Goal: Task Accomplishment & Management: Manage account settings

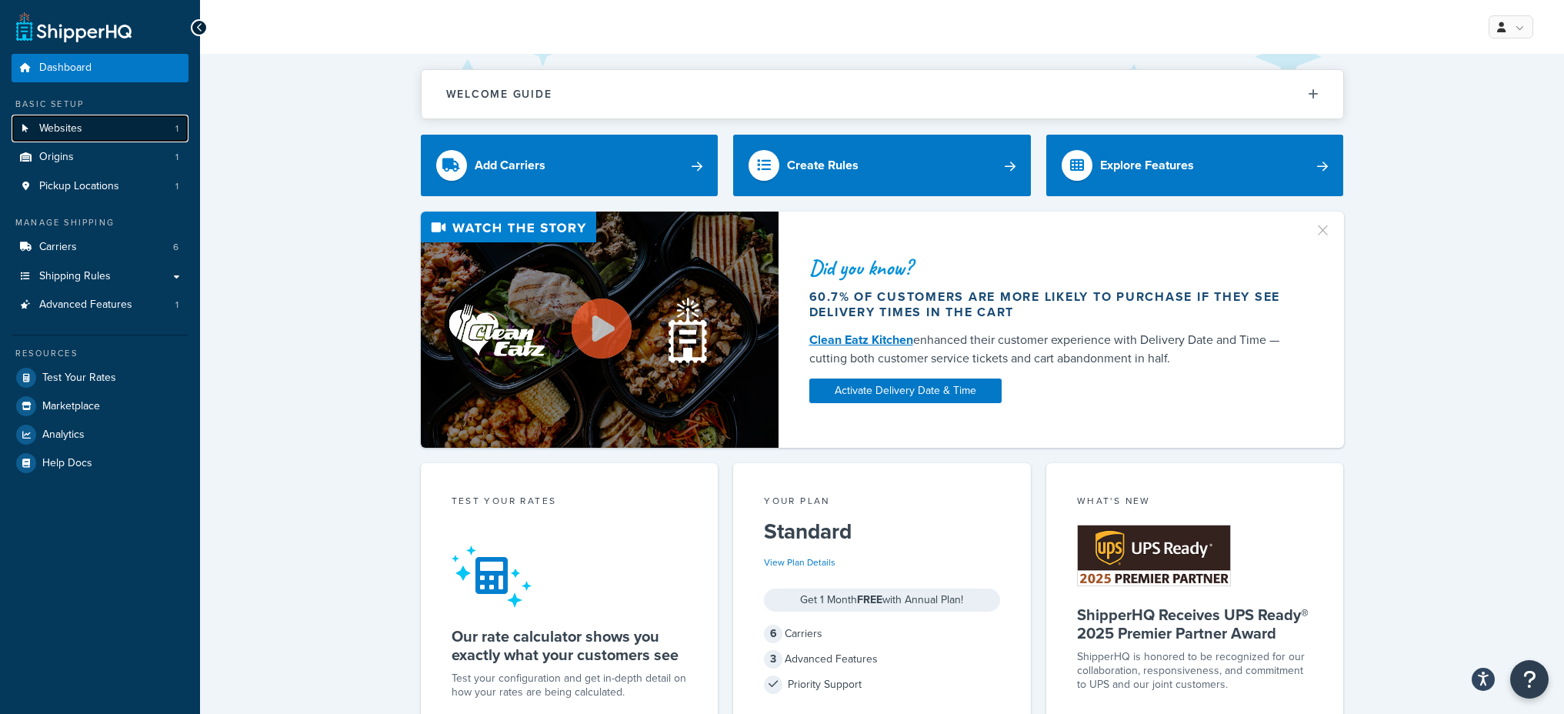
click at [52, 136] on link "Websites 1" at bounding box center [100, 129] width 177 height 28
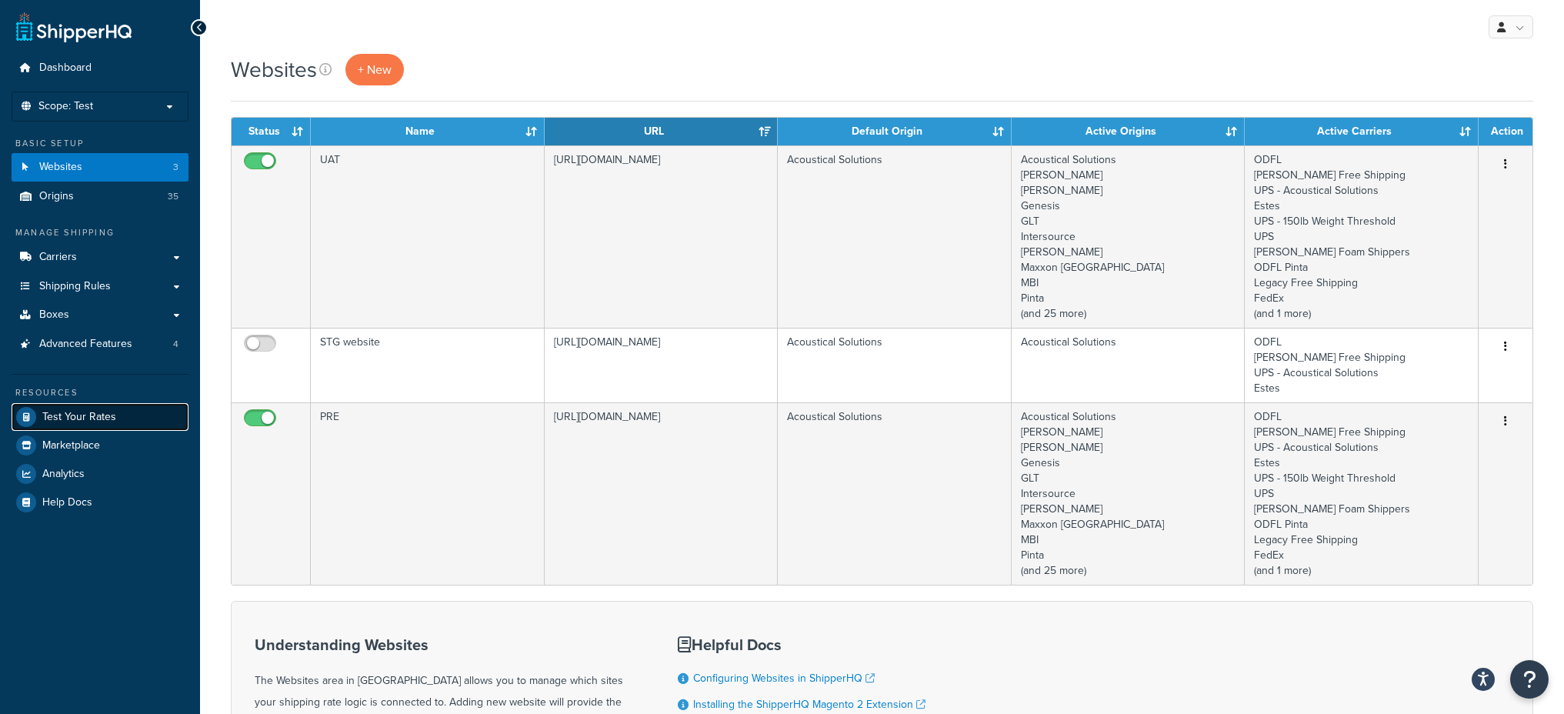
click at [84, 417] on span "Test Your Rates" at bounding box center [79, 417] width 74 height 13
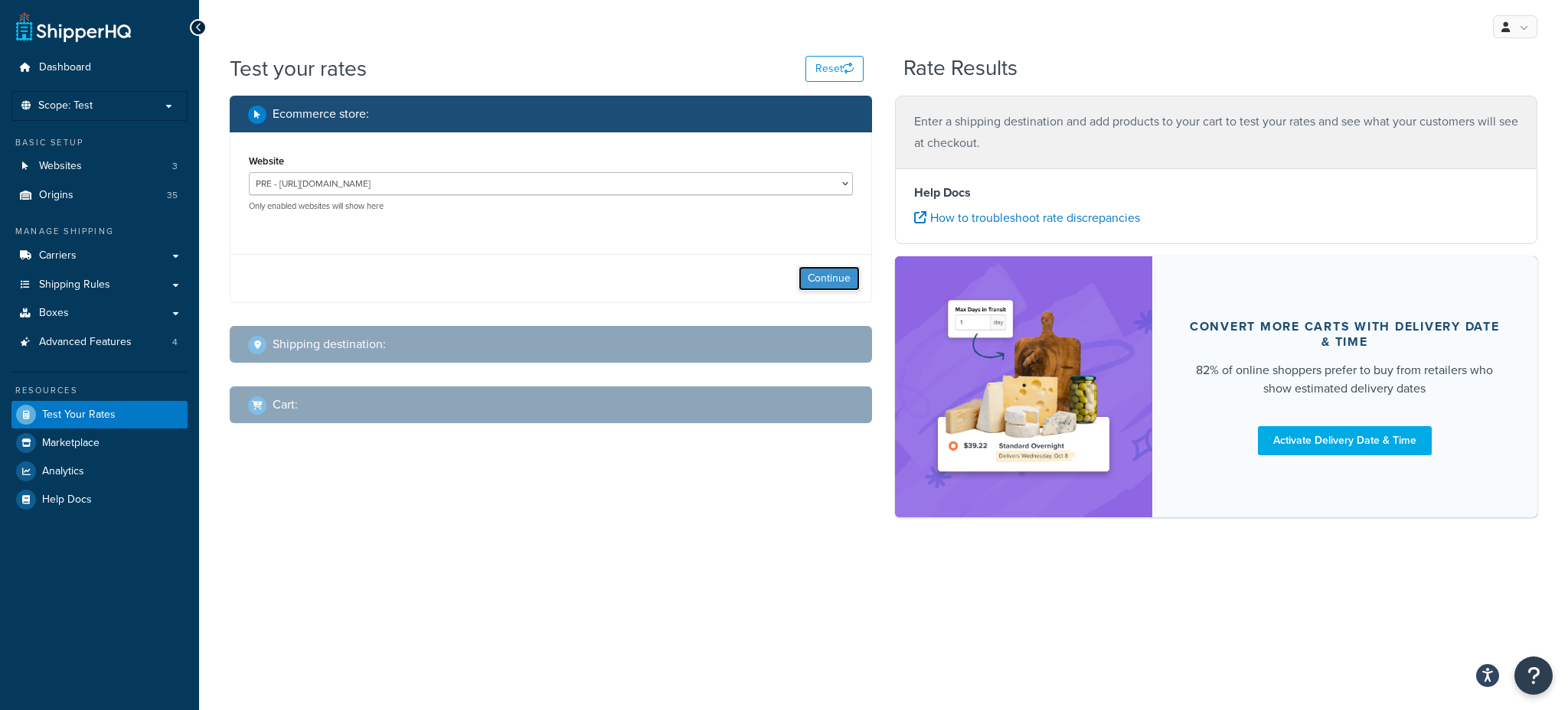
click at [807, 285] on button "Continue" at bounding box center [830, 278] width 62 height 25
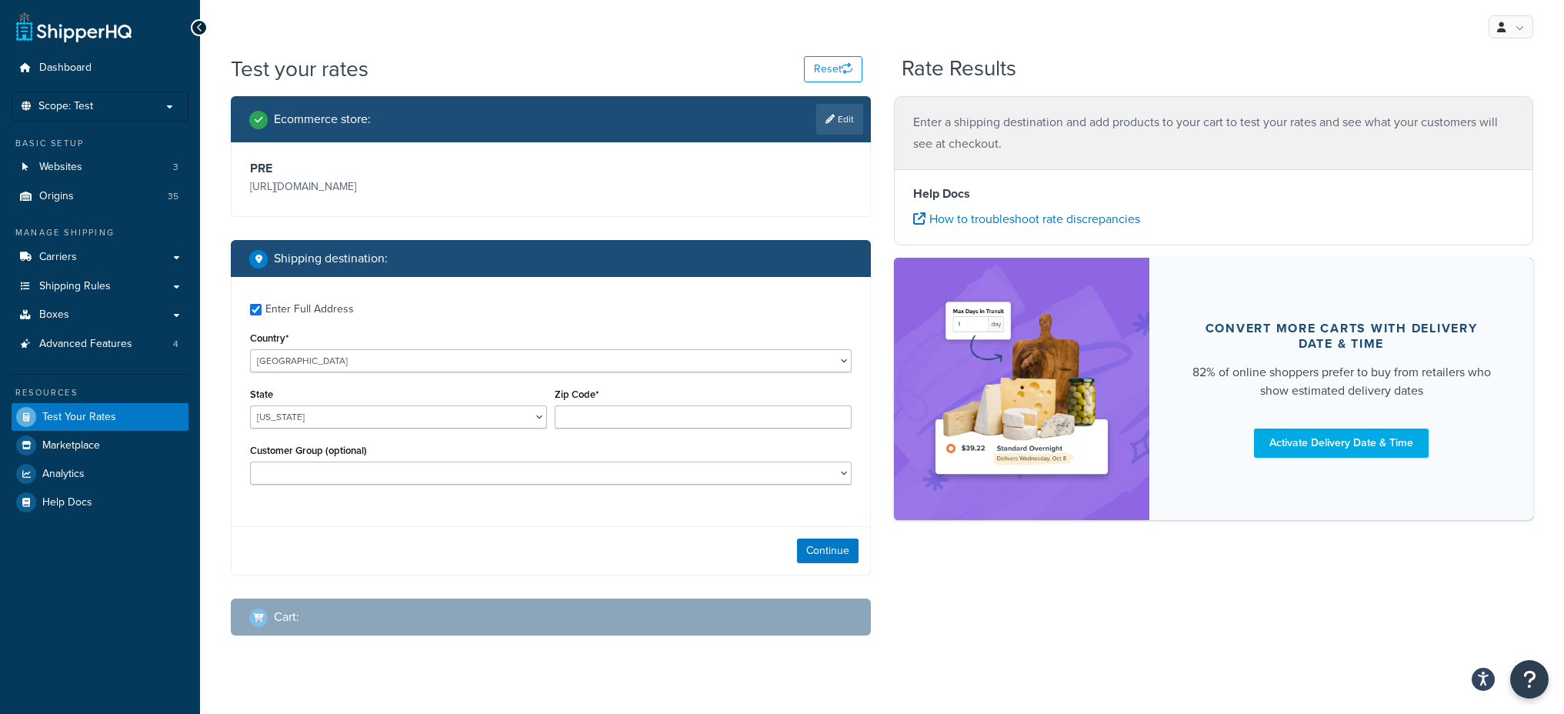
checkbox input "true"
type input "23059"
select select "VA"
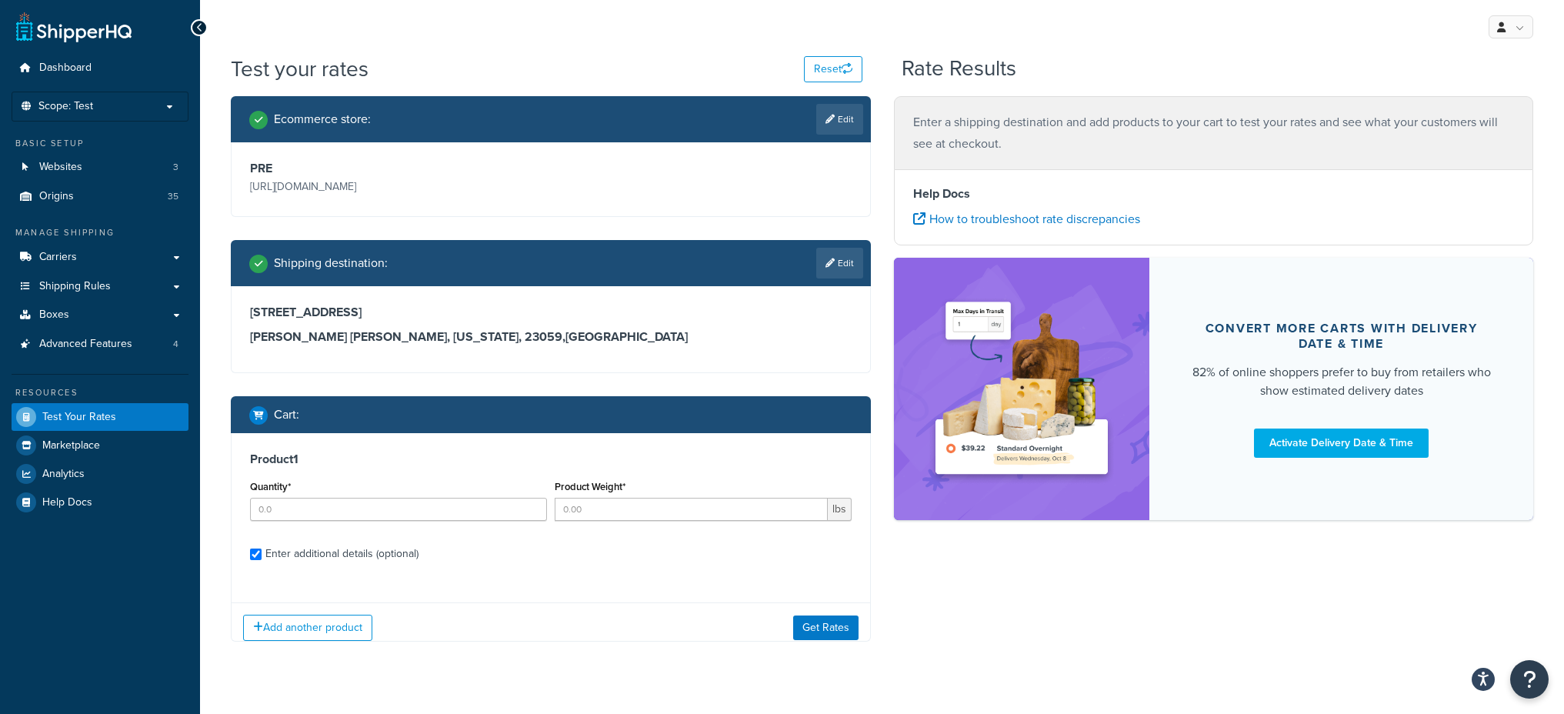
checkbox input "true"
type input "1"
type input "28"
select select "65"
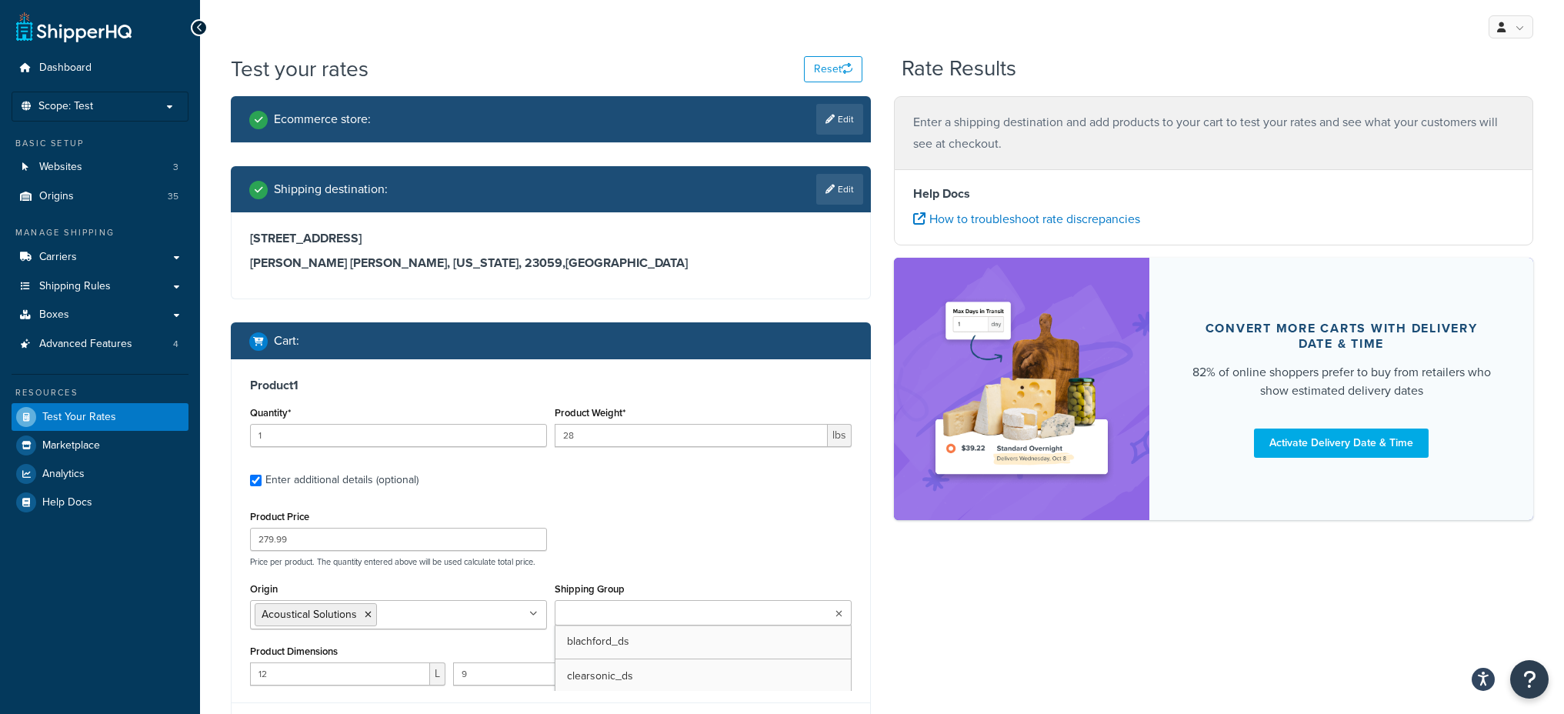
scroll to position [334, 0]
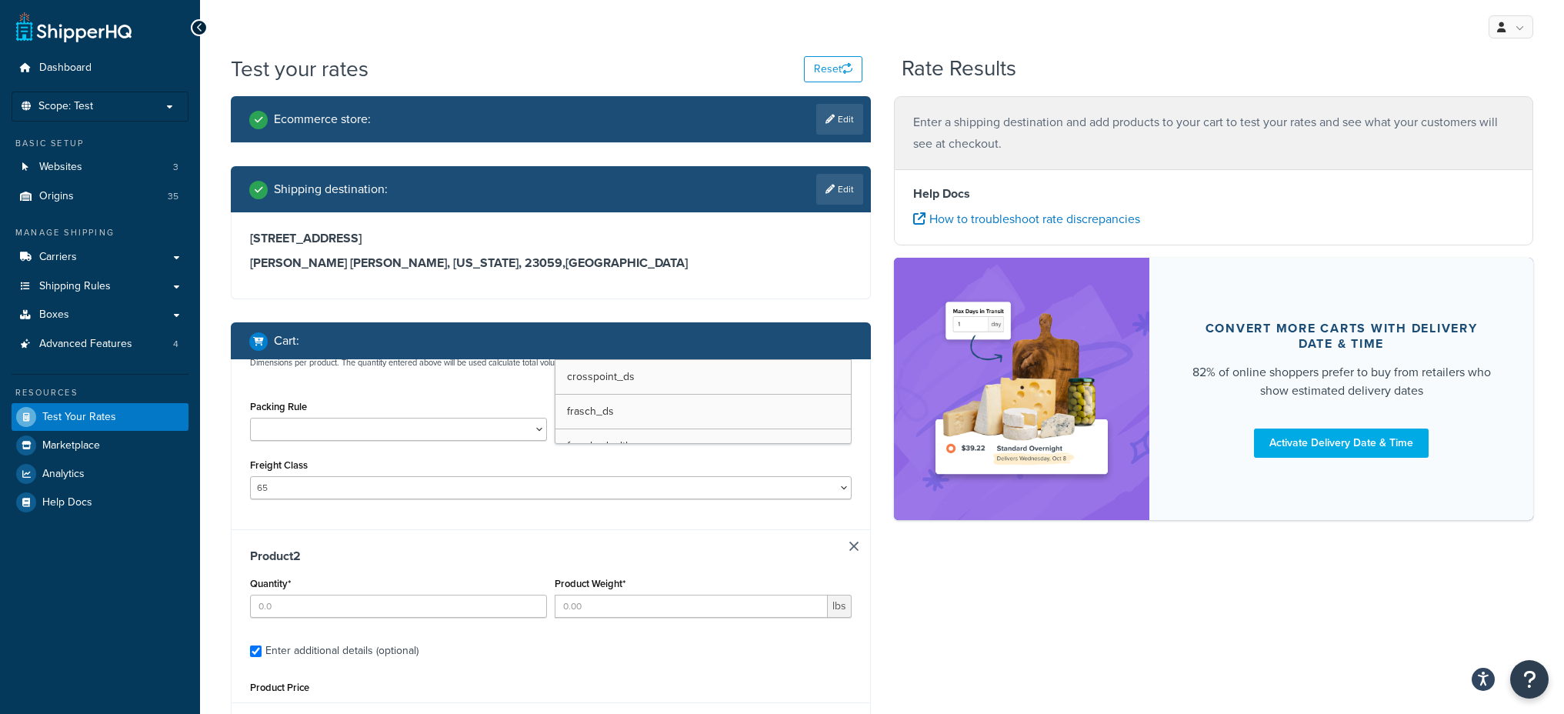
type input "4"
type input "9.6"
type input "147.99"
type input "48"
type input "24"
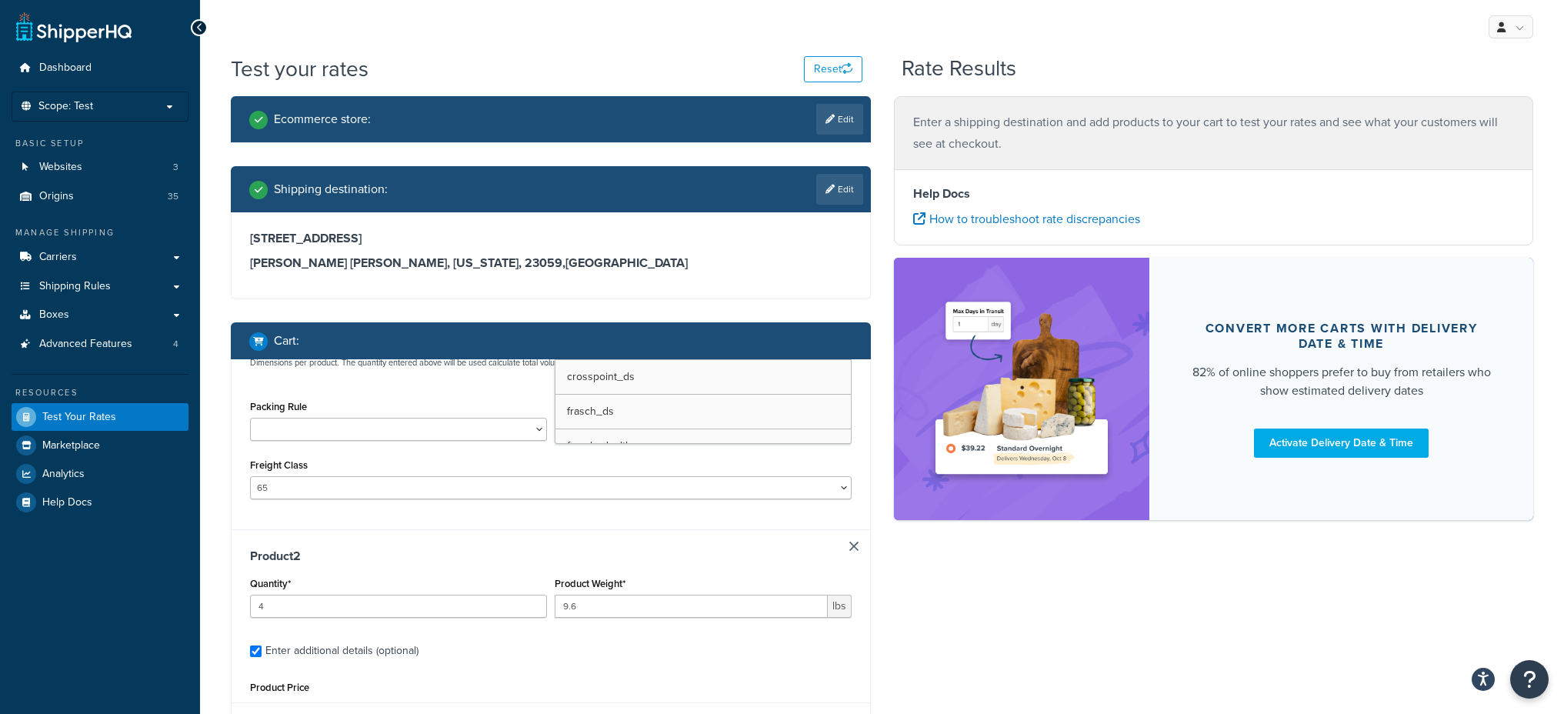
type input "2"
select select "175"
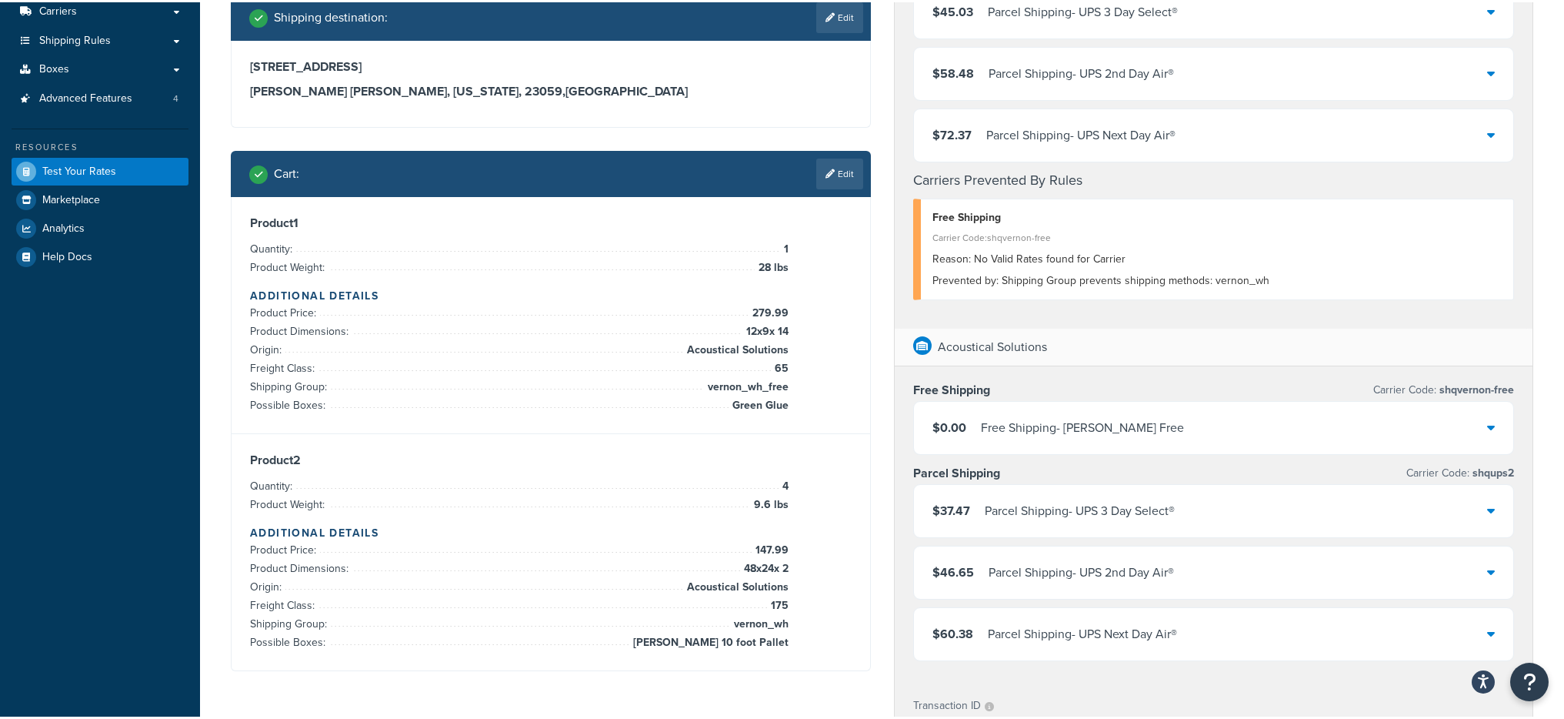
scroll to position [432, 0]
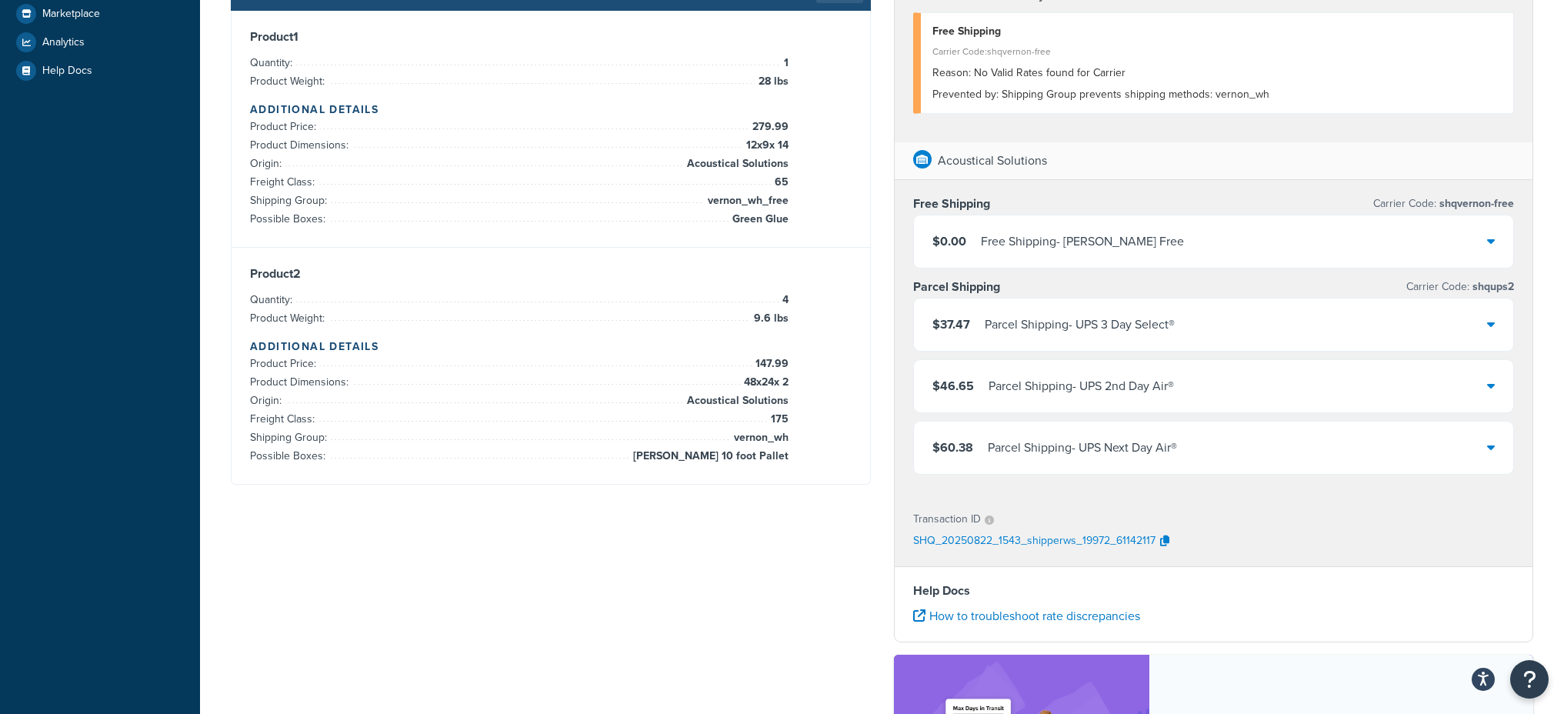
click at [1127, 247] on div "Free Shipping - Vernon Free" at bounding box center [1082, 242] width 203 height 22
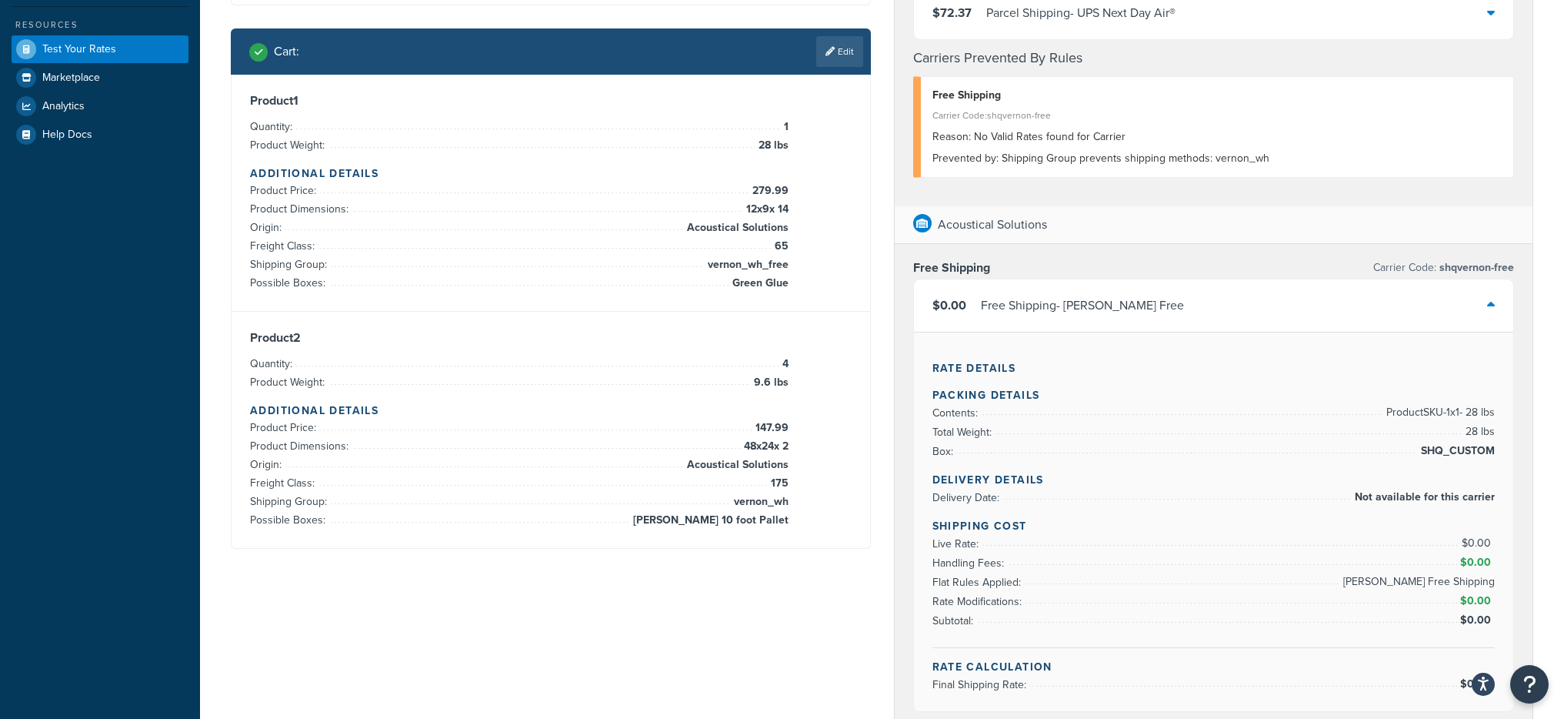
scroll to position [277, 0]
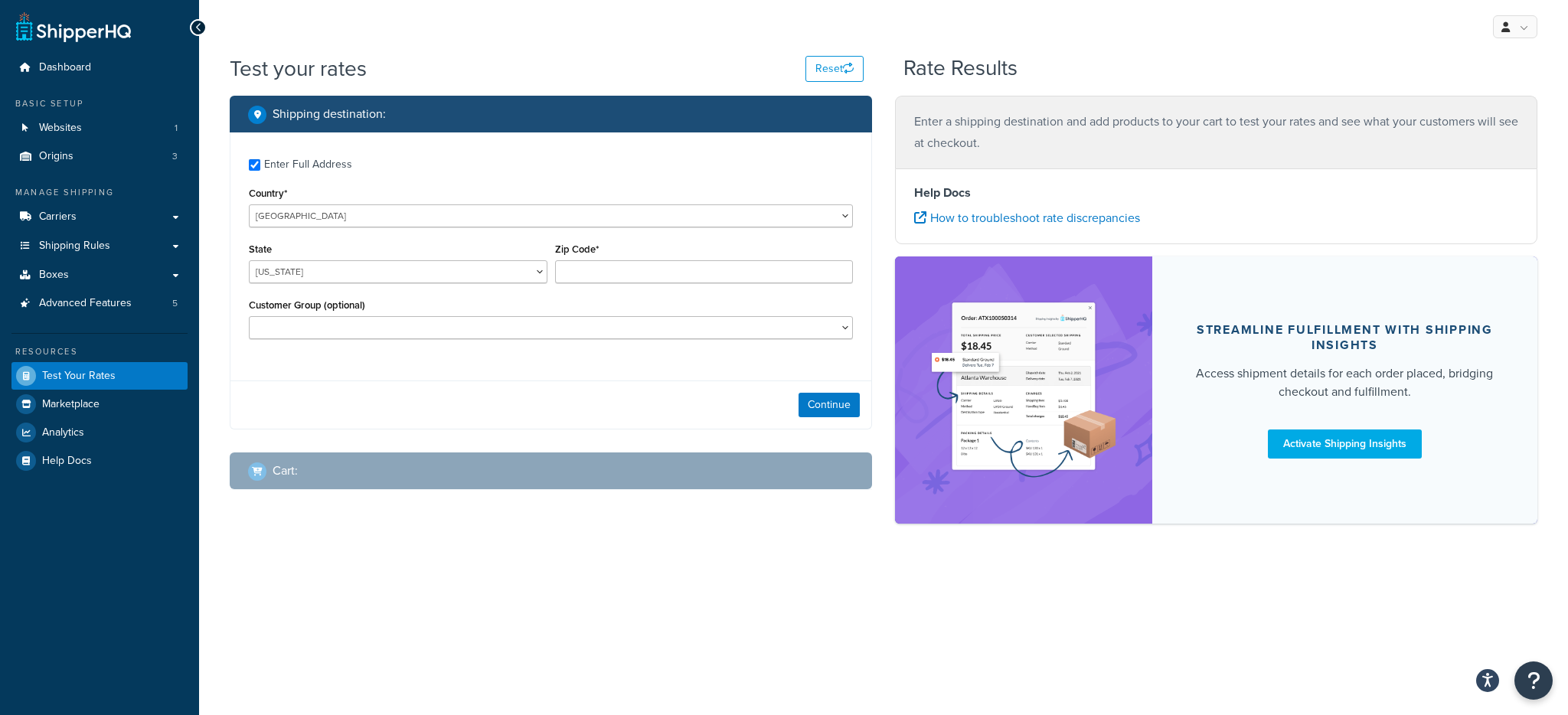
checkbox input "true"
type input "49036"
select select "MI"
select select "Authorized Dealer"
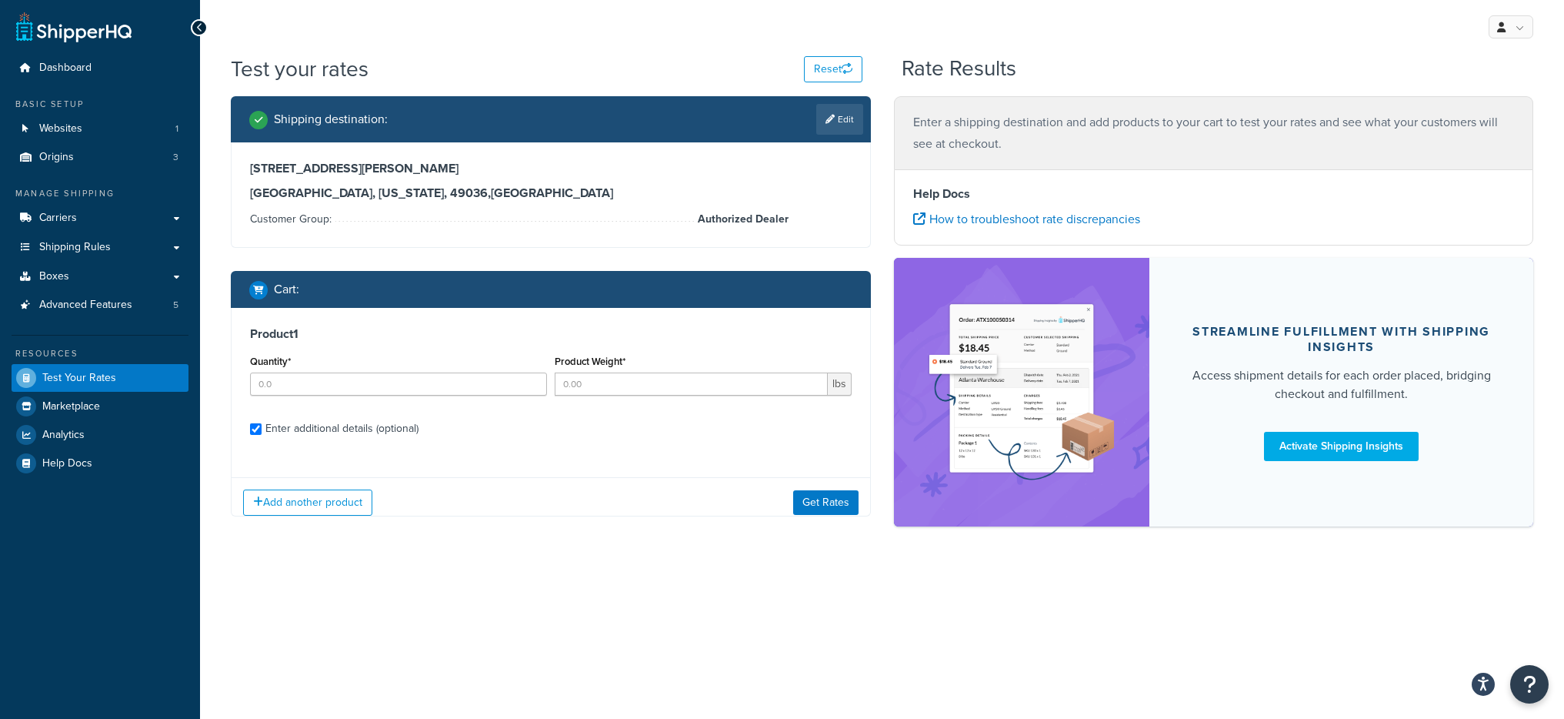
checkbox input "true"
type input "1"
type input "0.62"
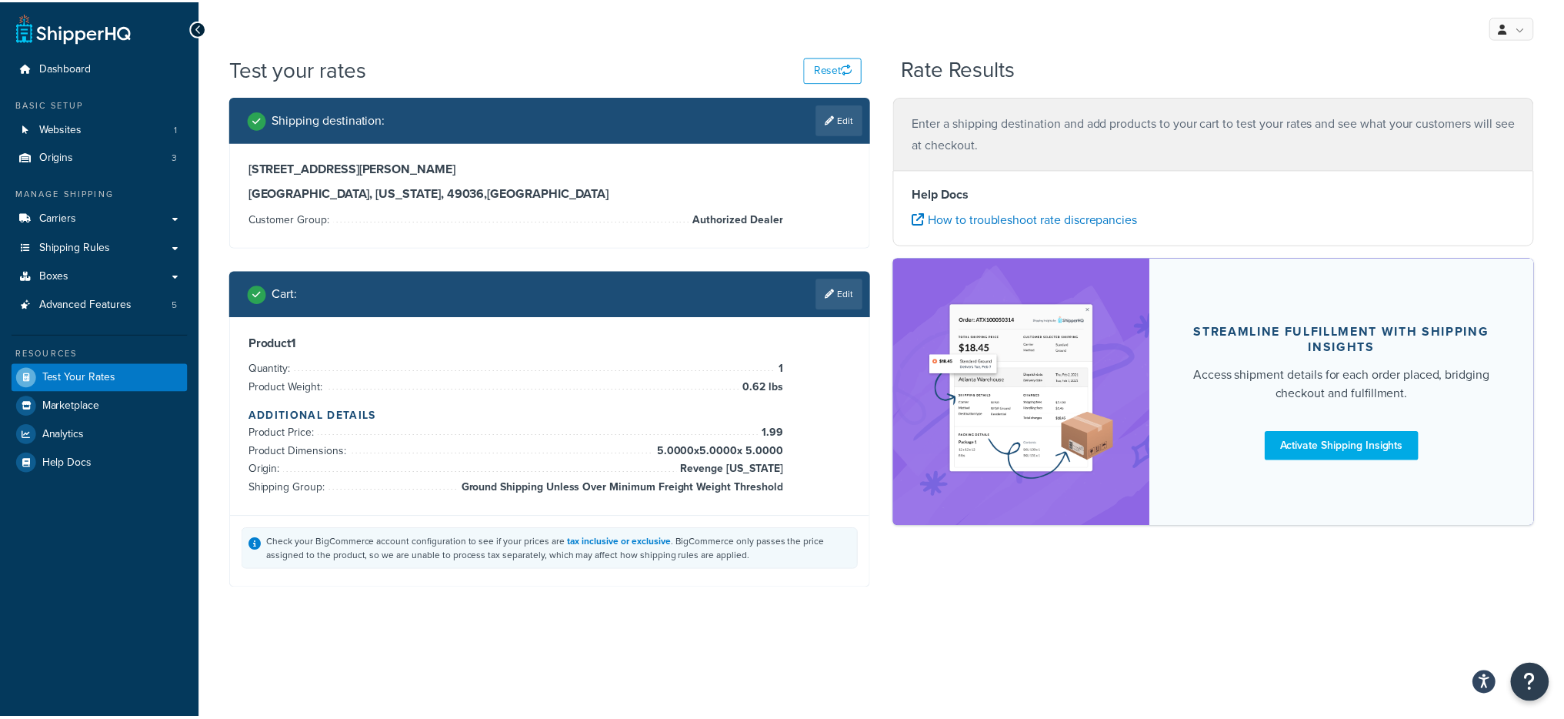
scroll to position [492, 0]
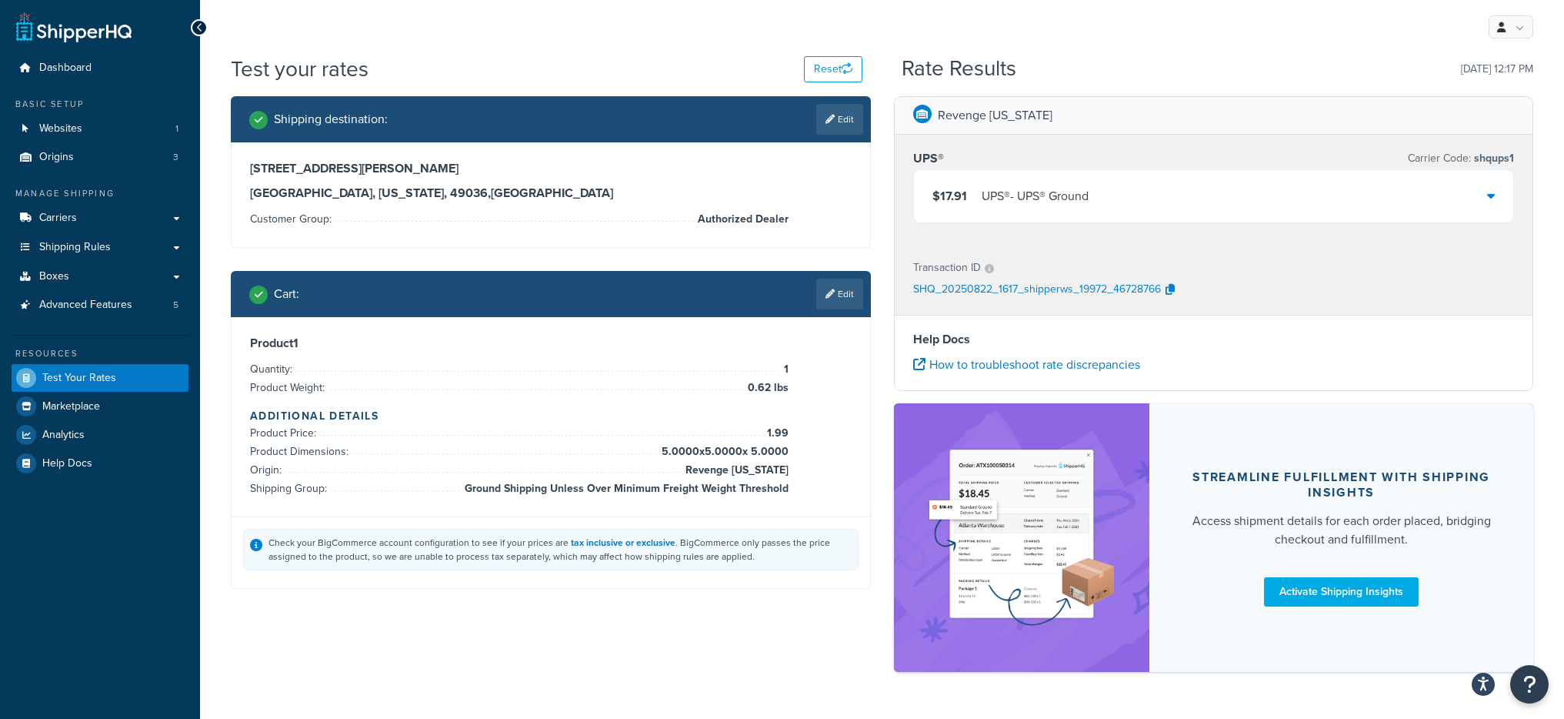
click at [988, 213] on div "$17.91 UPS® - UPS® Ground" at bounding box center [1214, 196] width 600 height 52
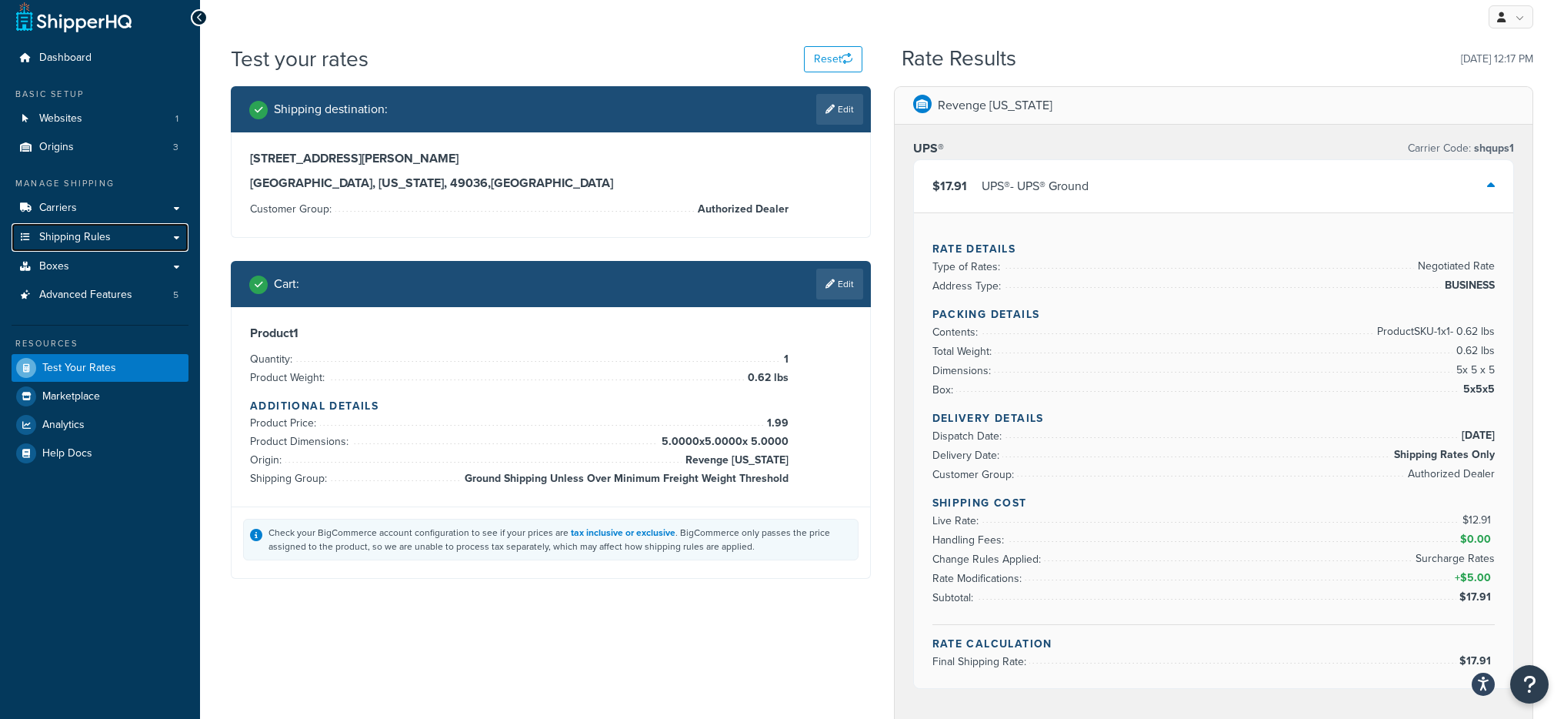
scroll to position [0, 0]
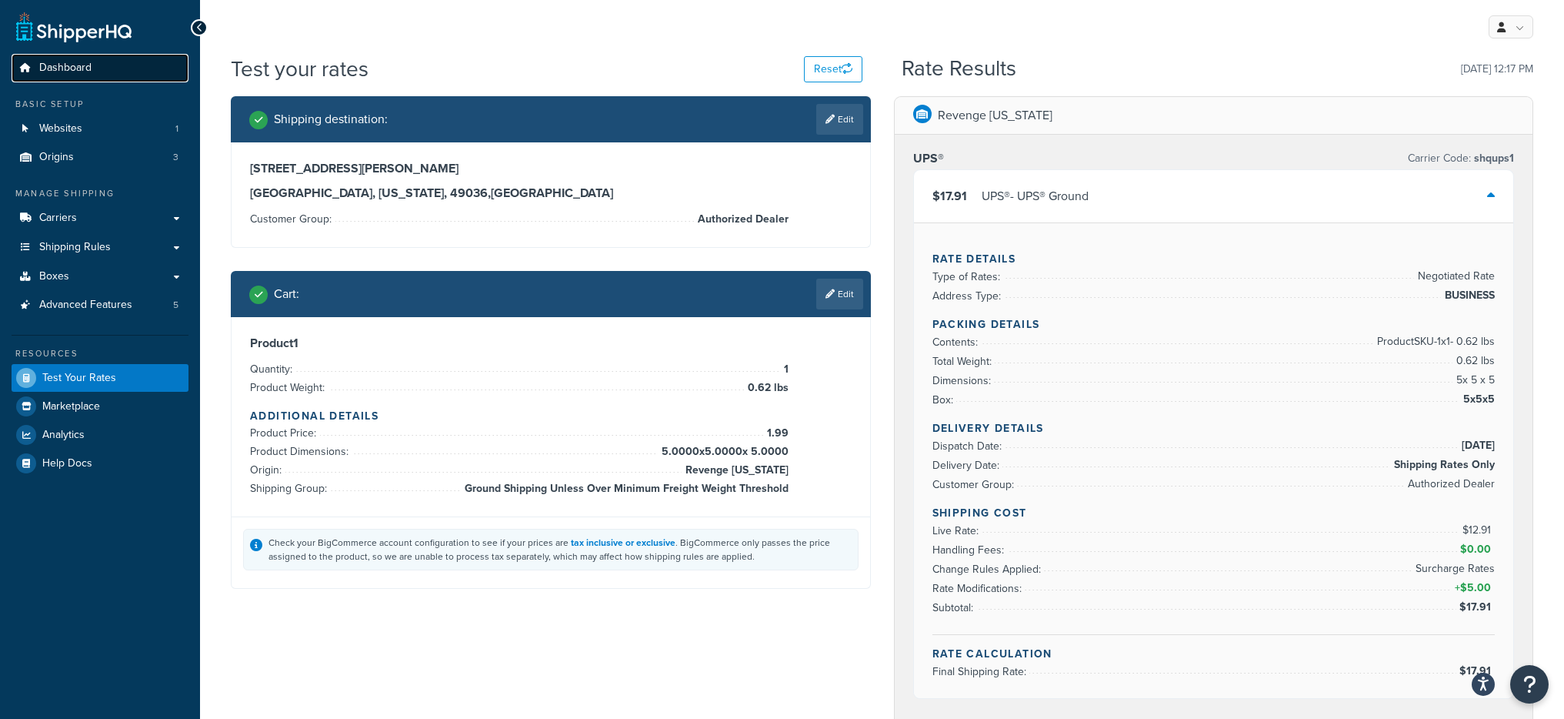
click at [78, 75] on span "Dashboard" at bounding box center [65, 68] width 52 height 13
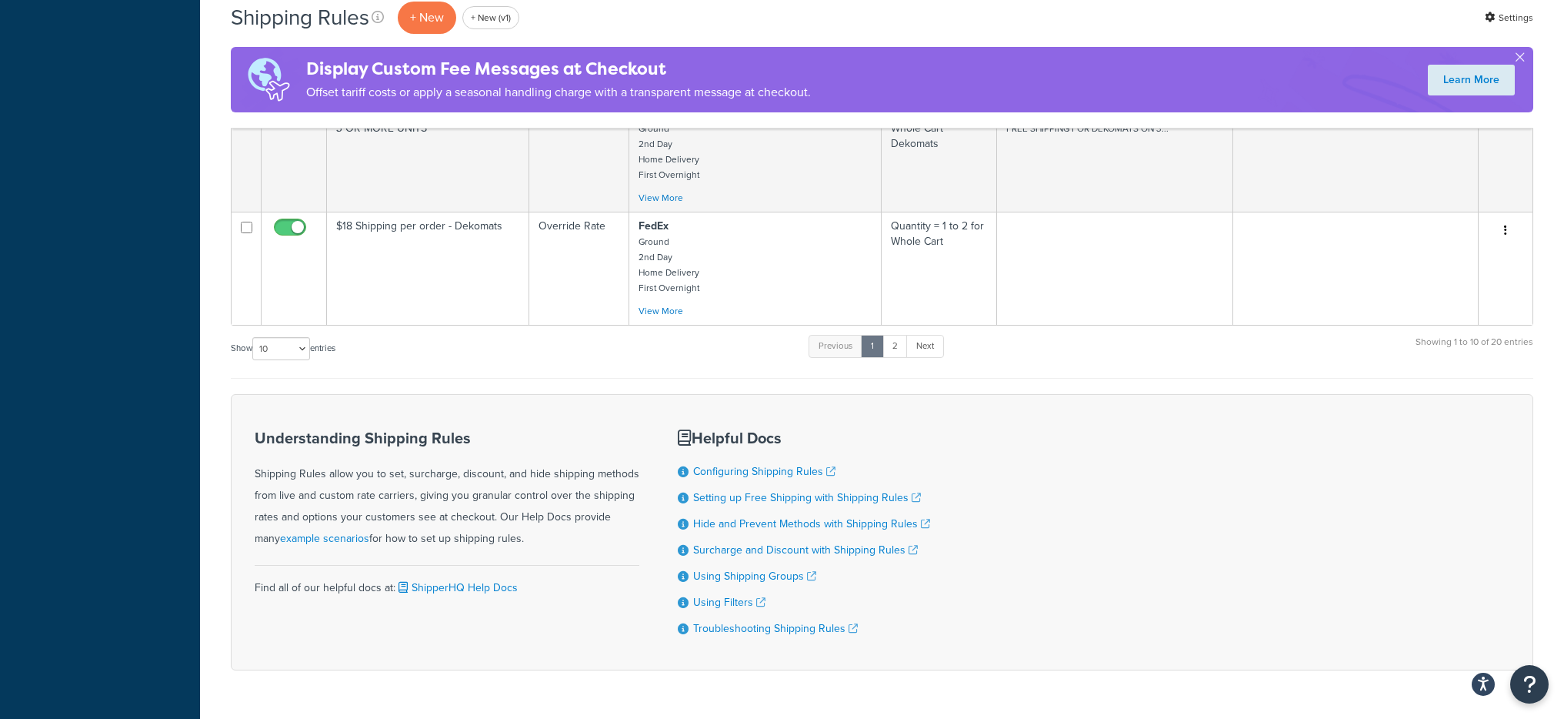
scroll to position [1007, 0]
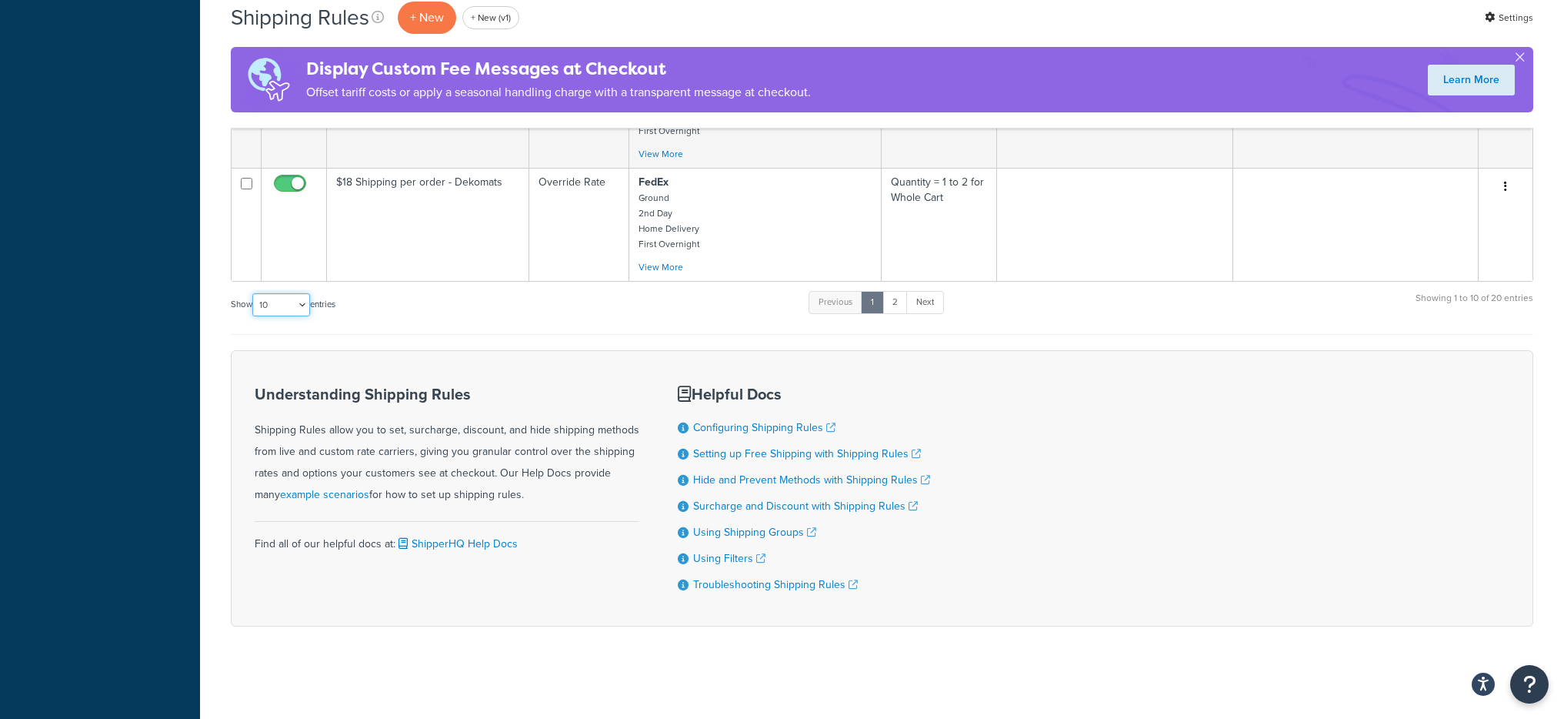
click at [287, 312] on select "10 15 25 50 100 1000" at bounding box center [281, 304] width 58 height 23
select select "100"
click at [254, 293] on select "10 15 25 50 100 1000" at bounding box center [281, 304] width 58 height 23
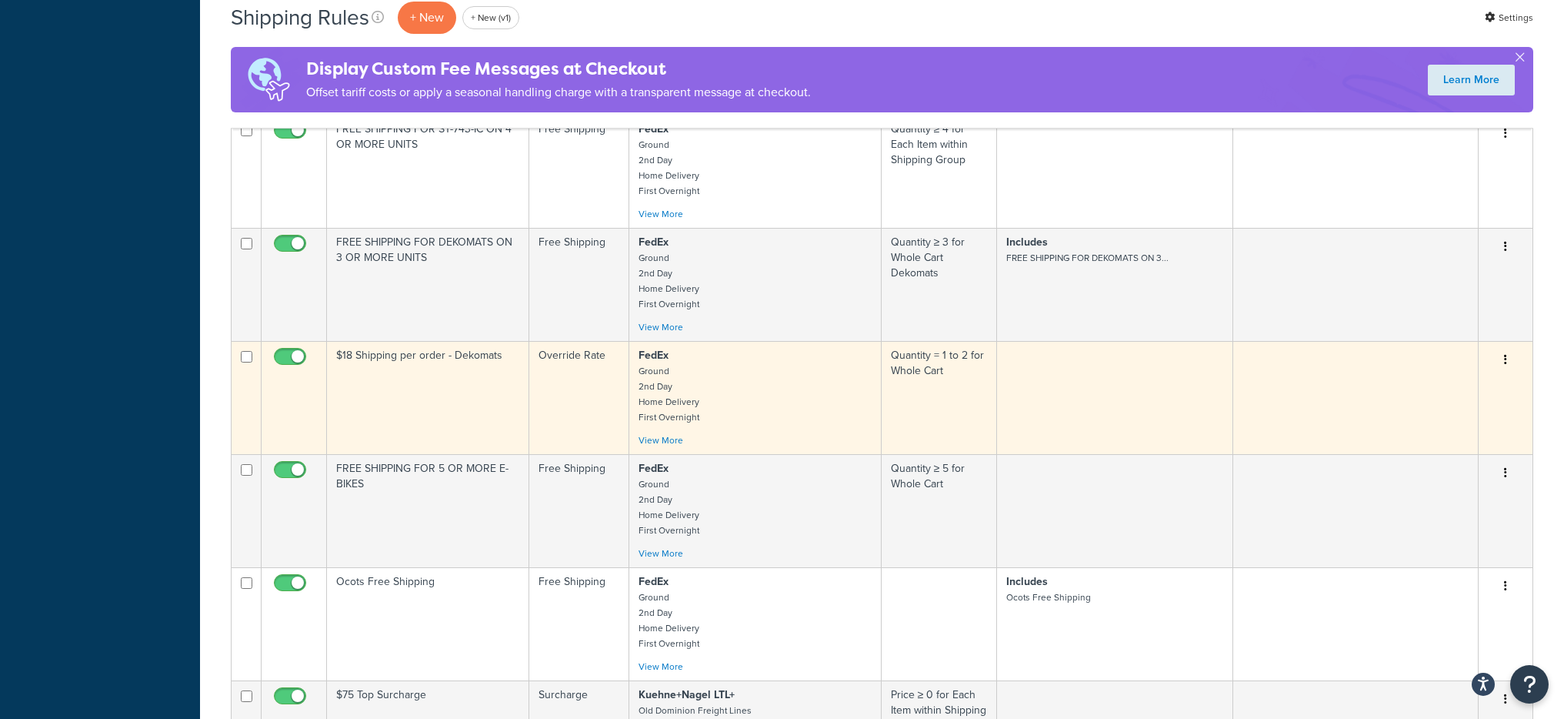
scroll to position [818, 0]
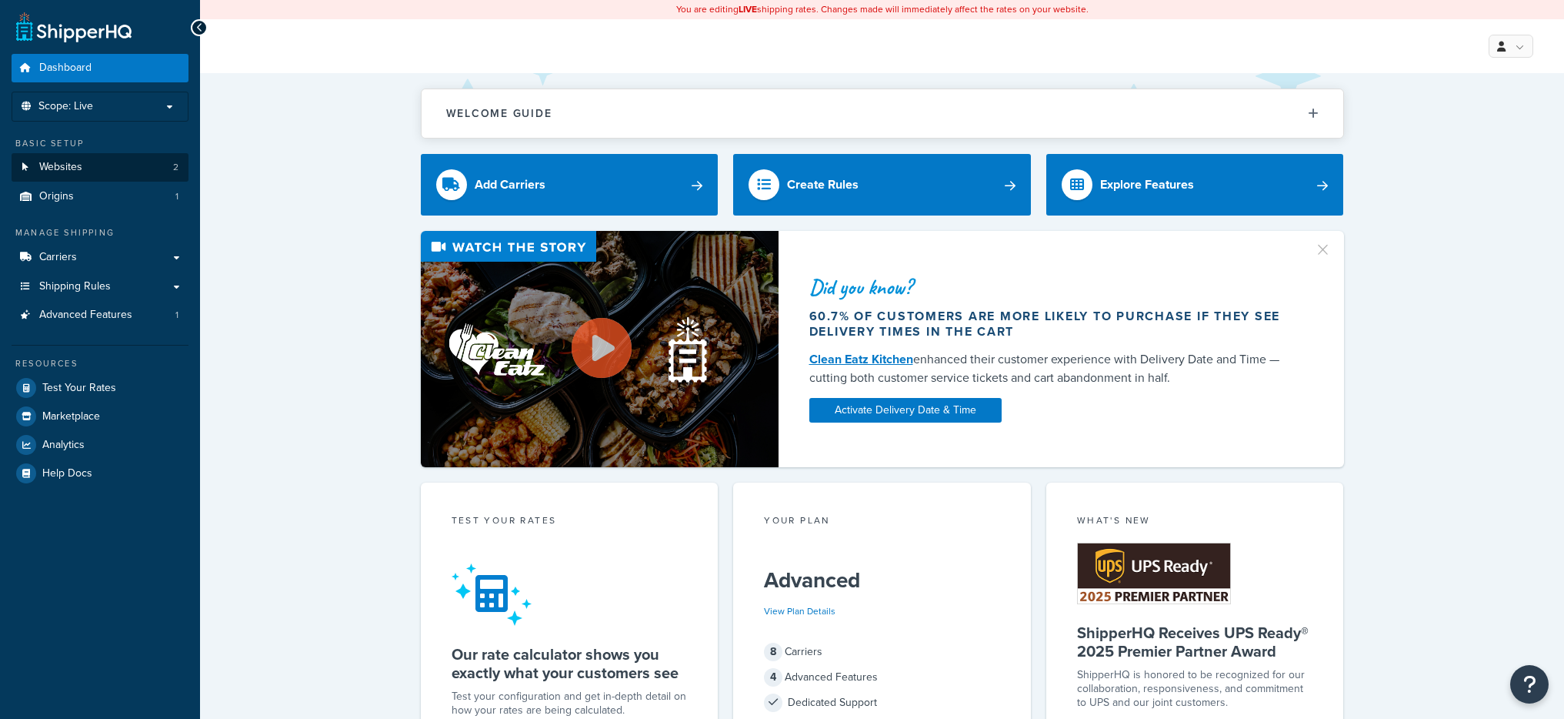
click at [95, 159] on link "Websites 2" at bounding box center [100, 167] width 177 height 28
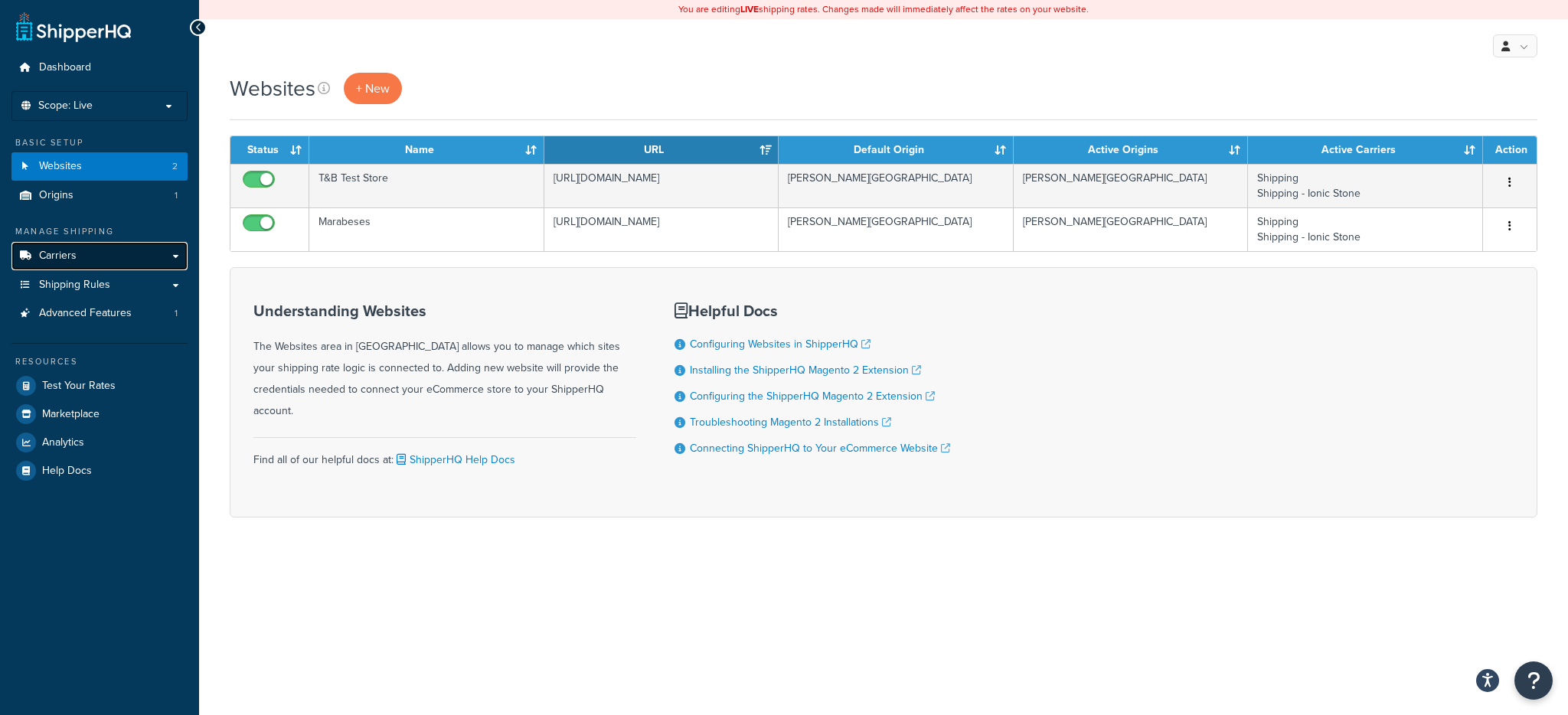
click at [123, 261] on link "Carriers" at bounding box center [99, 256] width 176 height 28
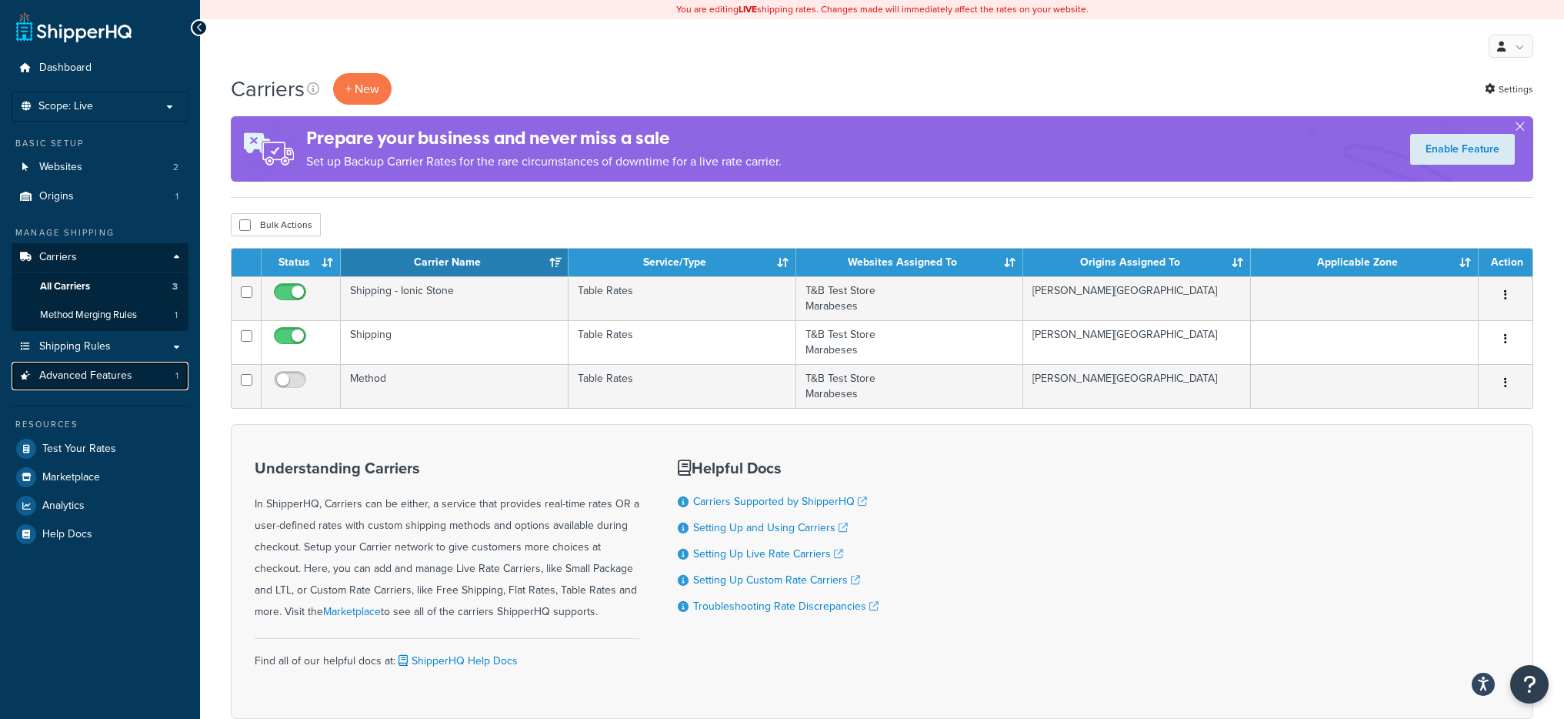
click at [103, 362] on link "Advanced Features 1" at bounding box center [100, 376] width 177 height 28
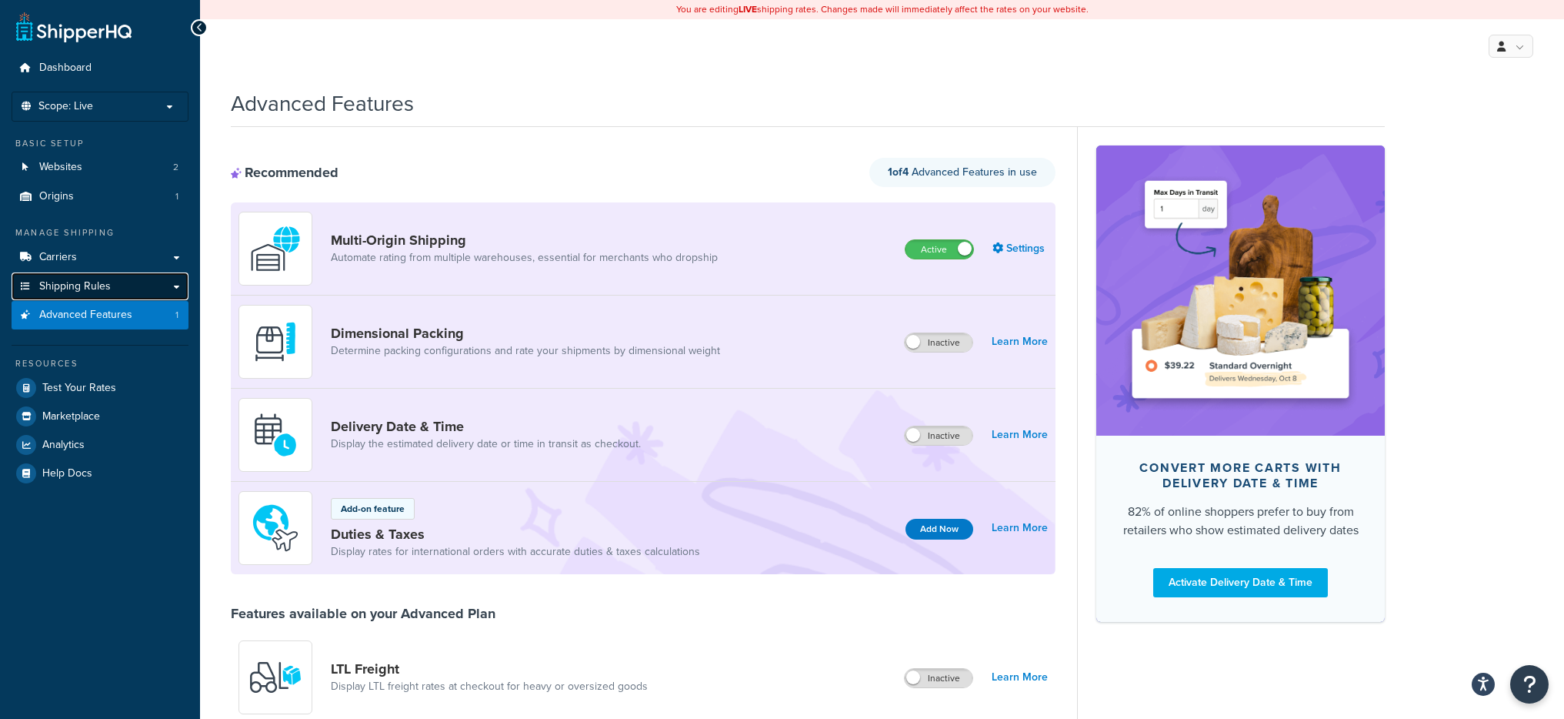
click at [82, 289] on span "Shipping Rules" at bounding box center [75, 286] width 72 height 13
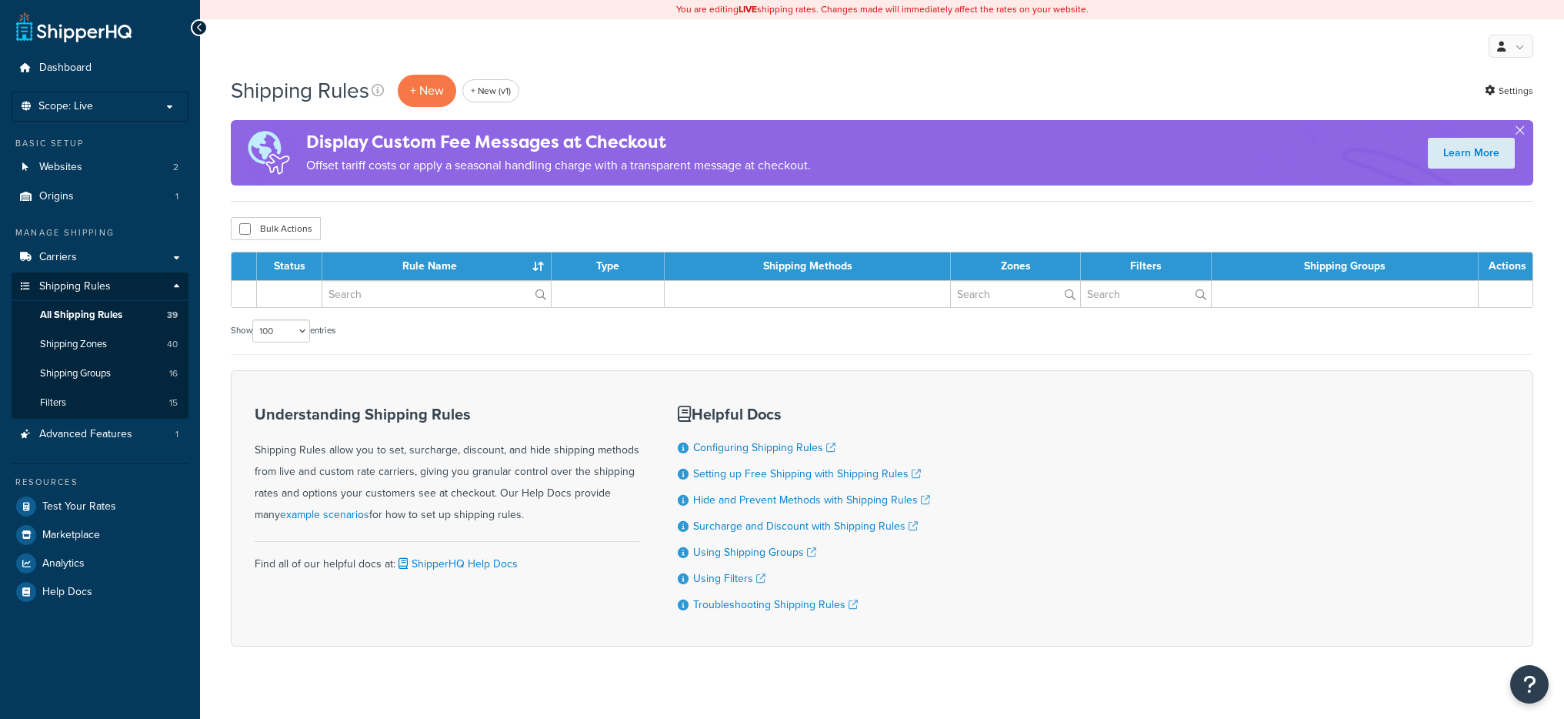
select select "100"
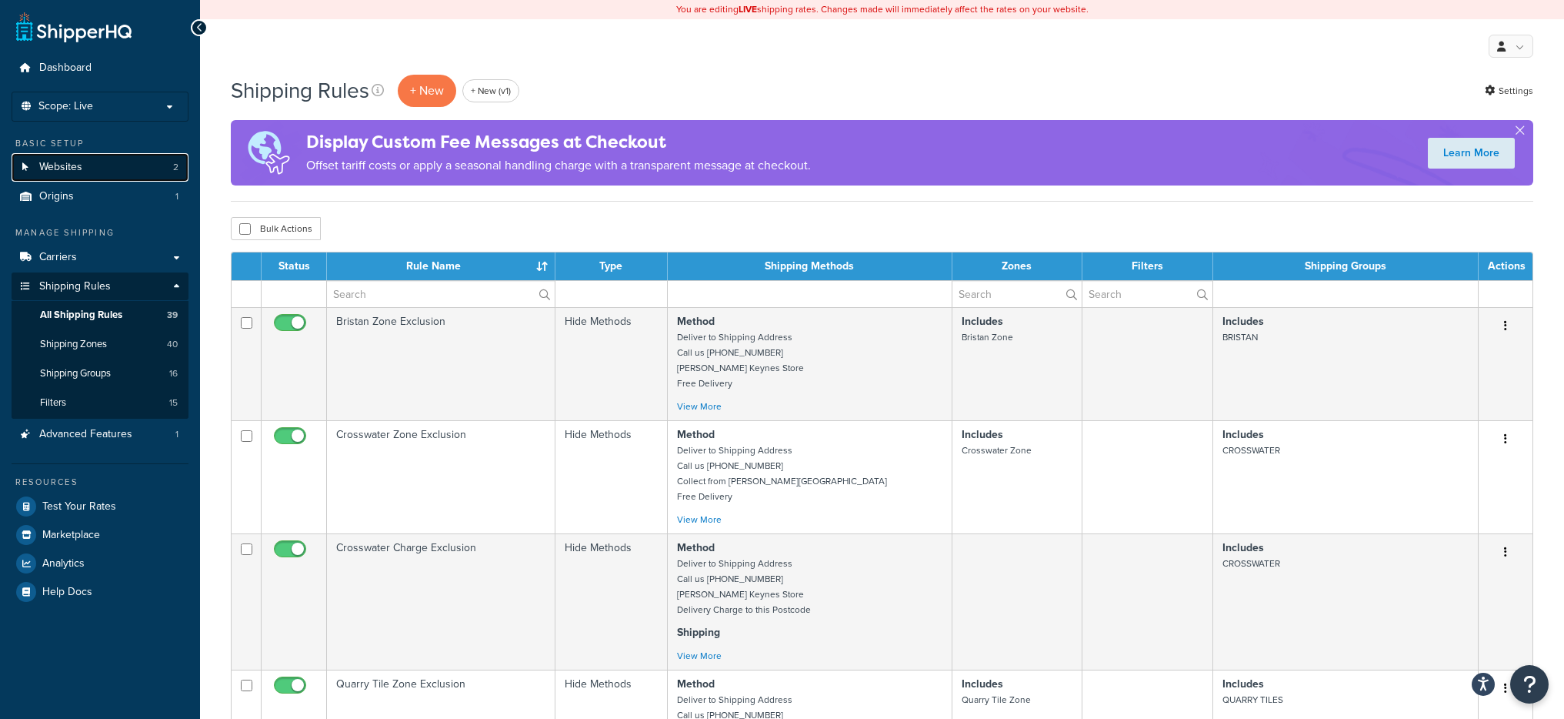
click at [129, 169] on link "Websites 2" at bounding box center [100, 167] width 177 height 28
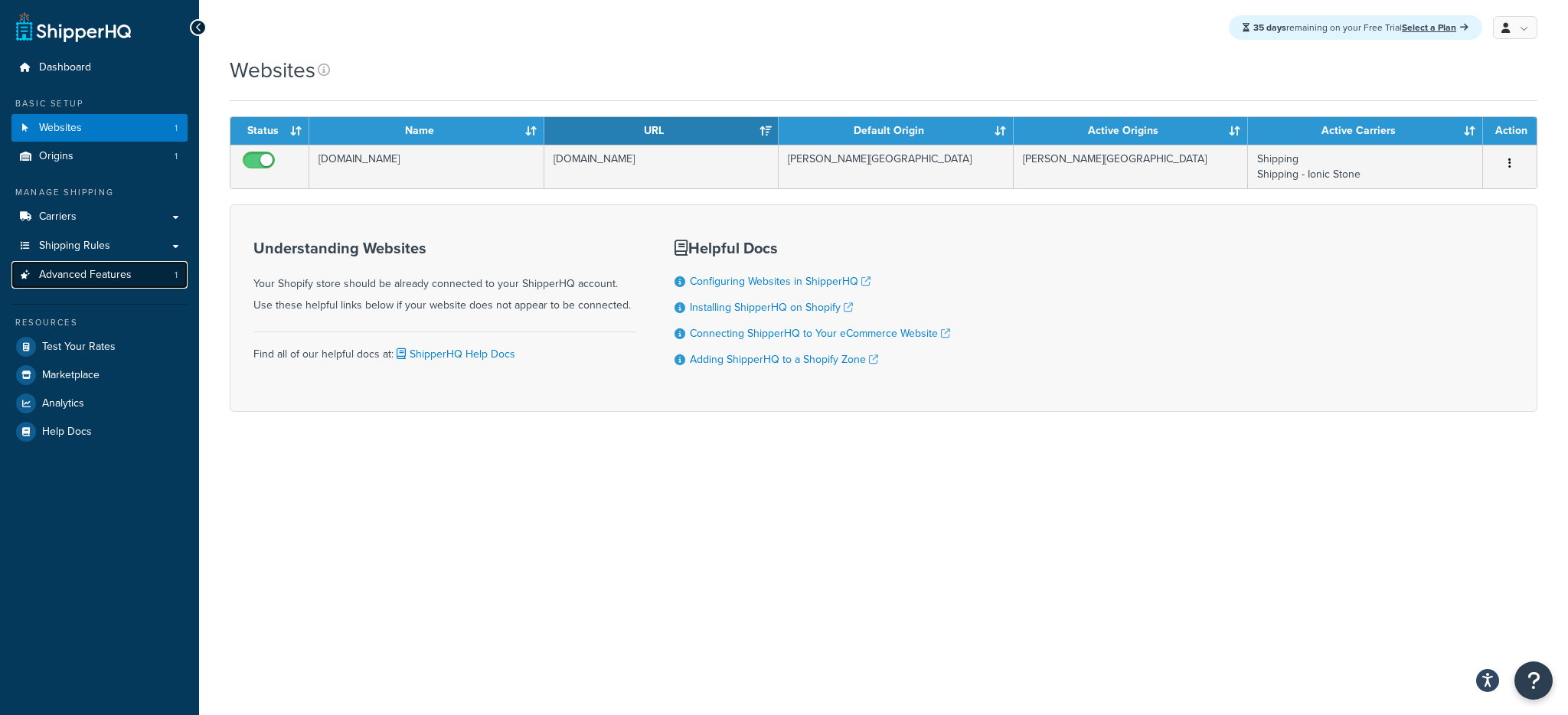
click at [134, 268] on link "Advanced Features 1" at bounding box center [99, 274] width 176 height 28
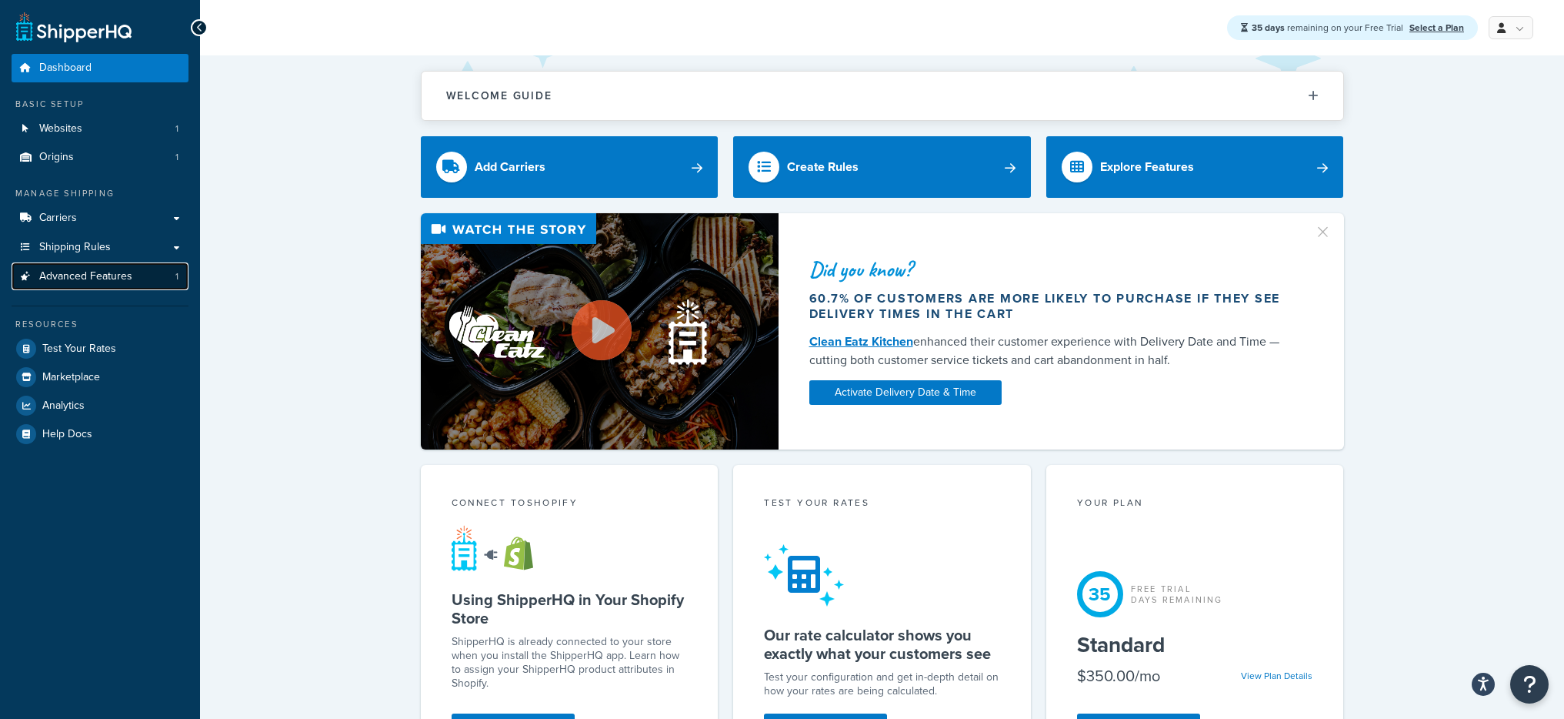
click at [146, 276] on link "Advanced Features 1" at bounding box center [100, 276] width 177 height 28
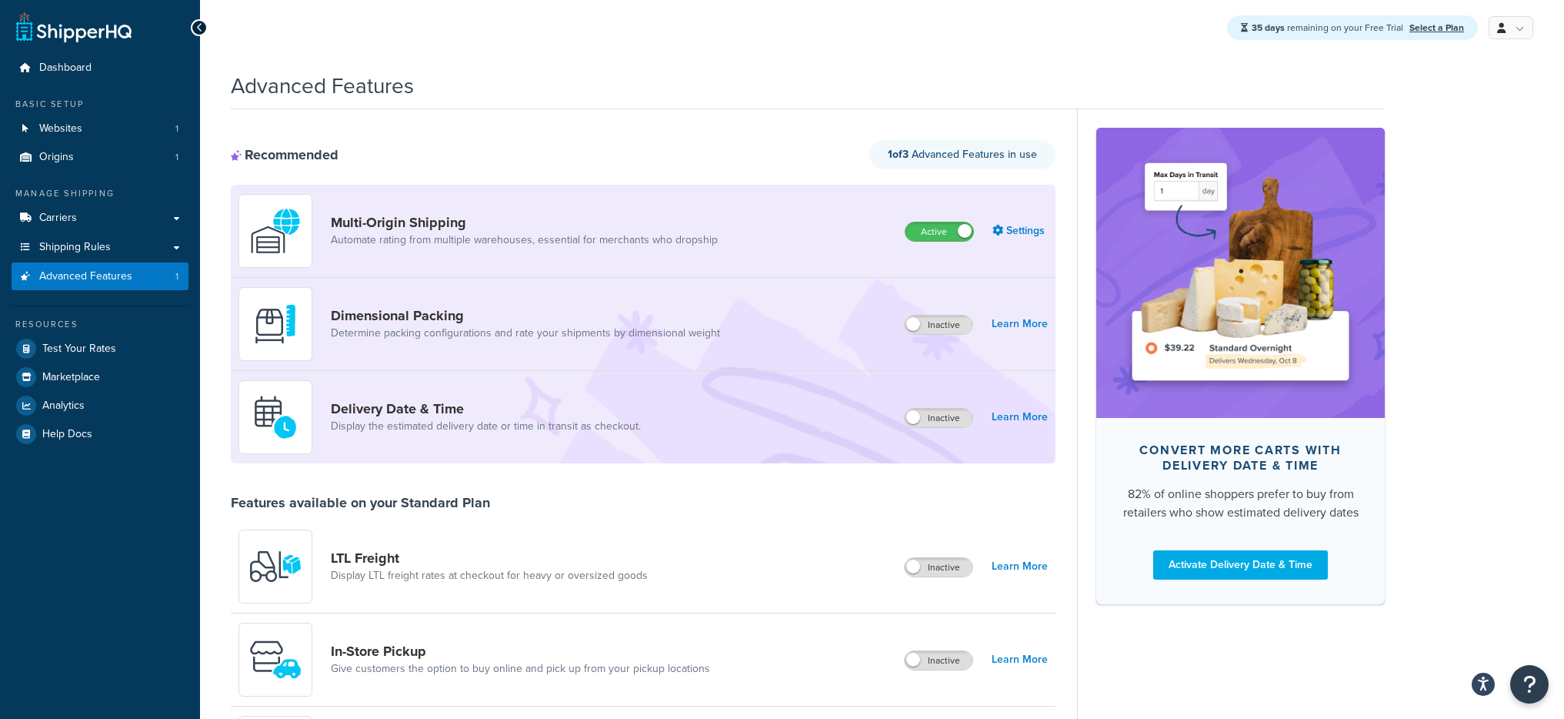
click at [145, 199] on div "Manage Shipping" at bounding box center [100, 193] width 177 height 13
click at [145, 213] on link "Carriers" at bounding box center [100, 218] width 177 height 28
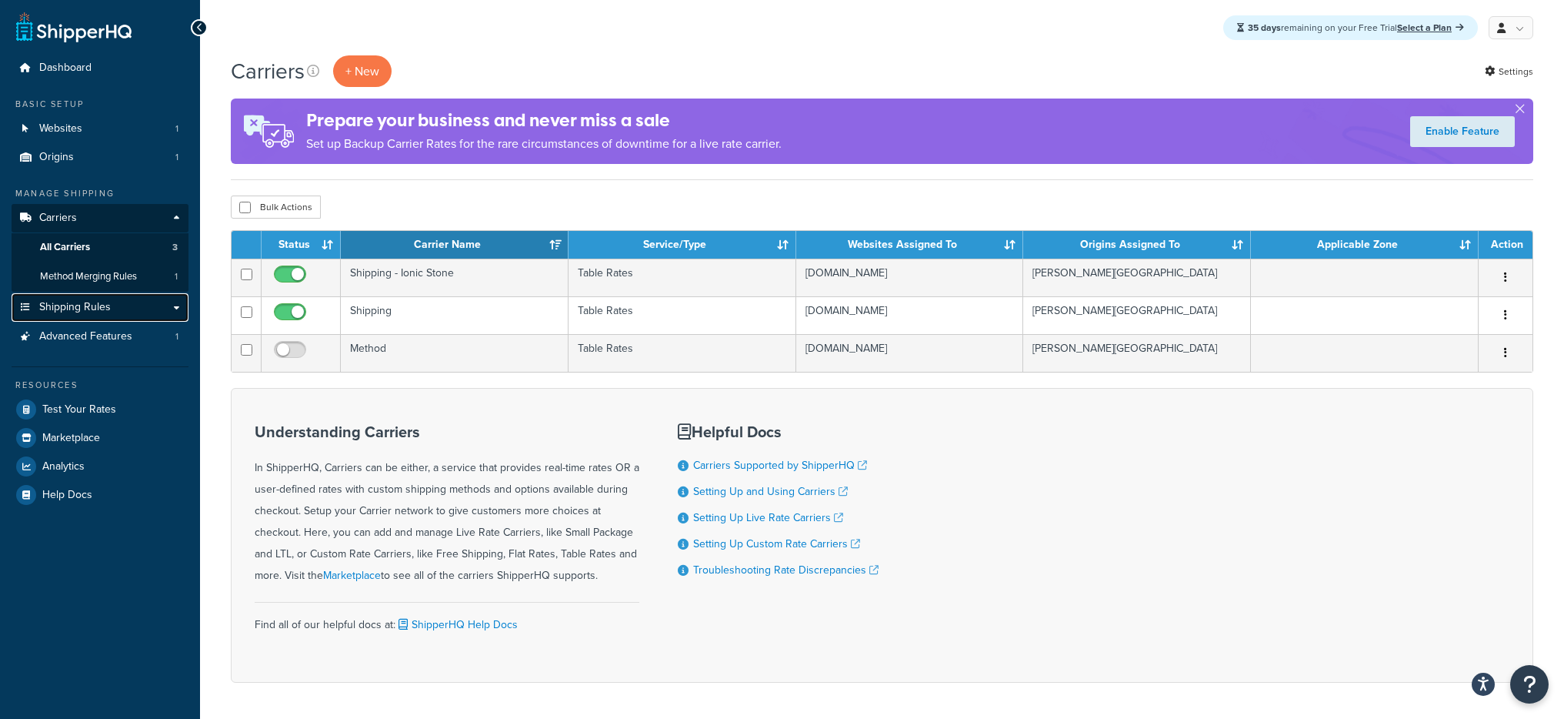
click at [132, 305] on link "Shipping Rules" at bounding box center [100, 307] width 177 height 28
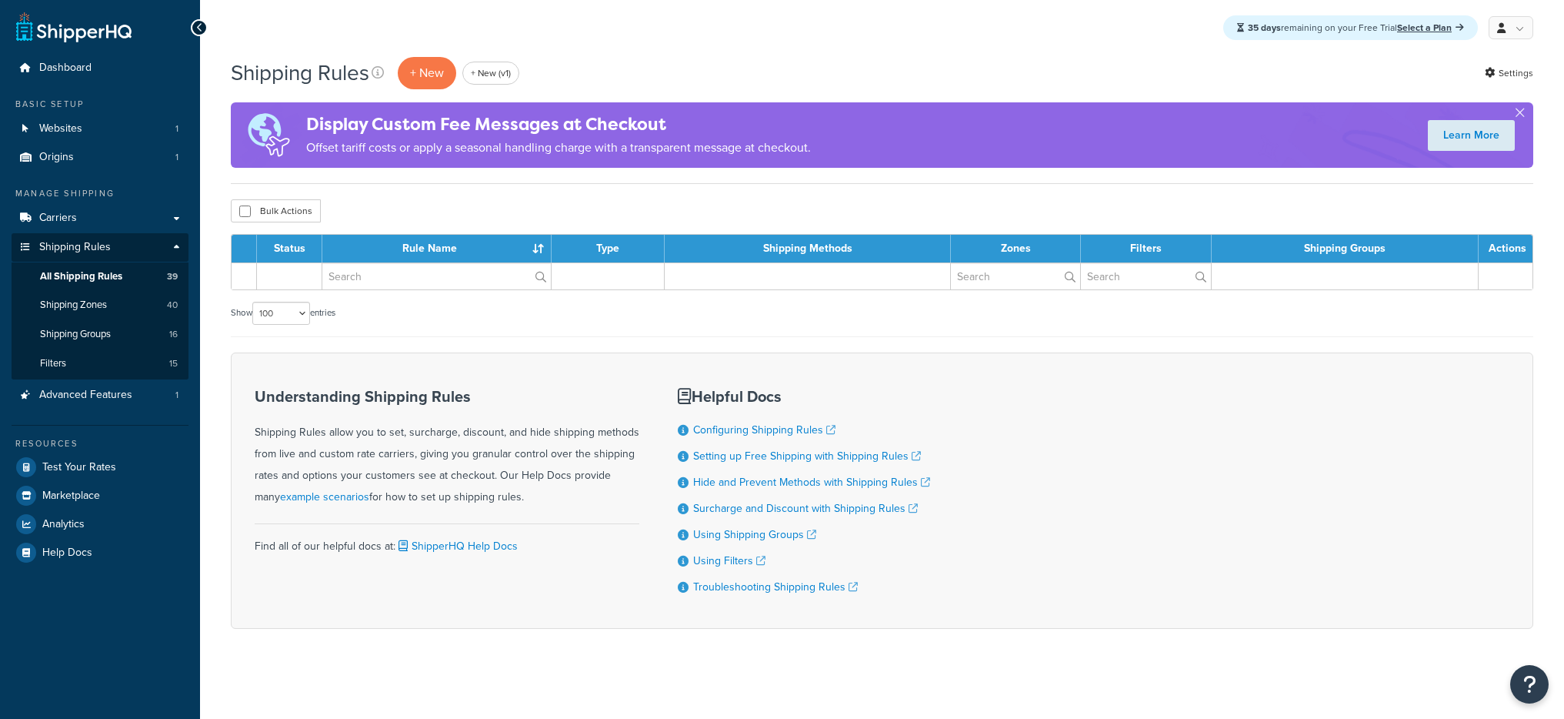
select select "100"
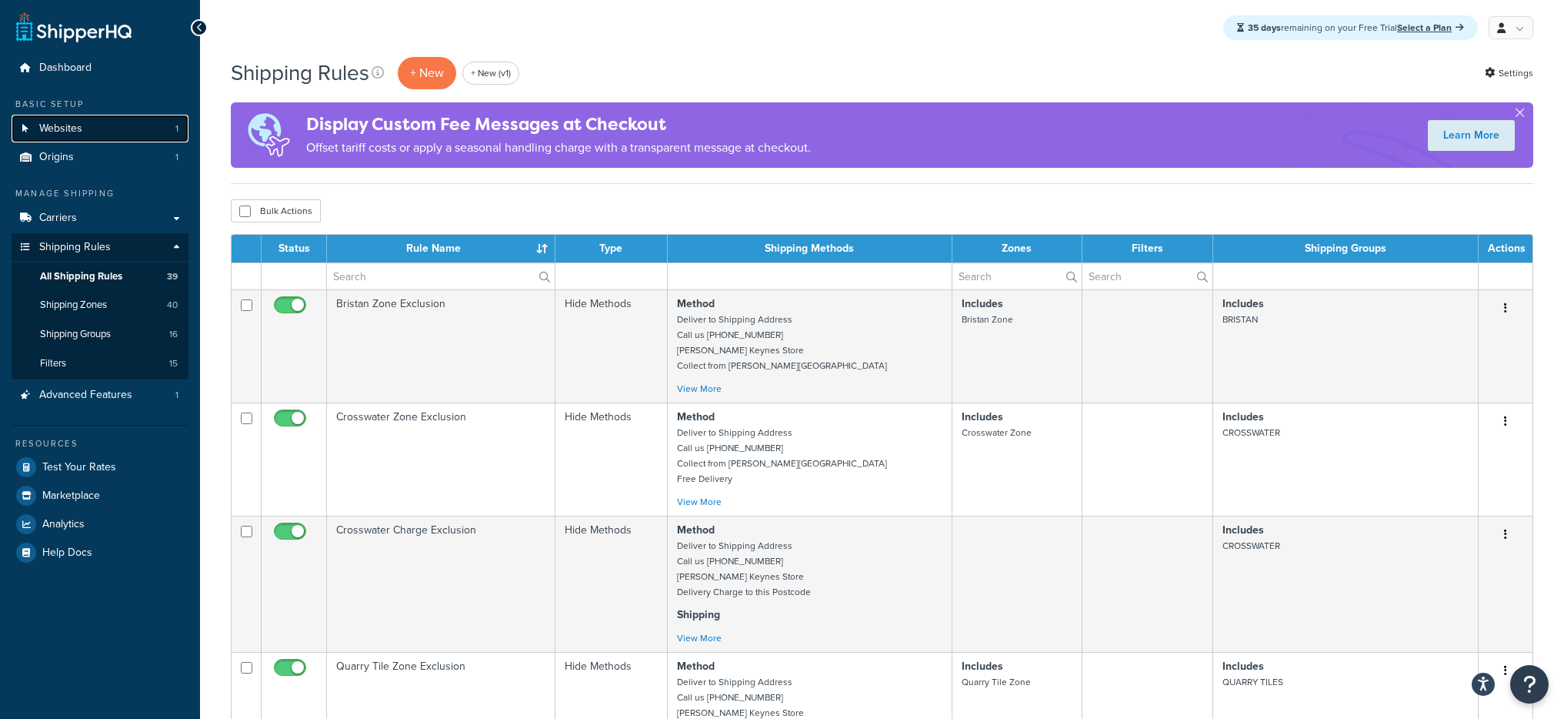
click at [162, 129] on link "Websites 1" at bounding box center [100, 129] width 177 height 28
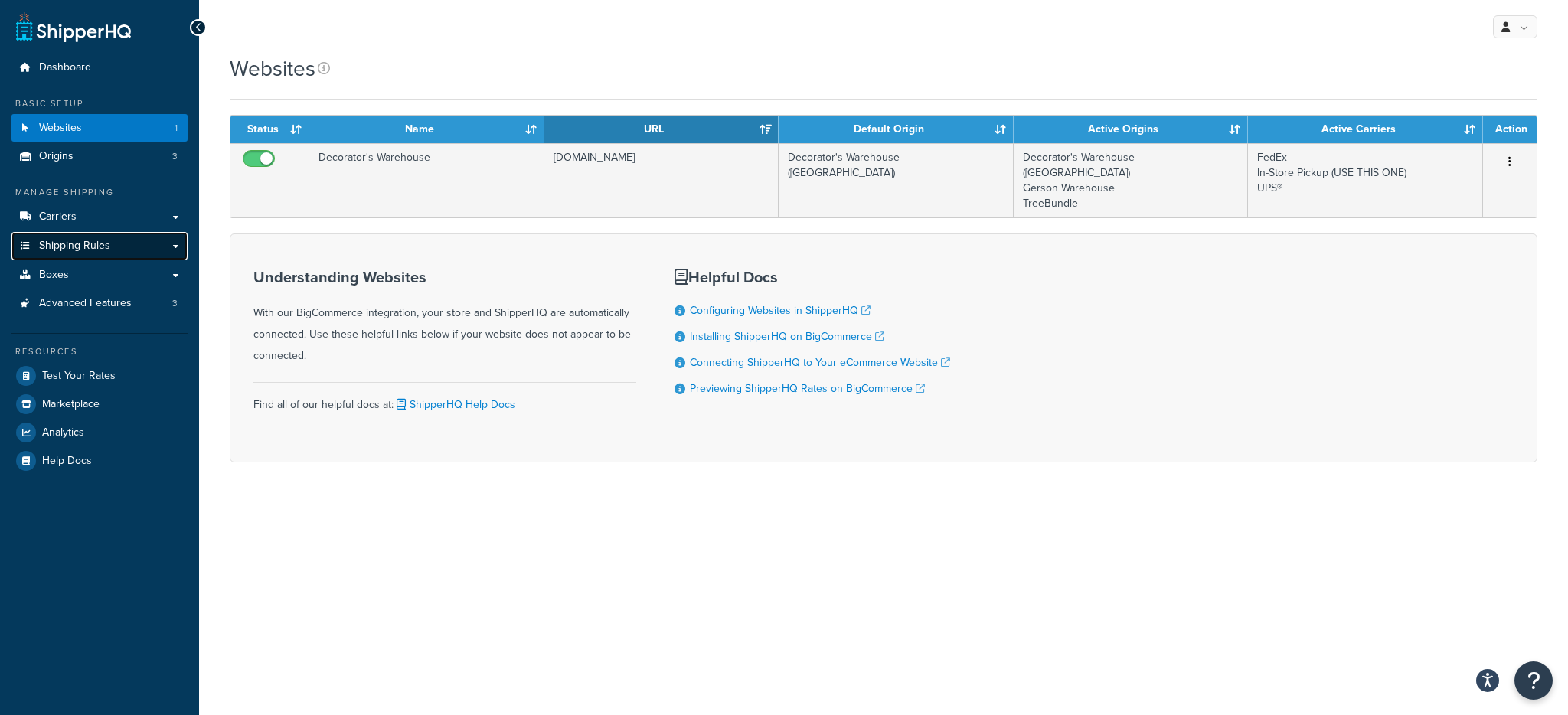
click at [147, 241] on link "Shipping Rules" at bounding box center [99, 246] width 176 height 28
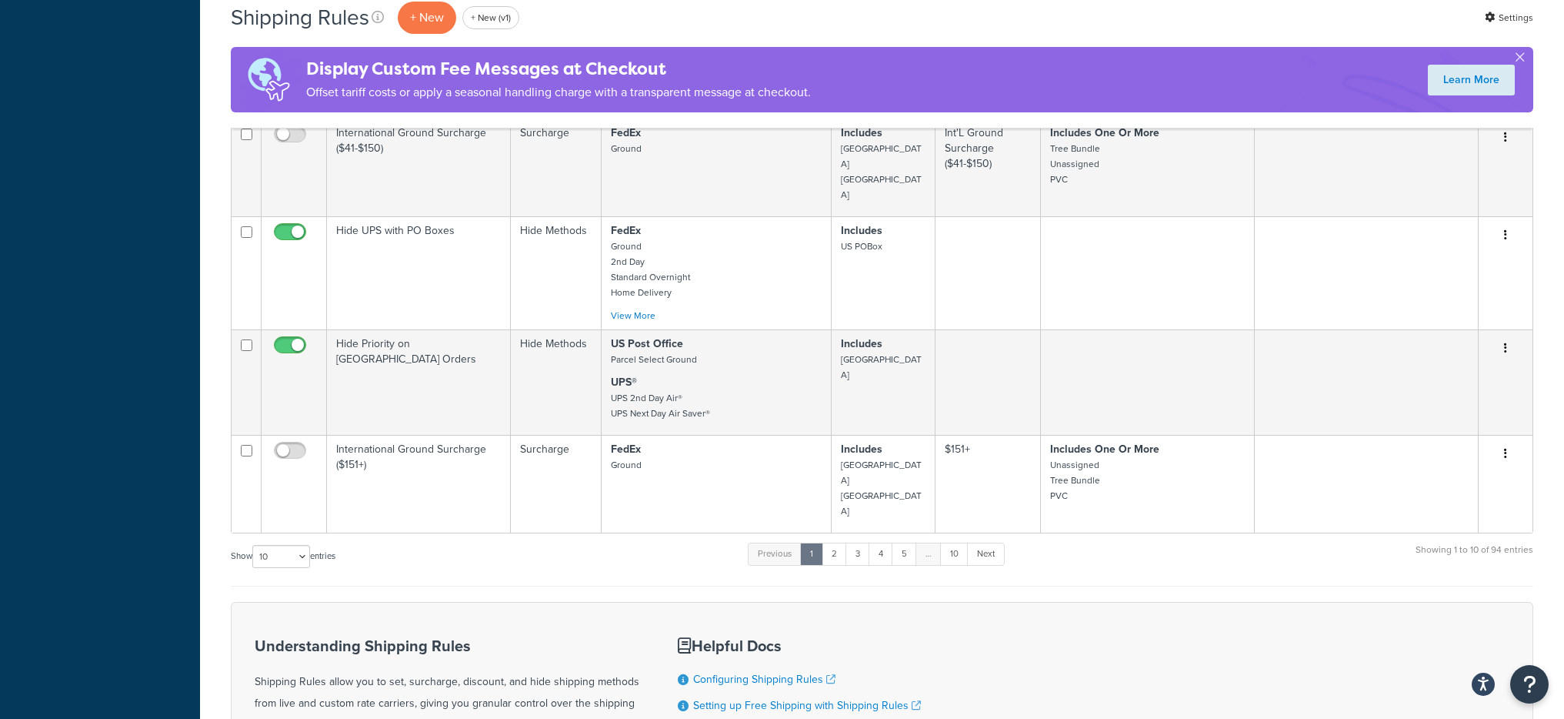
scroll to position [891, 0]
click at [303, 548] on select "10 15 25 50 100 1000" at bounding box center [281, 559] width 58 height 23
select select "1000"
click at [254, 548] on select "10 15 25 50 100 1000" at bounding box center [281, 559] width 58 height 23
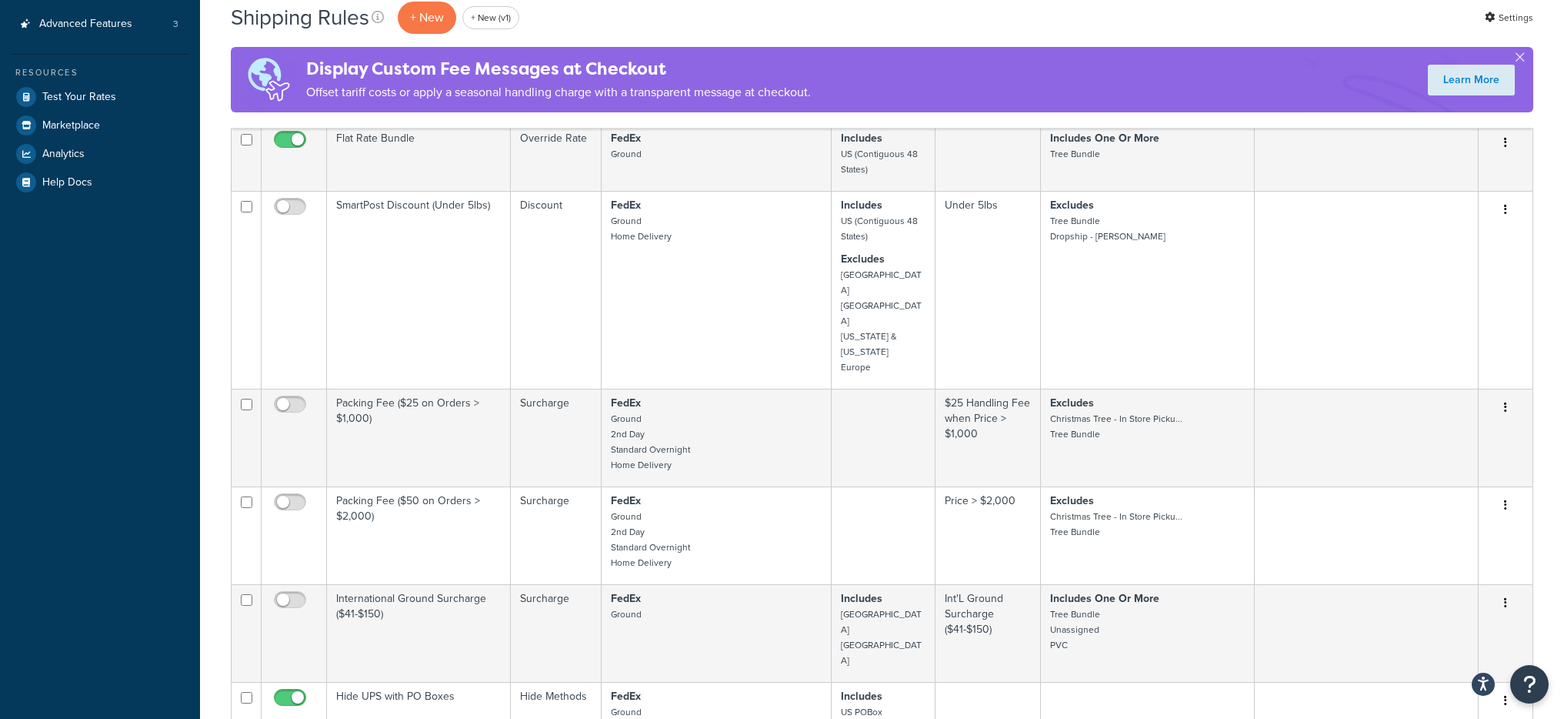
scroll to position [0, 0]
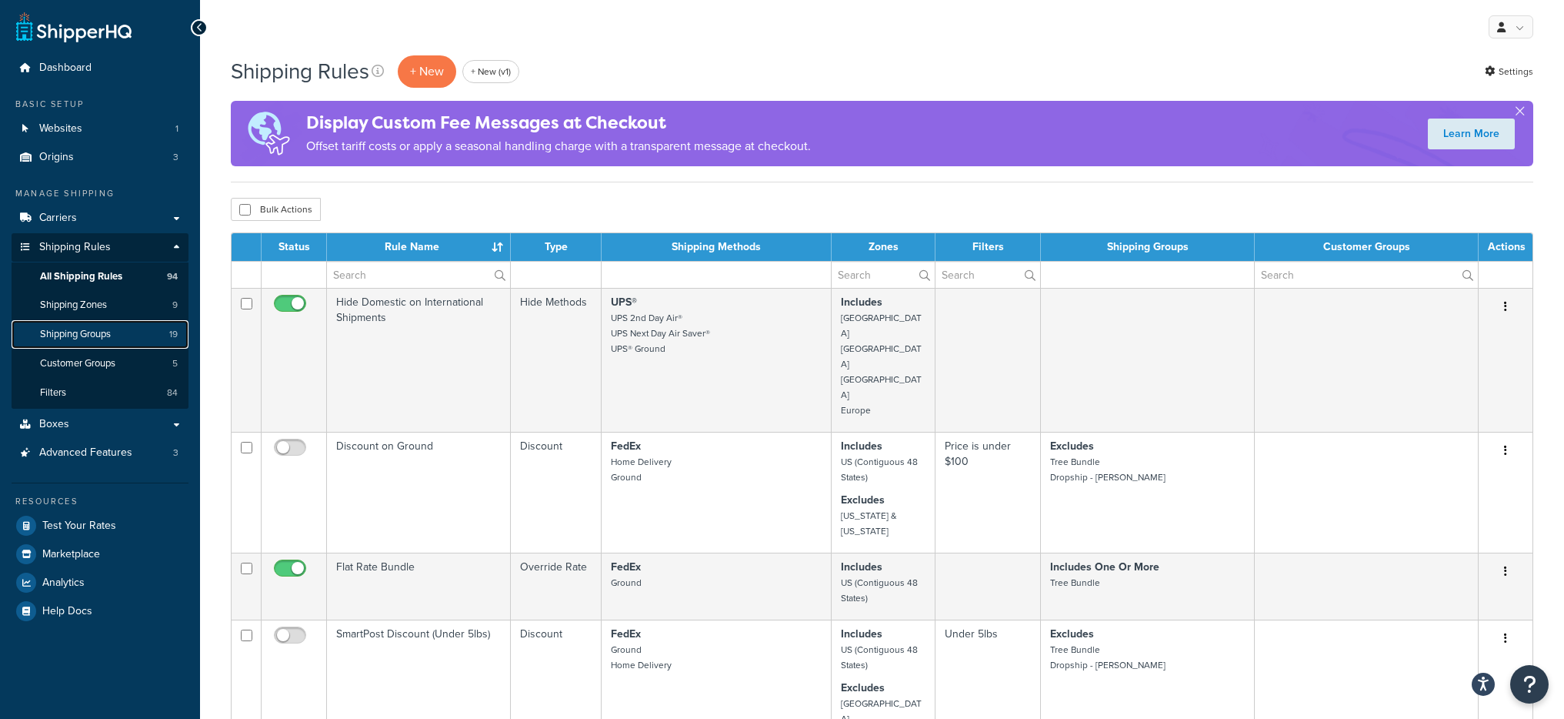
click at [121, 337] on link "Shipping Groups 19" at bounding box center [100, 334] width 177 height 28
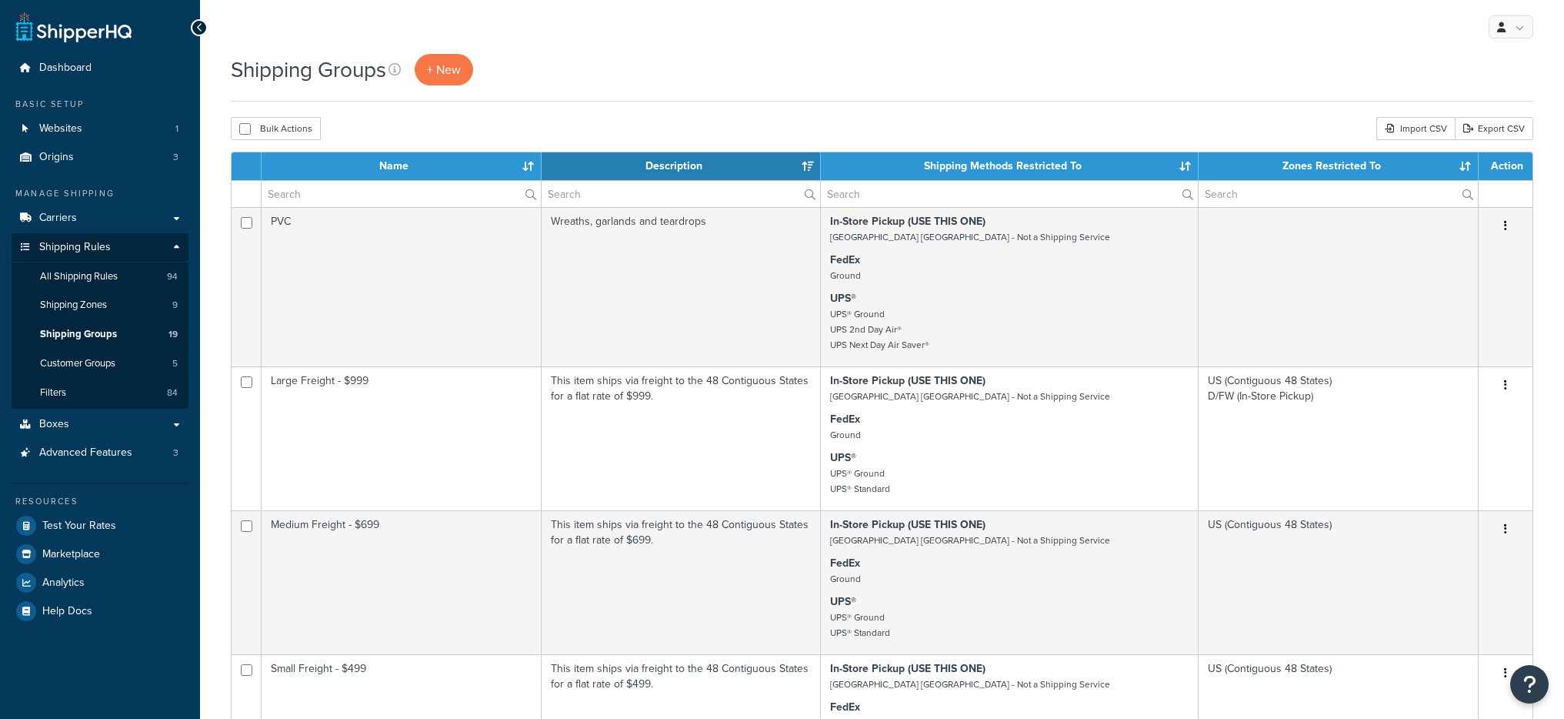
select select "15"
click at [146, 273] on link "All Shipping Rules 94" at bounding box center [100, 276] width 177 height 28
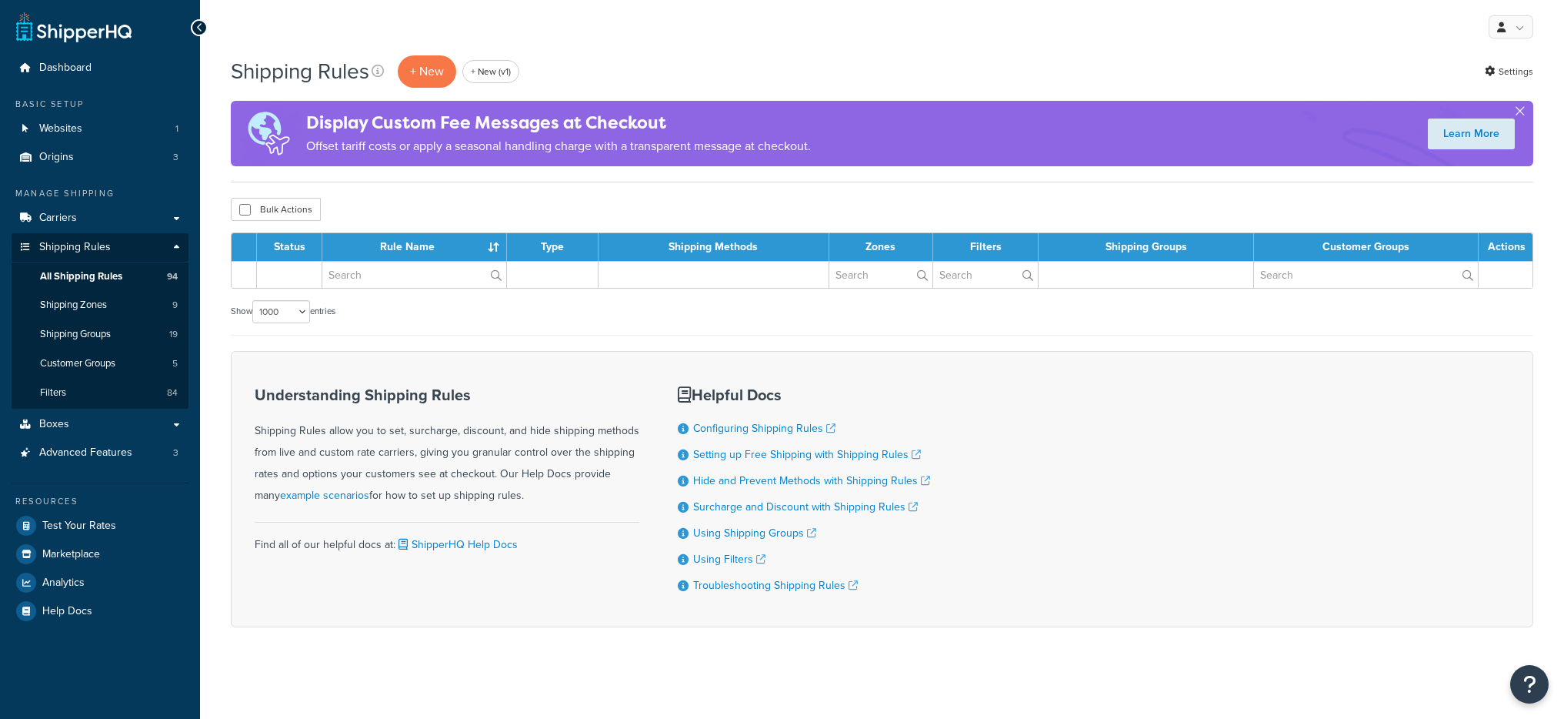
select select "1000"
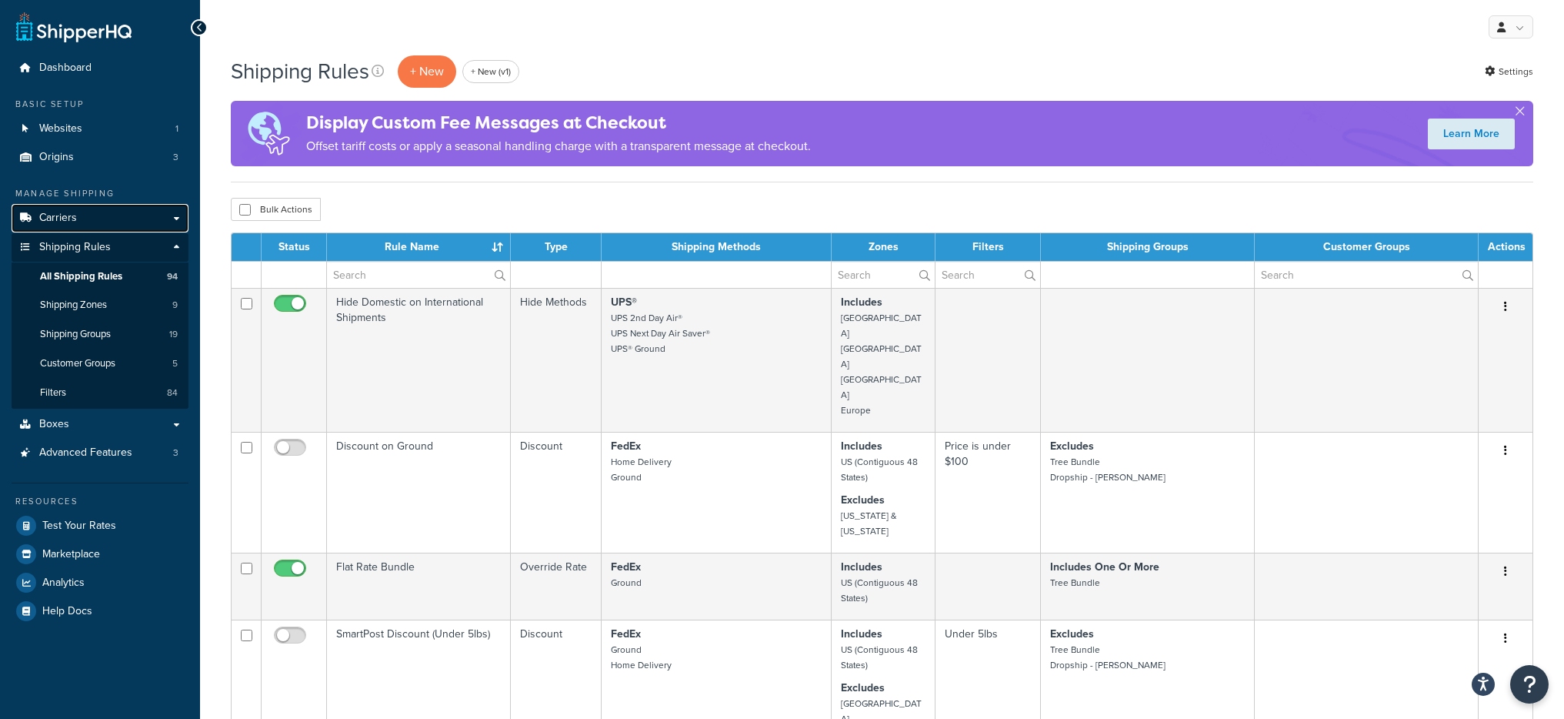
click at [151, 220] on link "Carriers" at bounding box center [100, 218] width 177 height 28
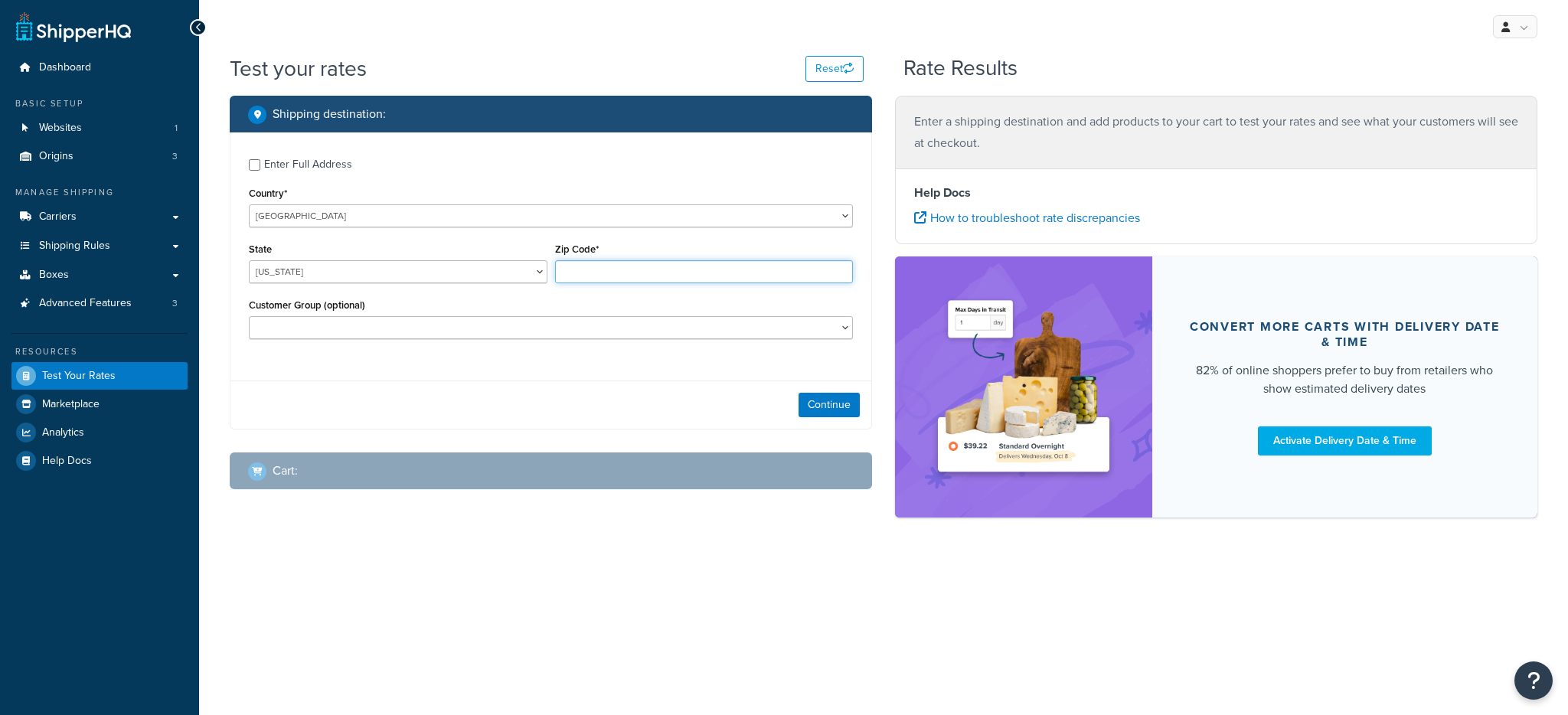
click at [617, 273] on input "Zip Code*" at bounding box center [704, 271] width 298 height 23
type input "78759"
select select "TX"
click at [561, 364] on div "Enter Full Address Country* United States United Kingdom Afghanistan Åland Isla…" at bounding box center [551, 251] width 641 height 237
click at [816, 414] on button "Continue" at bounding box center [830, 405] width 62 height 25
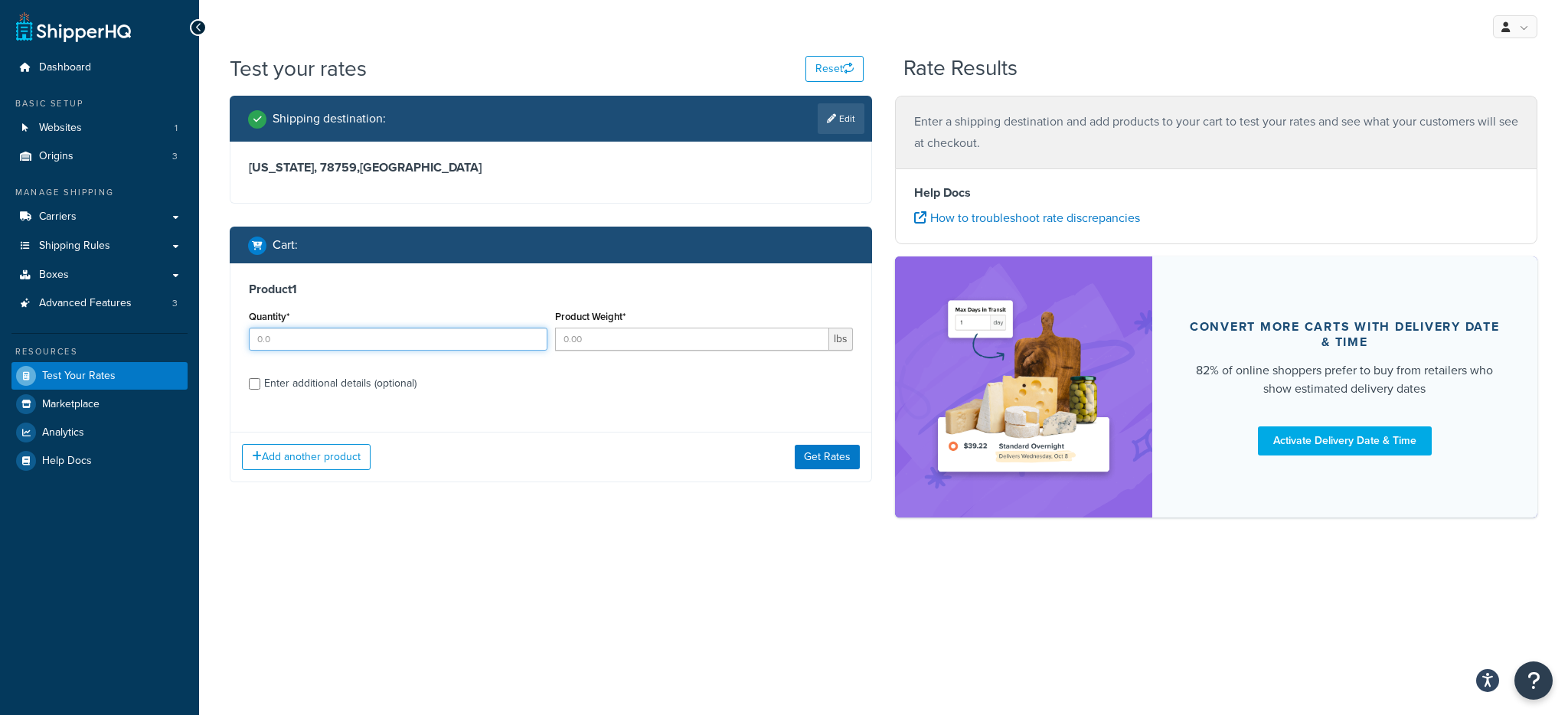
click at [336, 330] on input "Quantity*" at bounding box center [398, 338] width 298 height 23
type input "1"
click at [560, 339] on input "Product Weight*" at bounding box center [692, 338] width 275 height 23
type input "5"
click at [388, 373] on div "Enter additional details (optional)" at bounding box center [339, 384] width 152 height 22
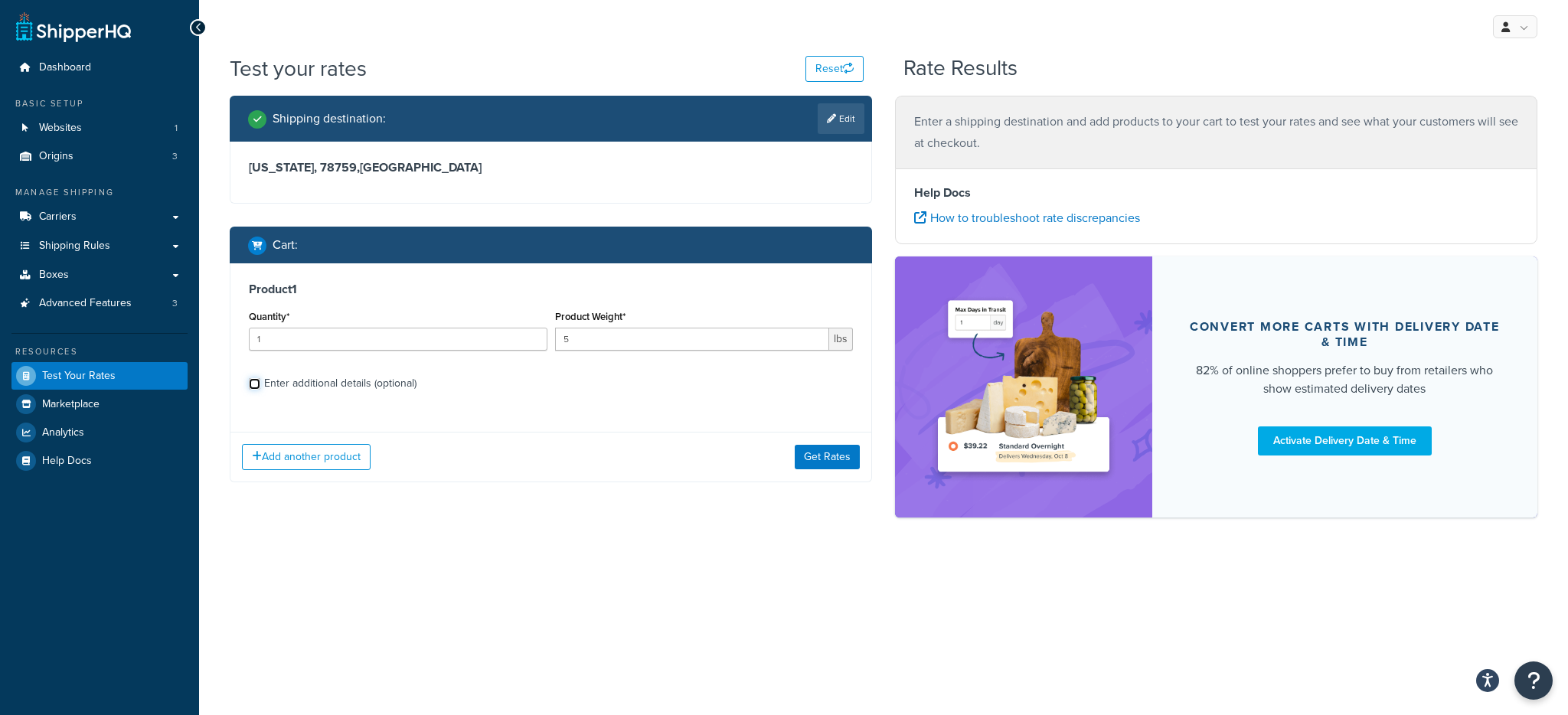
click at [261, 378] on input "Enter additional details (optional)" at bounding box center [255, 384] width 12 height 12
checkbox input "true"
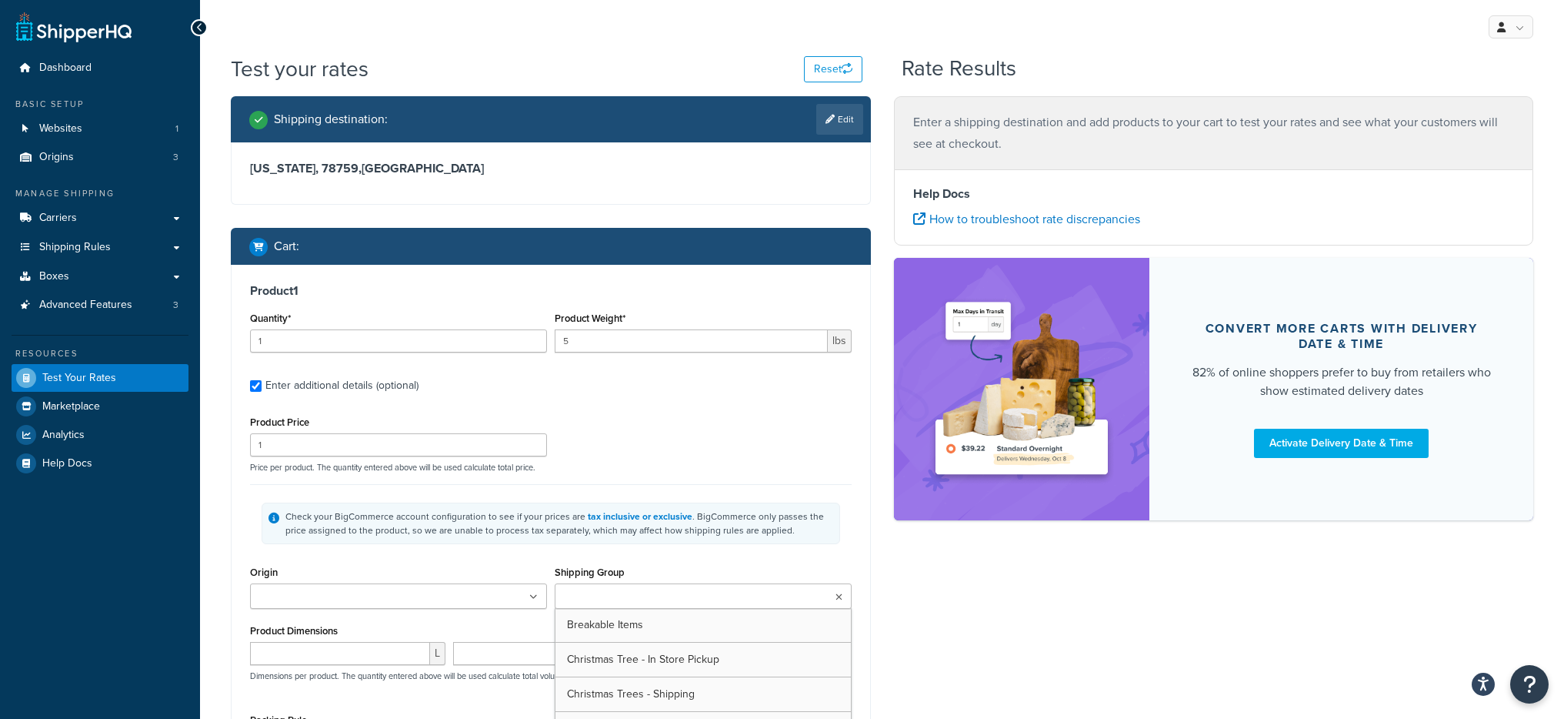
click at [637, 587] on ul at bounding box center [703, 595] width 297 height 25
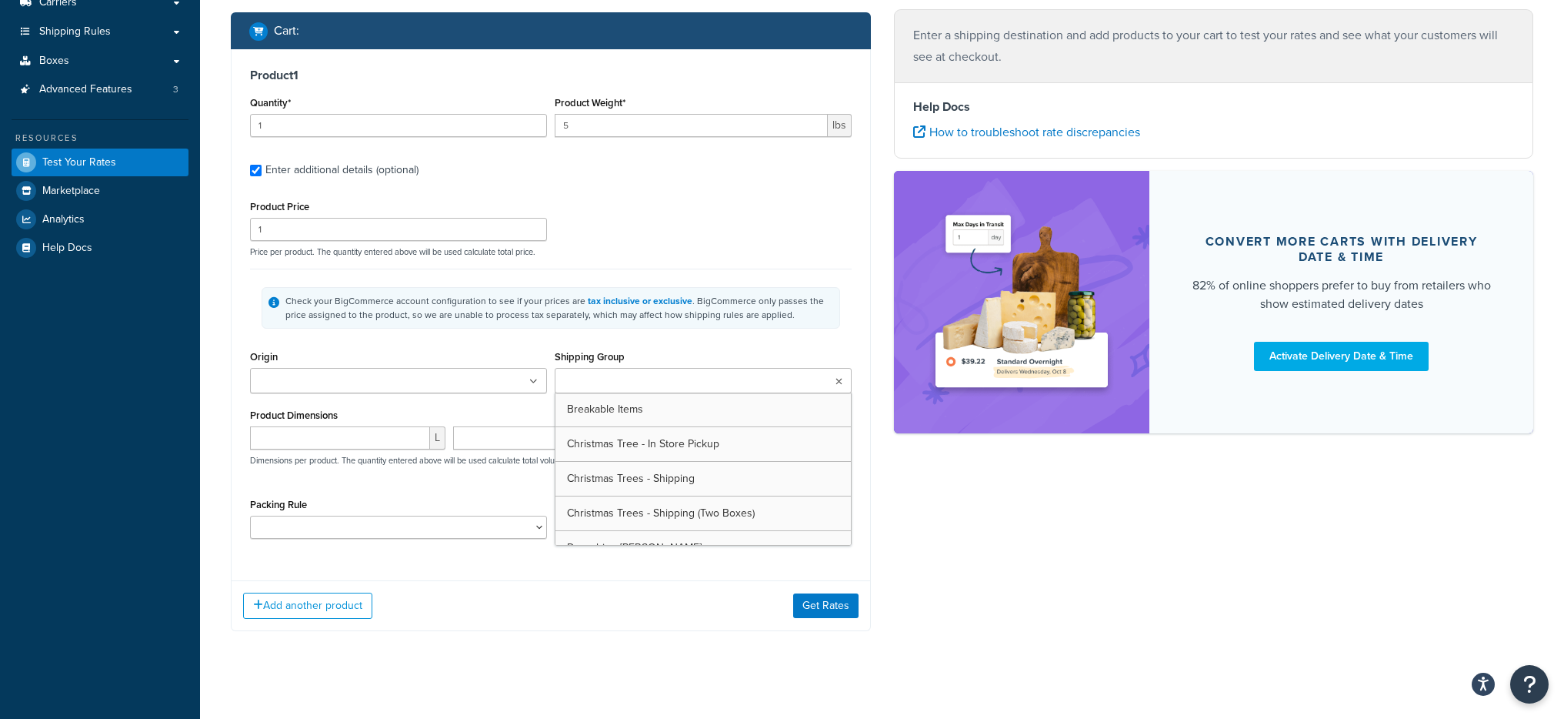
scroll to position [228, 0]
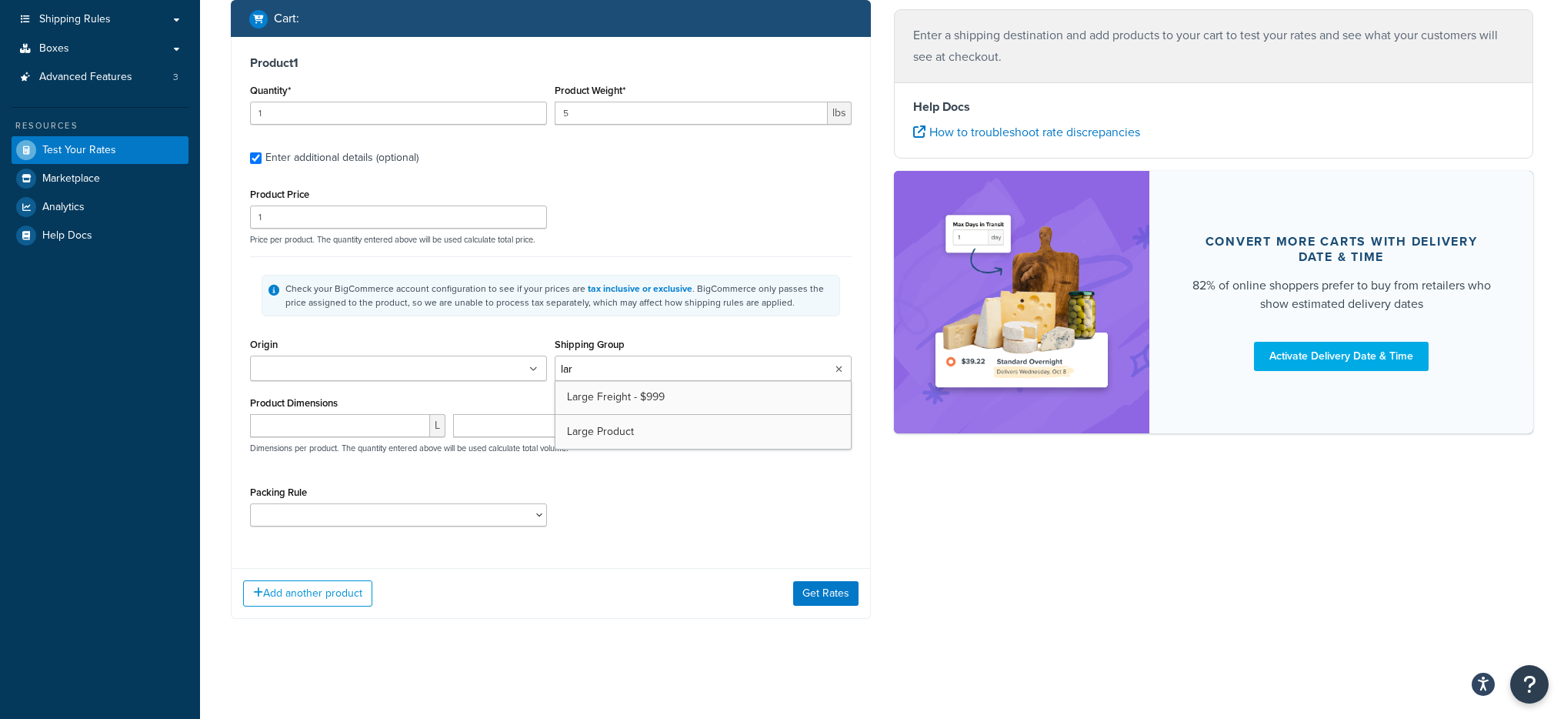
type input "larg"
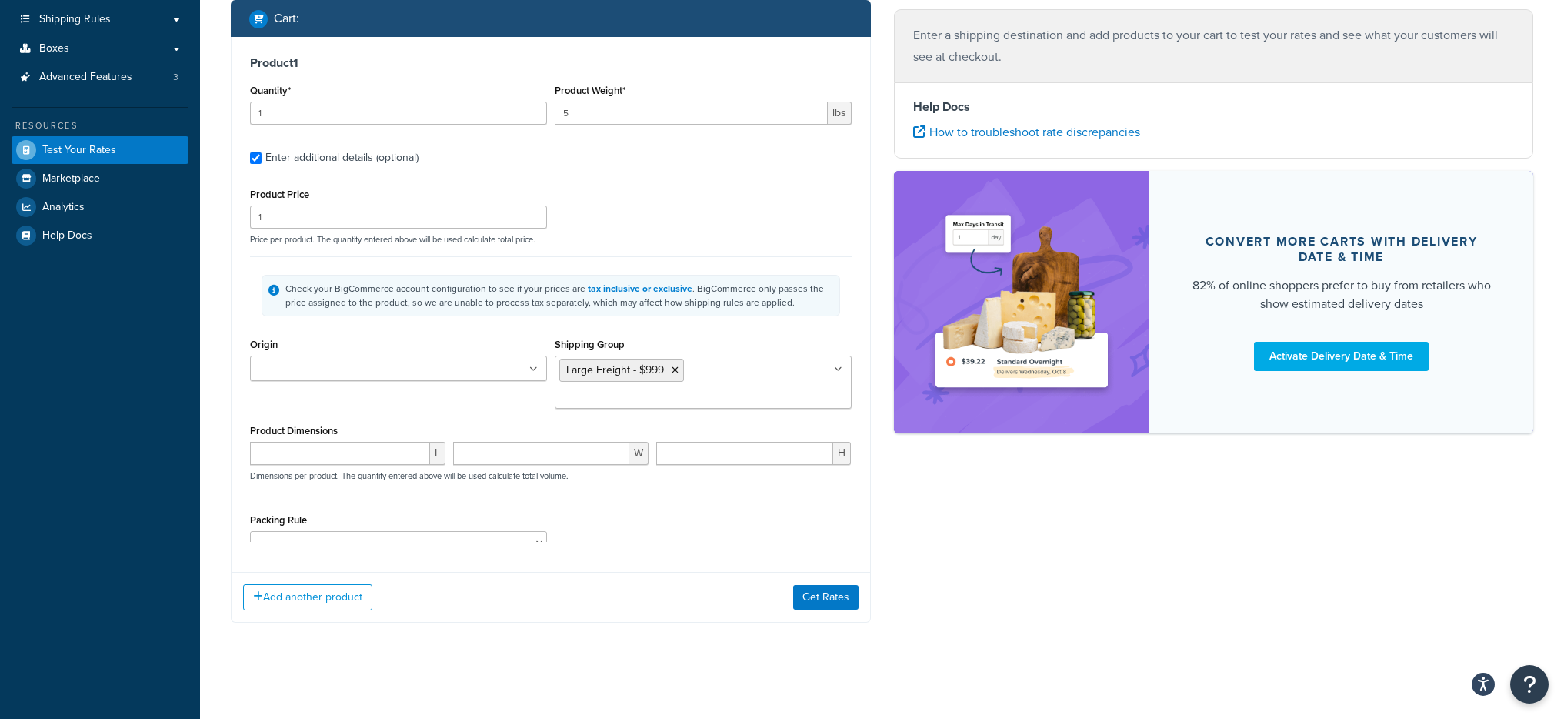
click at [526, 627] on div "Shipping destination : Edit Texas, 78759 , United States Cart : Product 1 Quant…" at bounding box center [550, 256] width 663 height 777
click at [808, 609] on button "Get Rates" at bounding box center [825, 621] width 65 height 25
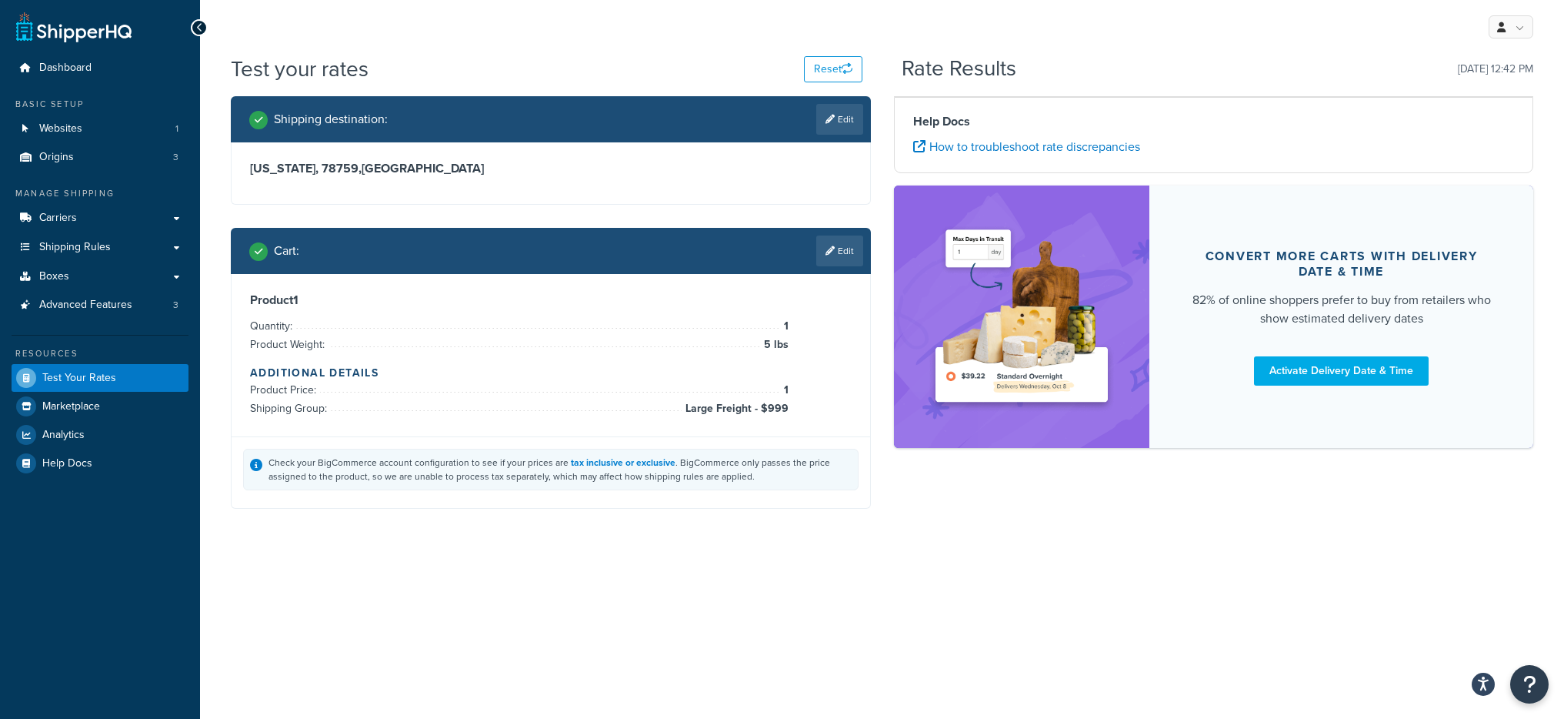
scroll to position [0, 0]
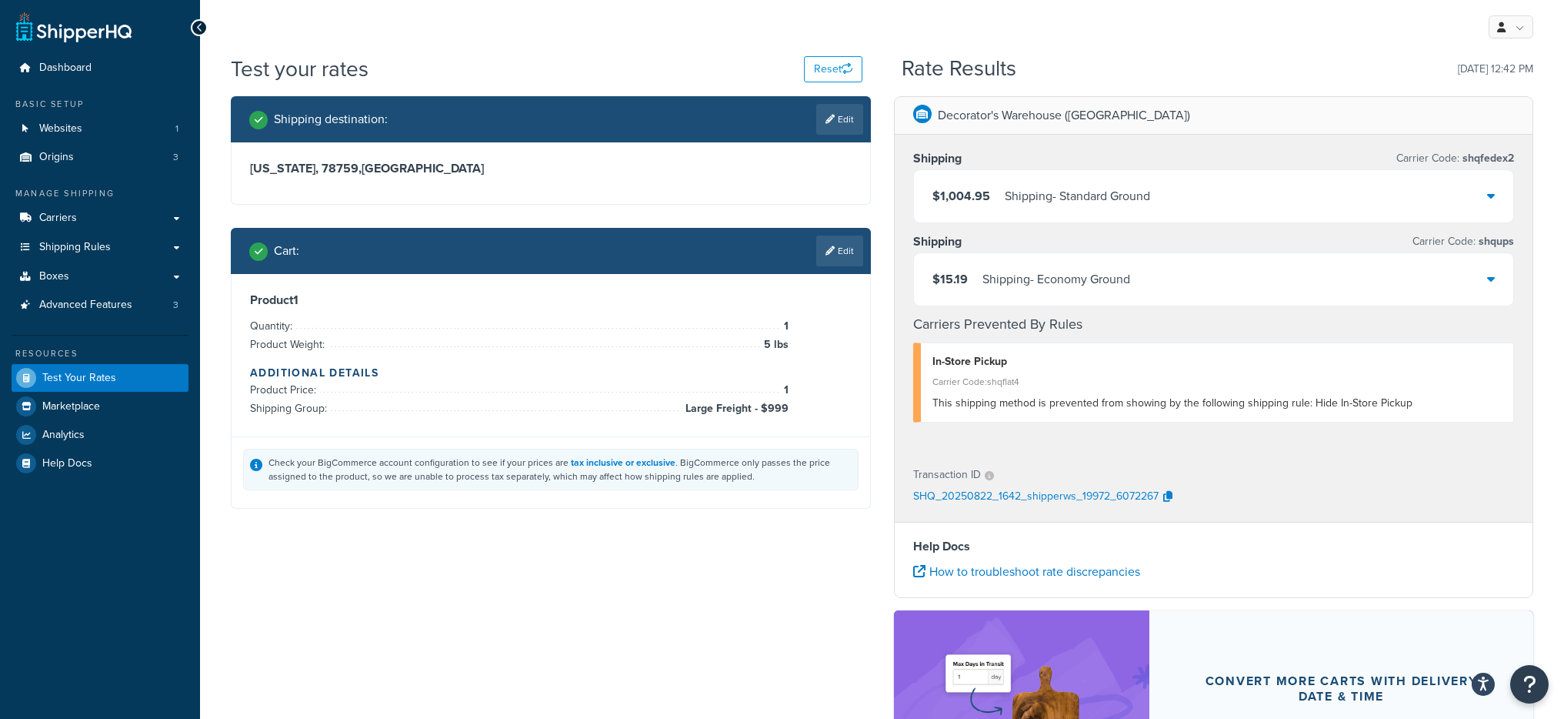
click at [1094, 193] on div "Shipping - Standard Ground" at bounding box center [1077, 196] width 145 height 22
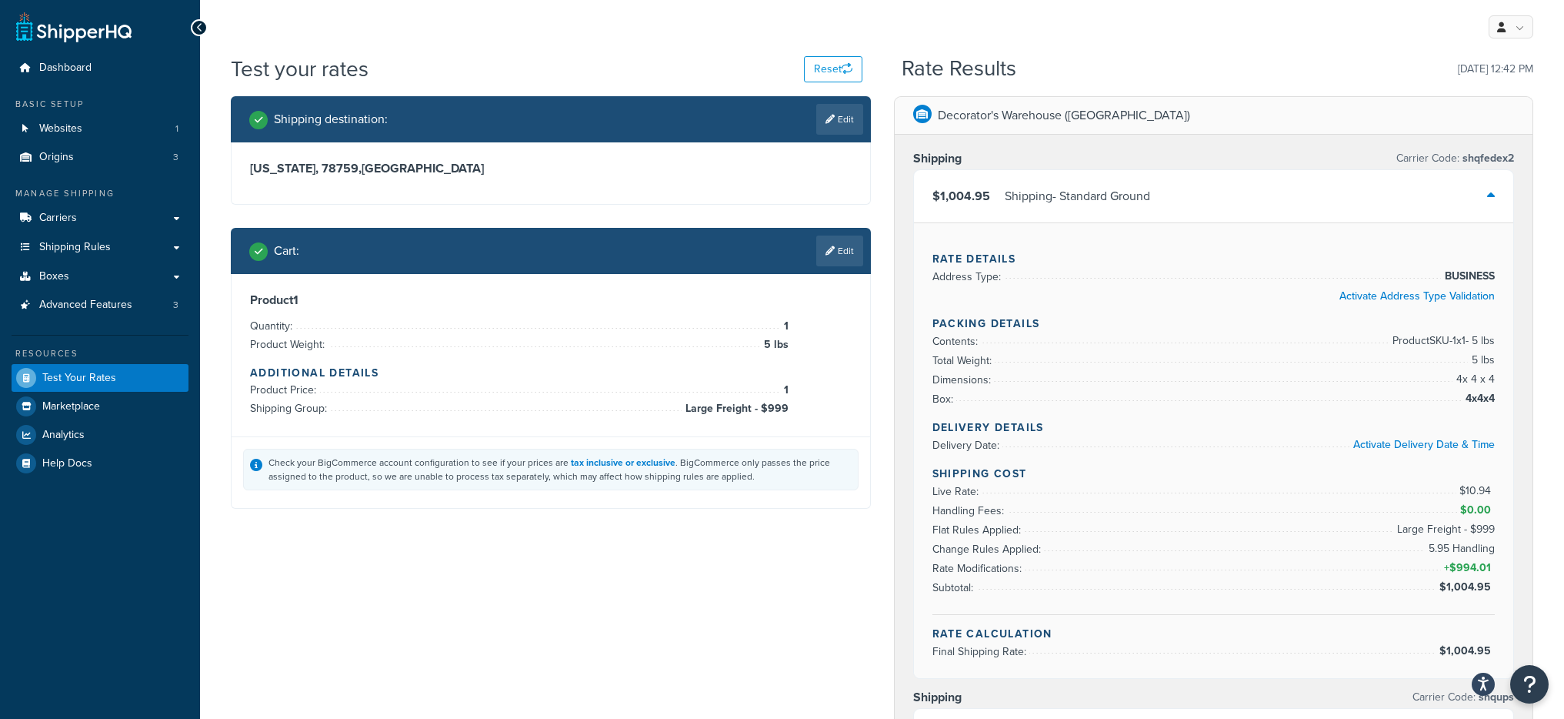
click at [1026, 194] on div "Shipping - Standard Ground" at bounding box center [1077, 196] width 145 height 22
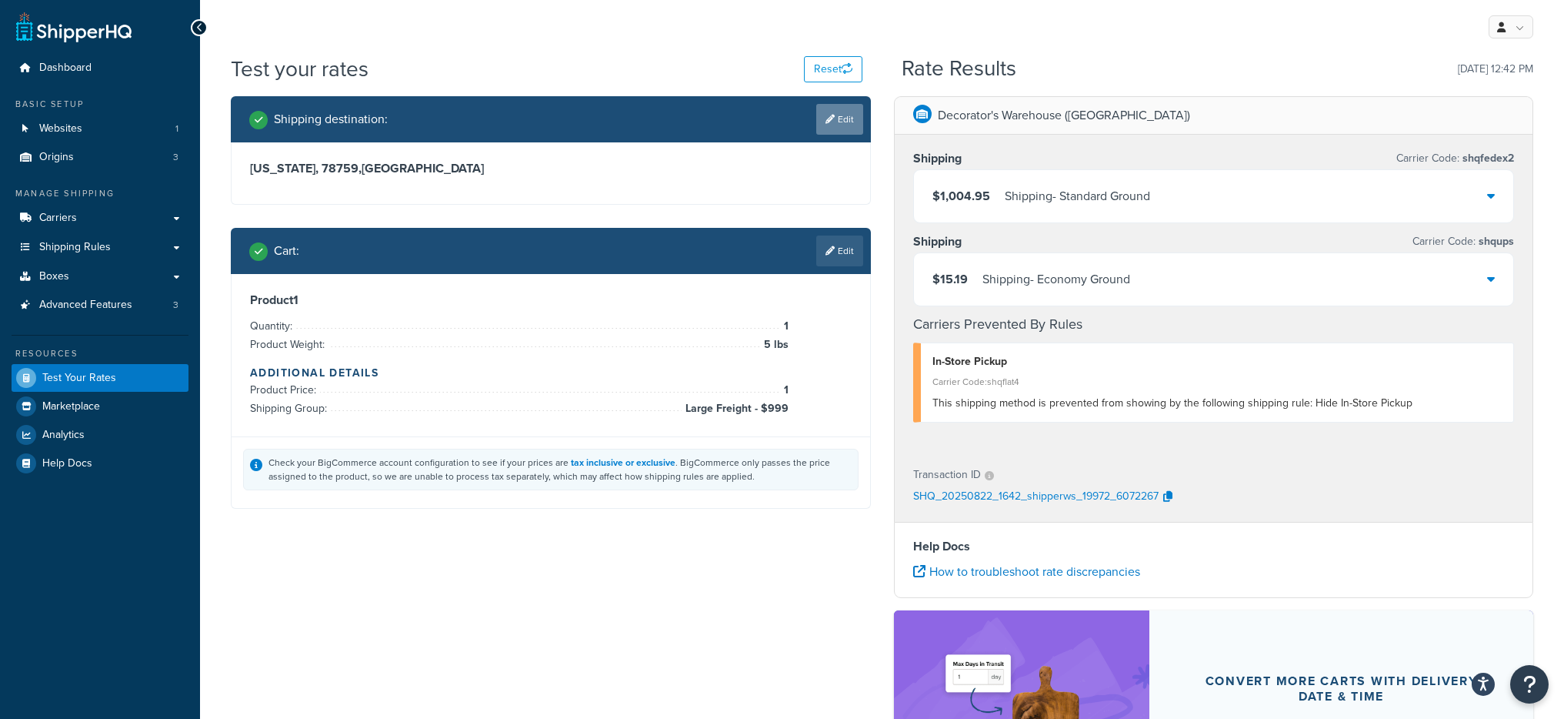
click at [848, 132] on link "Edit" at bounding box center [839, 119] width 47 height 31
select select "TX"
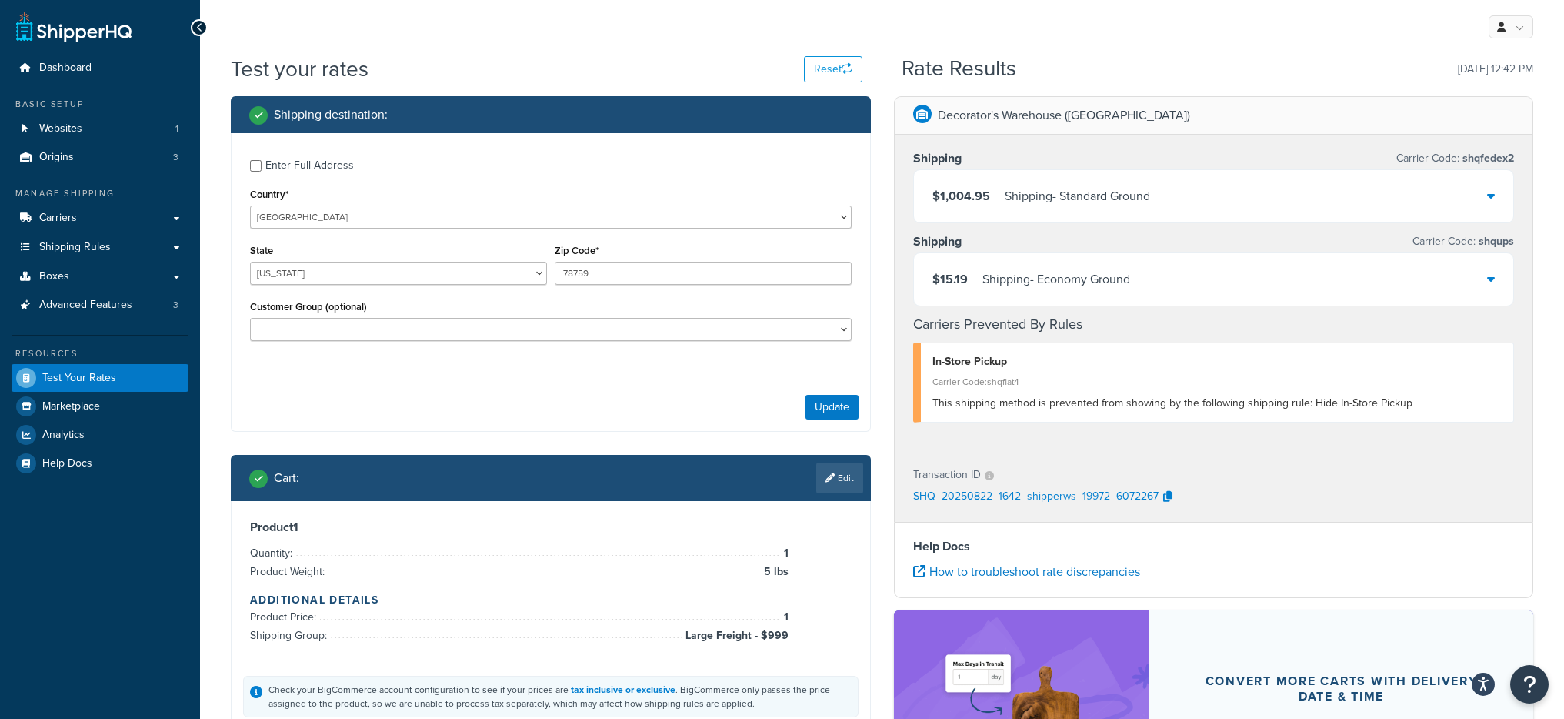
click at [273, 175] on div "Enter Full Address" at bounding box center [309, 166] width 88 height 22
click at [262, 172] on input "Enter Full Address" at bounding box center [256, 166] width 12 height 12
checkbox input "true"
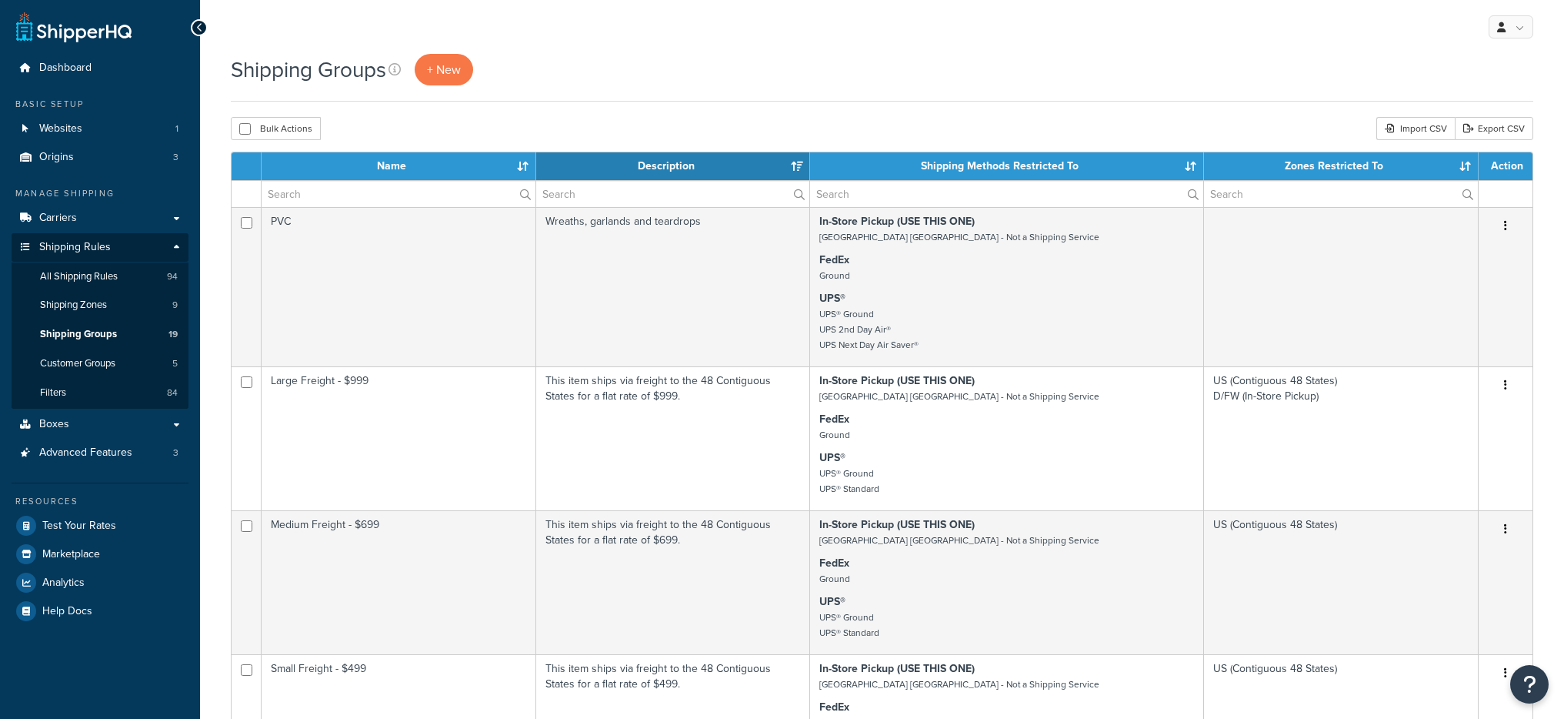
select select "15"
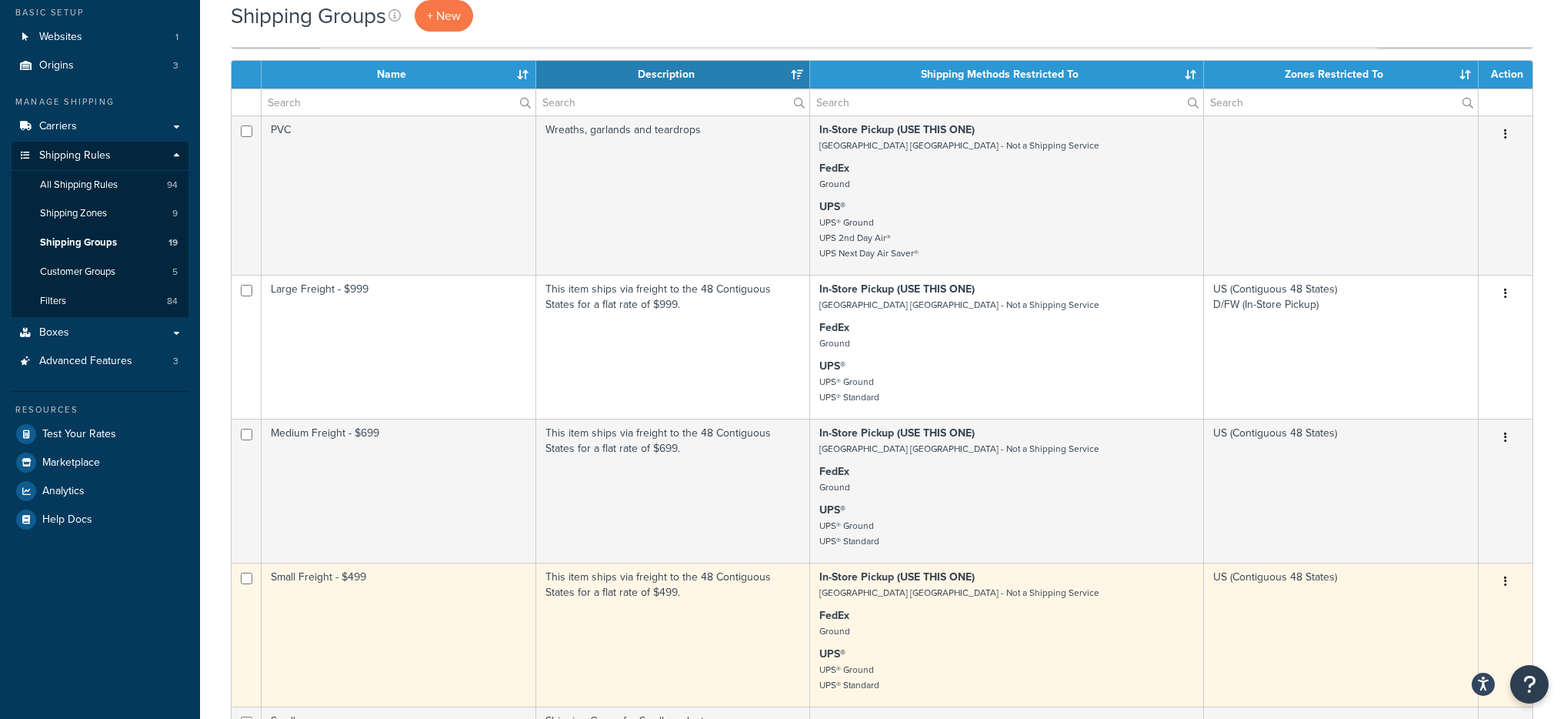
scroll to position [88, 0]
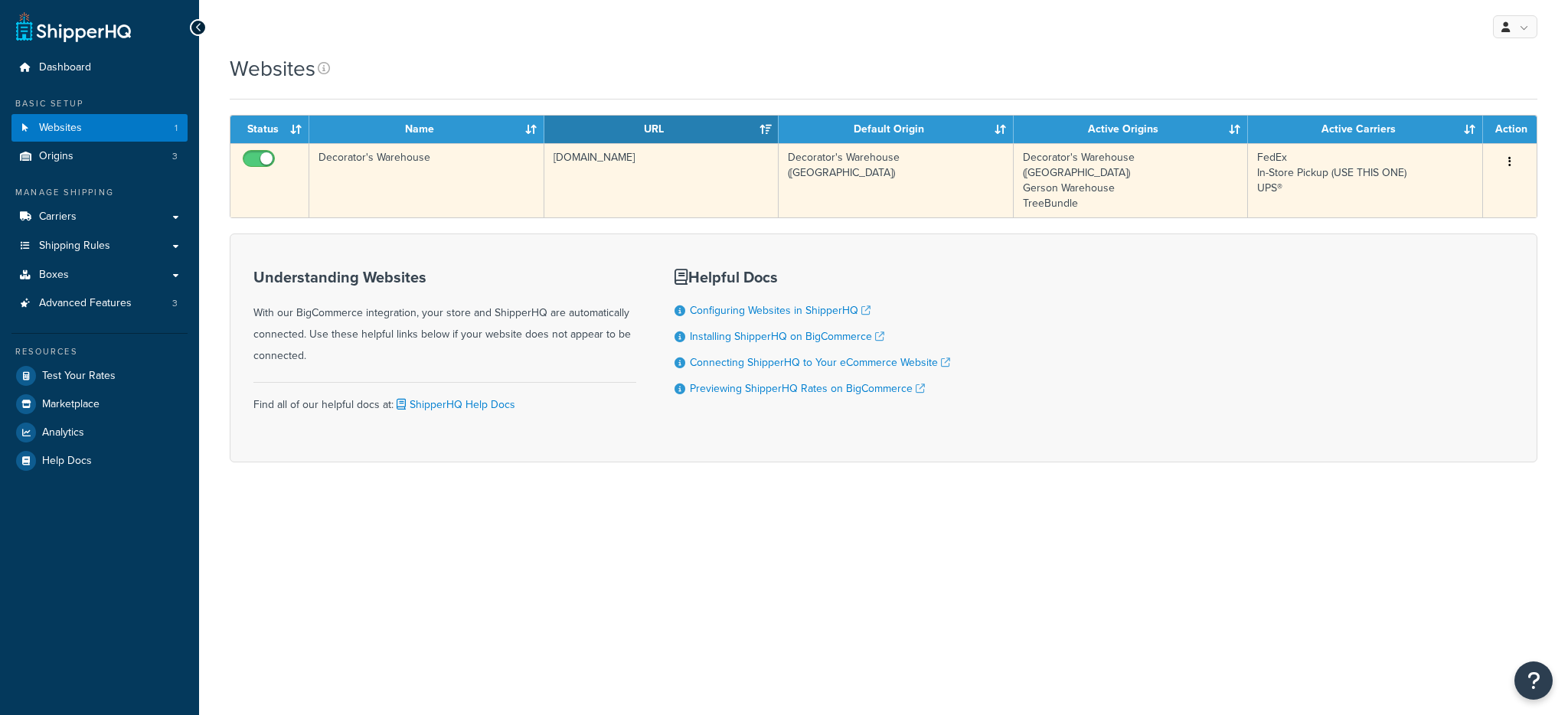
click at [489, 182] on td "Decorator's Warehouse" at bounding box center [427, 180] width 235 height 75
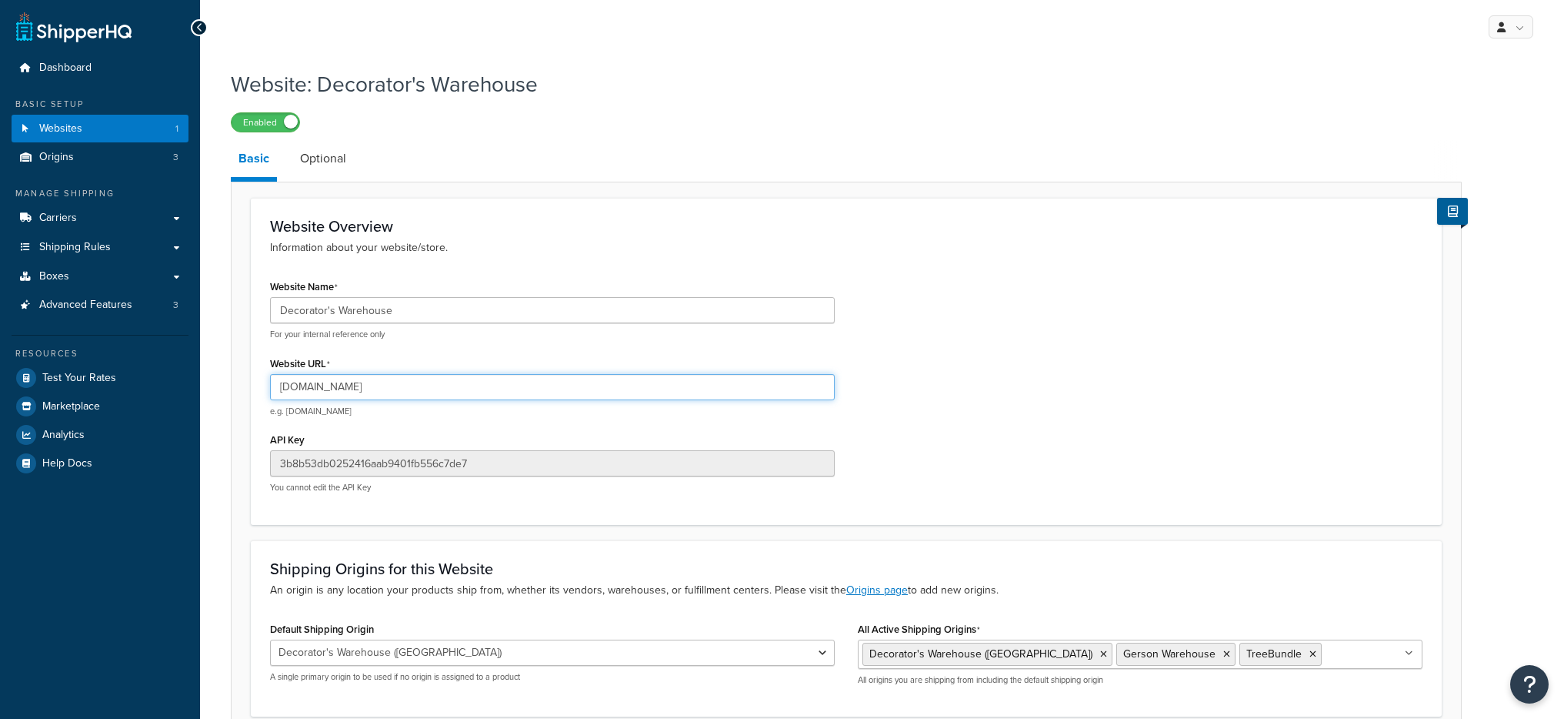
click at [450, 377] on input "[DOMAIN_NAME]" at bounding box center [552, 387] width 565 height 26
click at [450, 377] on input "decorators-warehouse.mybigcommerce.com" at bounding box center [552, 387] width 565 height 26
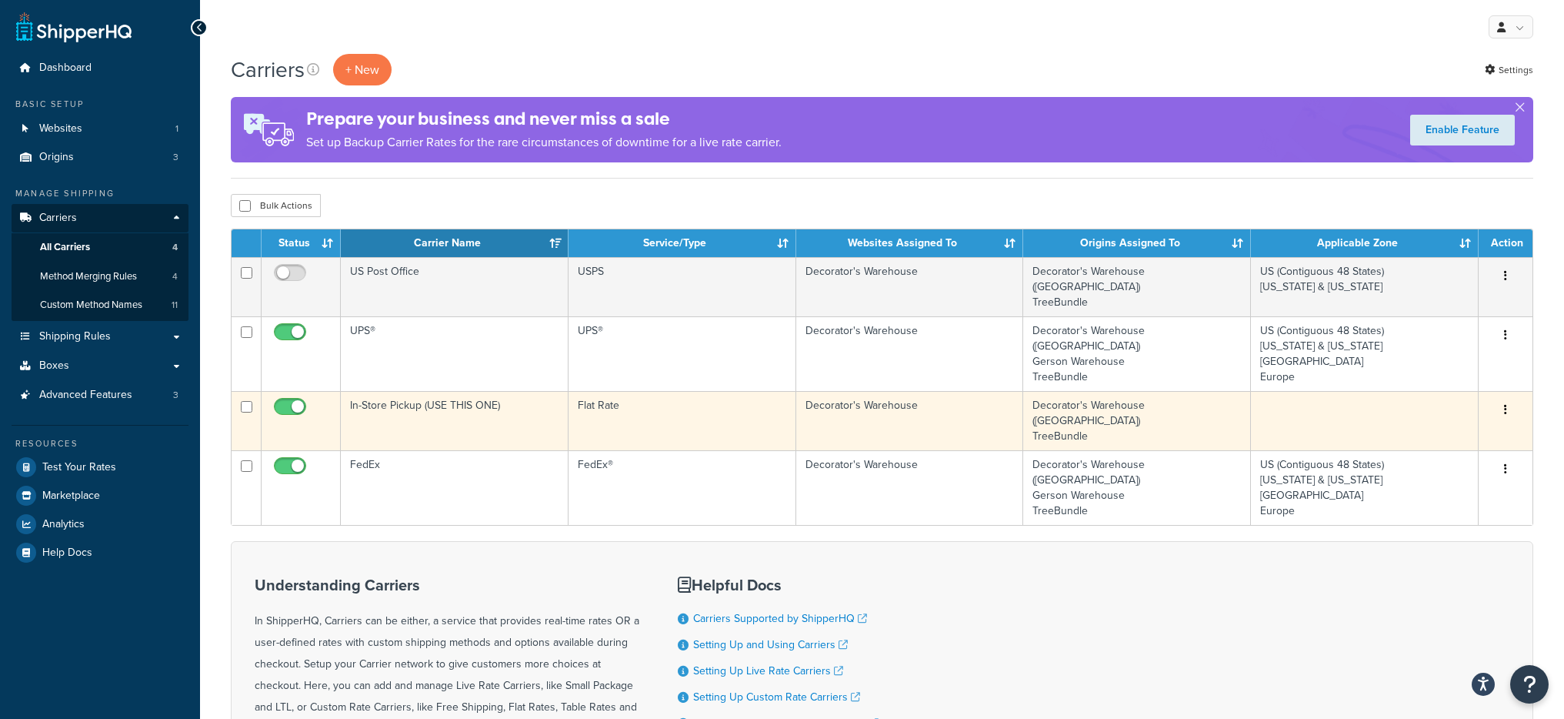
click at [476, 401] on td "In-Store Pickup (USE THIS ONE)" at bounding box center [455, 420] width 228 height 59
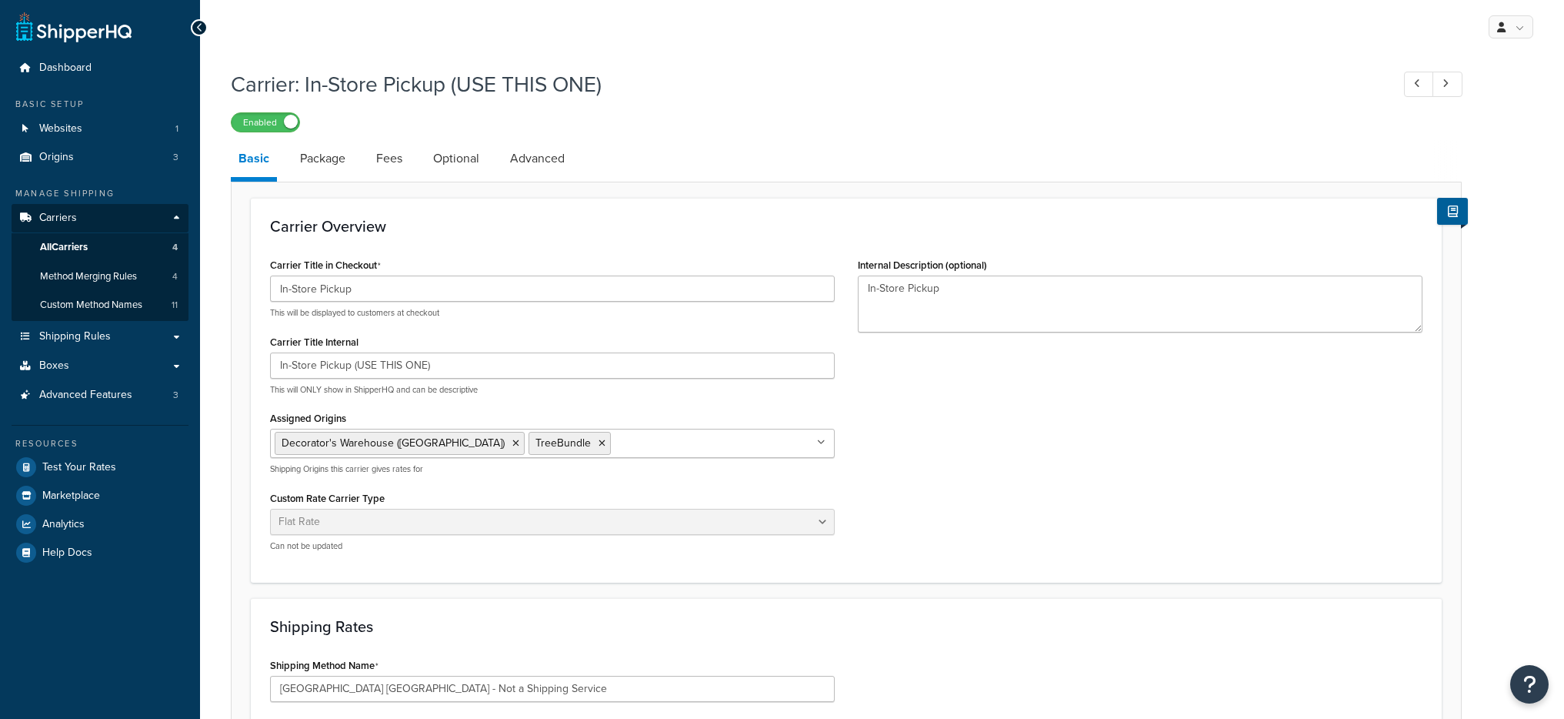
select select "flat"
click at [322, 165] on link "Package" at bounding box center [322, 158] width 61 height 37
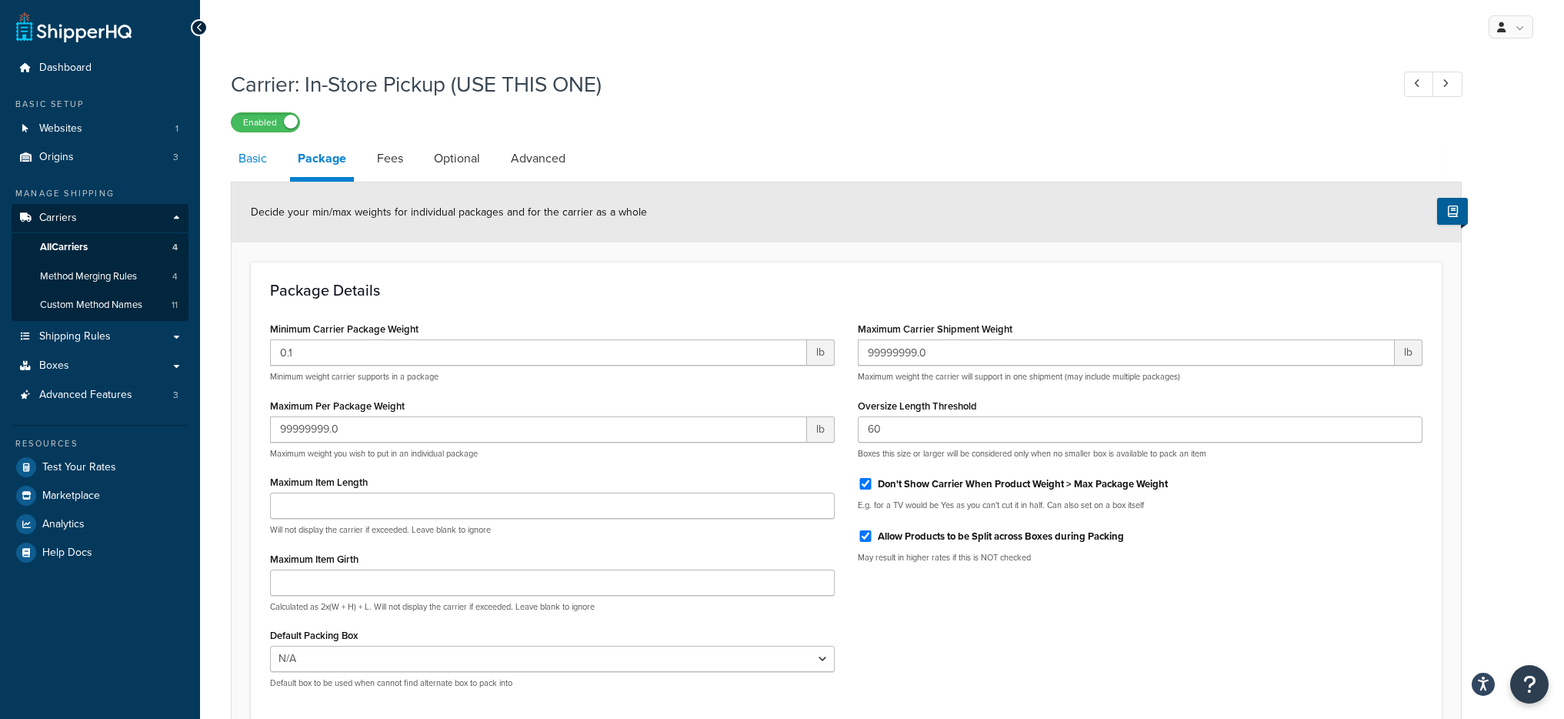
click at [248, 166] on link "Basic" at bounding box center [253, 158] width 44 height 37
select select "flat"
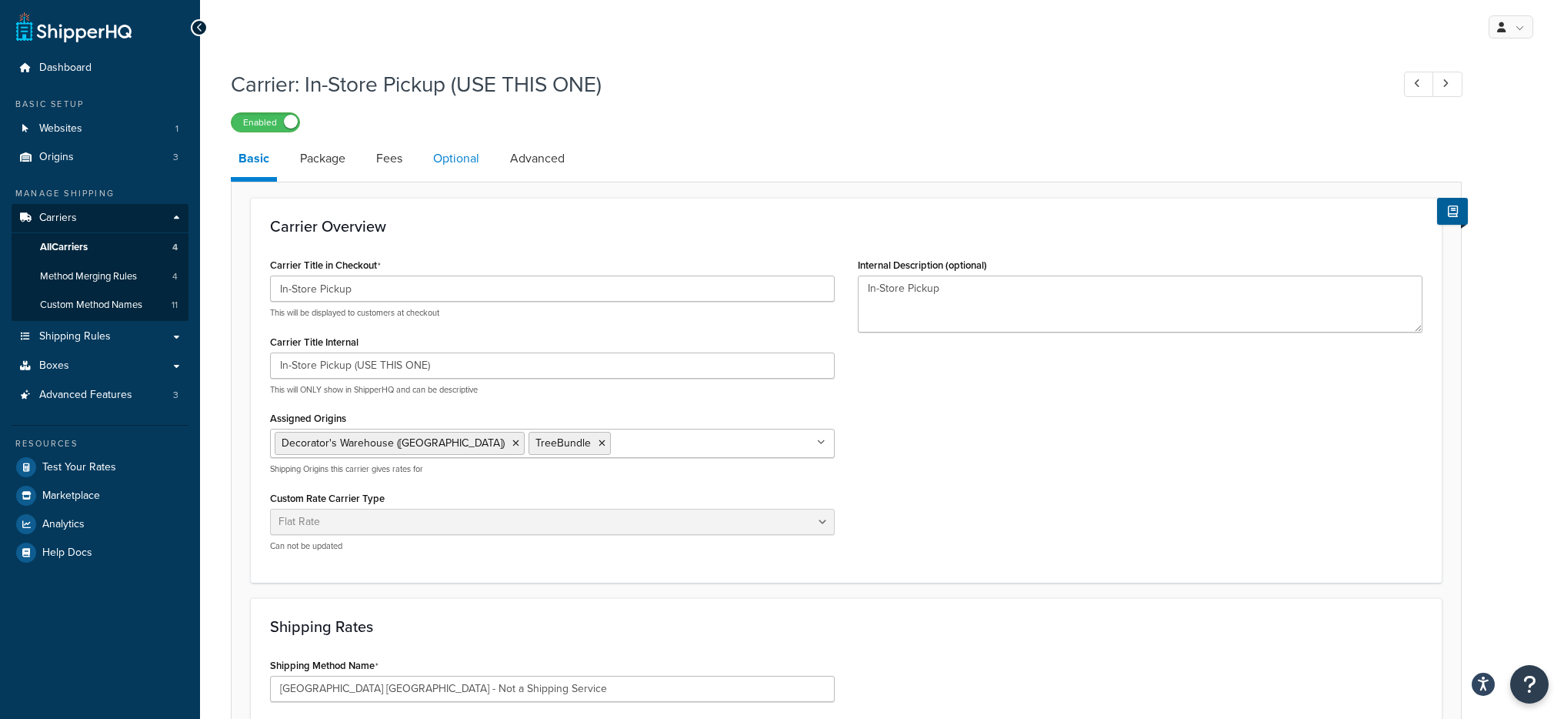
click at [439, 158] on link "Optional" at bounding box center [457, 158] width 62 height 37
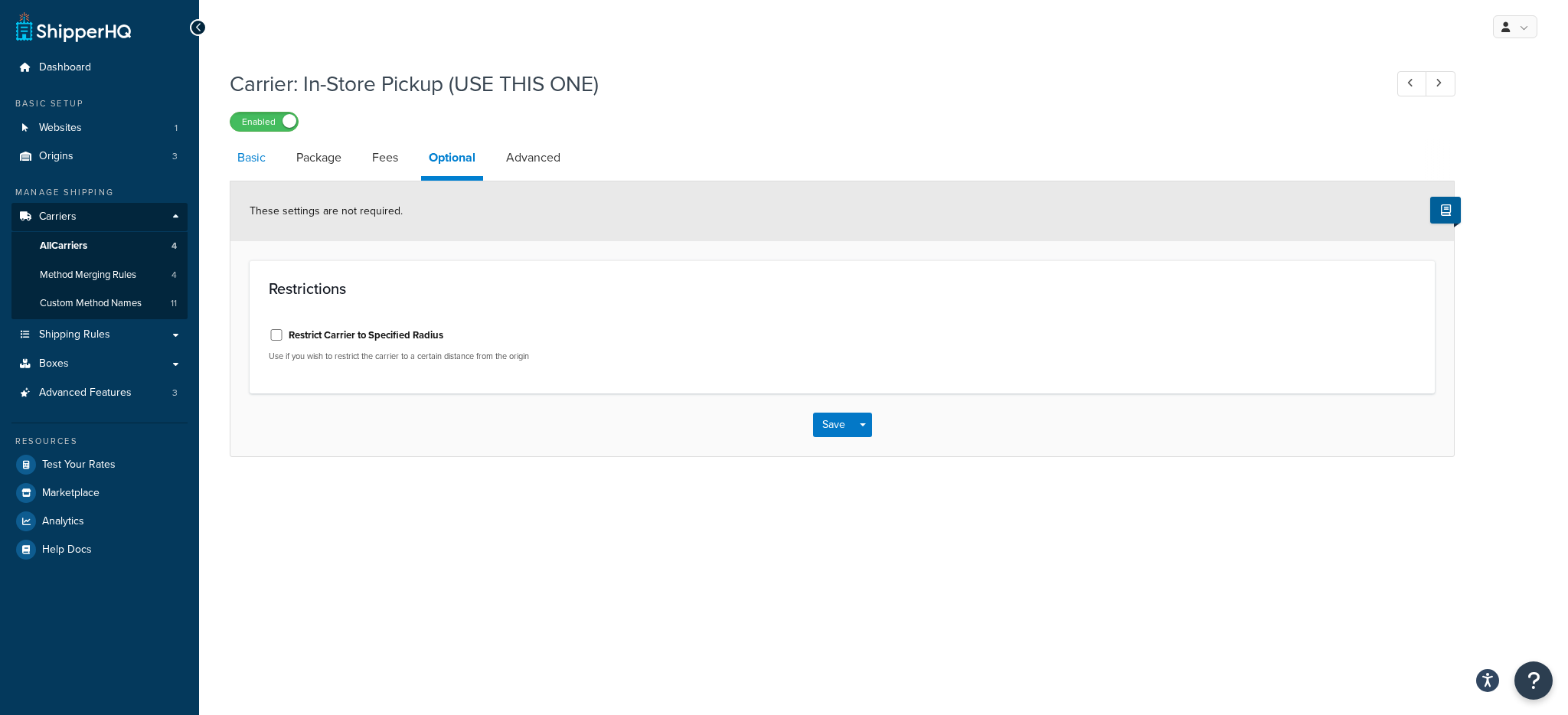
click at [268, 161] on link "Basic" at bounding box center [252, 157] width 44 height 37
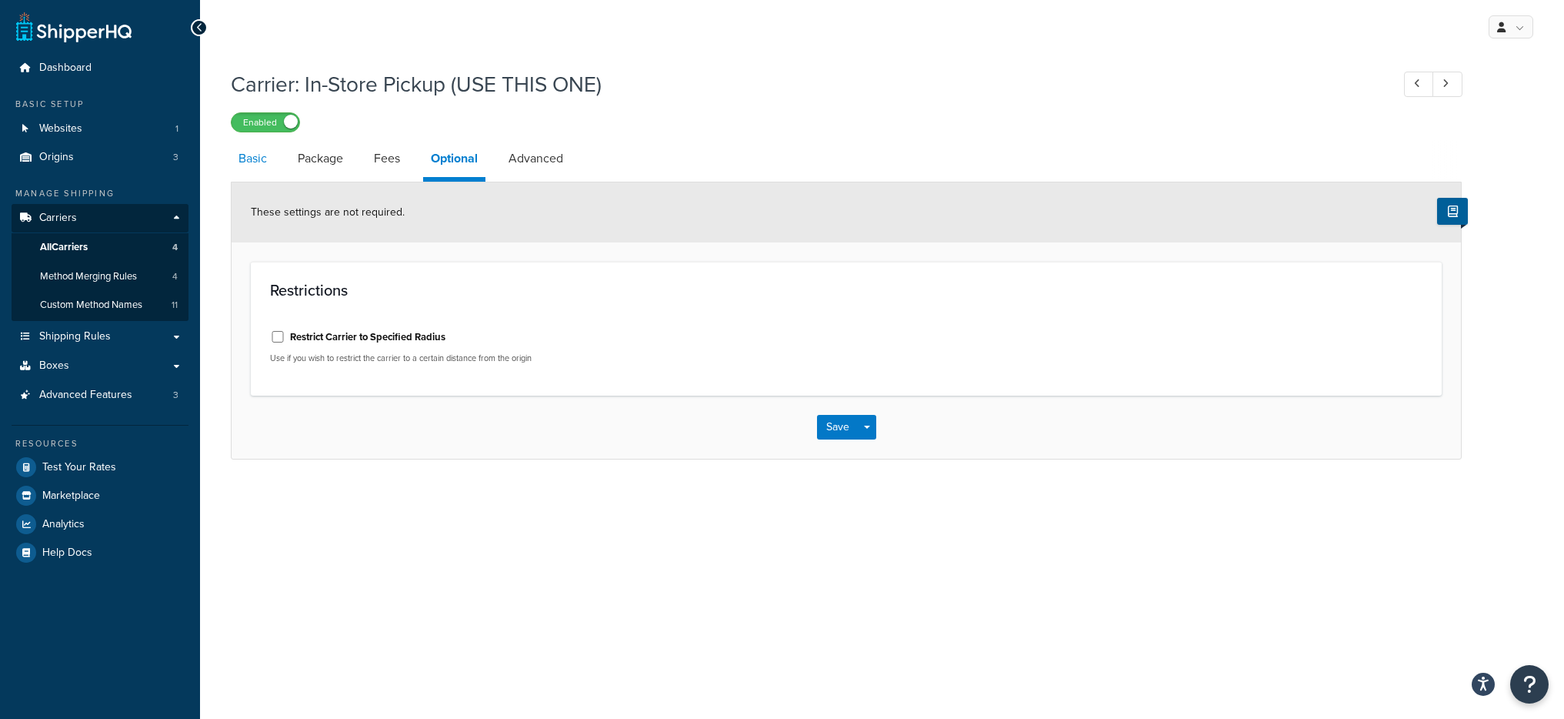
select select "flat"
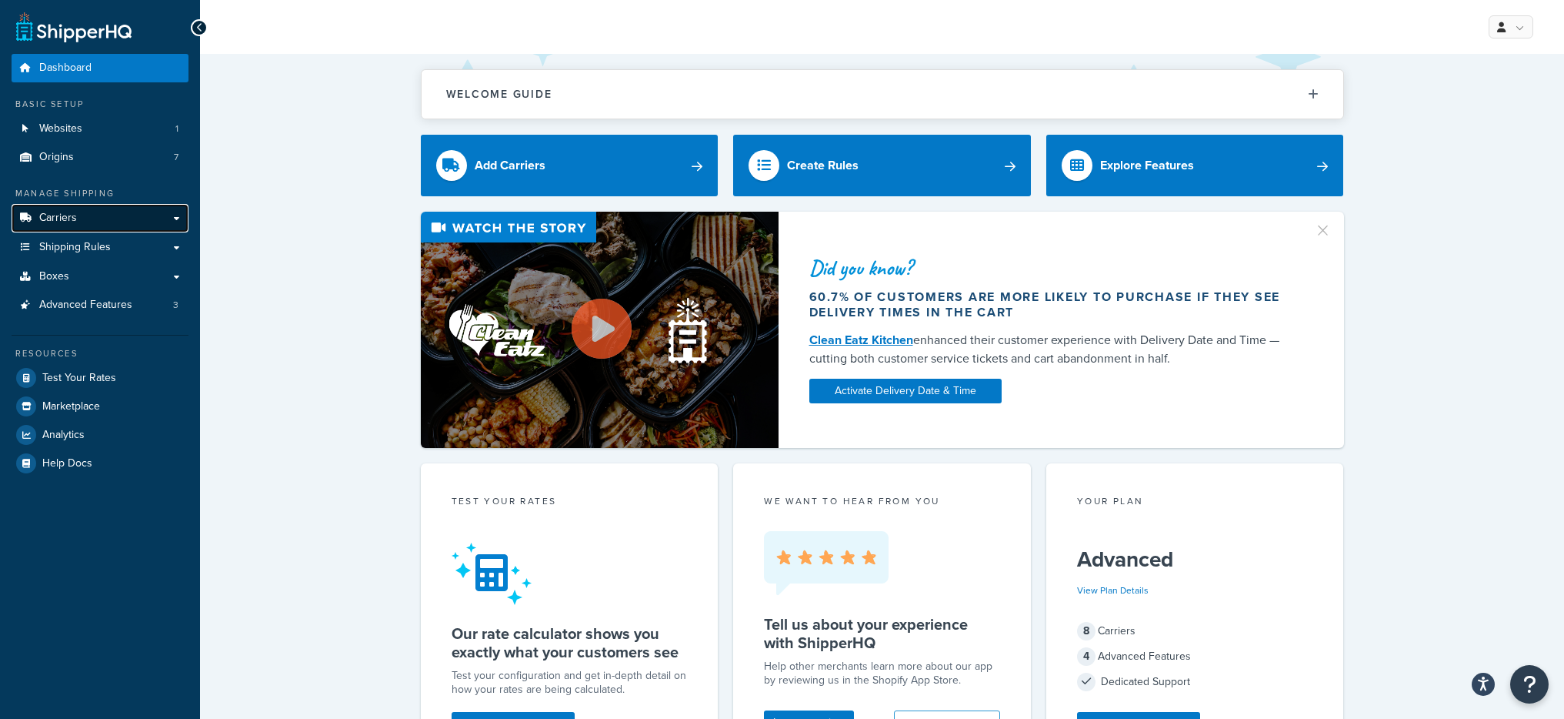
click at [115, 217] on link "Carriers" at bounding box center [100, 218] width 177 height 28
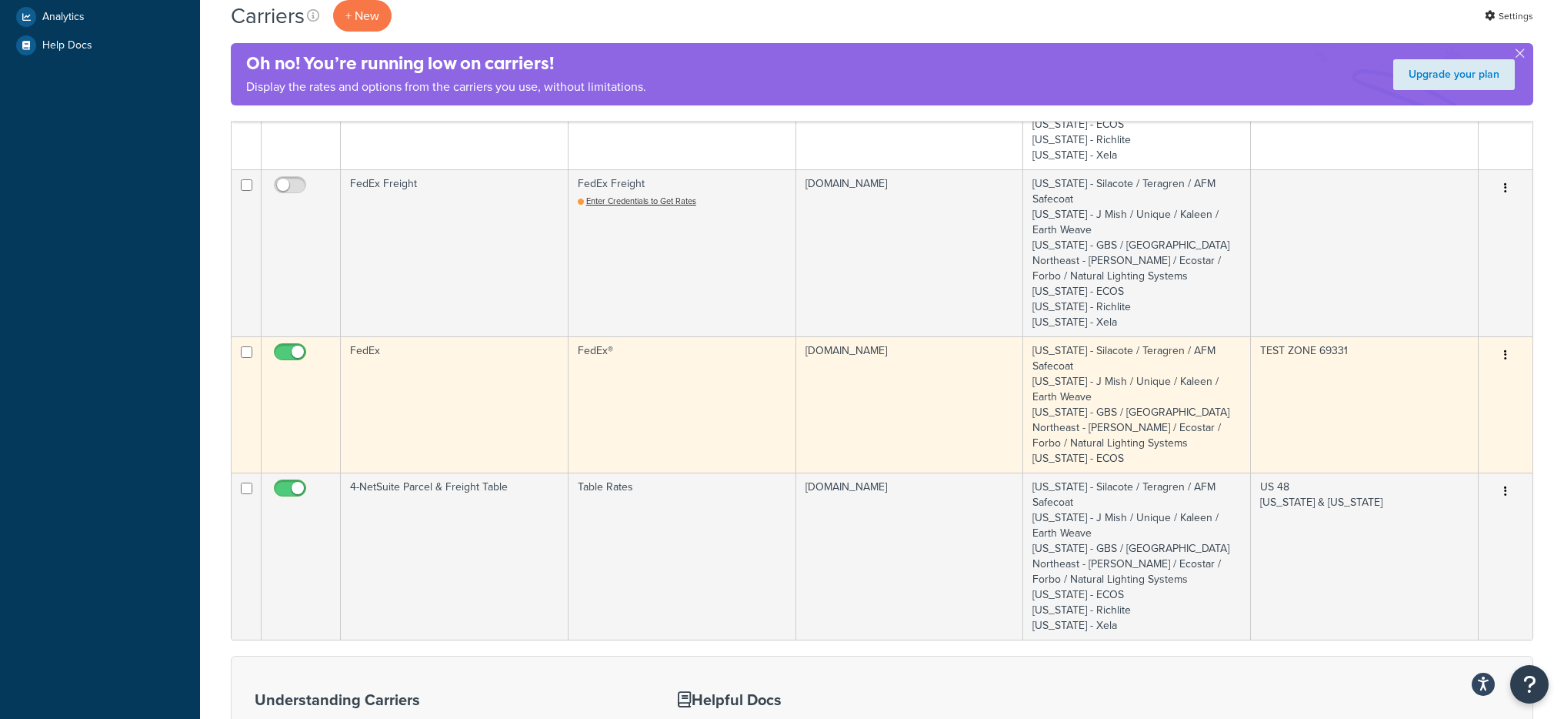
scroll to position [416, 0]
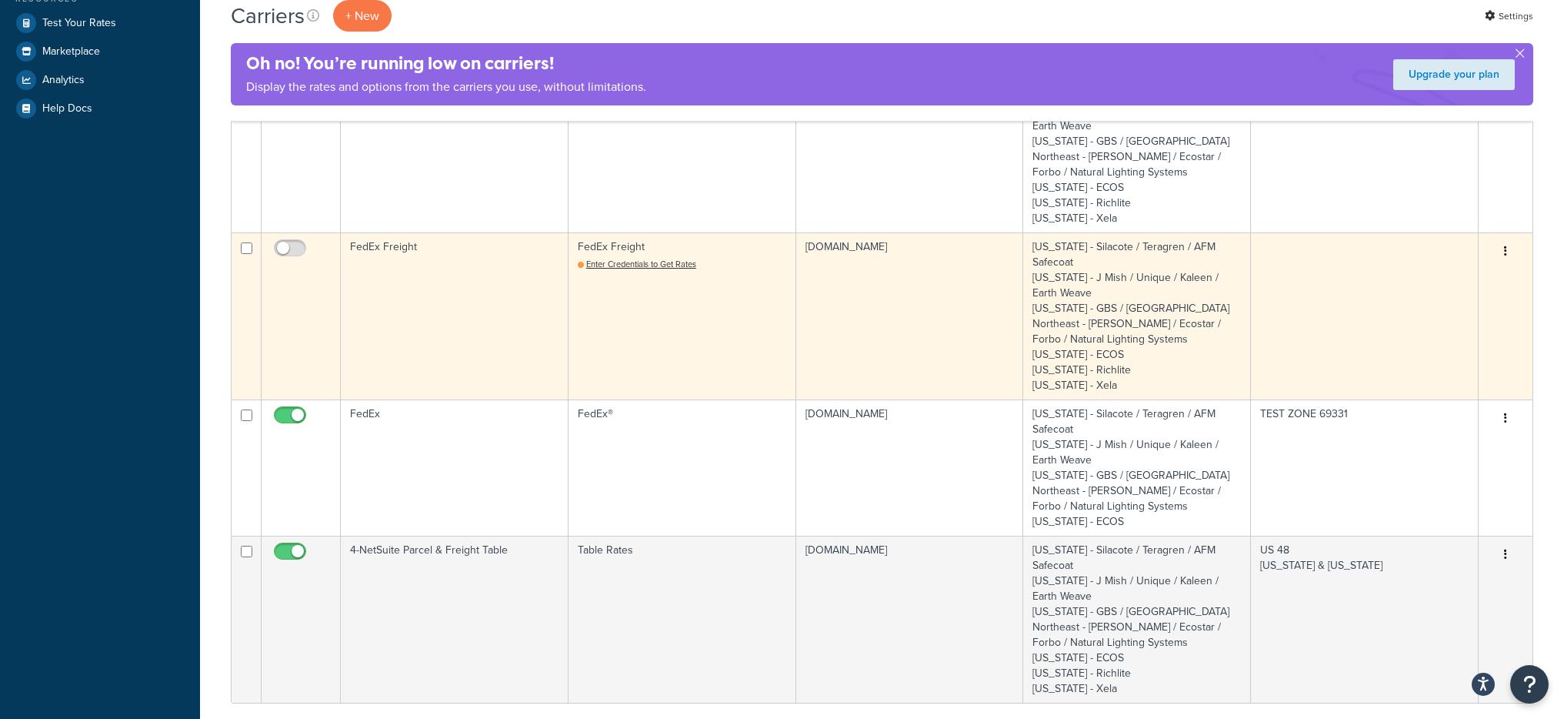
click at [634, 330] on td "FedEx Freight Enter Credentials to Get Rates" at bounding box center [683, 315] width 228 height 167
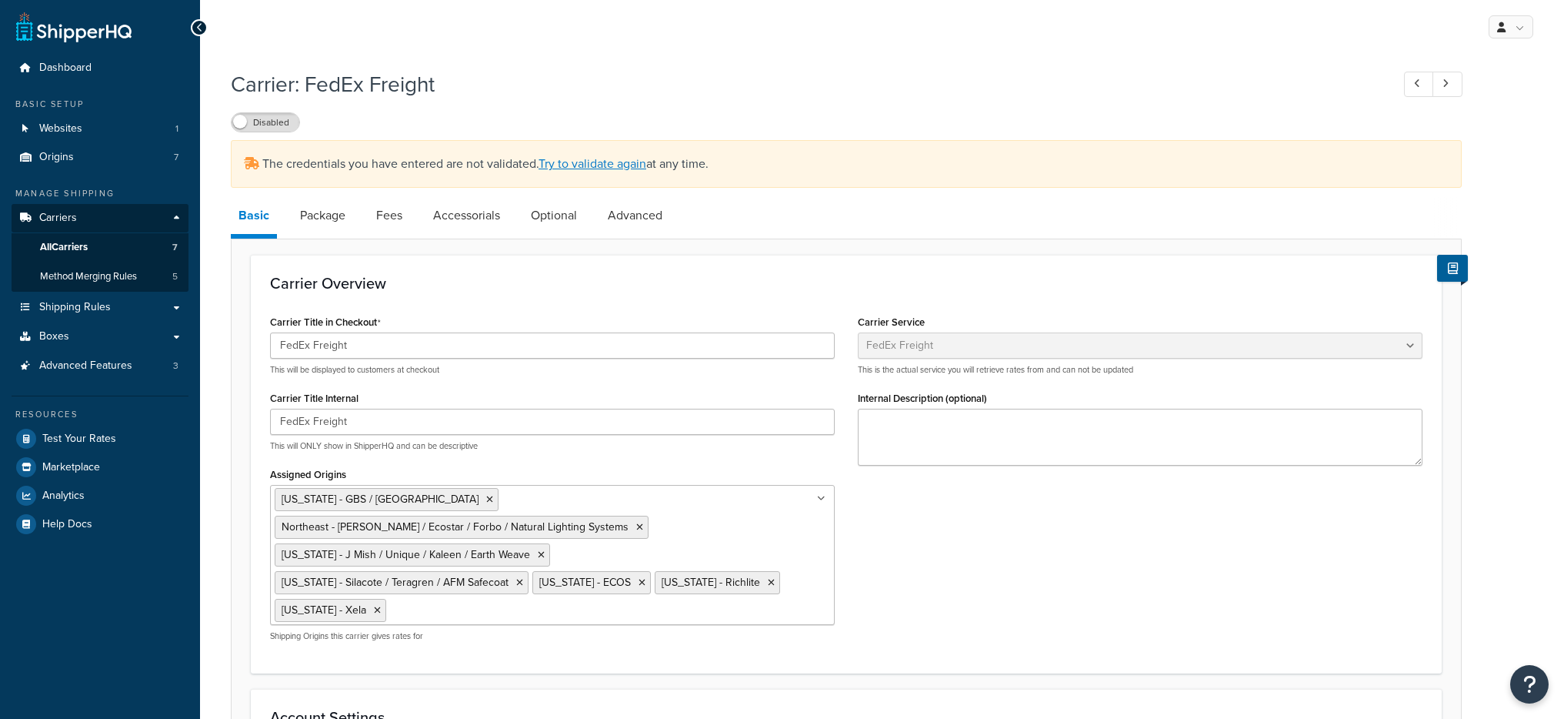
select select "fedExFreight"
click at [585, 164] on link "Try to validate again" at bounding box center [593, 164] width 108 height 18
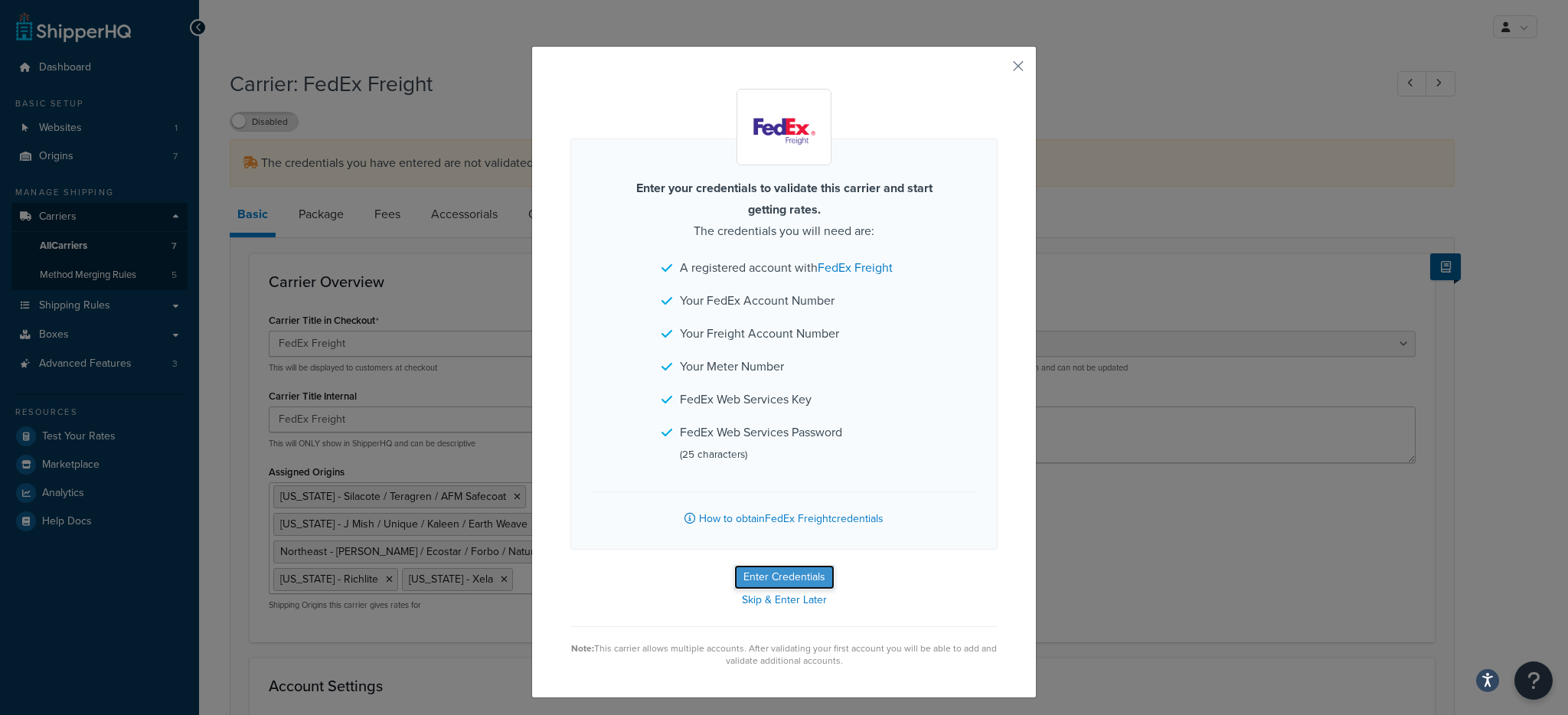
click at [815, 576] on button "Enter Credentials" at bounding box center [784, 577] width 100 height 25
select select "THIRD_PARTY"
select select "PALLET"
select select "US"
select select "IA"
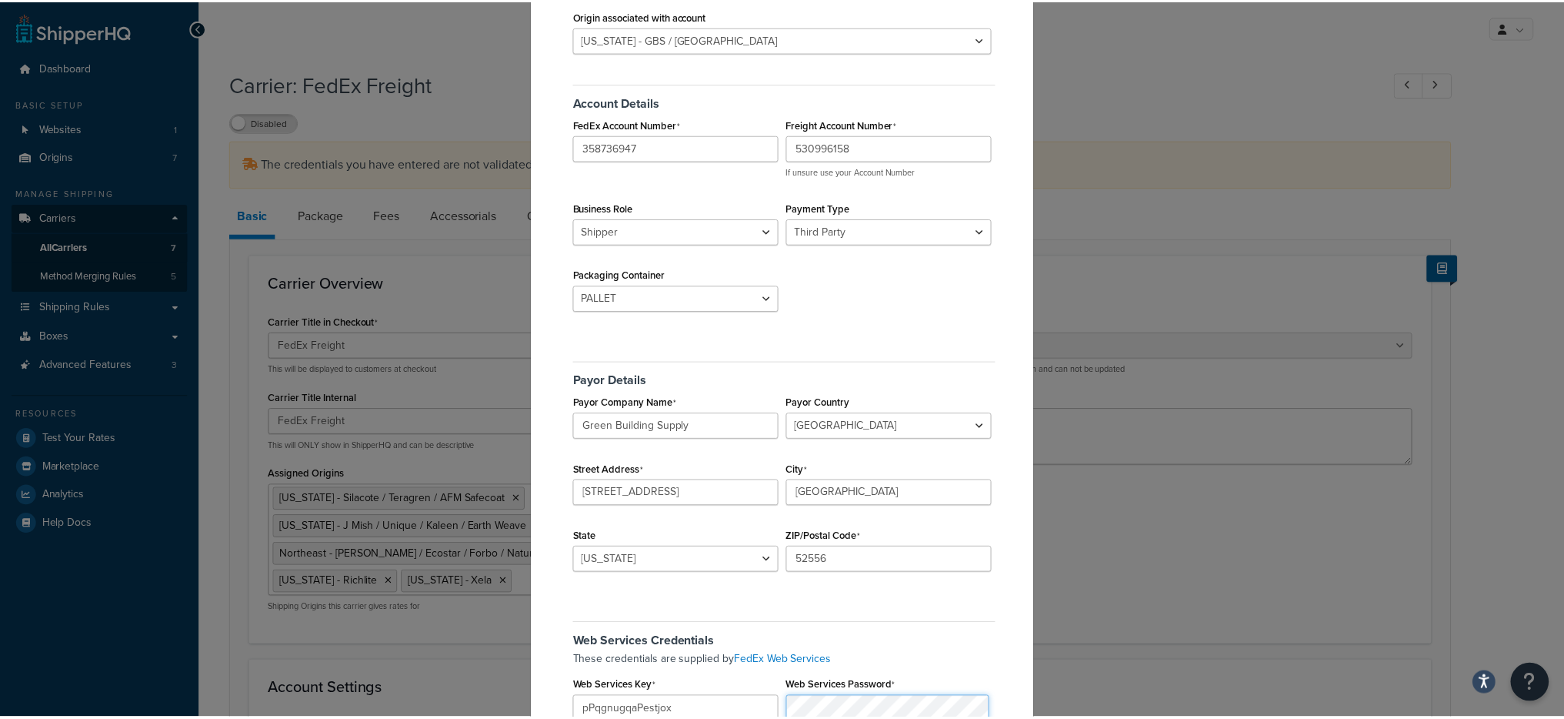
scroll to position [36, 0]
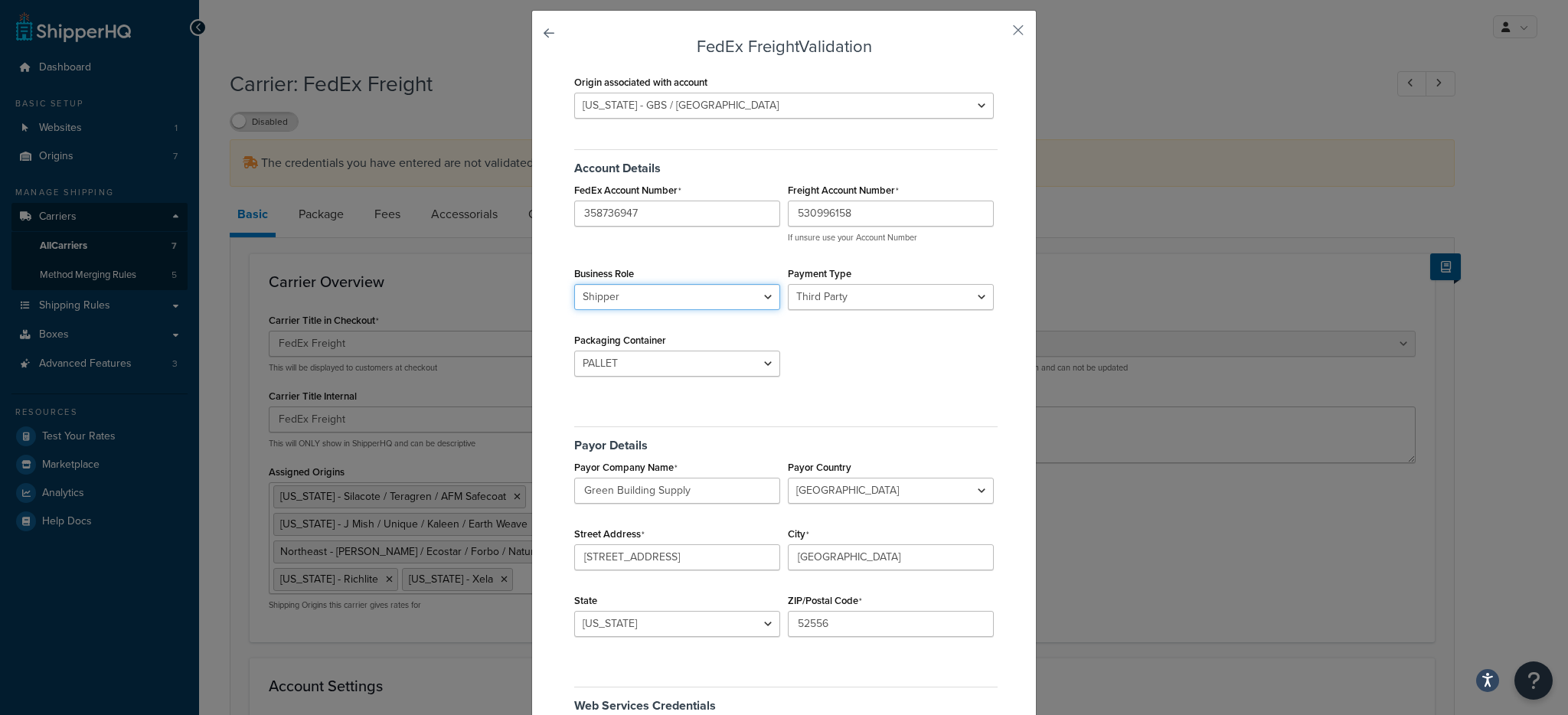
click at [757, 293] on select "Shipper Consignee" at bounding box center [677, 296] width 206 height 26
click at [676, 300] on select "Shipper Consignee" at bounding box center [677, 296] width 206 height 26
click at [890, 292] on select "Sender Third Party" at bounding box center [890, 296] width 206 height 26
click at [998, 34] on button "button" at bounding box center [996, 36] width 4 height 4
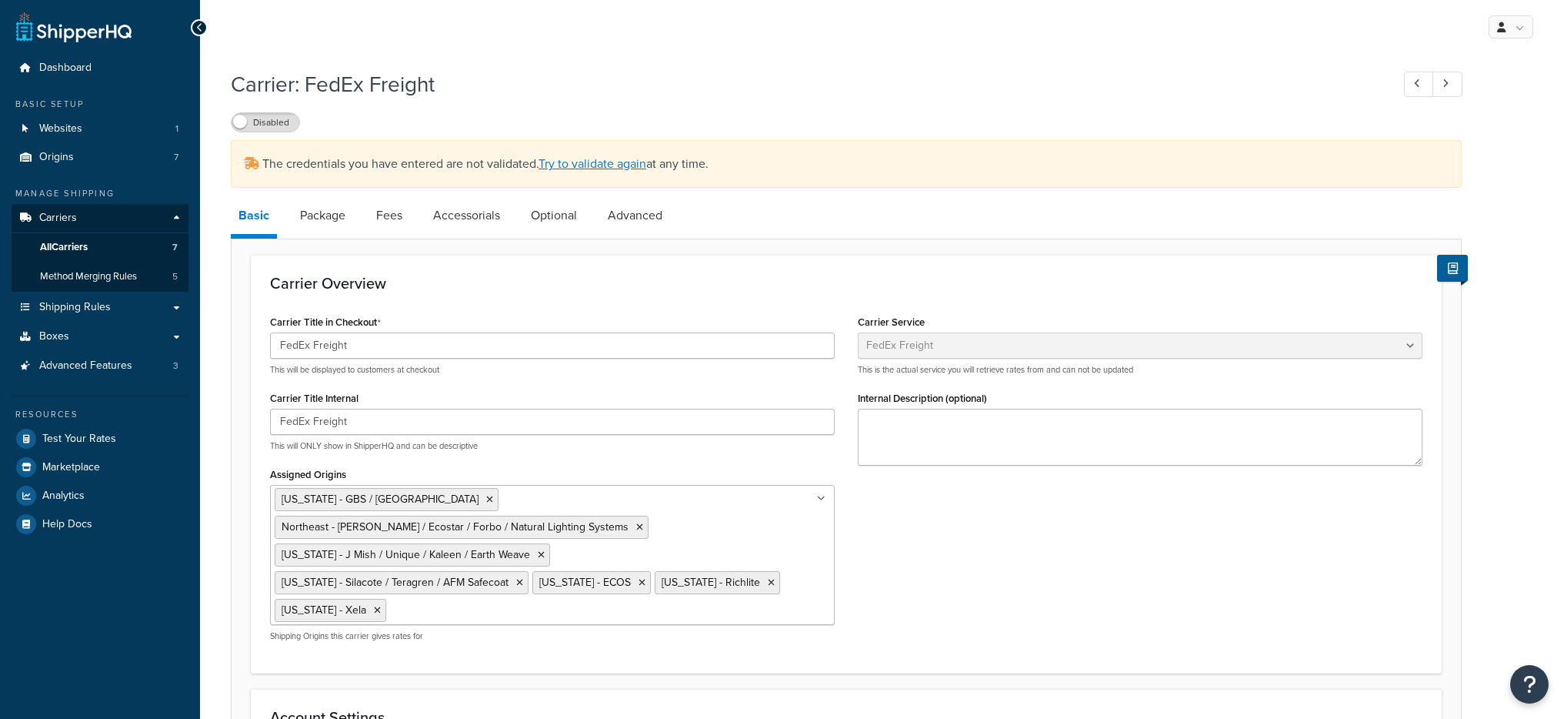
select select "fedExFreight"
click at [149, 248] on link "All Carriers 7" at bounding box center [100, 247] width 177 height 28
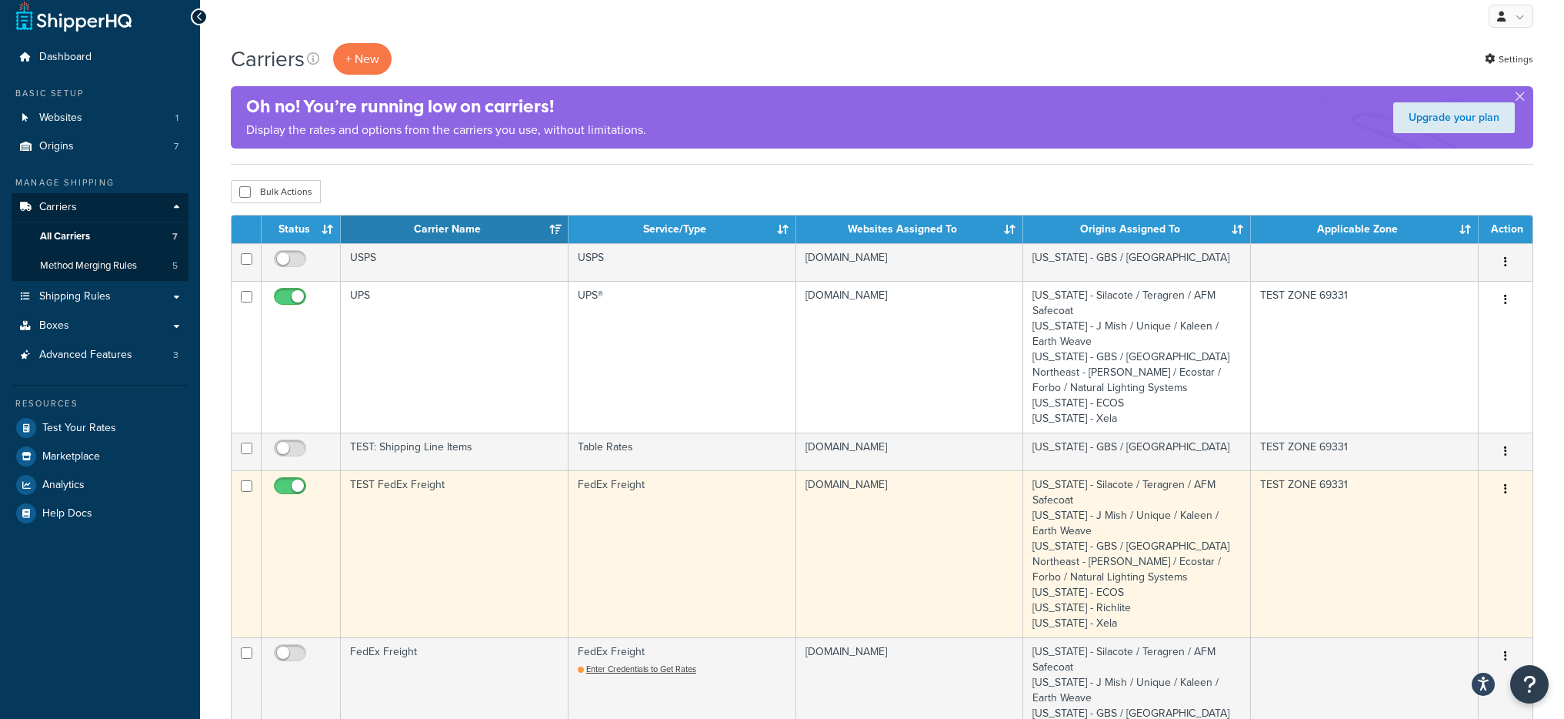
scroll to position [21, 0]
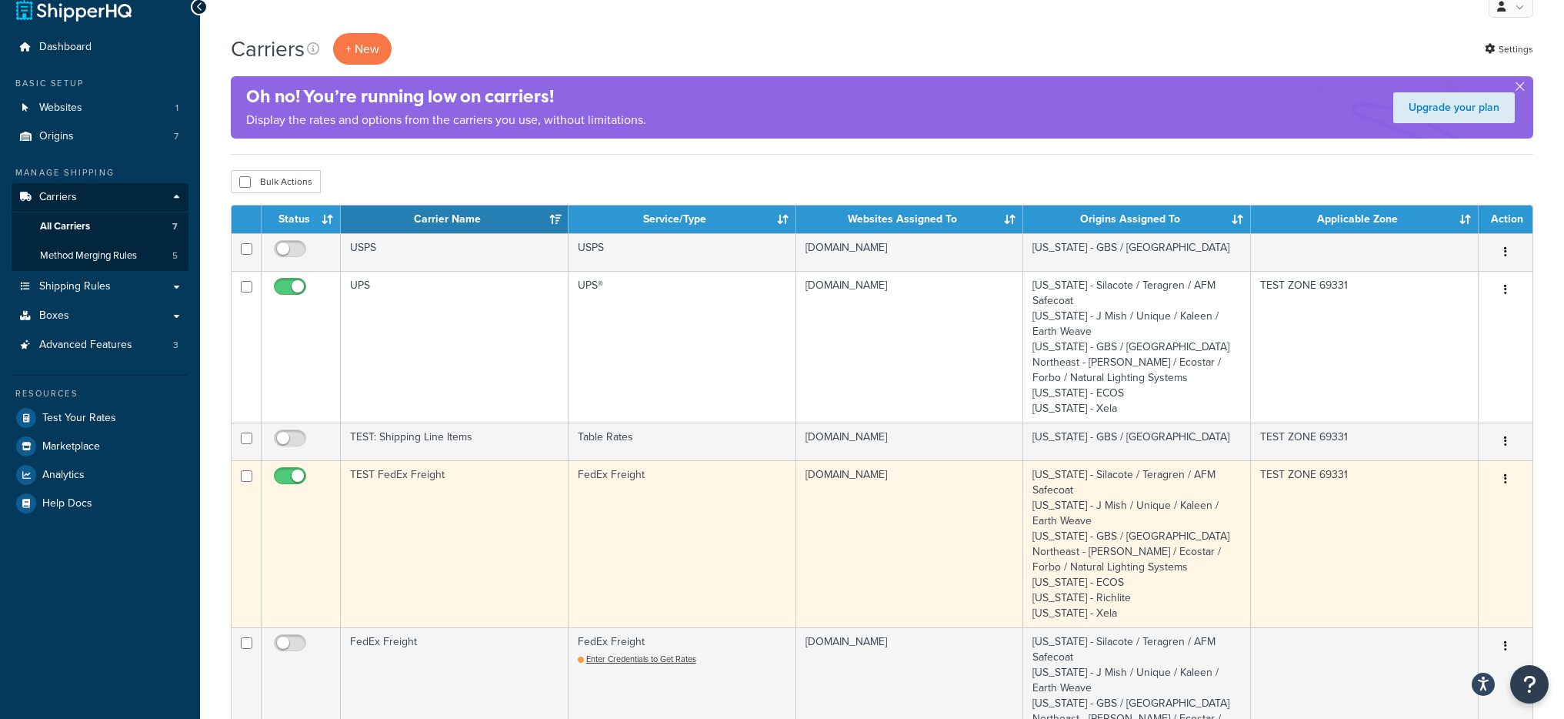
click at [477, 499] on td "TEST FedEx Freight" at bounding box center [455, 543] width 228 height 167
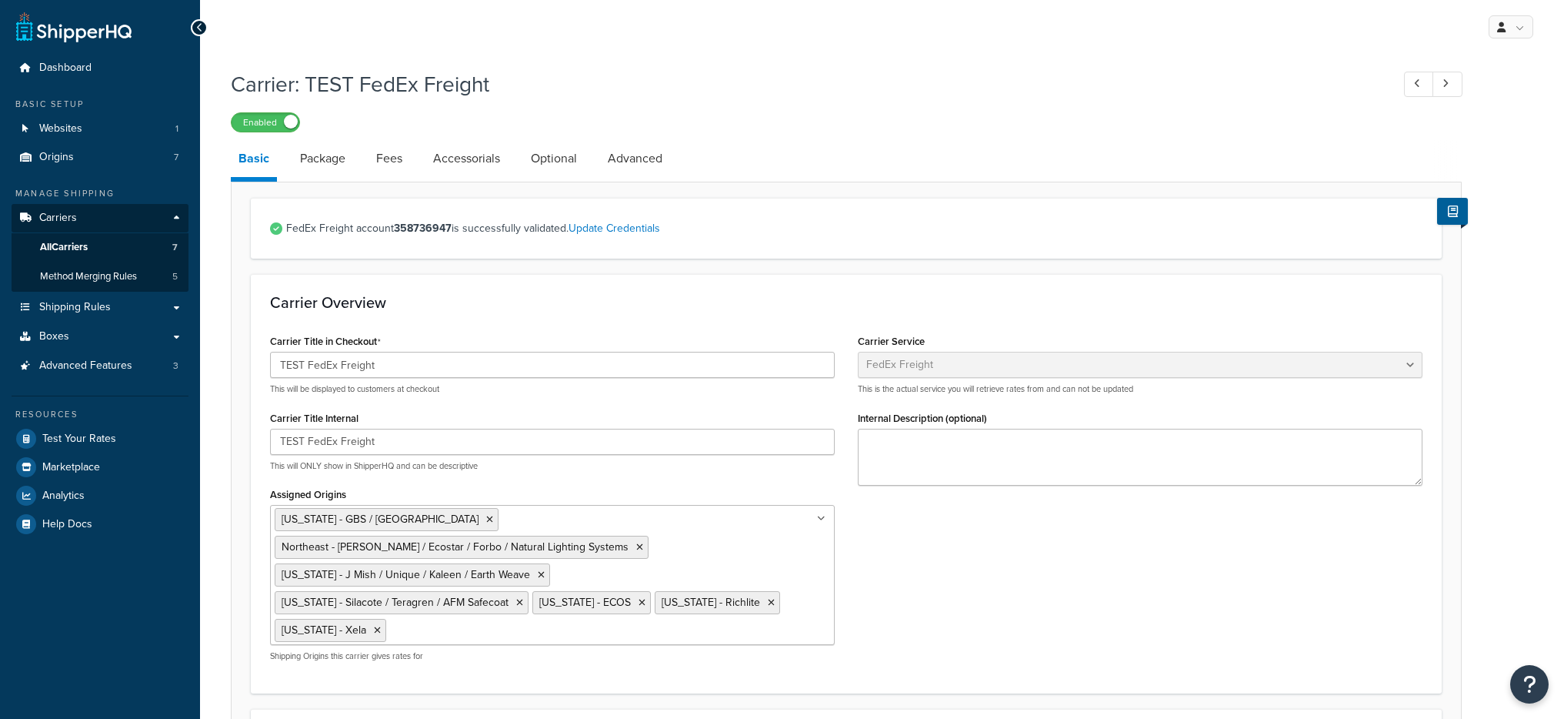
select select "fedExFreight"
click at [613, 229] on link "Update Credentials" at bounding box center [615, 228] width 92 height 16
select select "PALLET"
select select "US"
select select "IA"
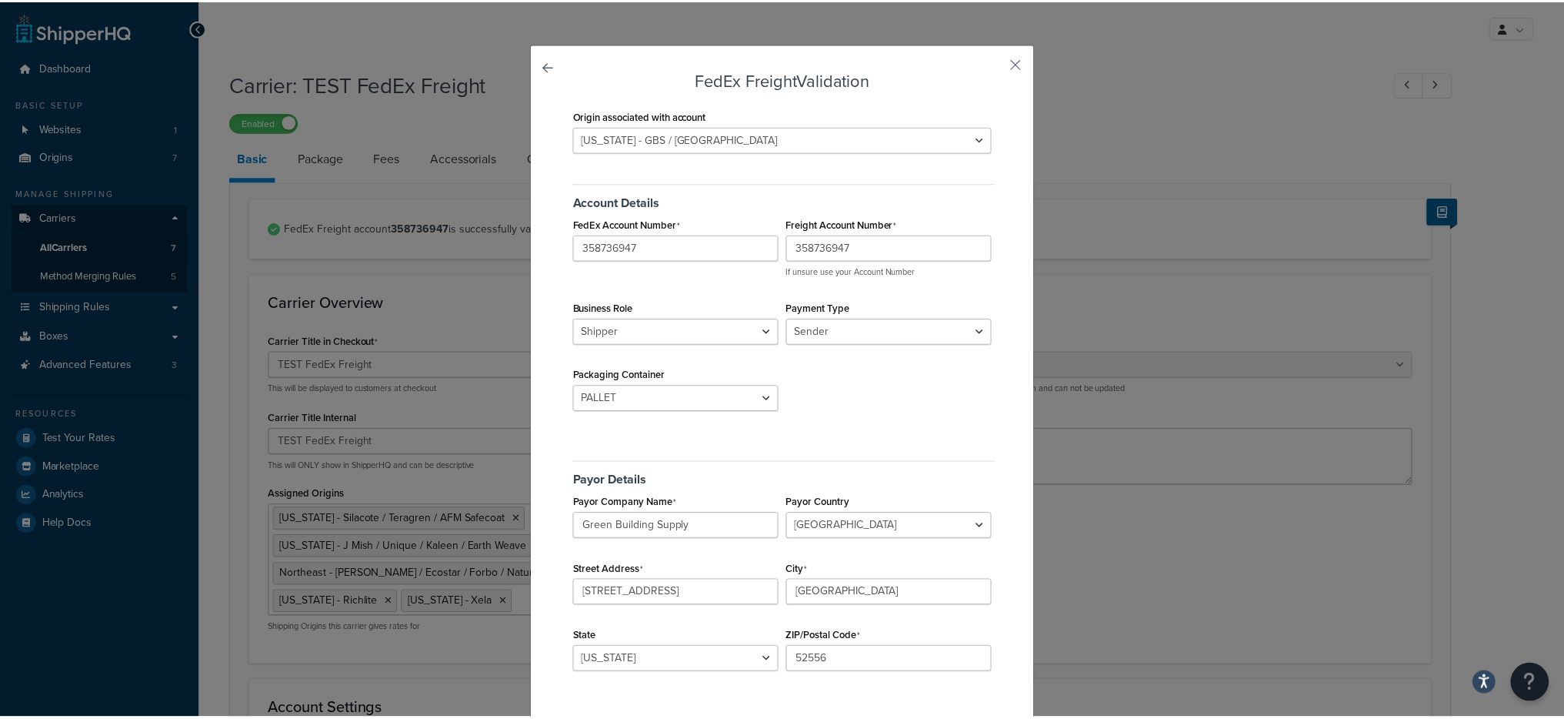
scroll to position [6, 0]
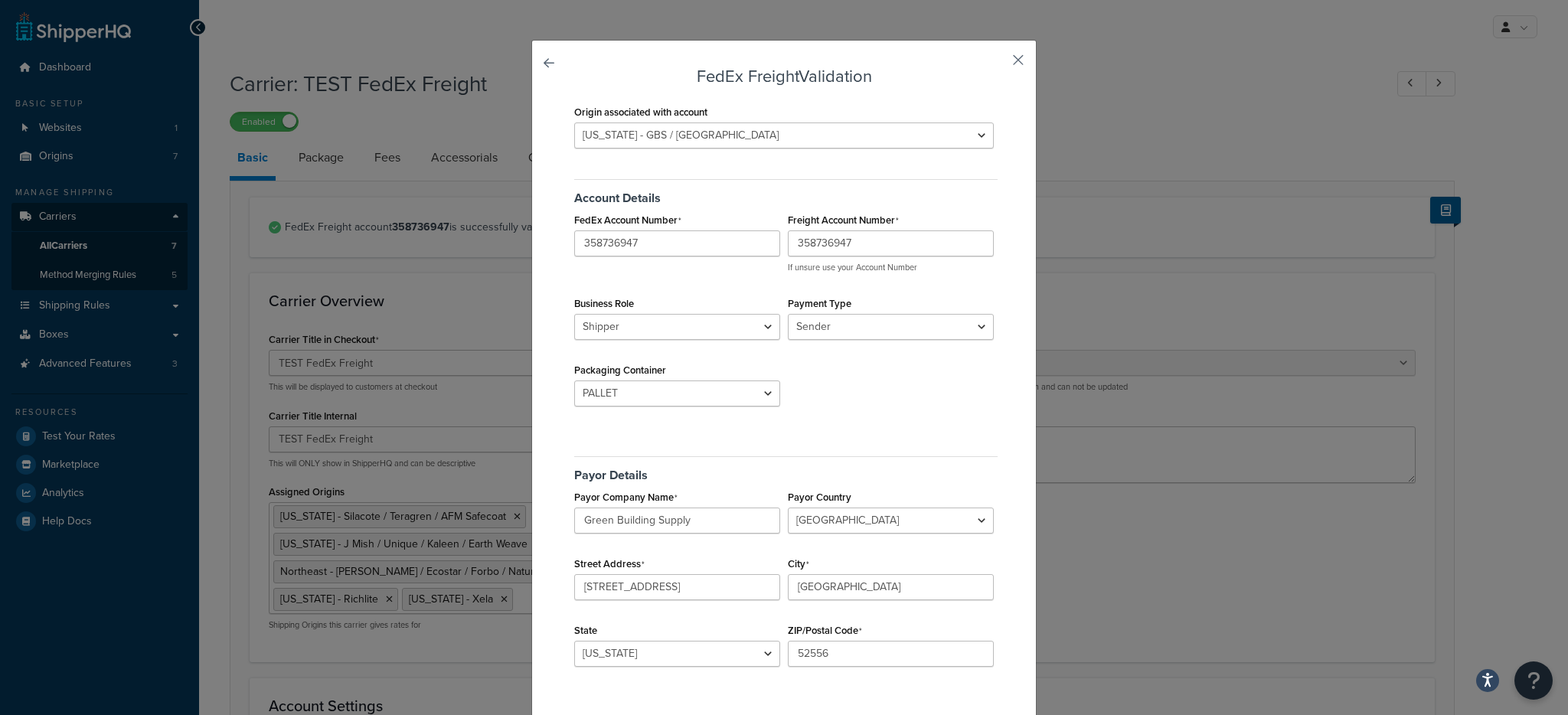
click at [998, 64] on button "button" at bounding box center [996, 66] width 4 height 4
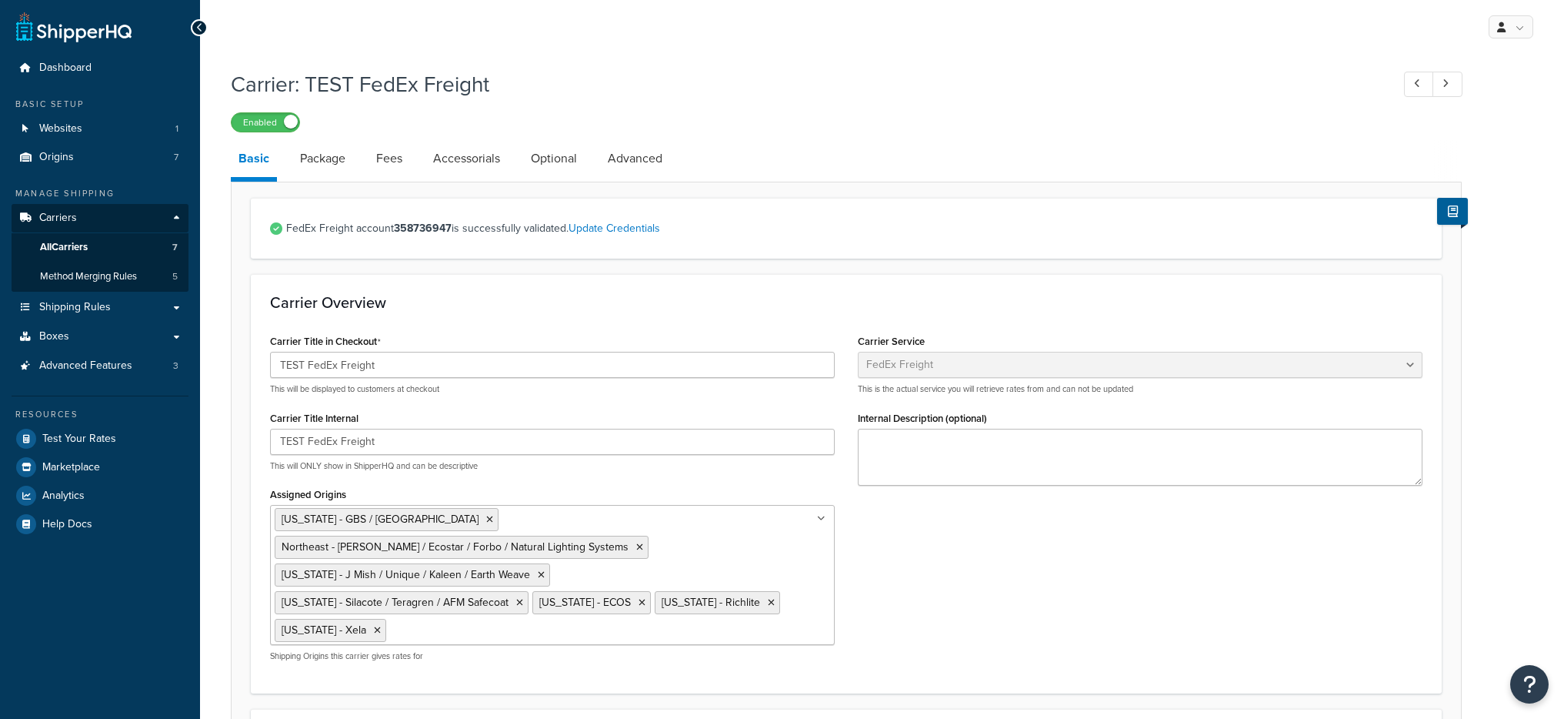
select select "fedExFreight"
click at [133, 245] on link "All Carriers 7" at bounding box center [100, 247] width 177 height 28
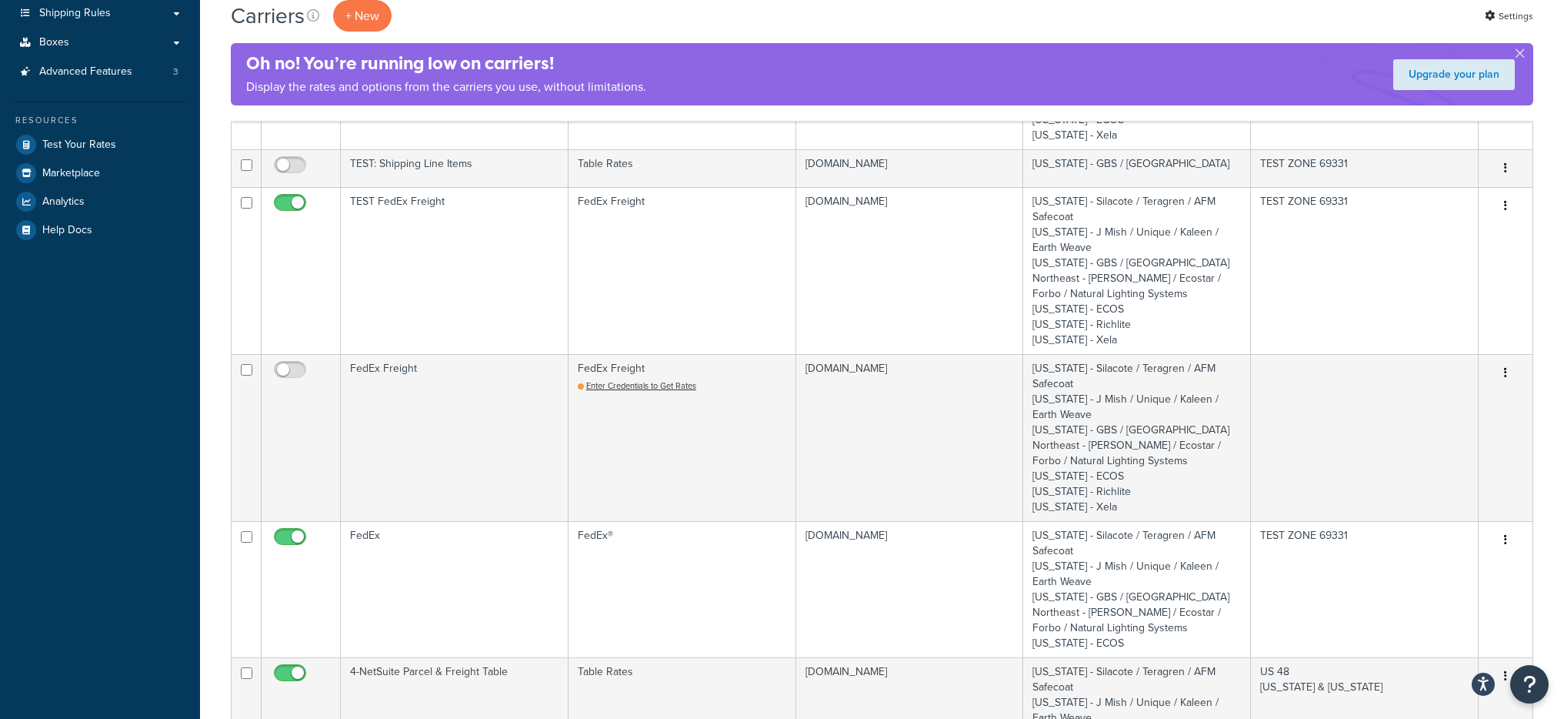
scroll to position [295, 0]
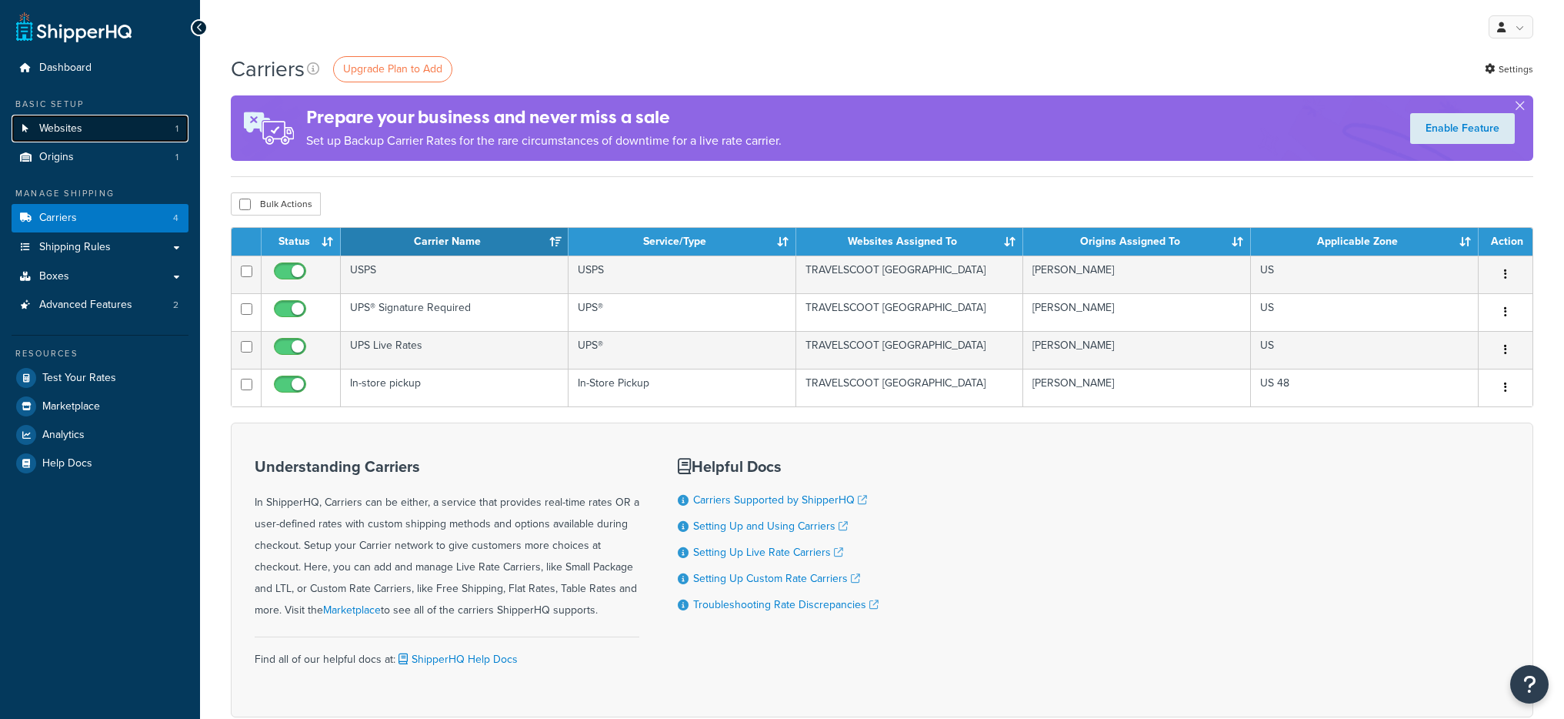
click at [102, 139] on link "Websites 1" at bounding box center [100, 129] width 177 height 28
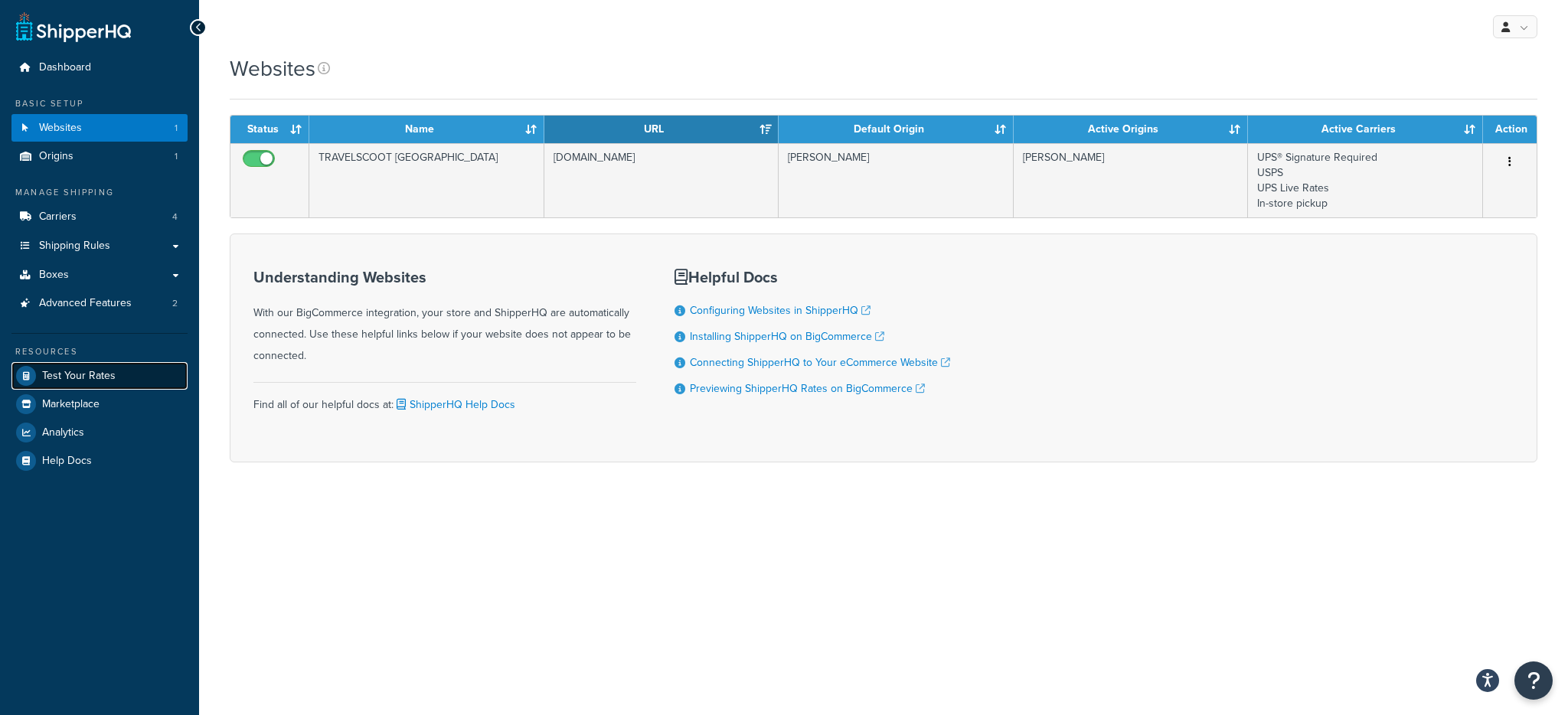
click at [121, 368] on link "Test Your Rates" at bounding box center [99, 376] width 176 height 28
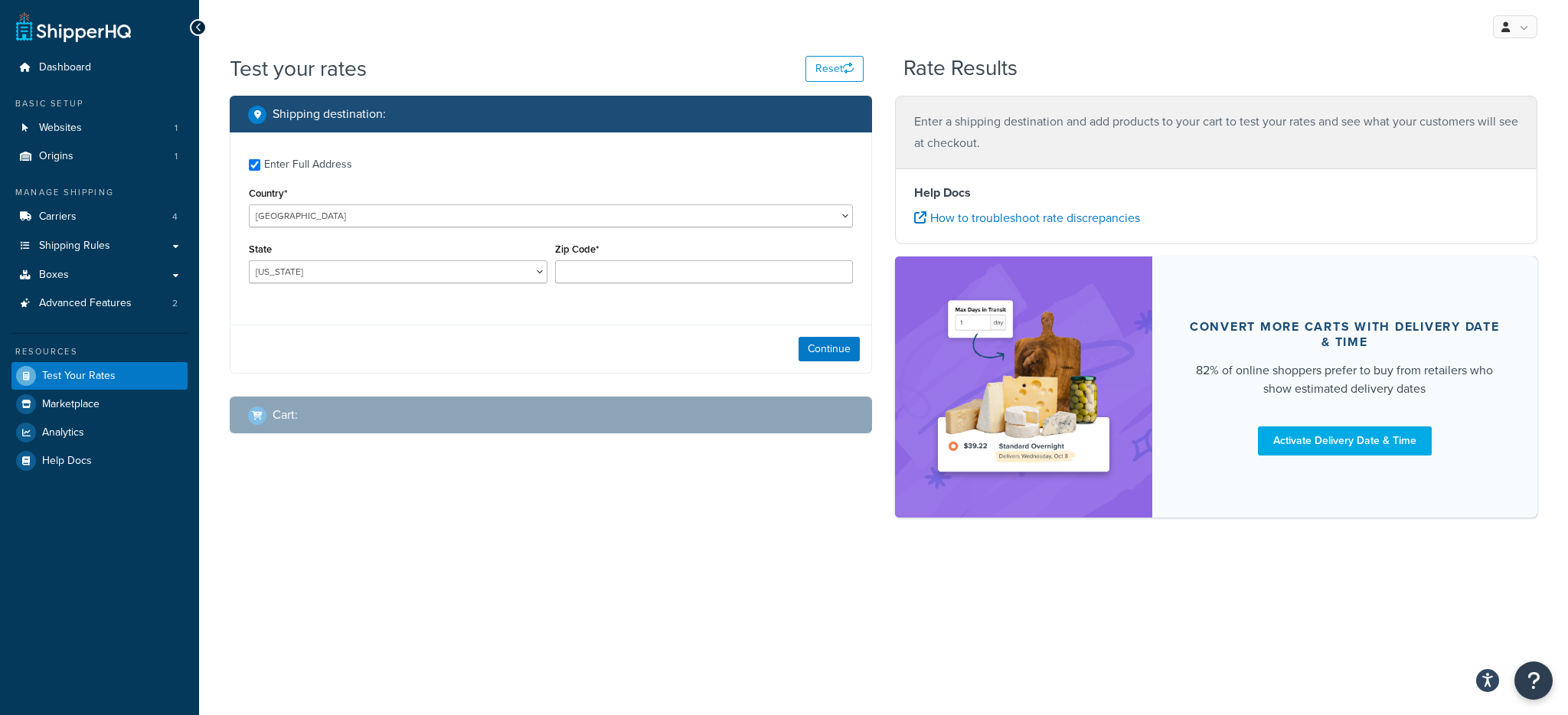
checkbox input "true"
type input "94610"
select select "CA"
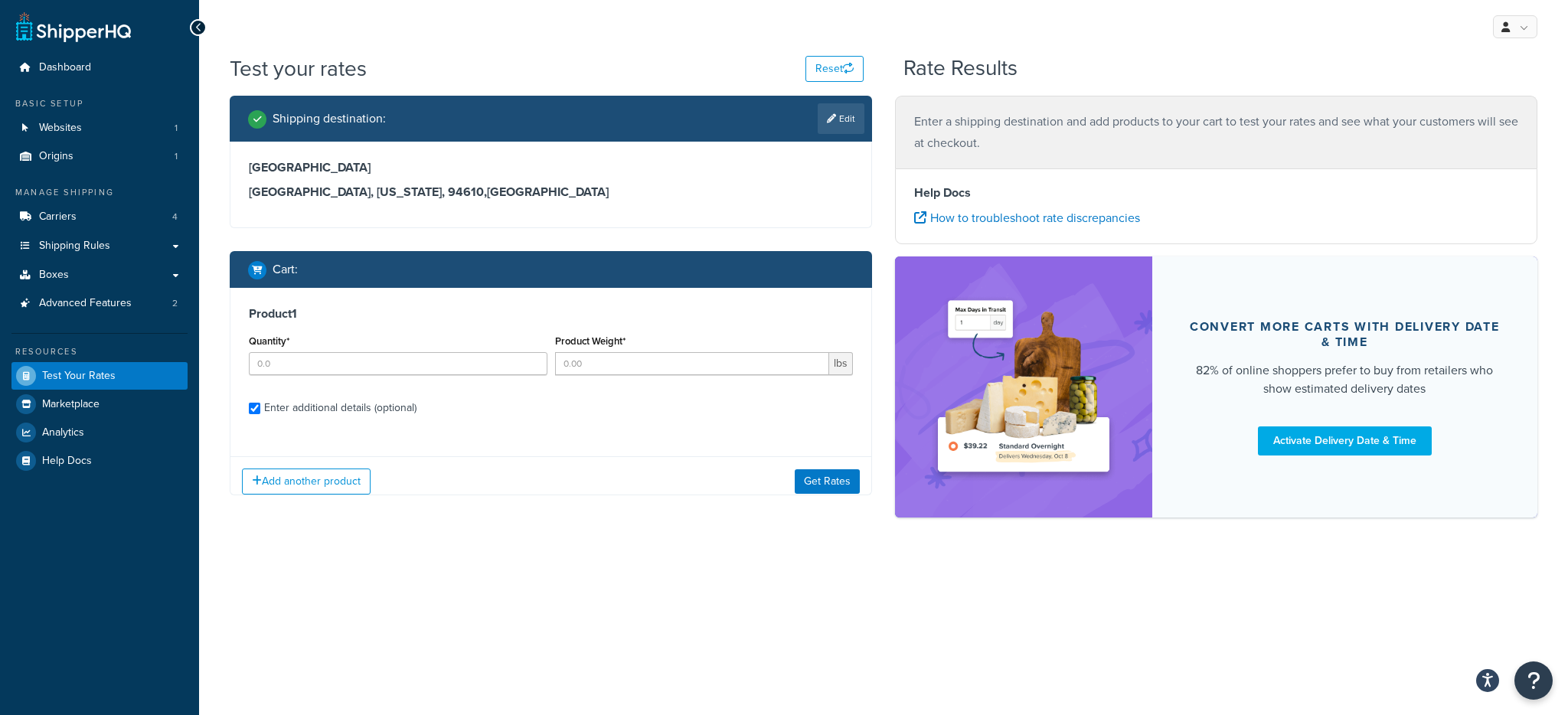
checkbox input "true"
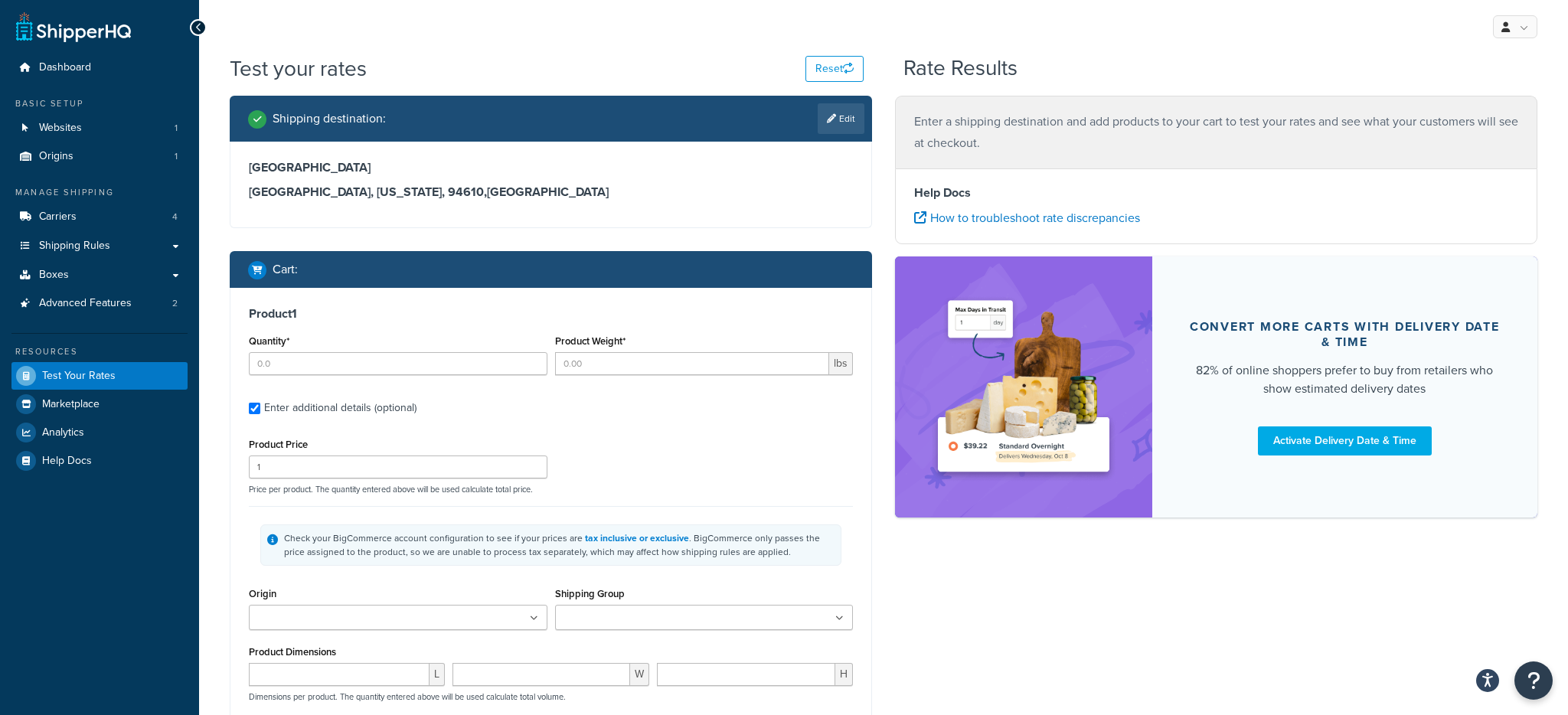
type input "2"
type input "1"
type input "30"
type input "2.7500"
type input "7.2500"
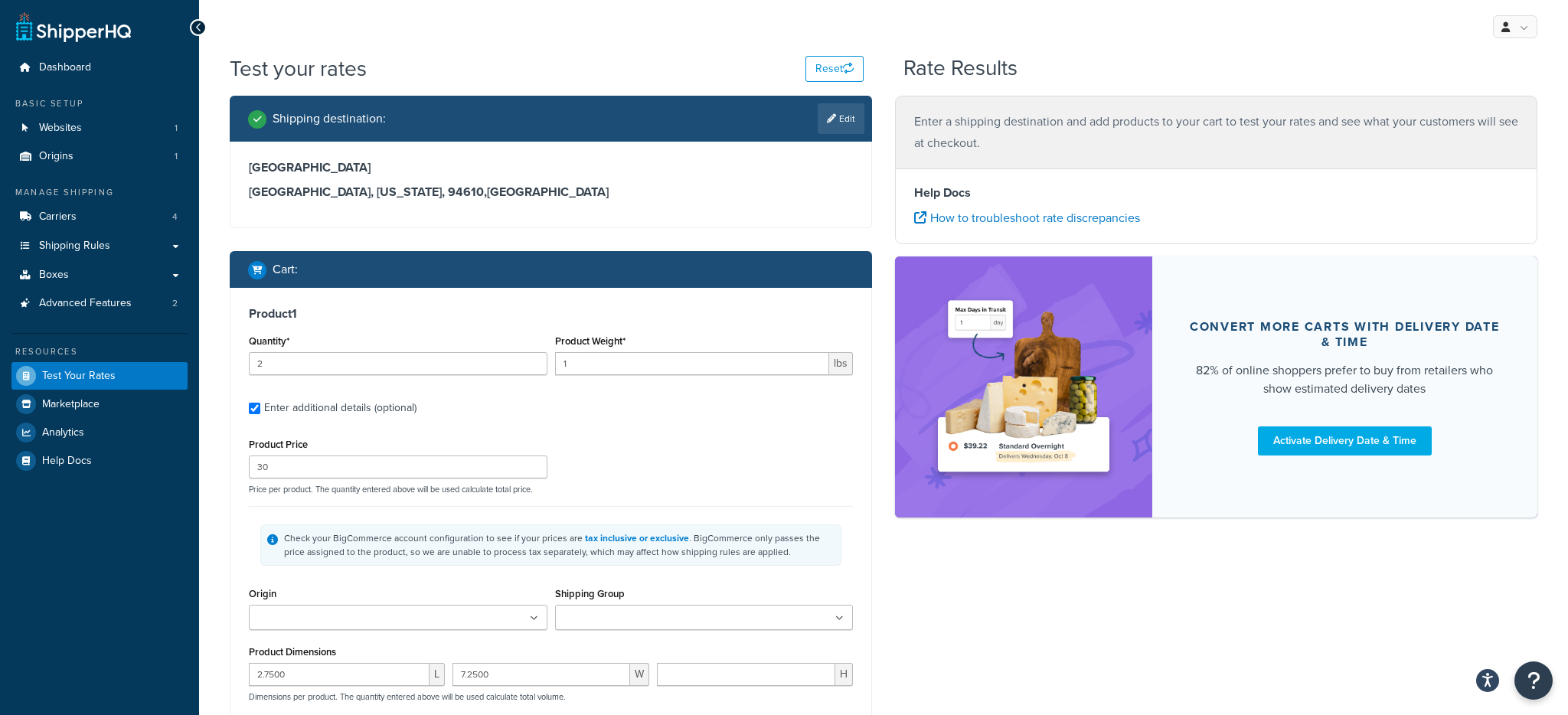
type input "7.2500"
type input "1"
type input "1.4"
type input "35"
type input "2.7500"
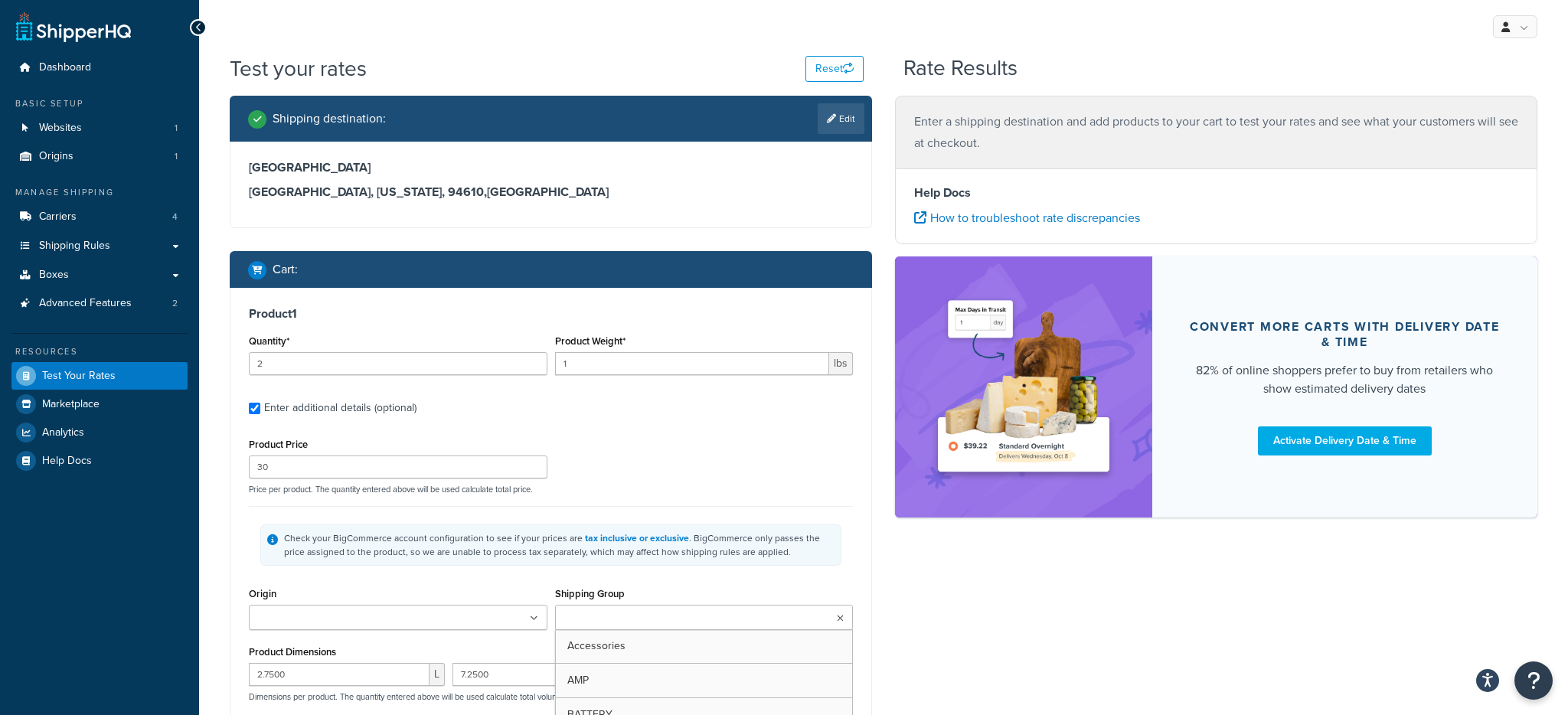
type input "7.4000"
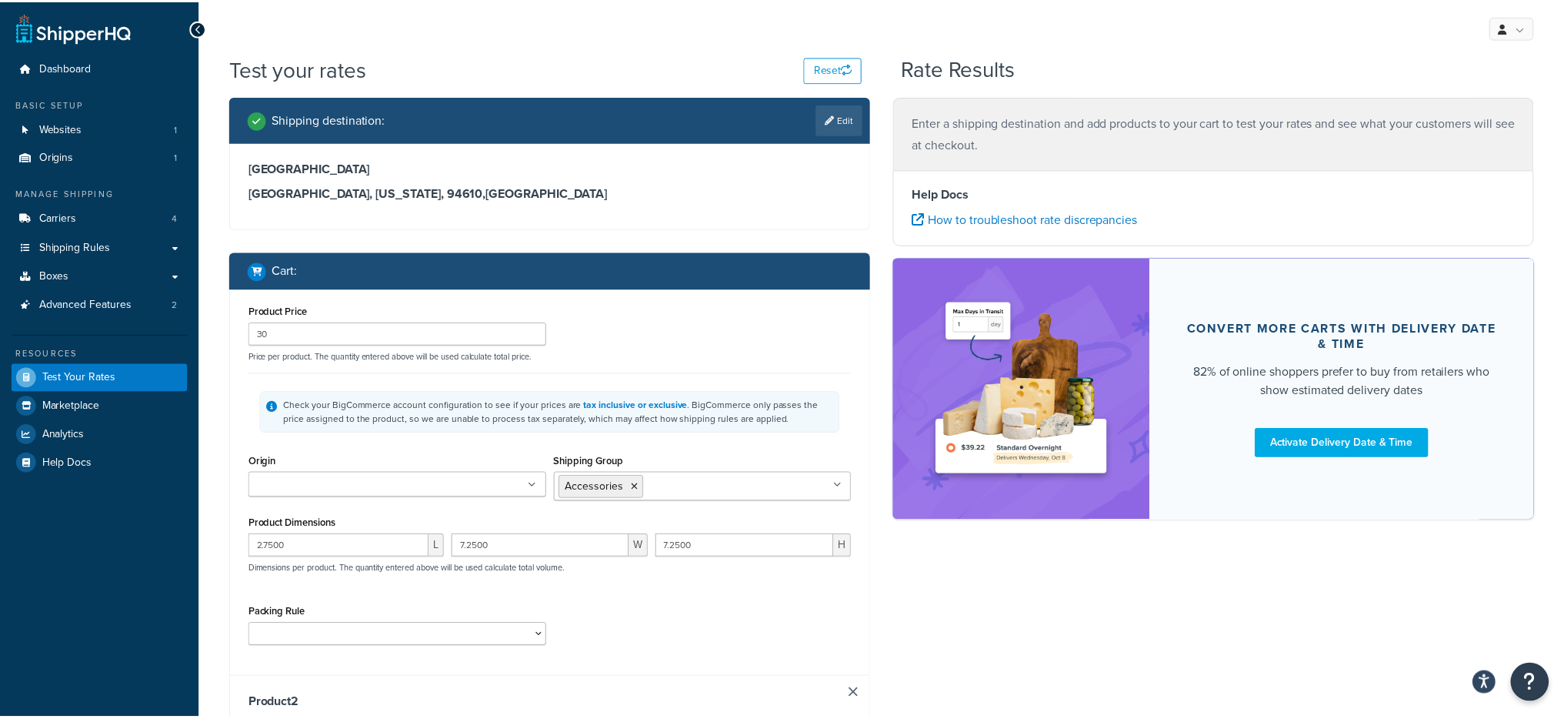
scroll to position [180, 0]
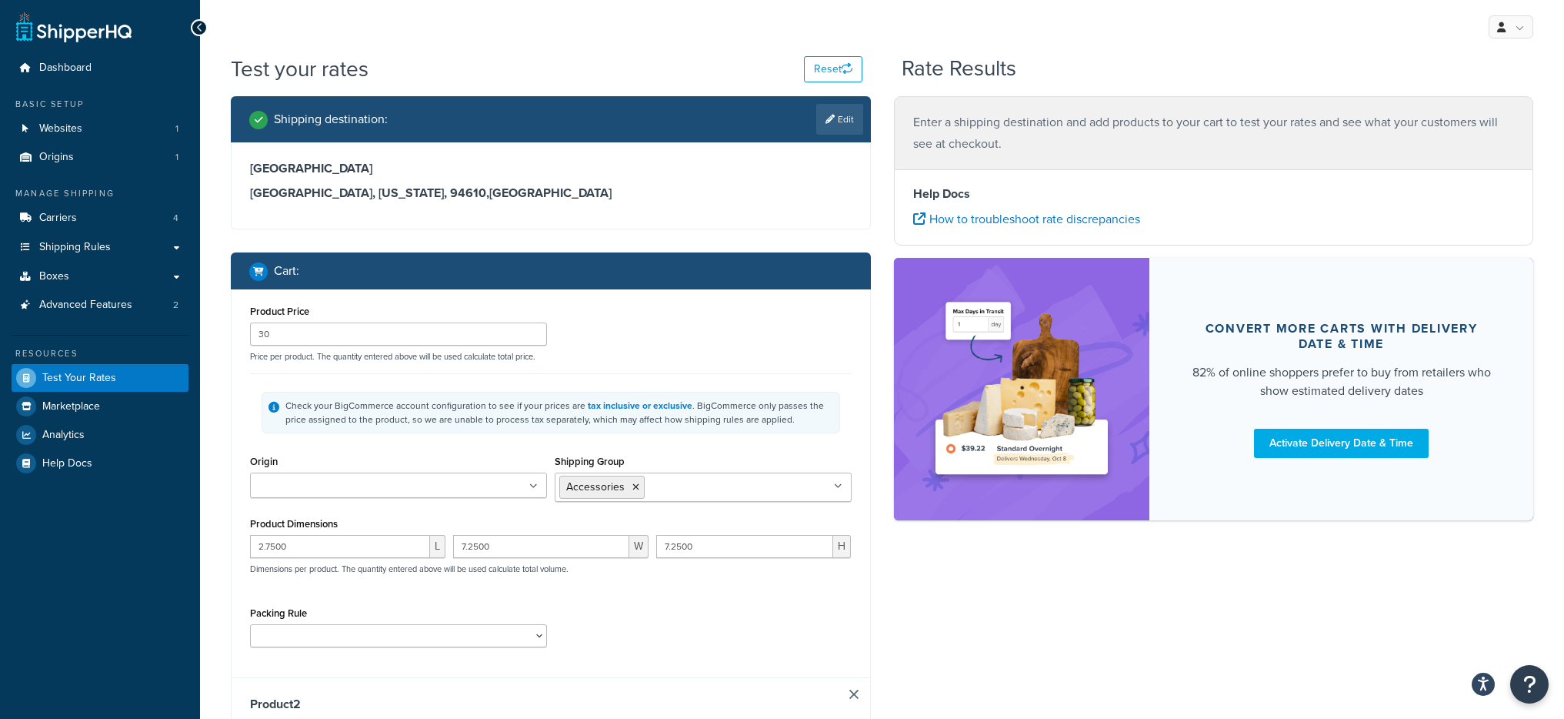
type input "1"
type input "1.41"
type input "40"
type input "8.0000"
type input "6.0000"
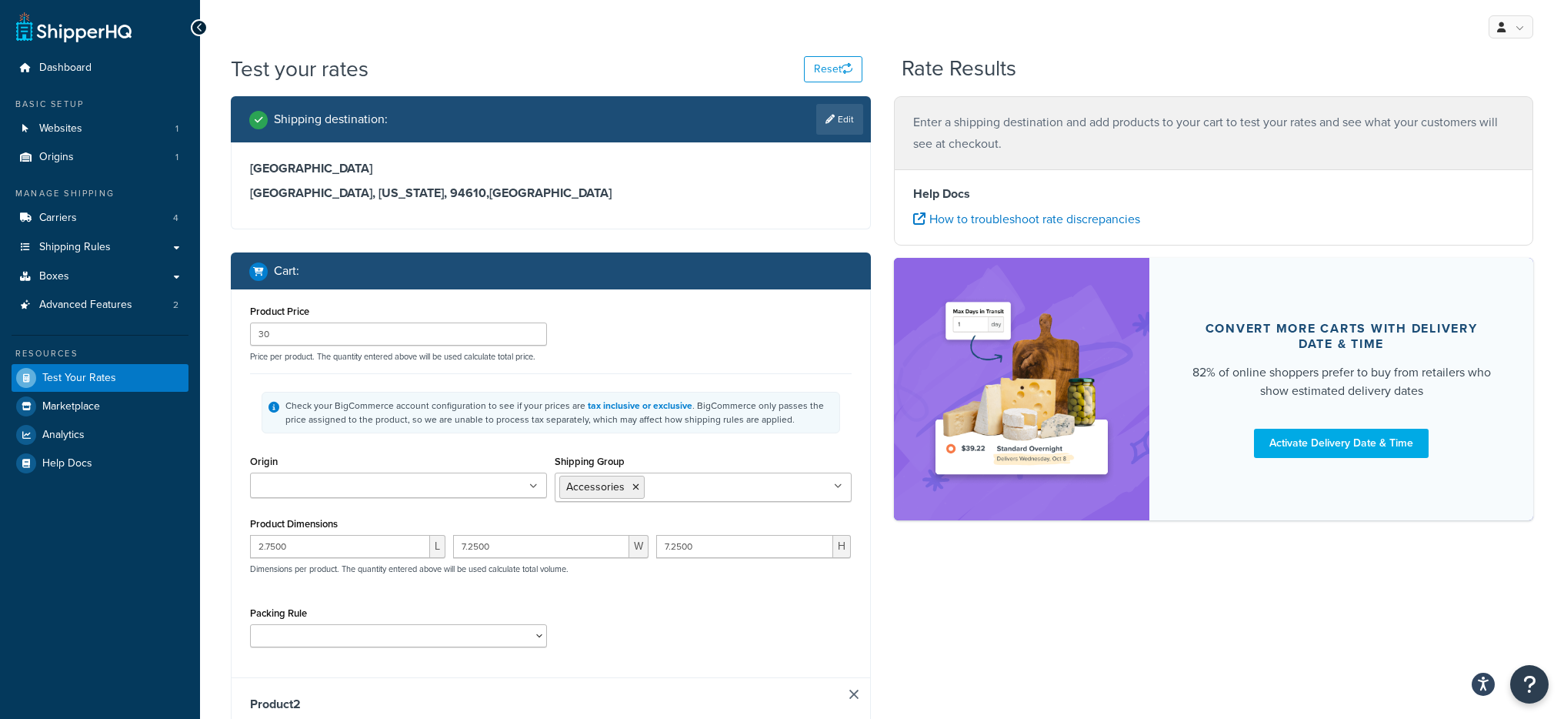
type input "3.0000"
type input "1"
type input "1.41"
type input "40"
type input "8.0000"
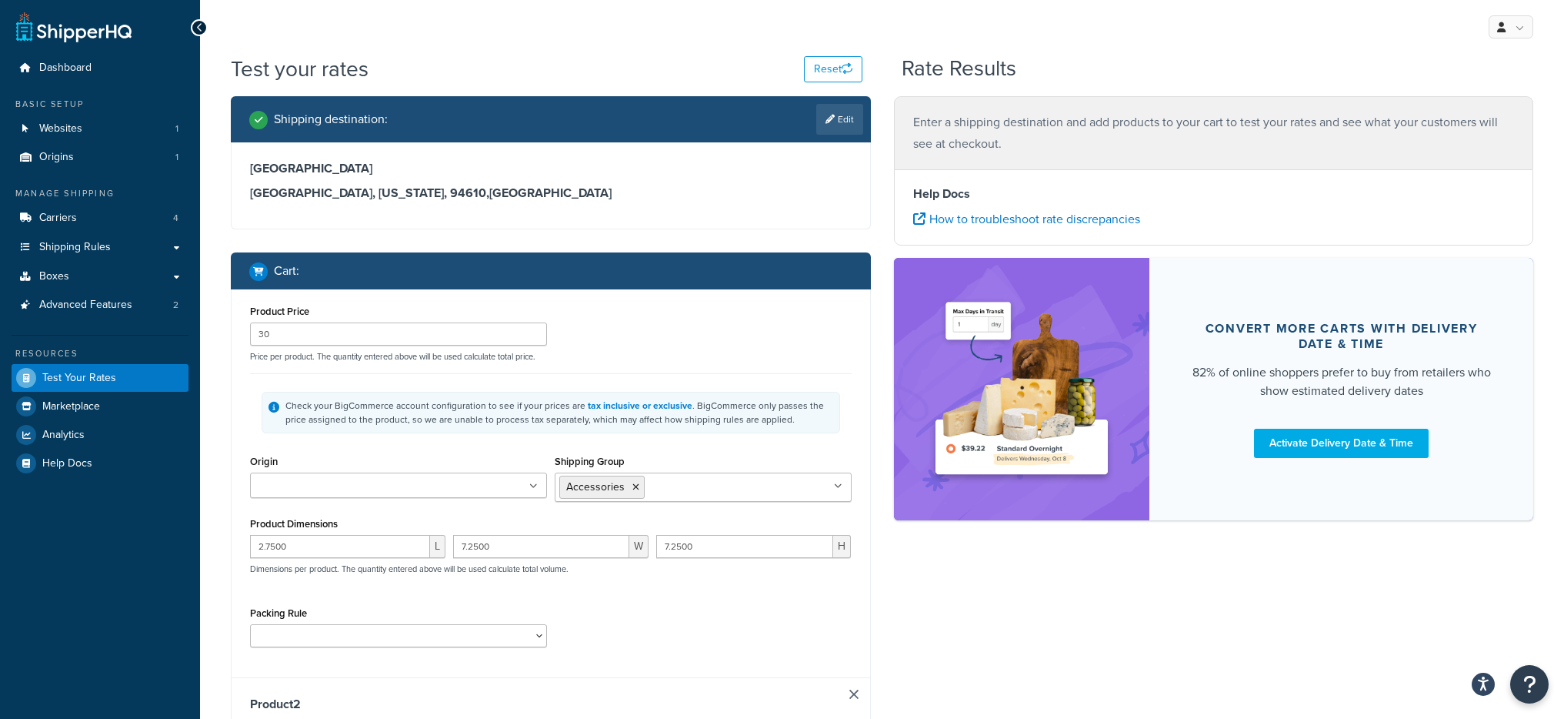
type input "6.0000"
type input "3.0000"
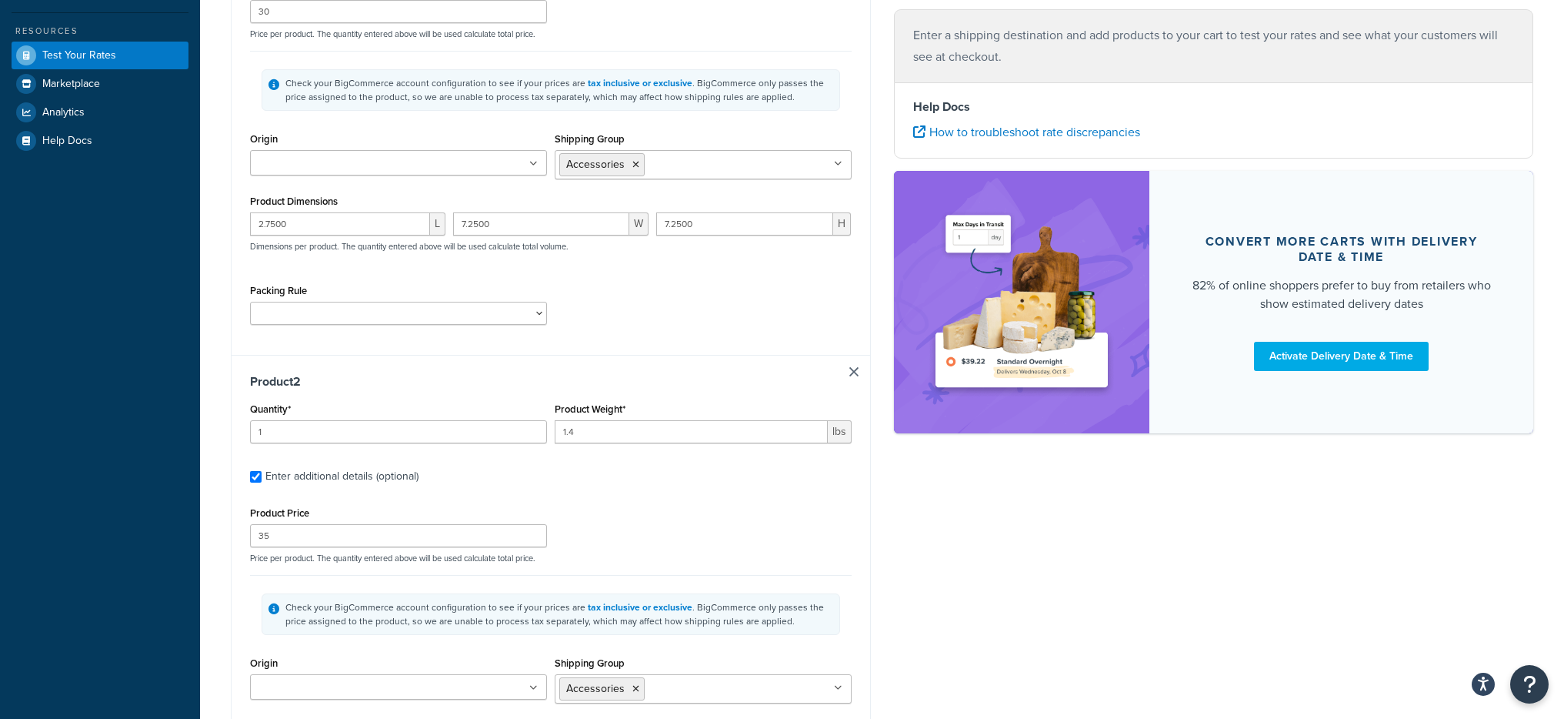
scroll to position [397, 0]
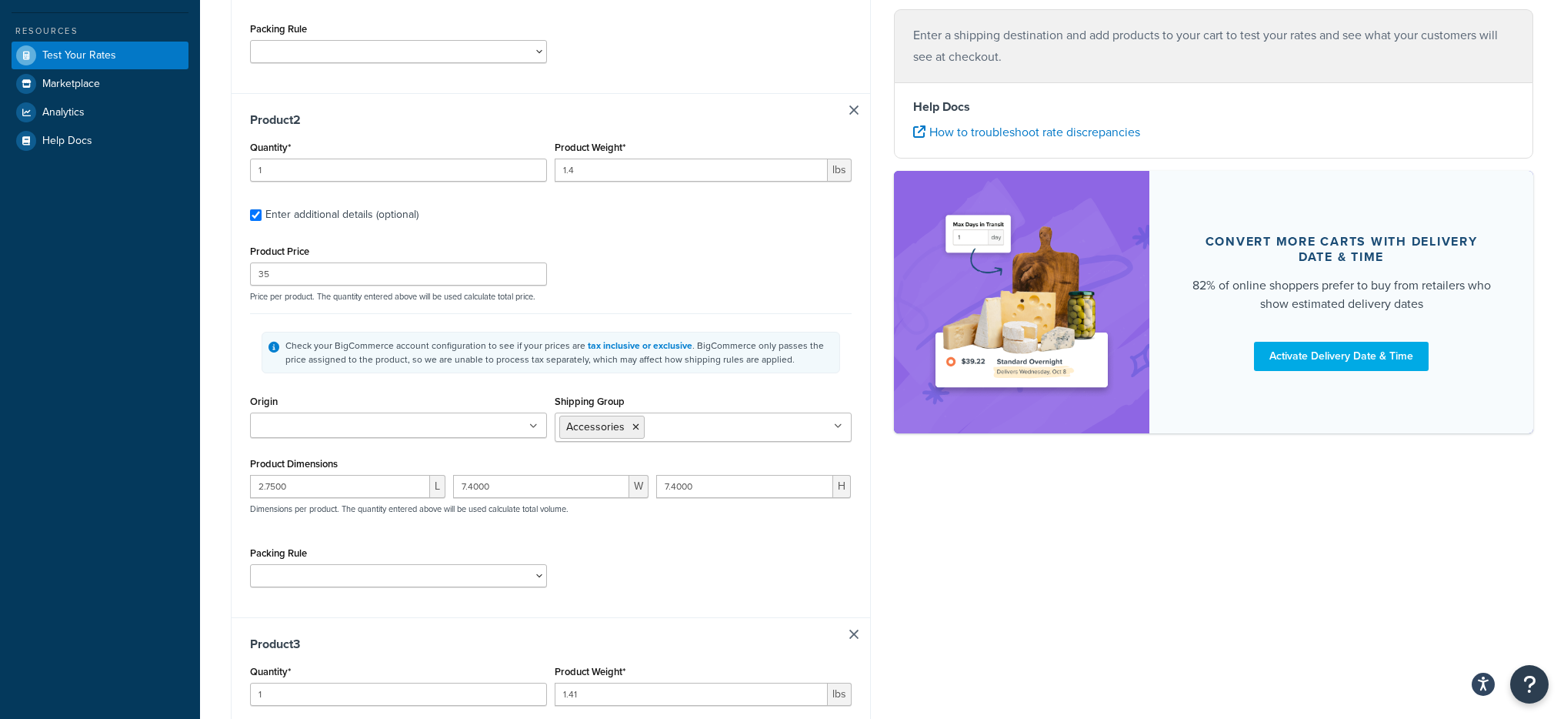
type input "1"
type input "2.8"
type input "120"
type input "8.0000"
type input "3.0000"
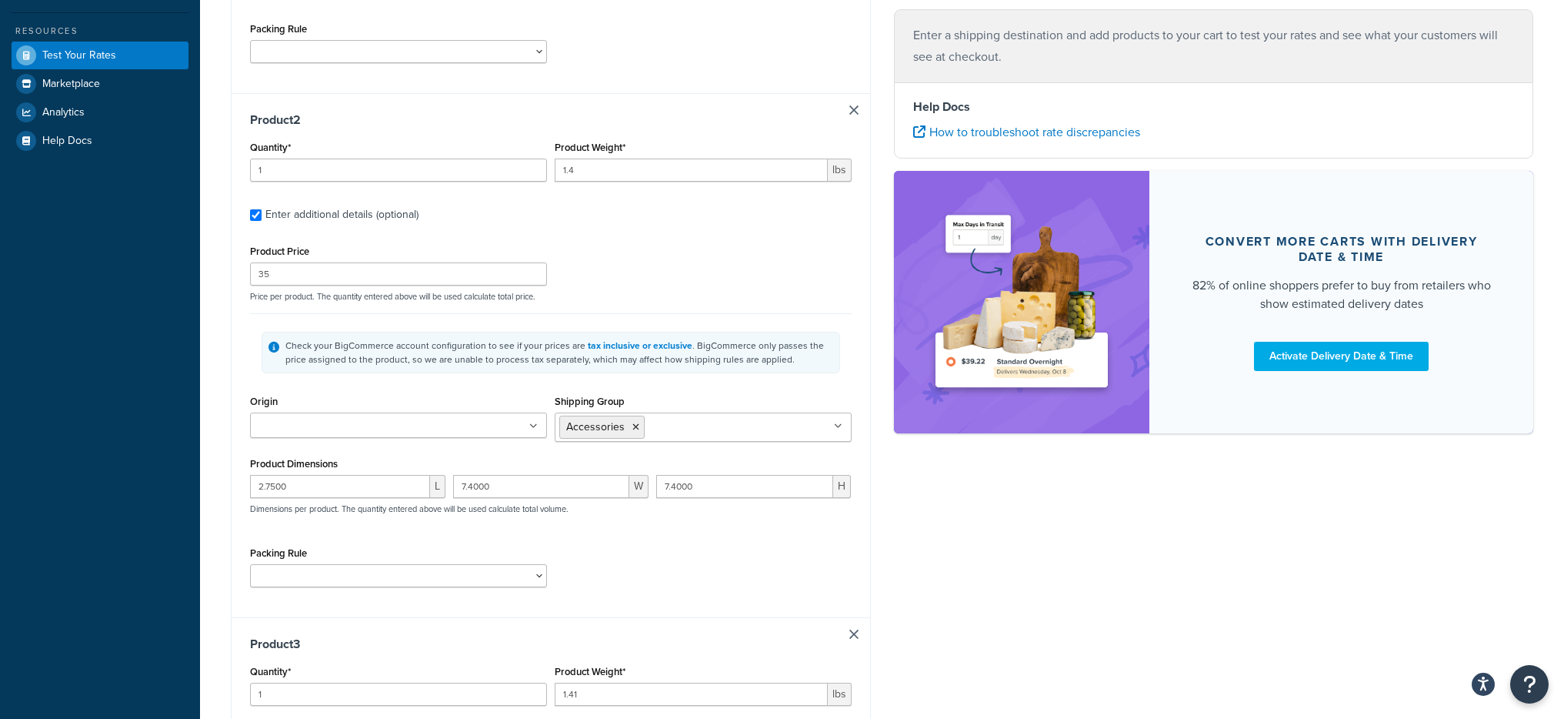
type input "5.0000"
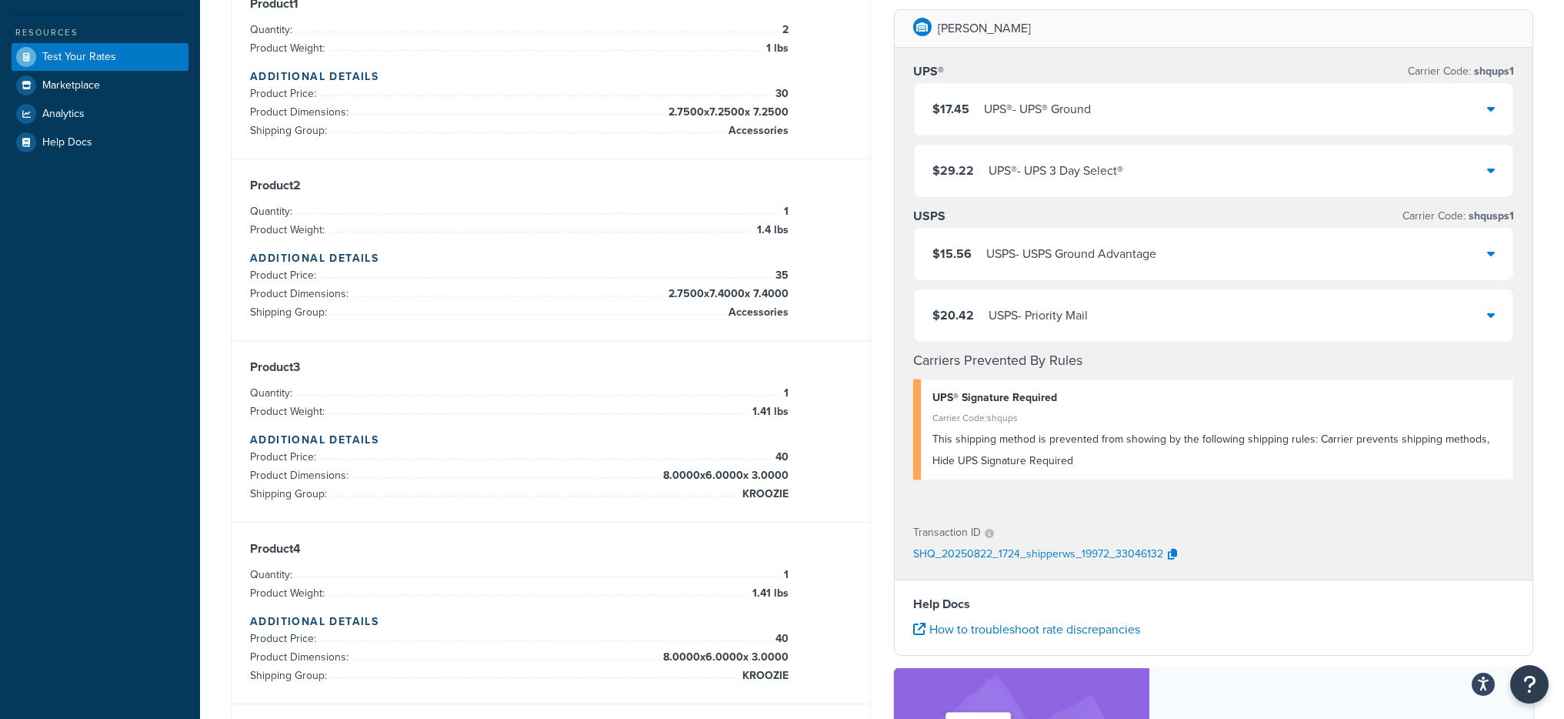
scroll to position [302, 0]
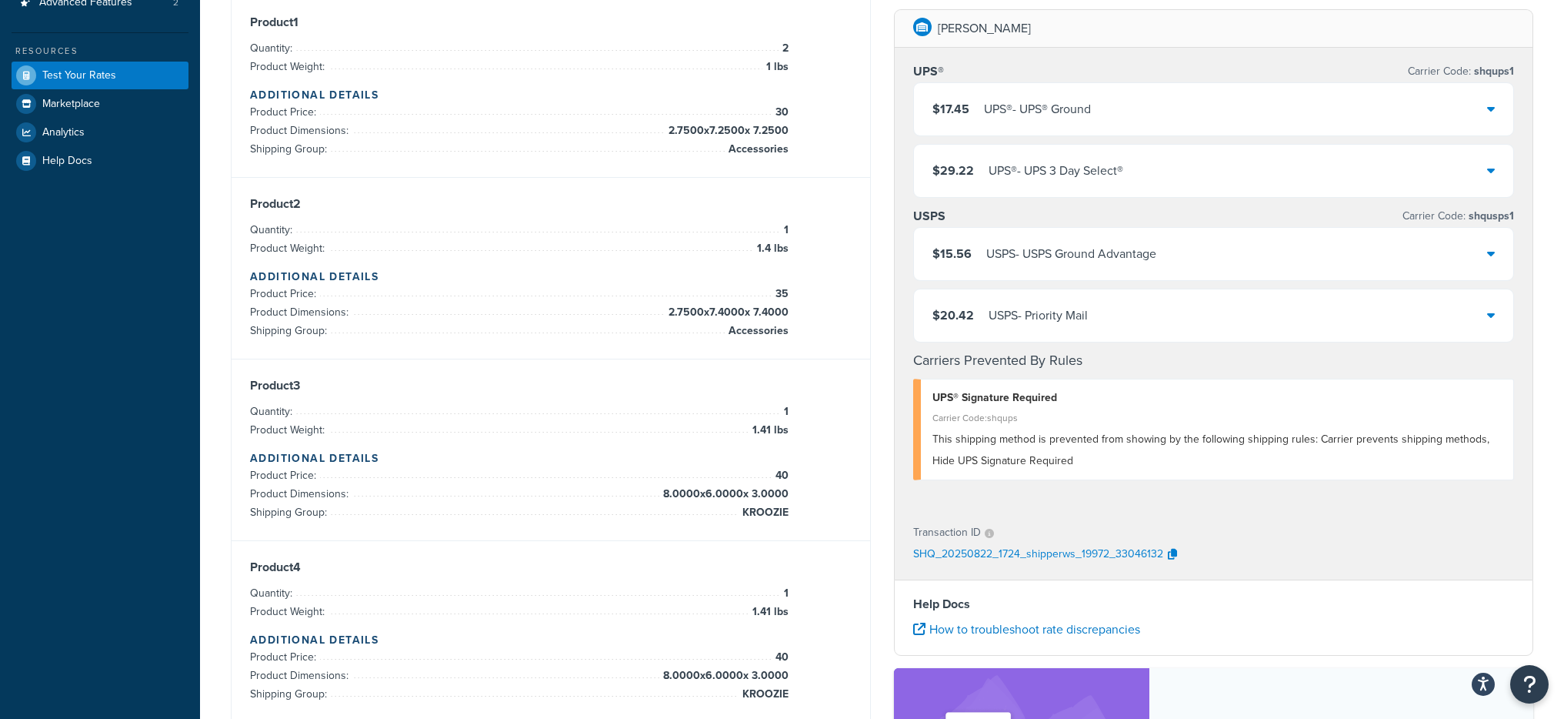
click at [1120, 121] on div "$17.45 UPS® - UPS® Ground" at bounding box center [1214, 109] width 600 height 52
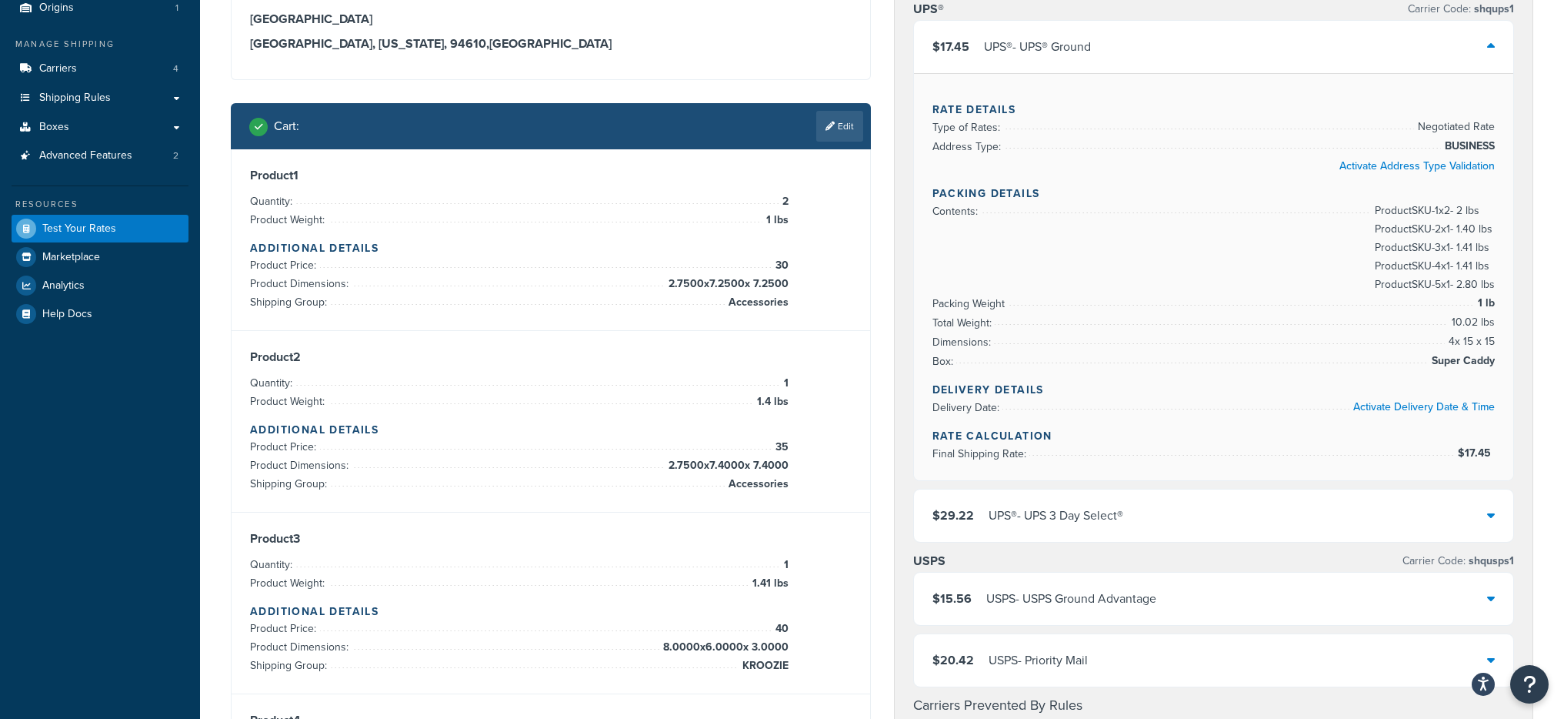
scroll to position [119, 0]
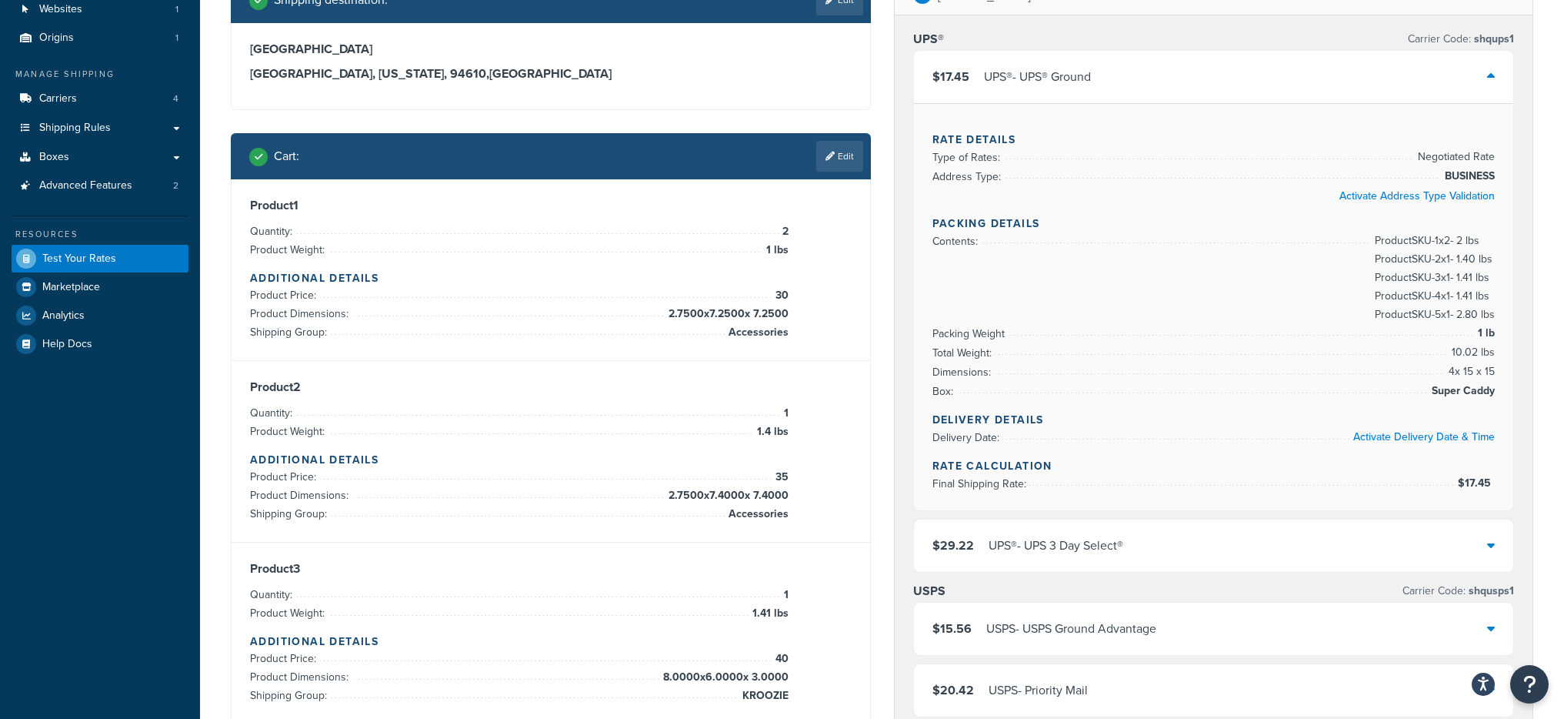
click at [1166, 82] on div "$17.45 UPS® - UPS® Ground" at bounding box center [1214, 77] width 600 height 52
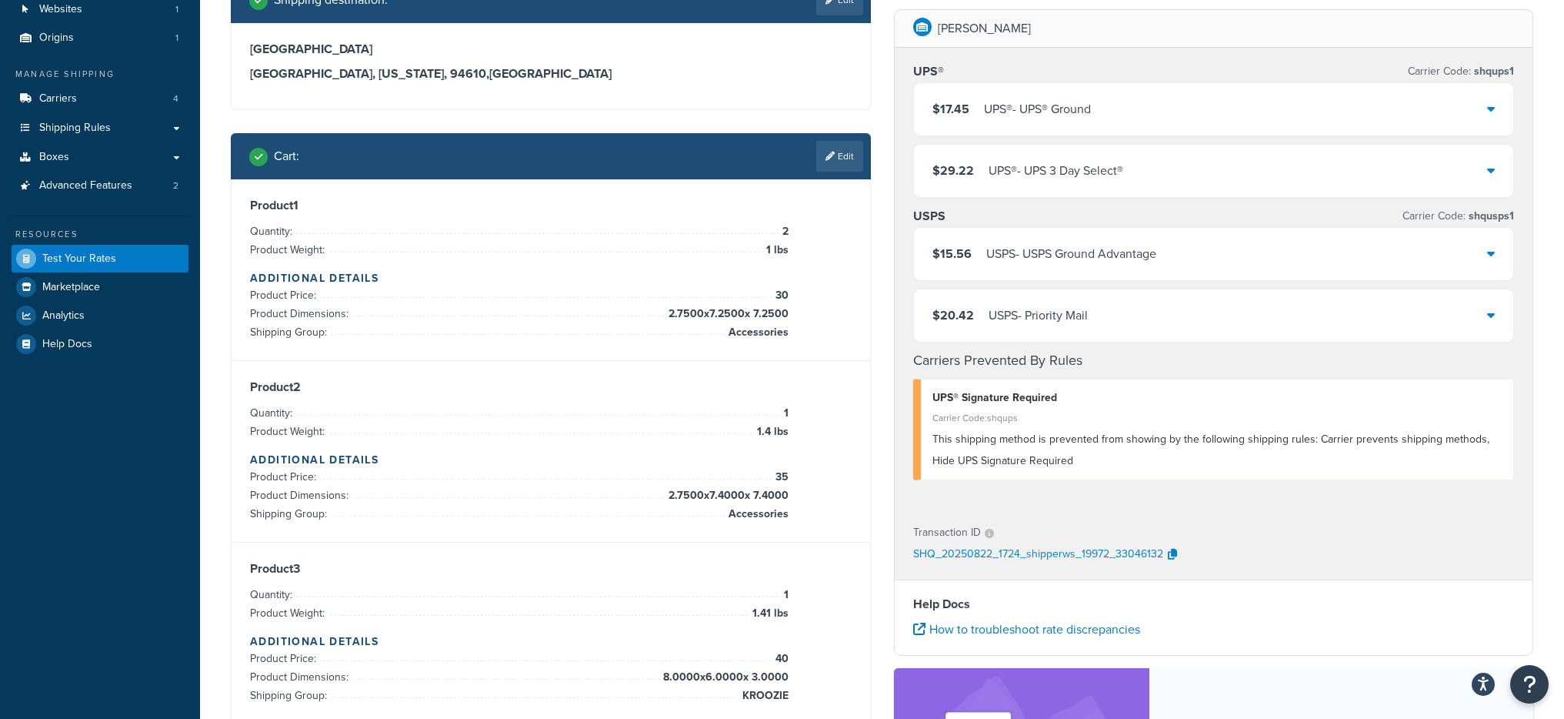
click at [1160, 165] on div "$29.22 UPS® - UPS 3 Day Select®" at bounding box center [1214, 171] width 600 height 52
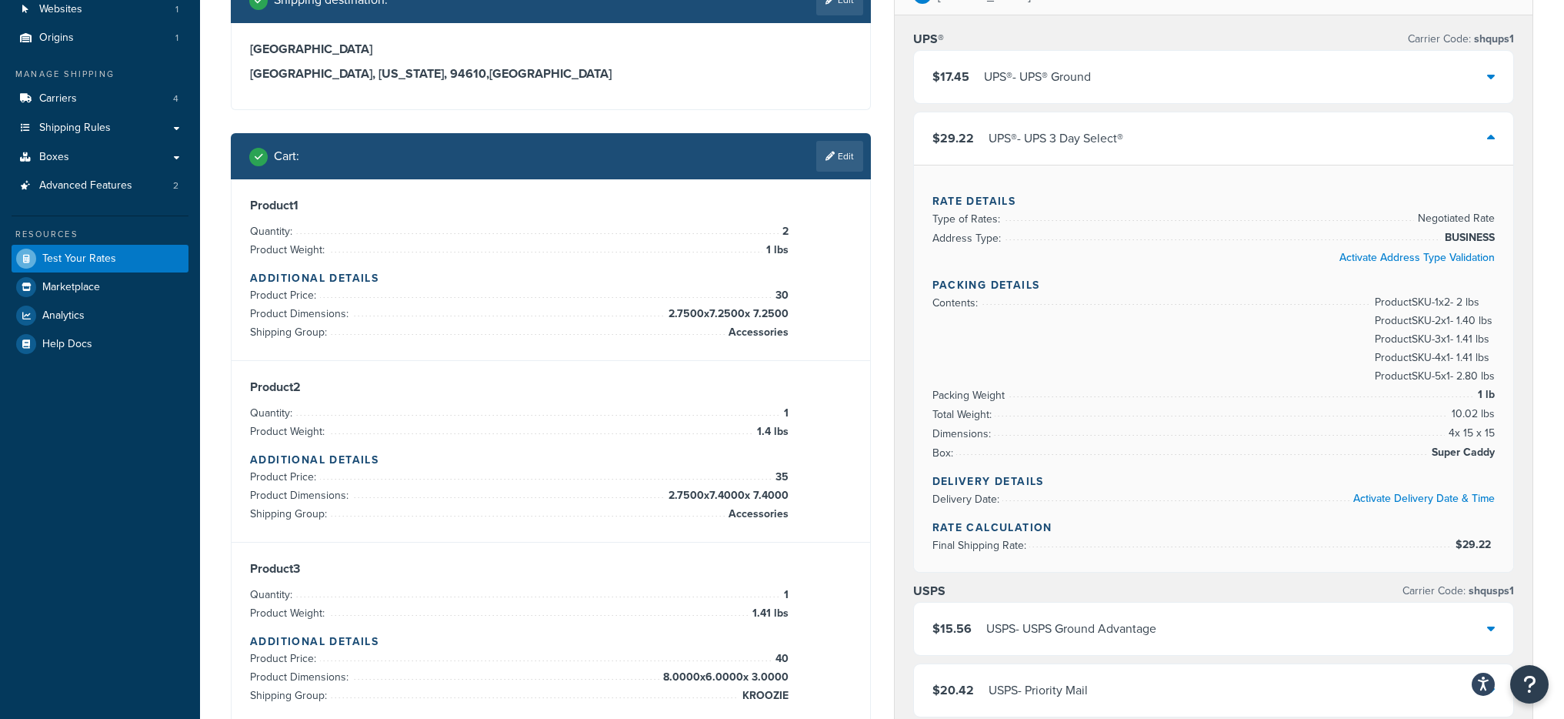
click at [1160, 165] on div "Rate Details Type of Rates: Negotiated Rate Address Type: BUSINESS Activate Add…" at bounding box center [1214, 368] width 600 height 407
click at [1162, 146] on div "$29.22 UPS® - UPS 3 Day Select®" at bounding box center [1214, 138] width 600 height 52
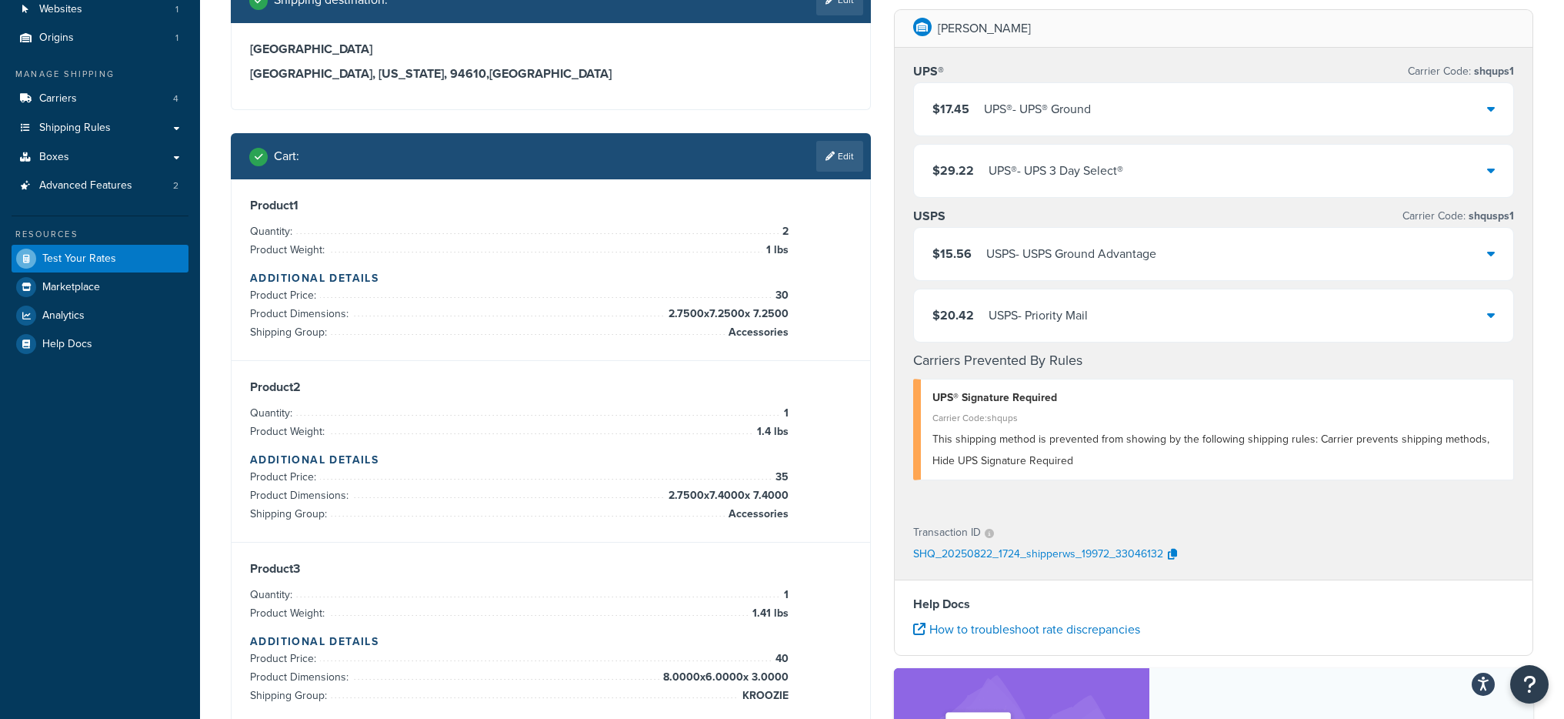
drag, startPoint x: 1183, startPoint y: 235, endPoint x: 1183, endPoint y: 247, distance: 11.5
click at [1184, 236] on div "$15.56 USPS - USPS Ground Advantage" at bounding box center [1214, 254] width 600 height 52
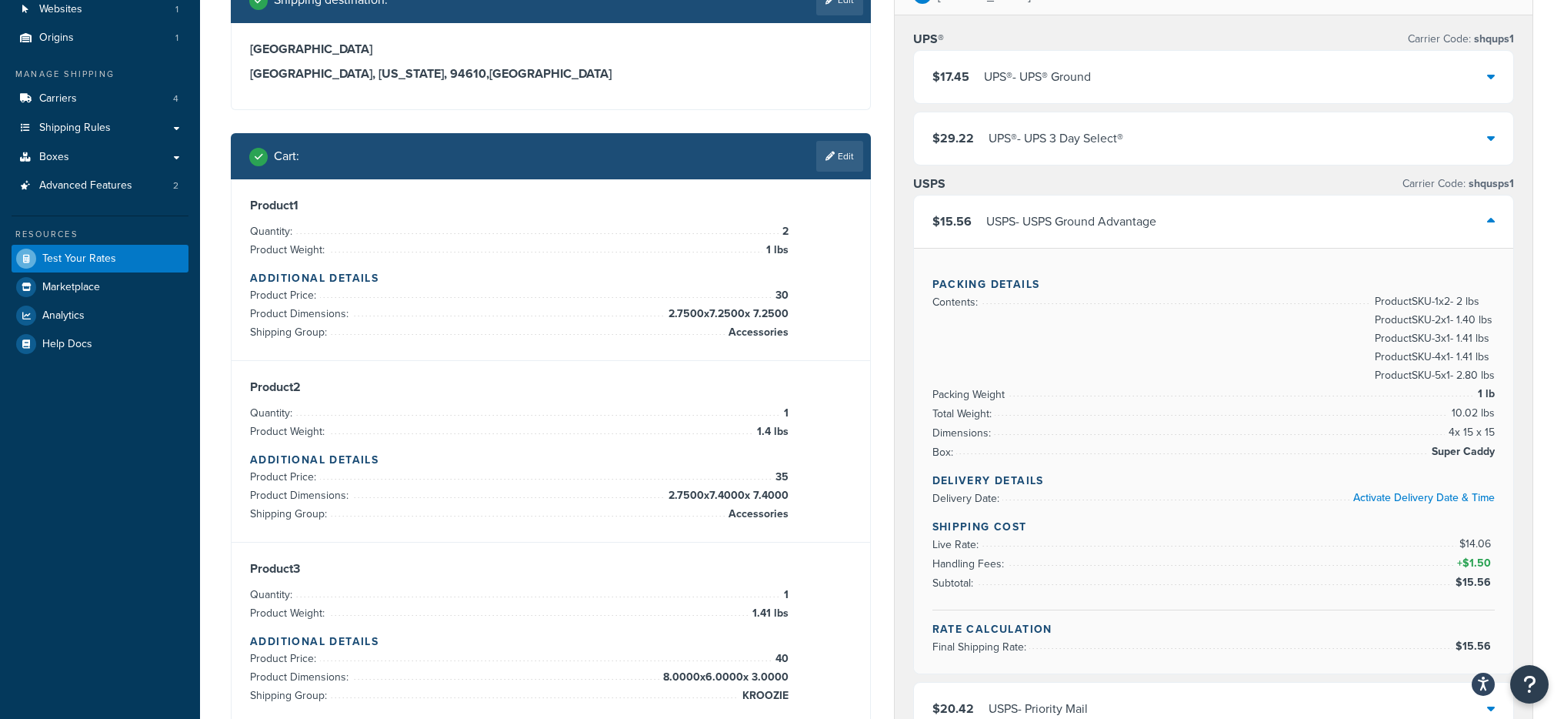
click at [1188, 223] on div "$15.56 USPS - USPS Ground Advantage" at bounding box center [1214, 221] width 600 height 52
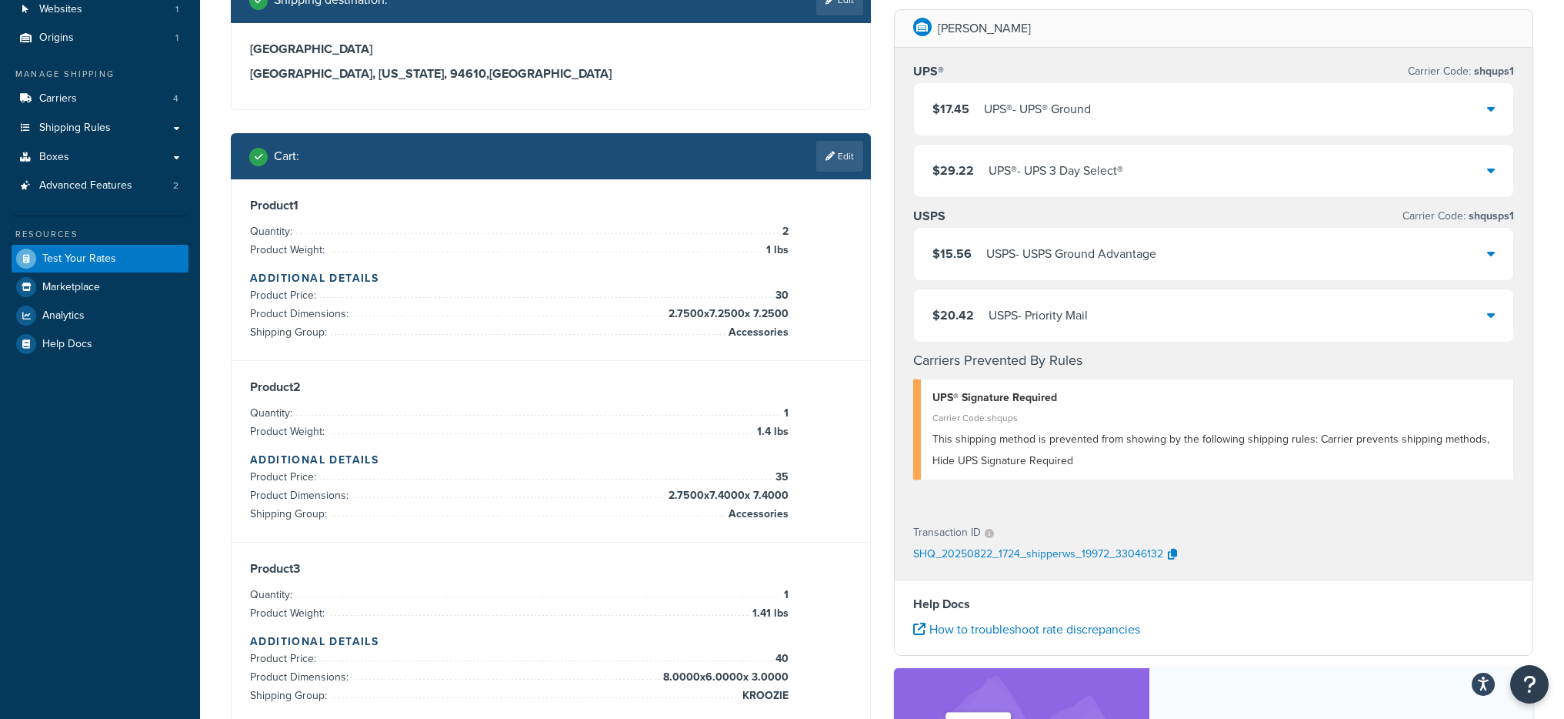
click at [1196, 246] on div "$15.56 USPS - USPS Ground Advantage" at bounding box center [1214, 254] width 600 height 52
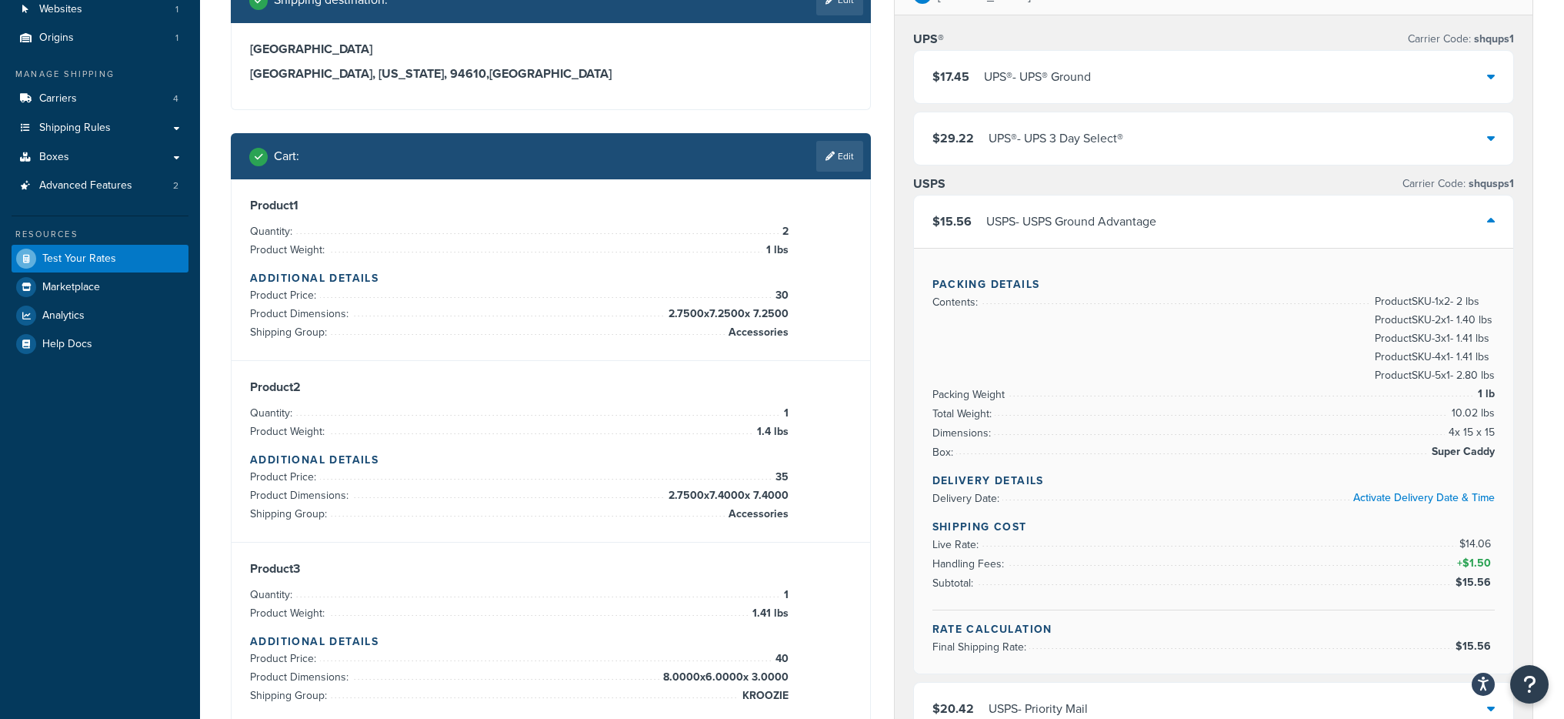
click at [1197, 223] on div "$15.56 USPS - USPS Ground Advantage" at bounding box center [1214, 221] width 600 height 52
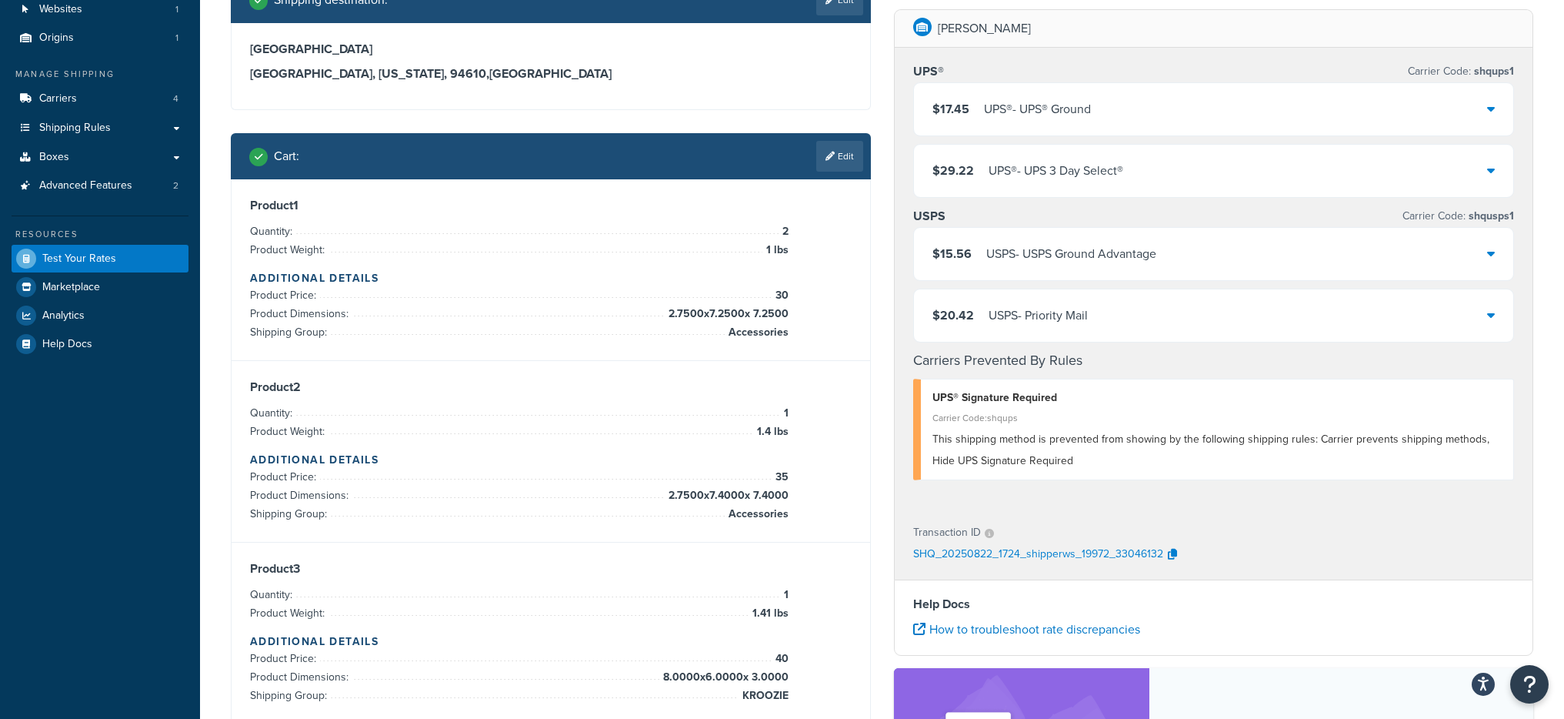
click at [1168, 312] on div "$20.42 USPS - Priority Mail" at bounding box center [1214, 315] width 600 height 52
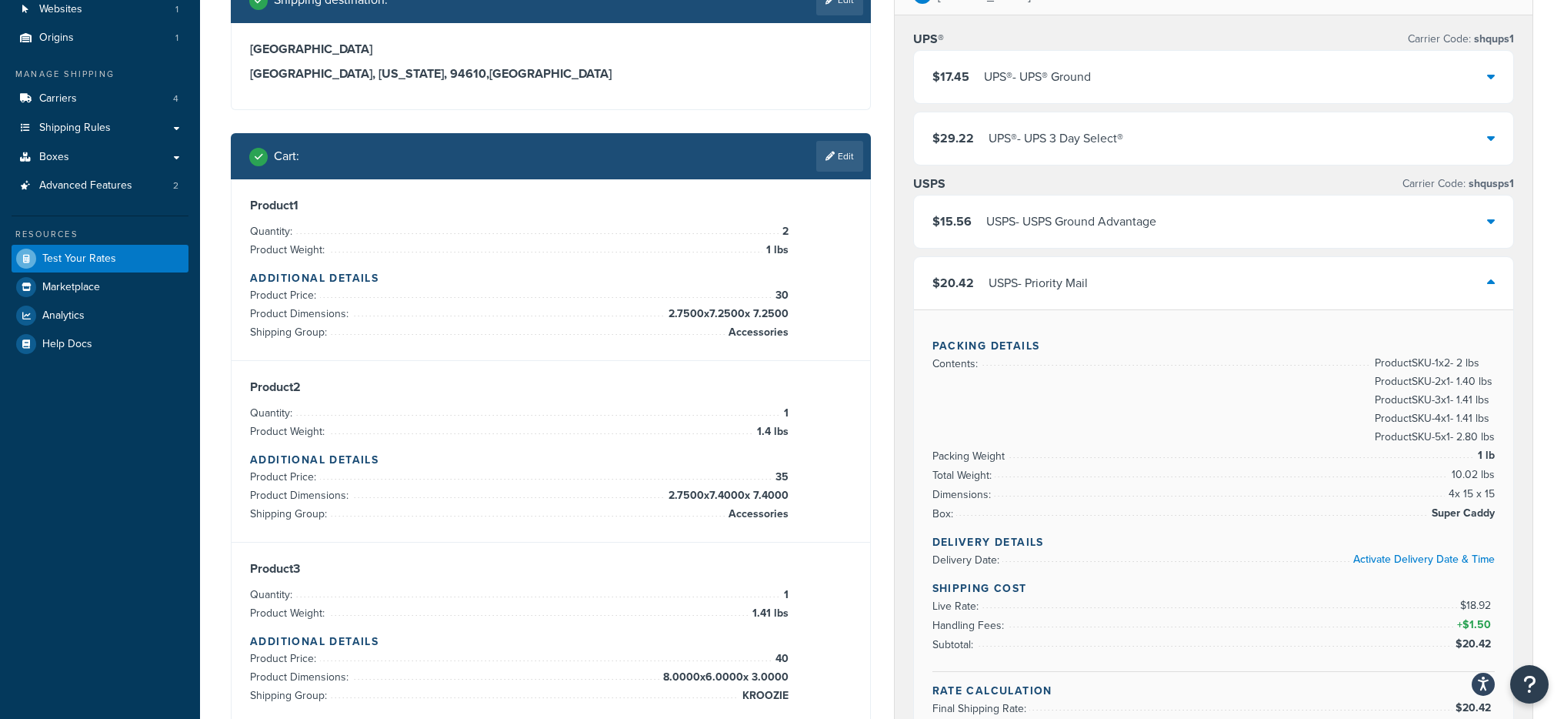
click at [1174, 271] on div "$20.42 USPS - Priority Mail" at bounding box center [1214, 283] width 600 height 52
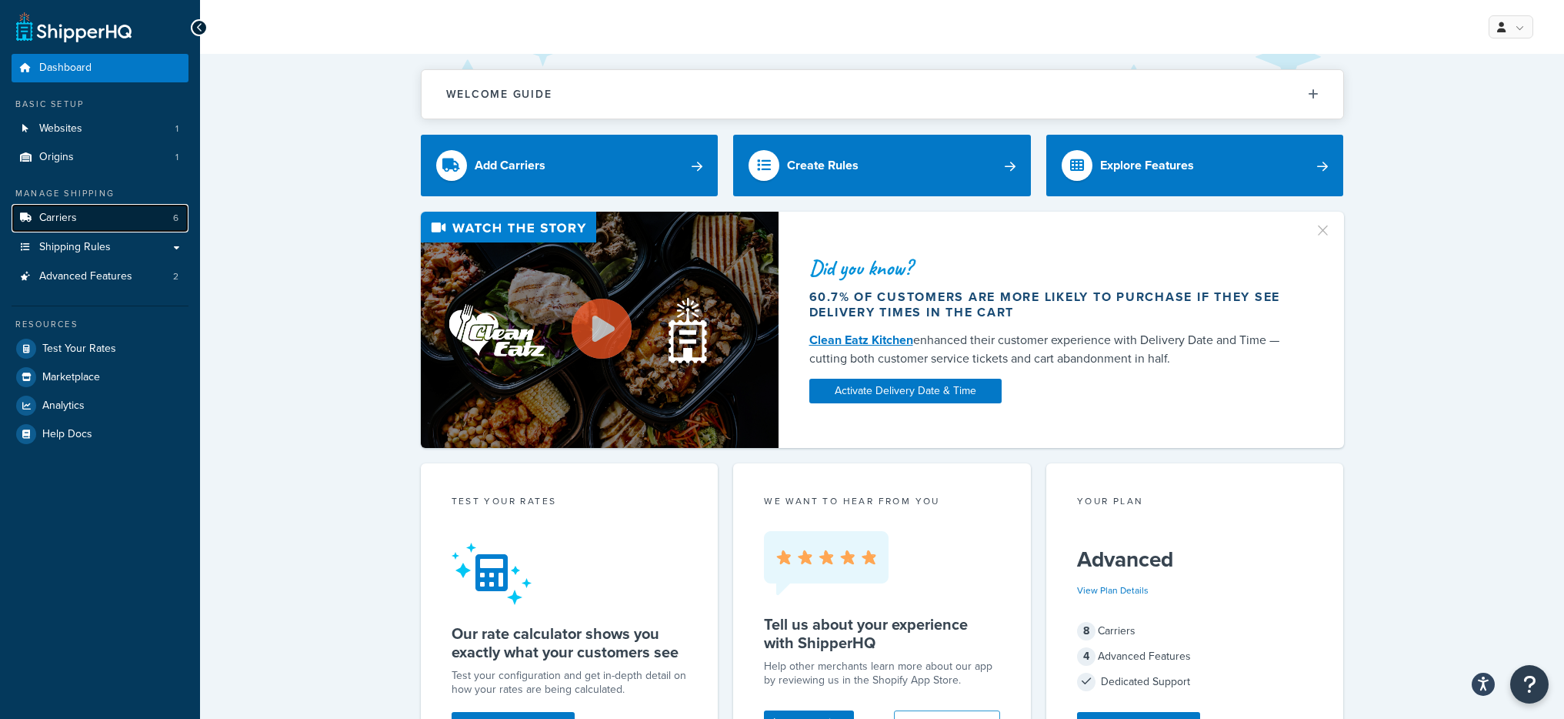
click at [32, 208] on link "Carriers 6" at bounding box center [100, 218] width 177 height 28
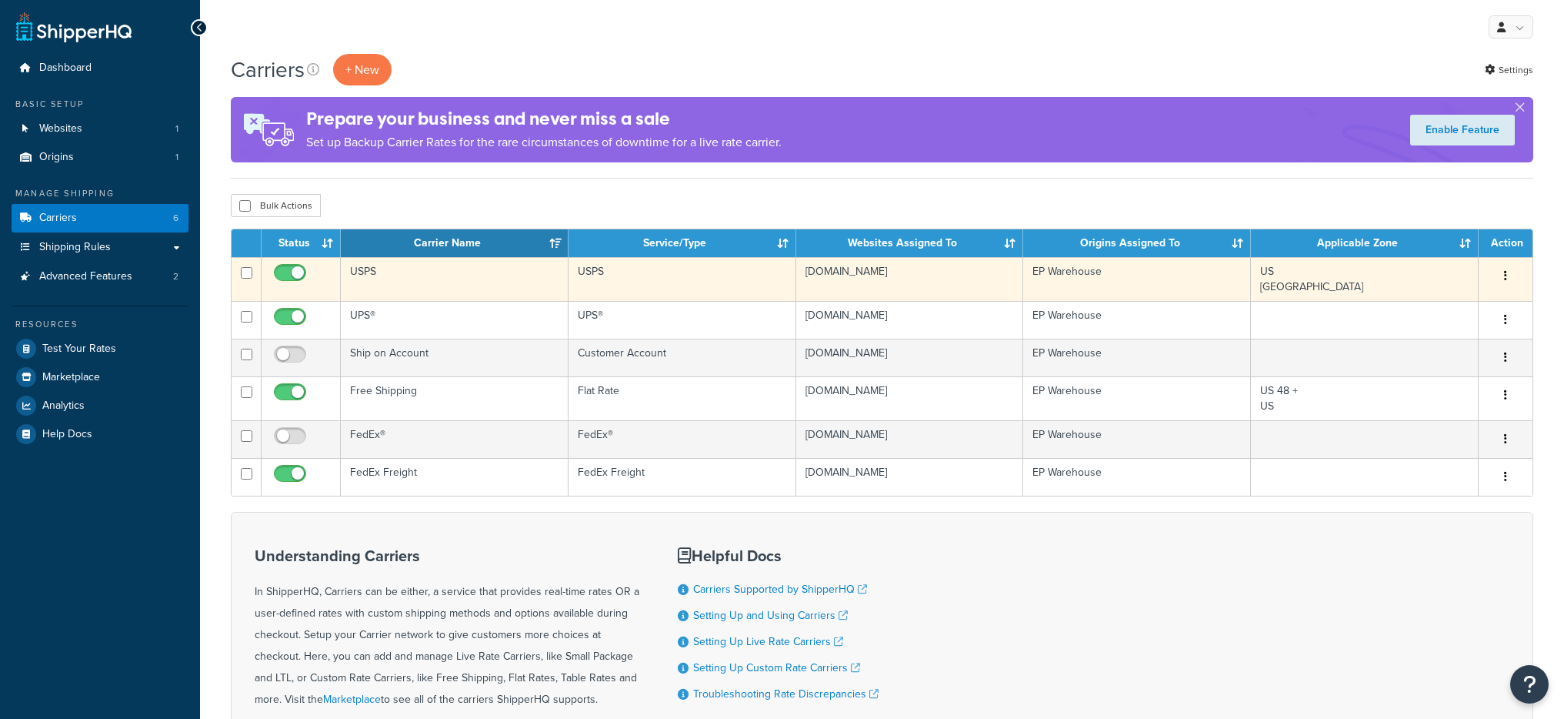
click at [460, 275] on td "USPS" at bounding box center [455, 279] width 228 height 44
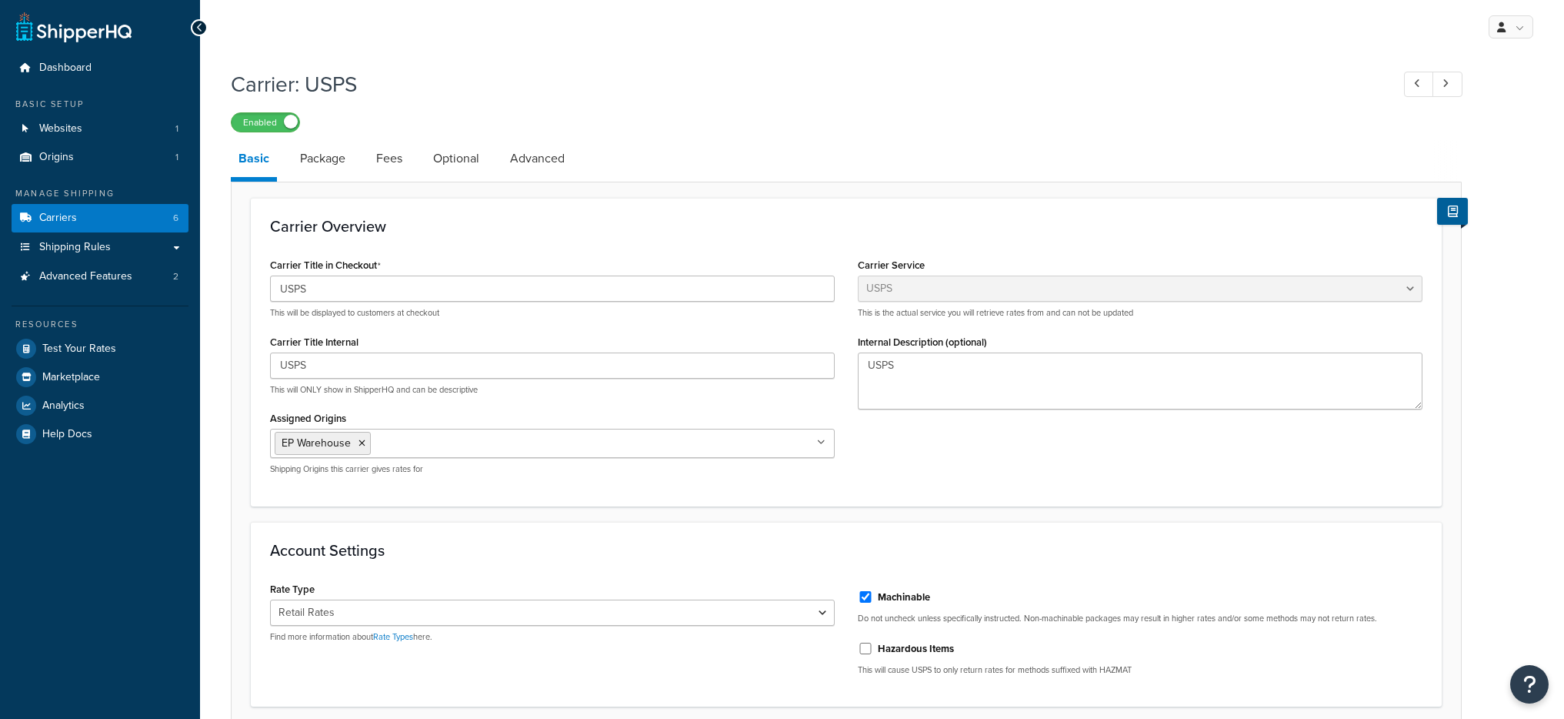
select select "usps"
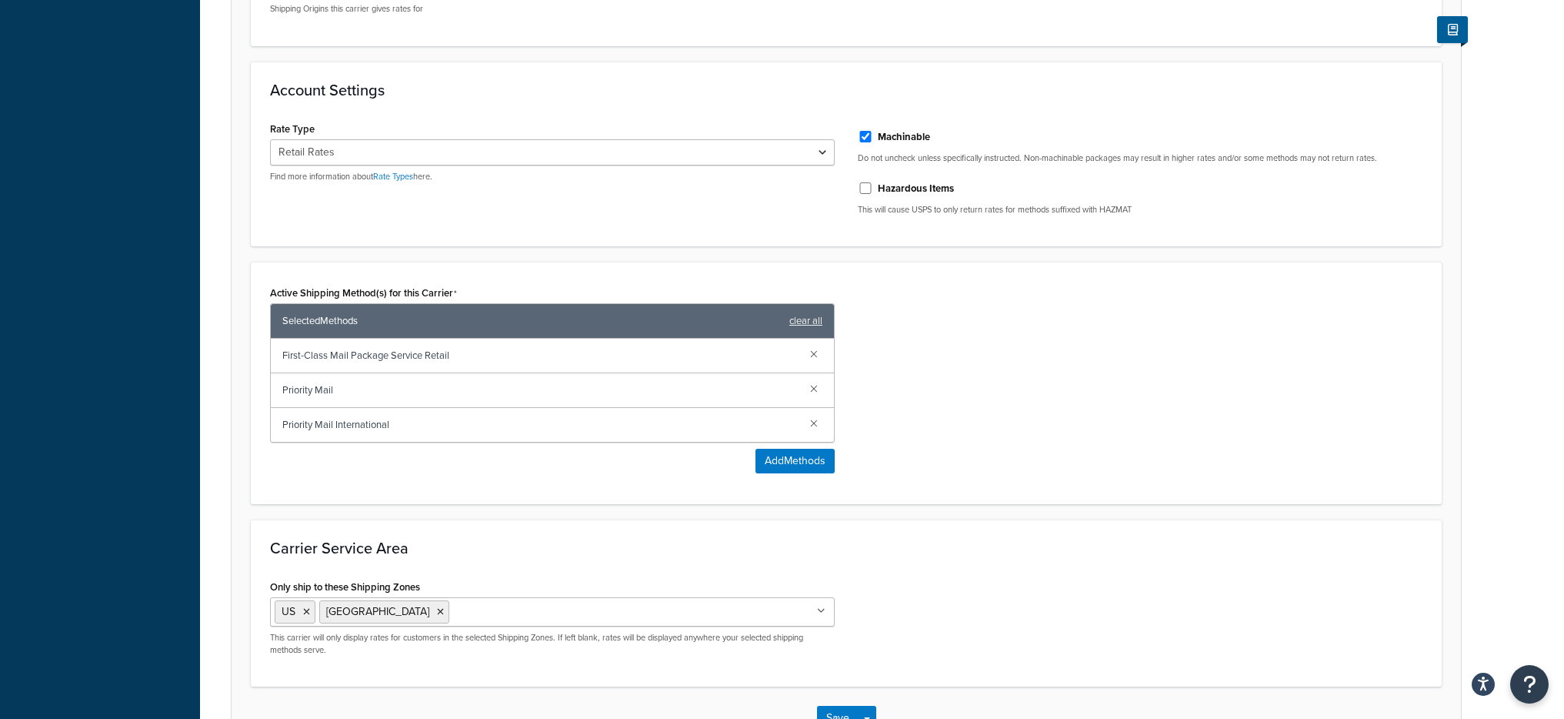
scroll to position [569, 0]
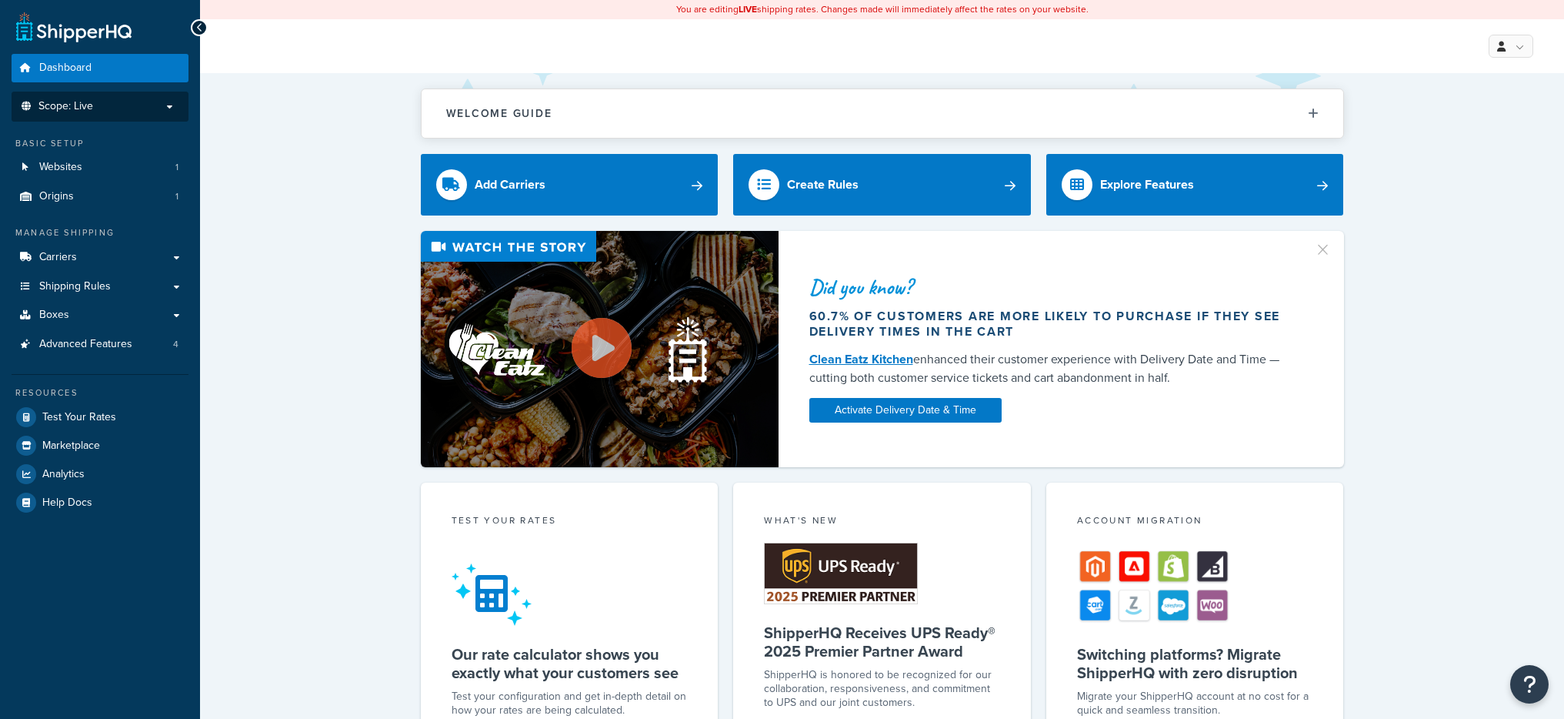
click at [113, 109] on p "Scope: Live" at bounding box center [99, 106] width 163 height 13
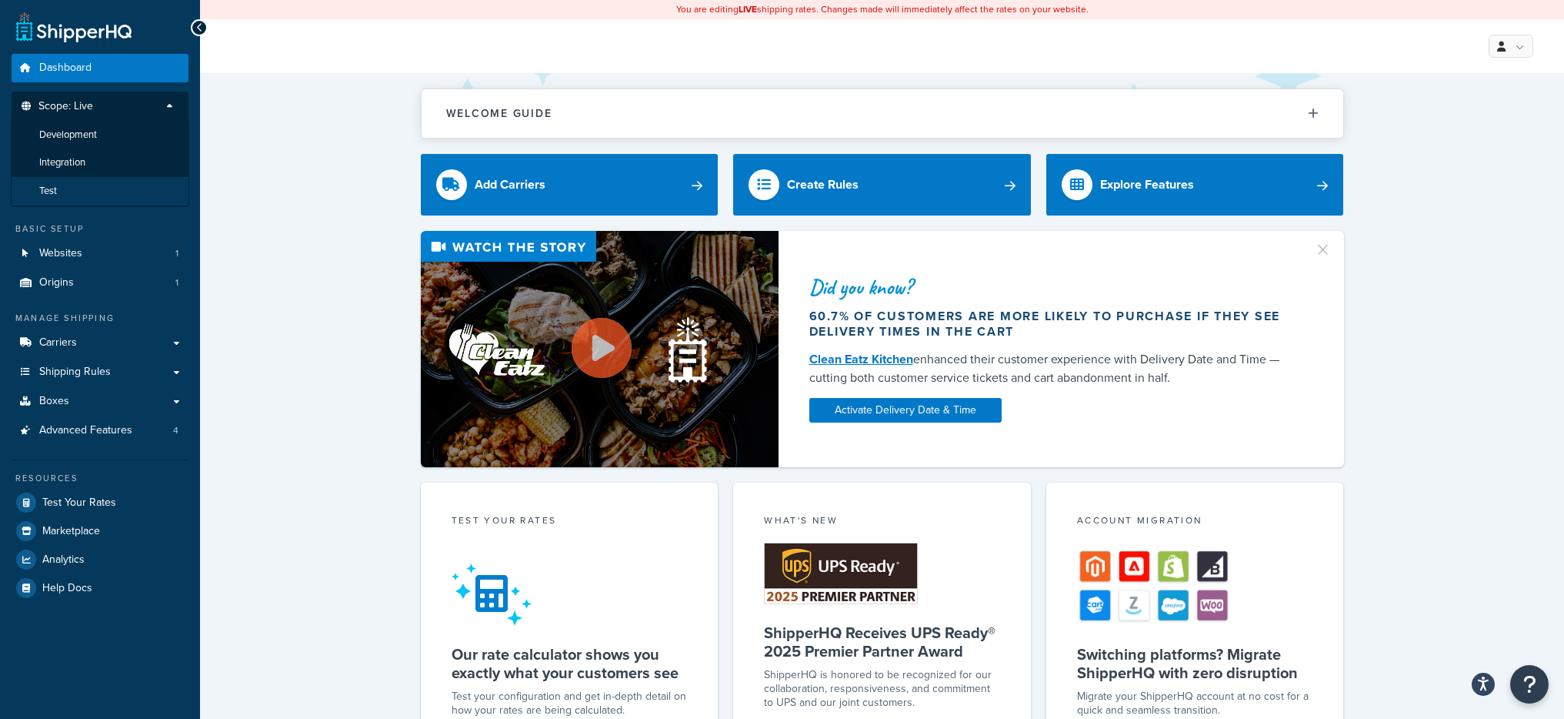
click at [90, 194] on li "Test" at bounding box center [100, 191] width 179 height 28
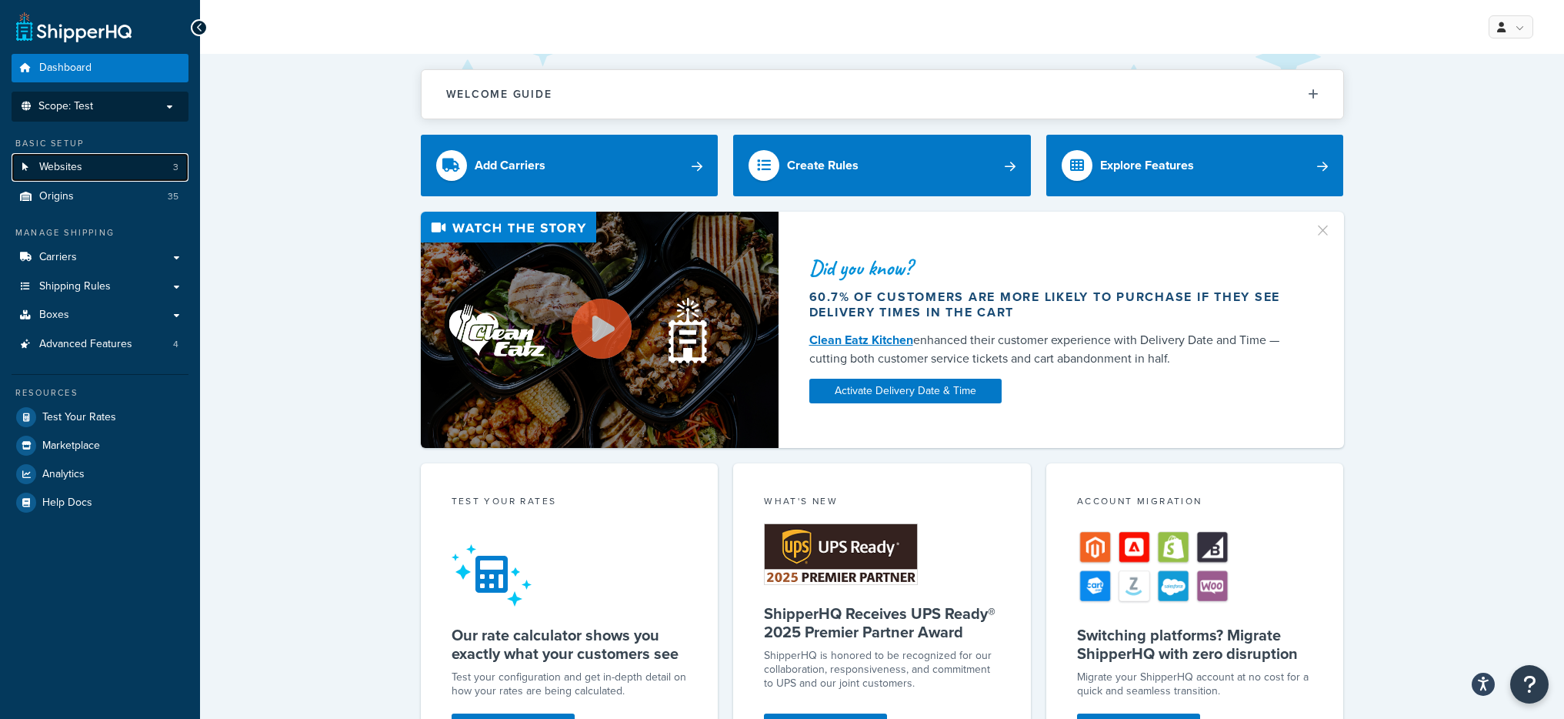
click at [143, 171] on link "Websites 3" at bounding box center [100, 167] width 177 height 28
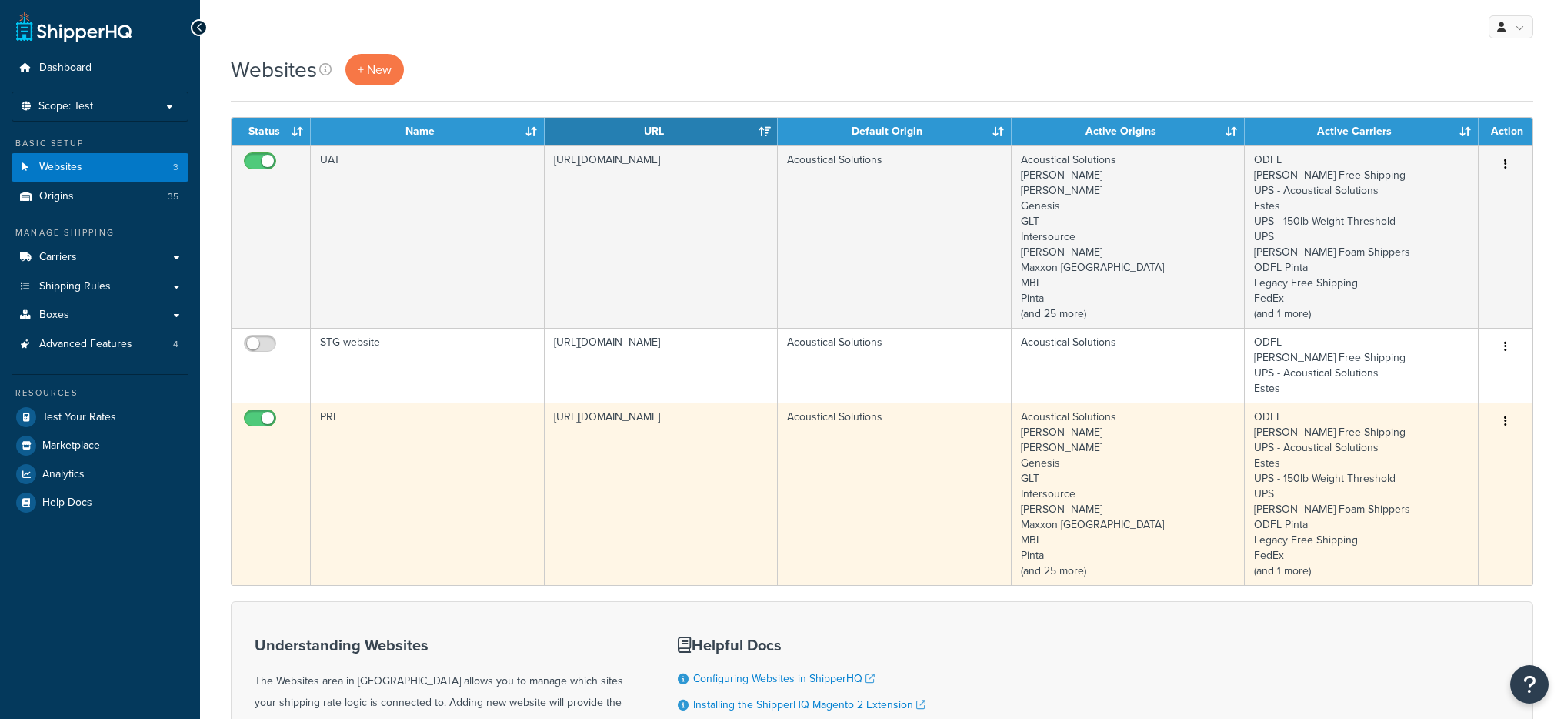
click at [588, 450] on td "[URL][DOMAIN_NAME]" at bounding box center [662, 493] width 234 height 182
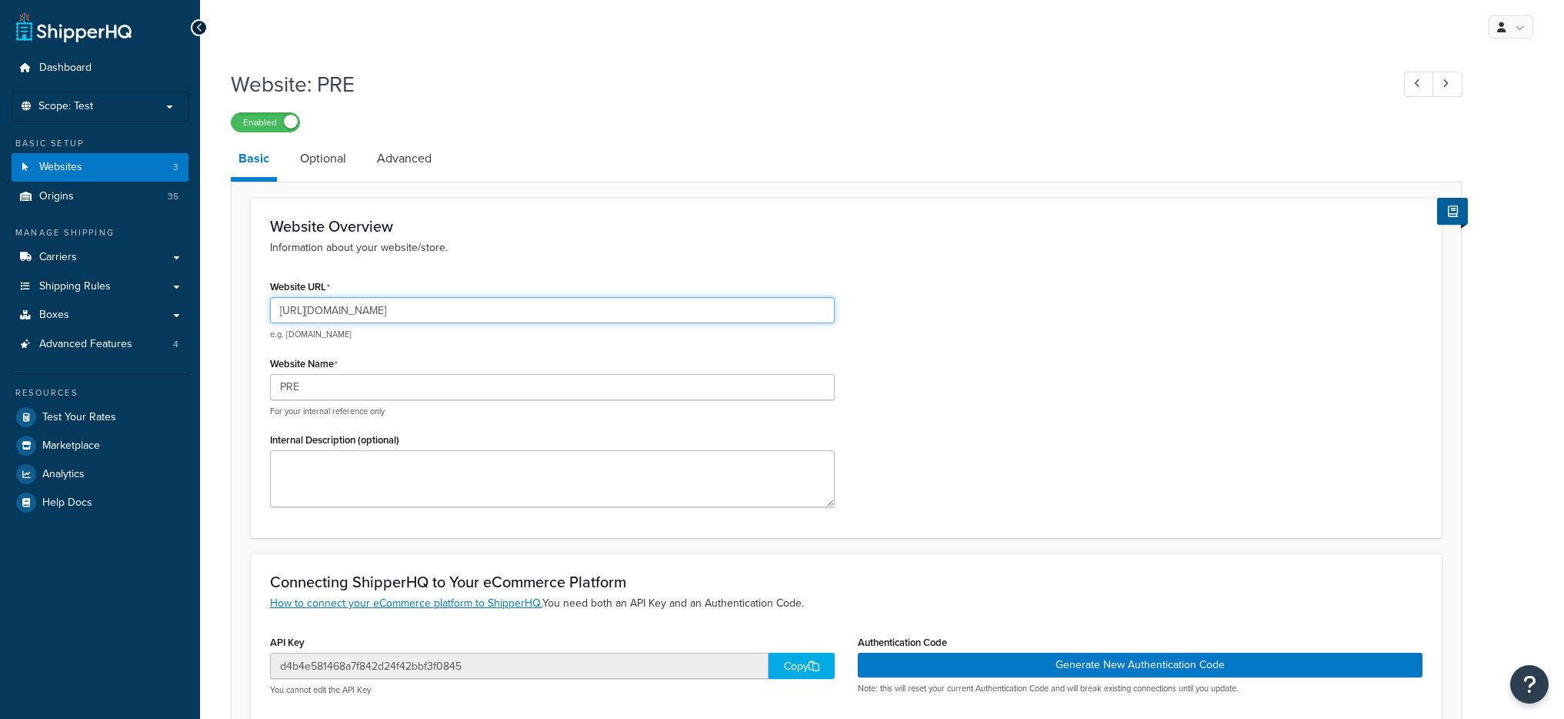
click at [455, 300] on input "[URL][DOMAIN_NAME]" at bounding box center [552, 310] width 565 height 26
click at [454, 300] on input "[URL][DOMAIN_NAME]" at bounding box center [552, 310] width 565 height 26
click at [962, 210] on div "Website Overview Information about your website/store. Website URL [URL][DOMAIN…" at bounding box center [846, 368] width 1191 height 340
click at [497, 303] on input "[URL][DOMAIN_NAME]" at bounding box center [552, 310] width 565 height 26
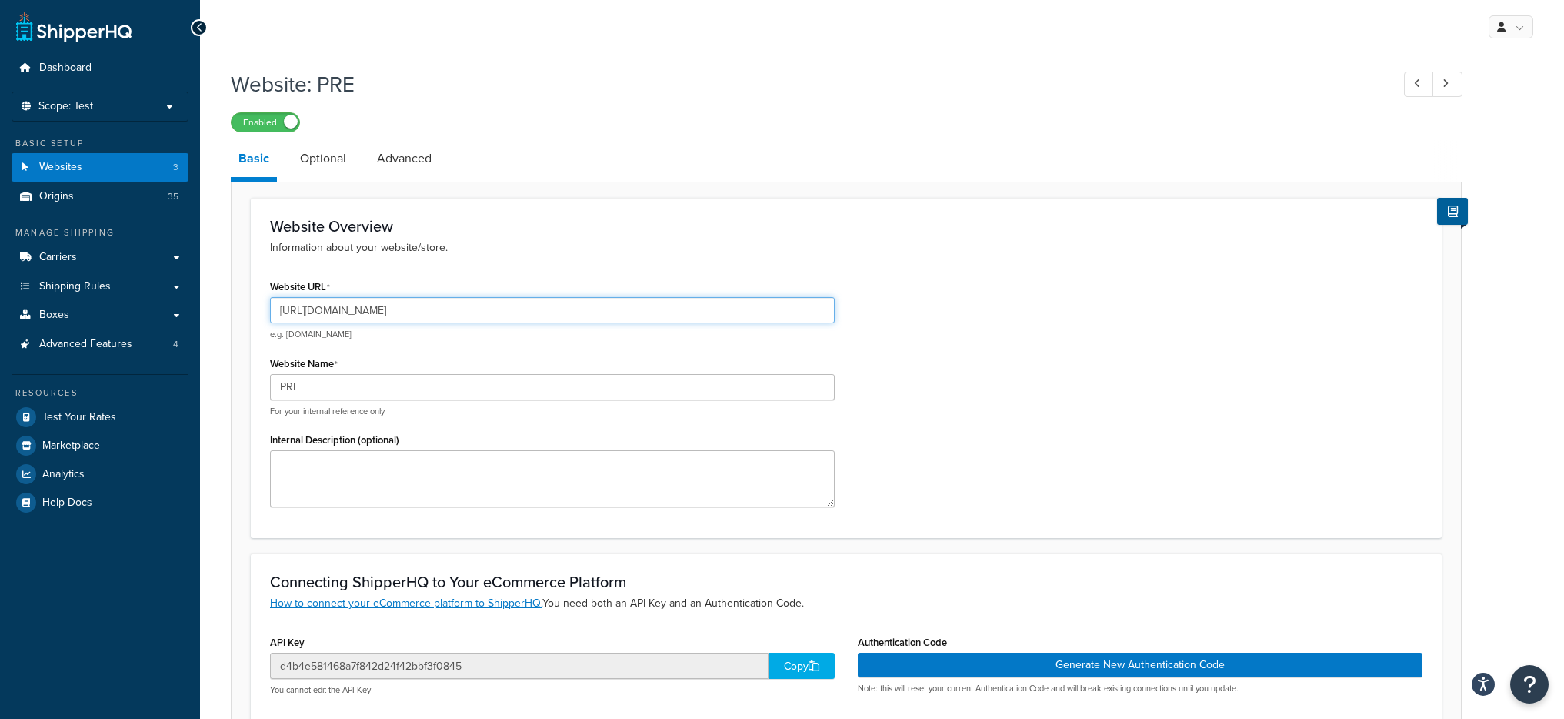
click at [497, 303] on input "[URL][DOMAIN_NAME]" at bounding box center [552, 310] width 565 height 26
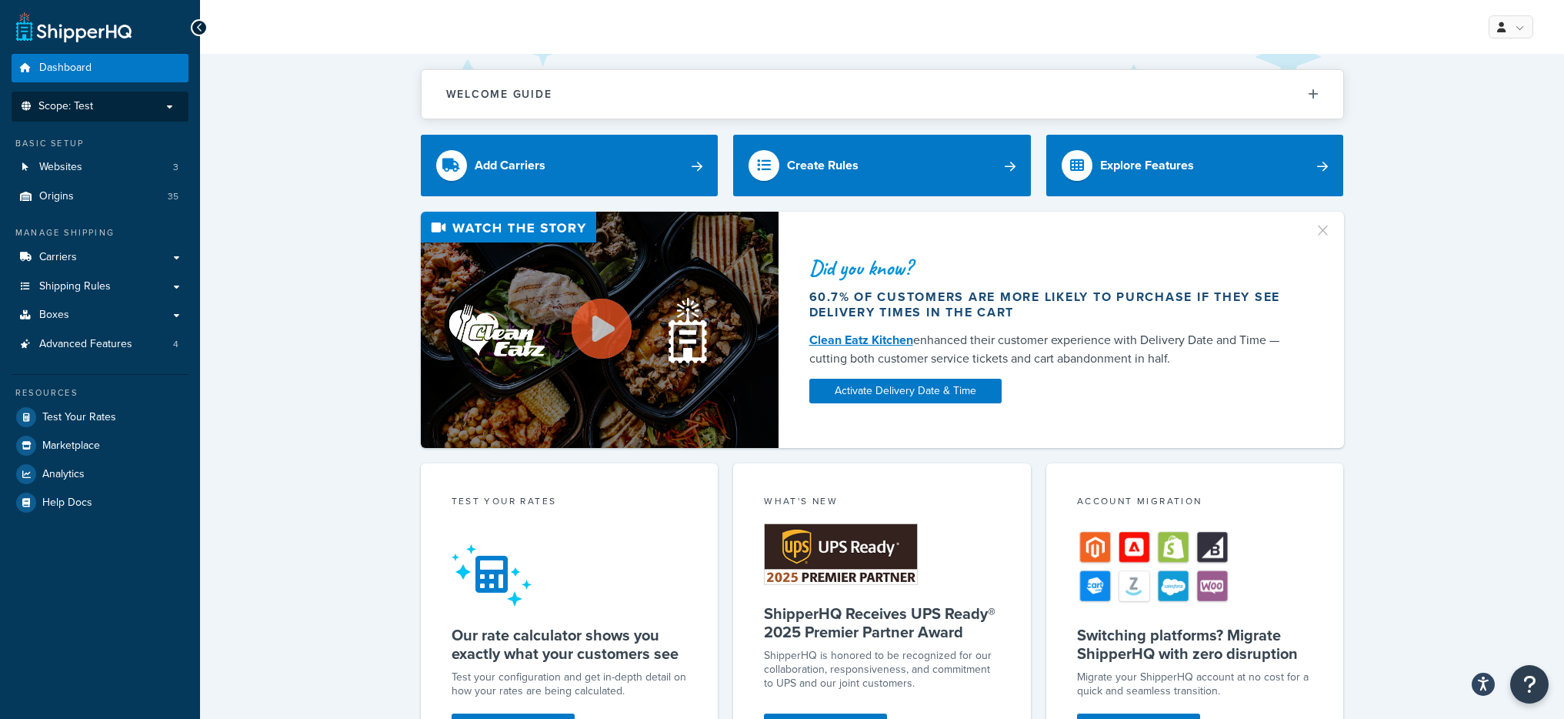
click at [107, 115] on li "Scope: Test" at bounding box center [100, 107] width 177 height 30
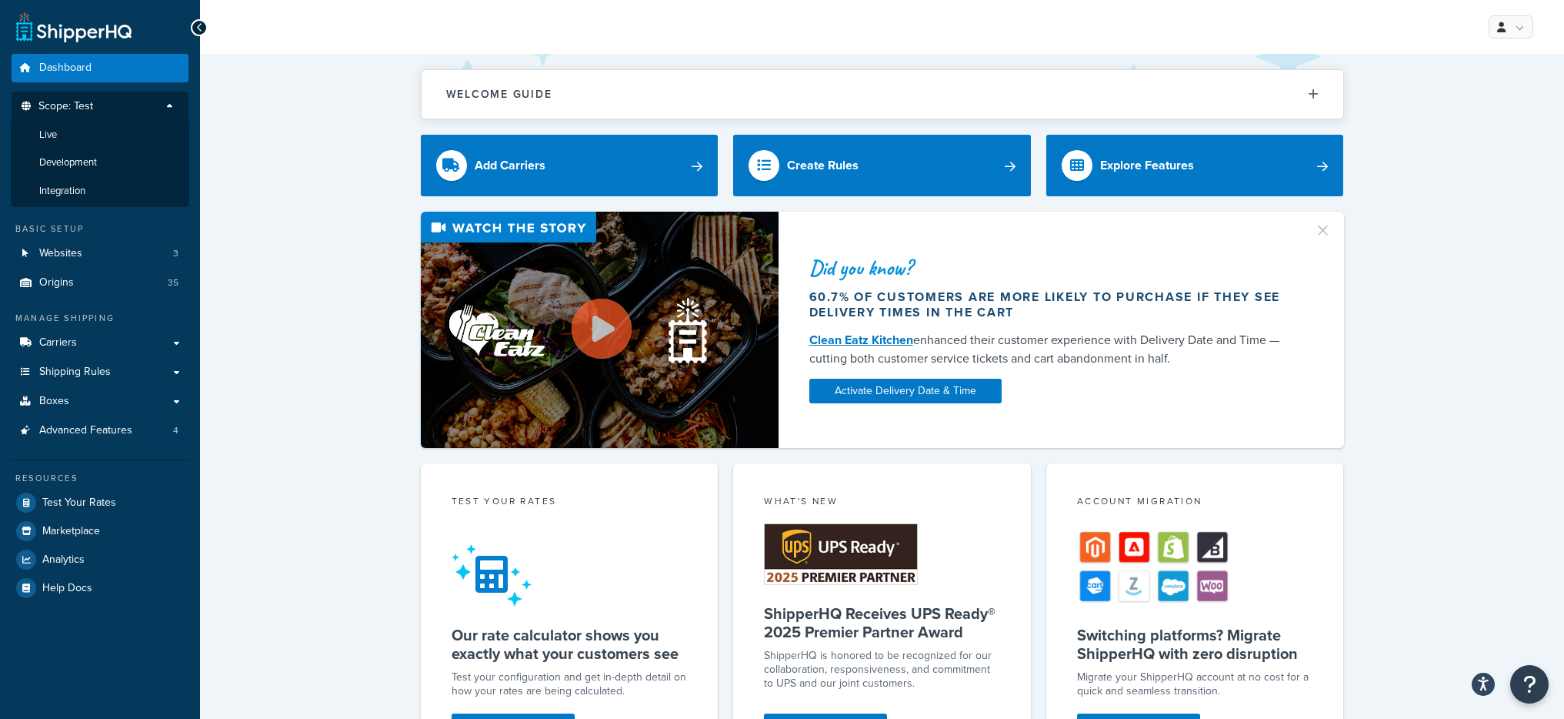
click at [266, 229] on div "Did you know? 60.7% of customers are more likely to purchase if they see delive…" at bounding box center [882, 330] width 1303 height 236
click at [252, 312] on div "Did you know? 60.7% of customers are more likely to purchase if they see delive…" at bounding box center [882, 330] width 1303 height 236
click at [172, 100] on p "Scope: Test" at bounding box center [99, 110] width 163 height 21
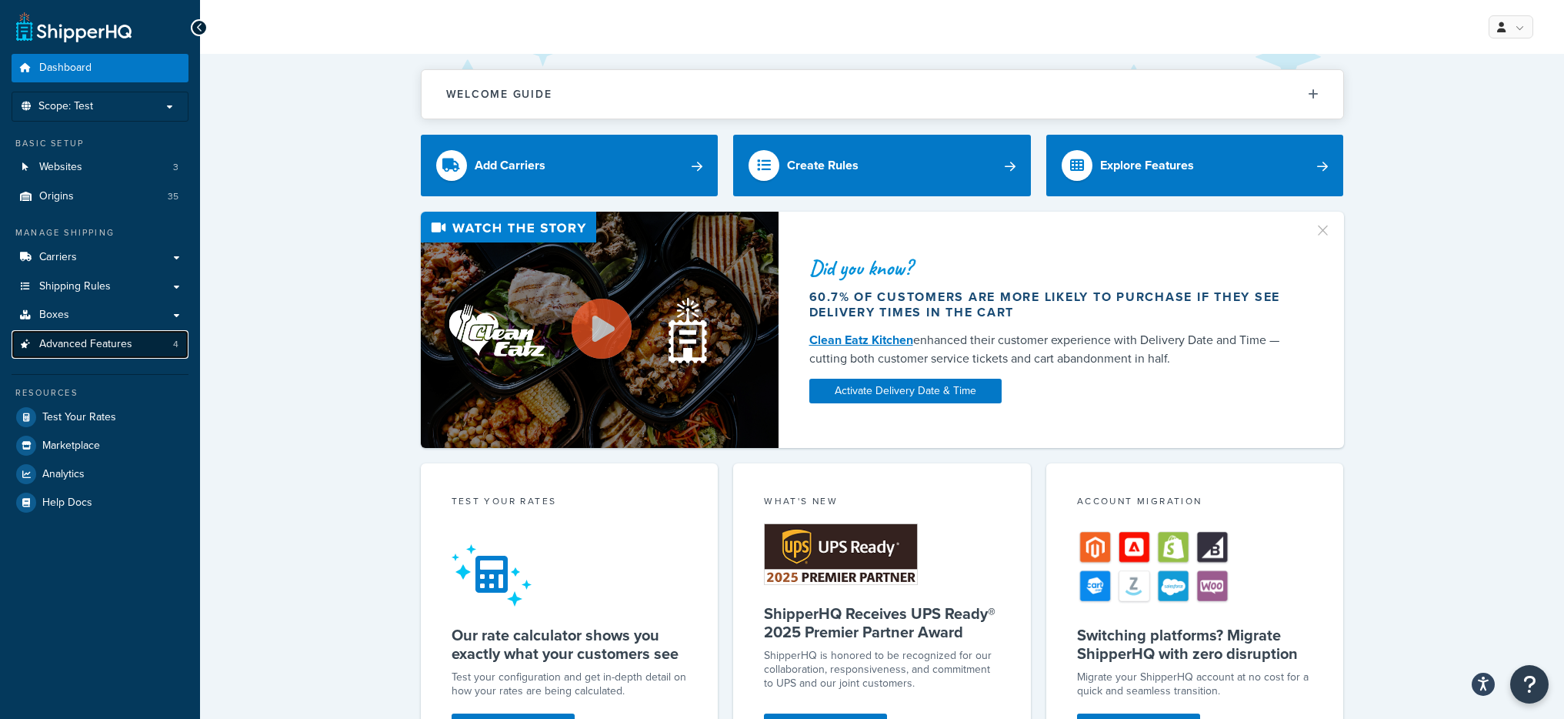
click at [155, 340] on link "Advanced Features 4" at bounding box center [100, 344] width 177 height 28
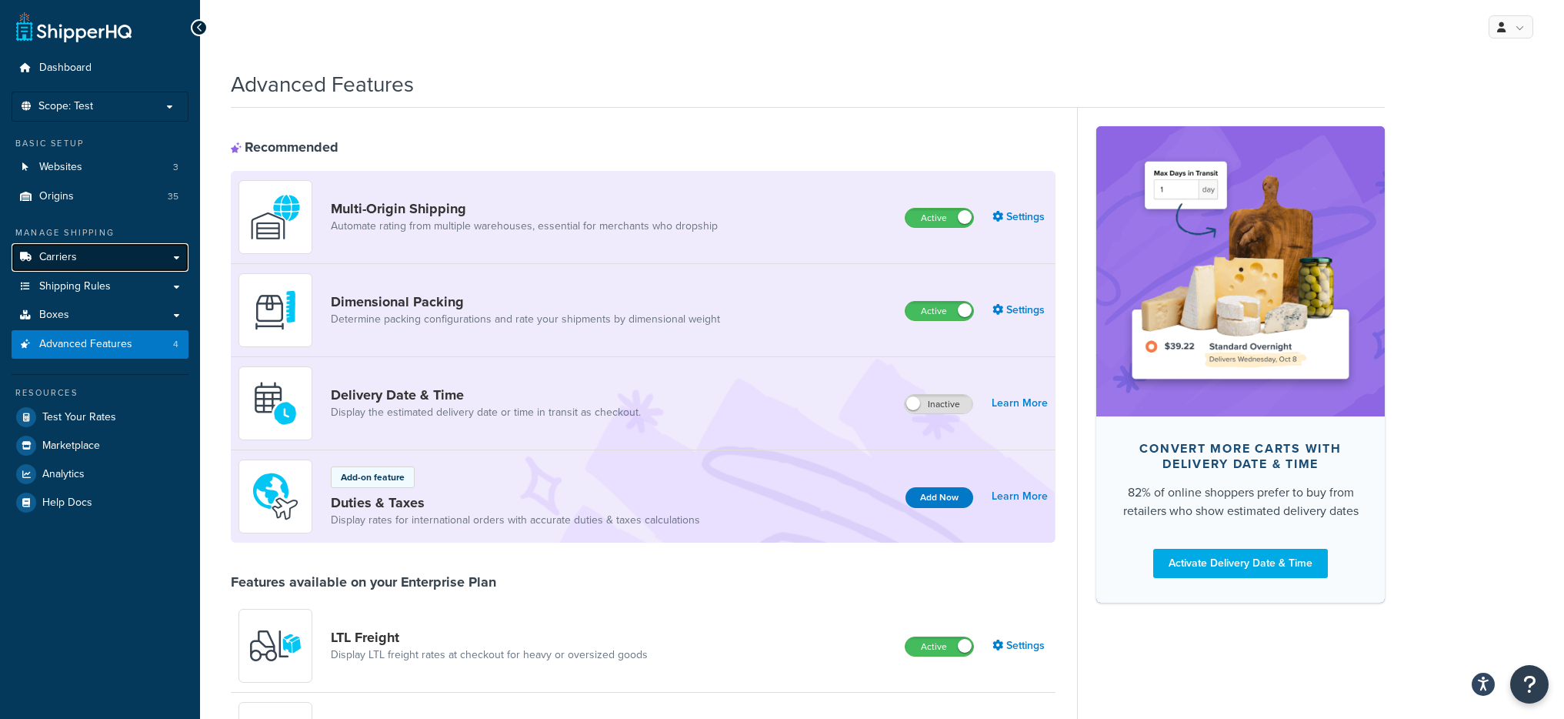
click at [72, 262] on span "Carriers" at bounding box center [58, 257] width 38 height 13
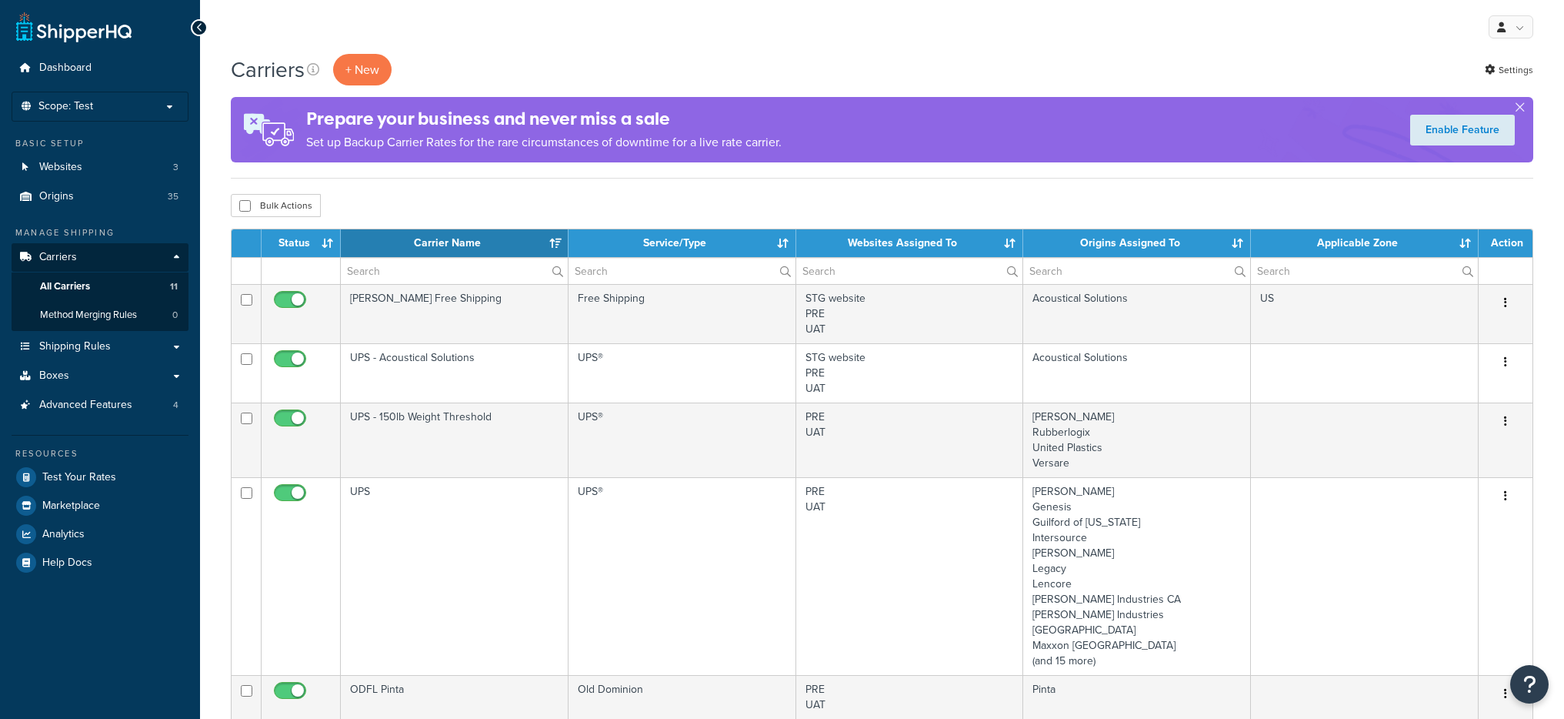
select select "15"
click at [135, 204] on link "Origins 35" at bounding box center [100, 196] width 177 height 28
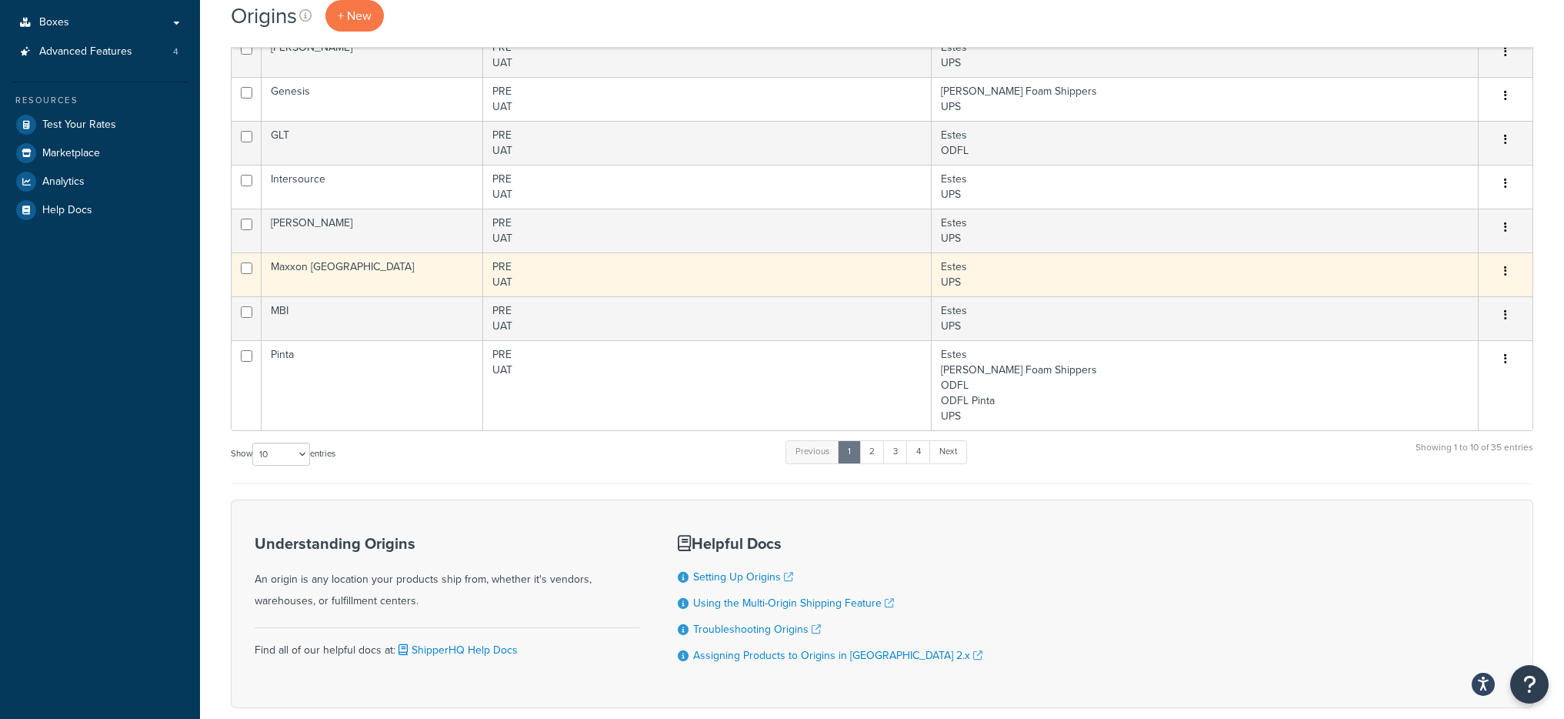
scroll to position [374, 0]
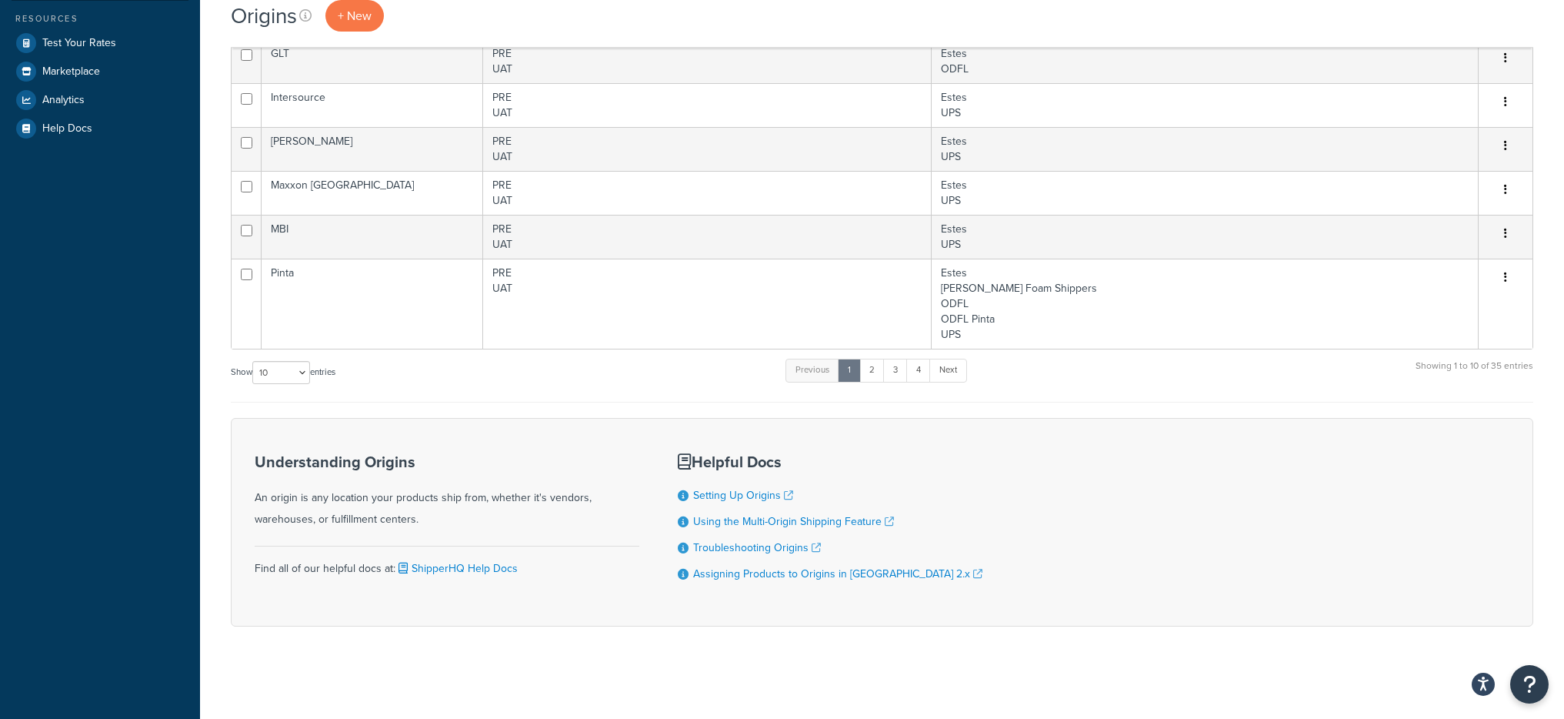
click at [266, 393] on div "Show 10 15 25 50 100 1000 entries Previous 1 2 3 4 Next Showing 1 to 10 of 35 e…" at bounding box center [882, 379] width 1303 height 45
click at [271, 383] on select "10 15 25 50 100 1000" at bounding box center [281, 372] width 58 height 23
select select "1000"
click at [254, 361] on select "10 15 25 50 100 1000" at bounding box center [281, 372] width 58 height 23
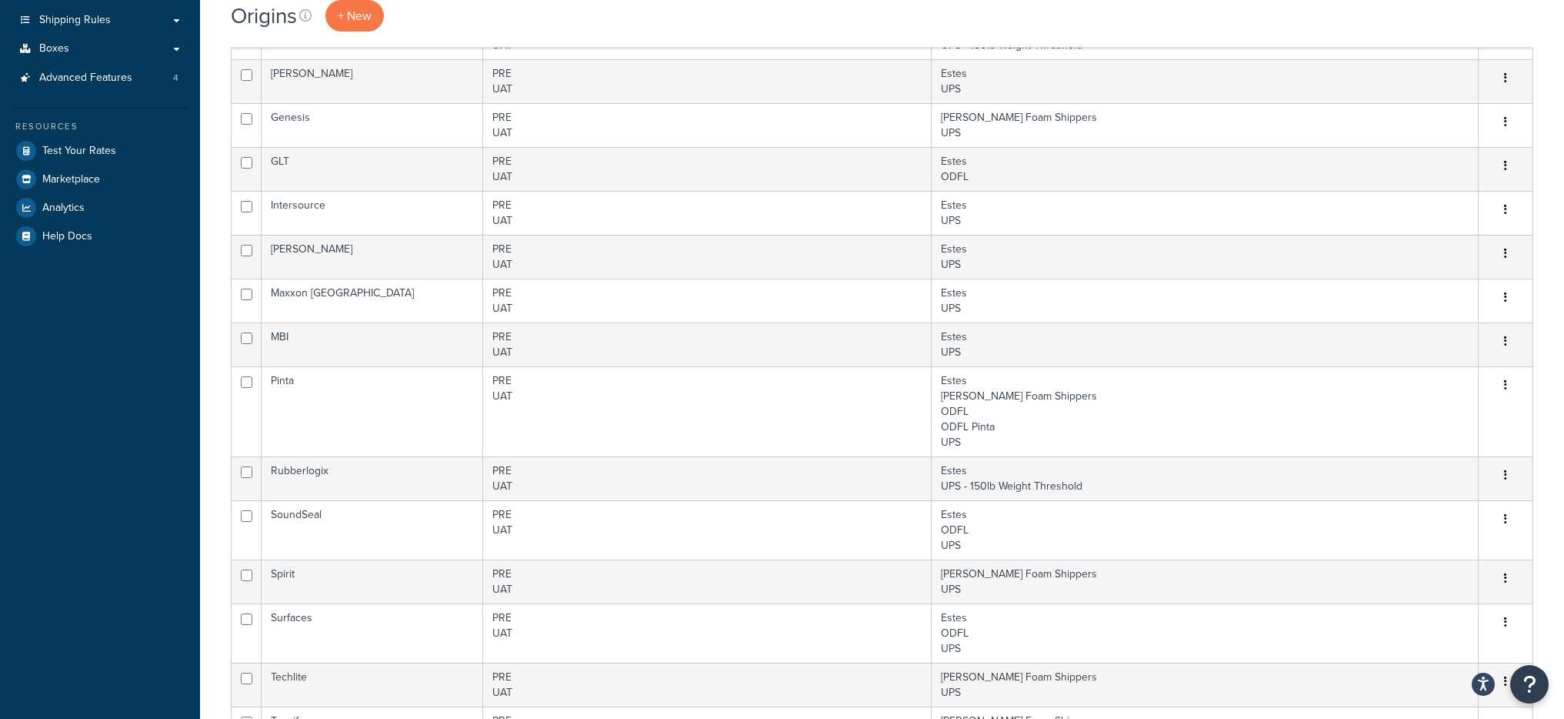
scroll to position [0, 0]
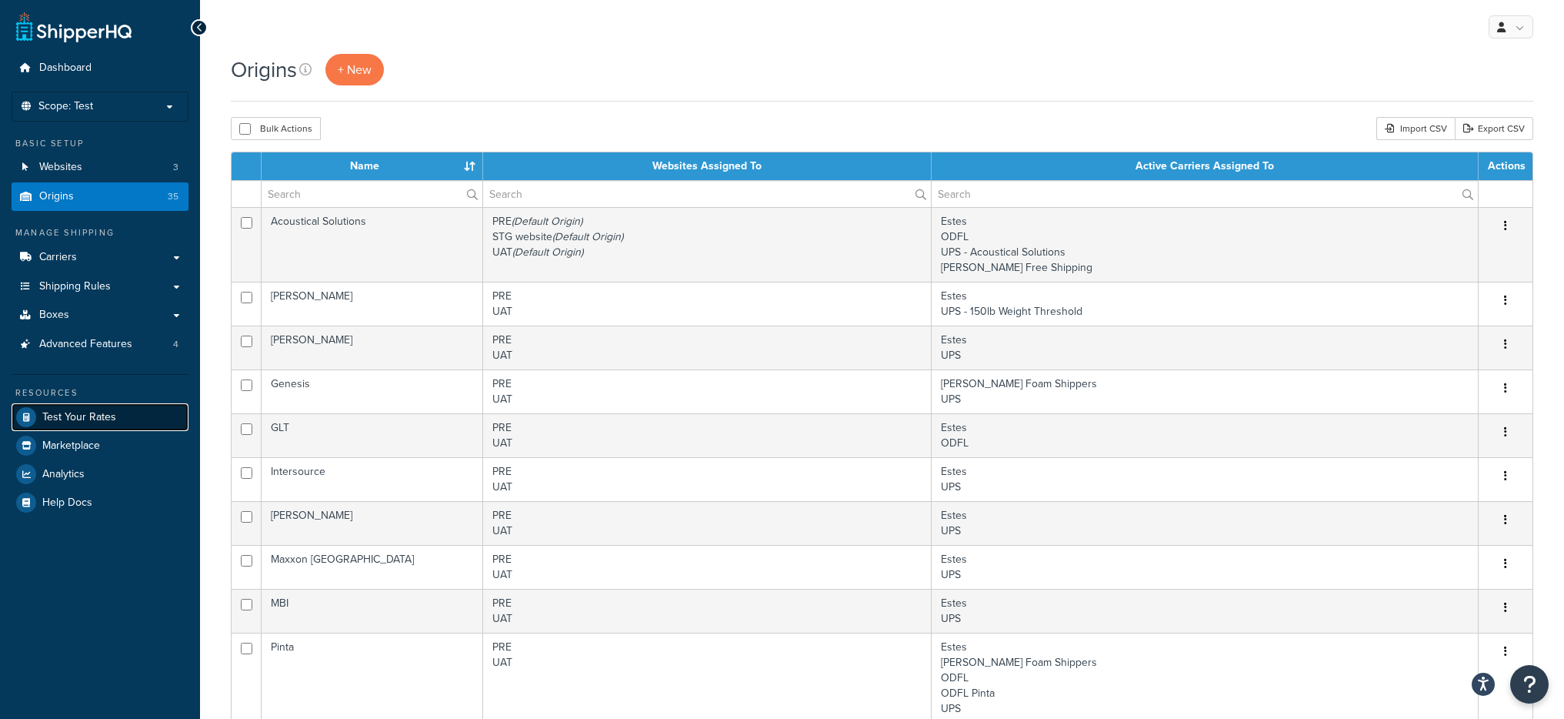
click at [86, 416] on span "Test Your Rates" at bounding box center [79, 417] width 74 height 13
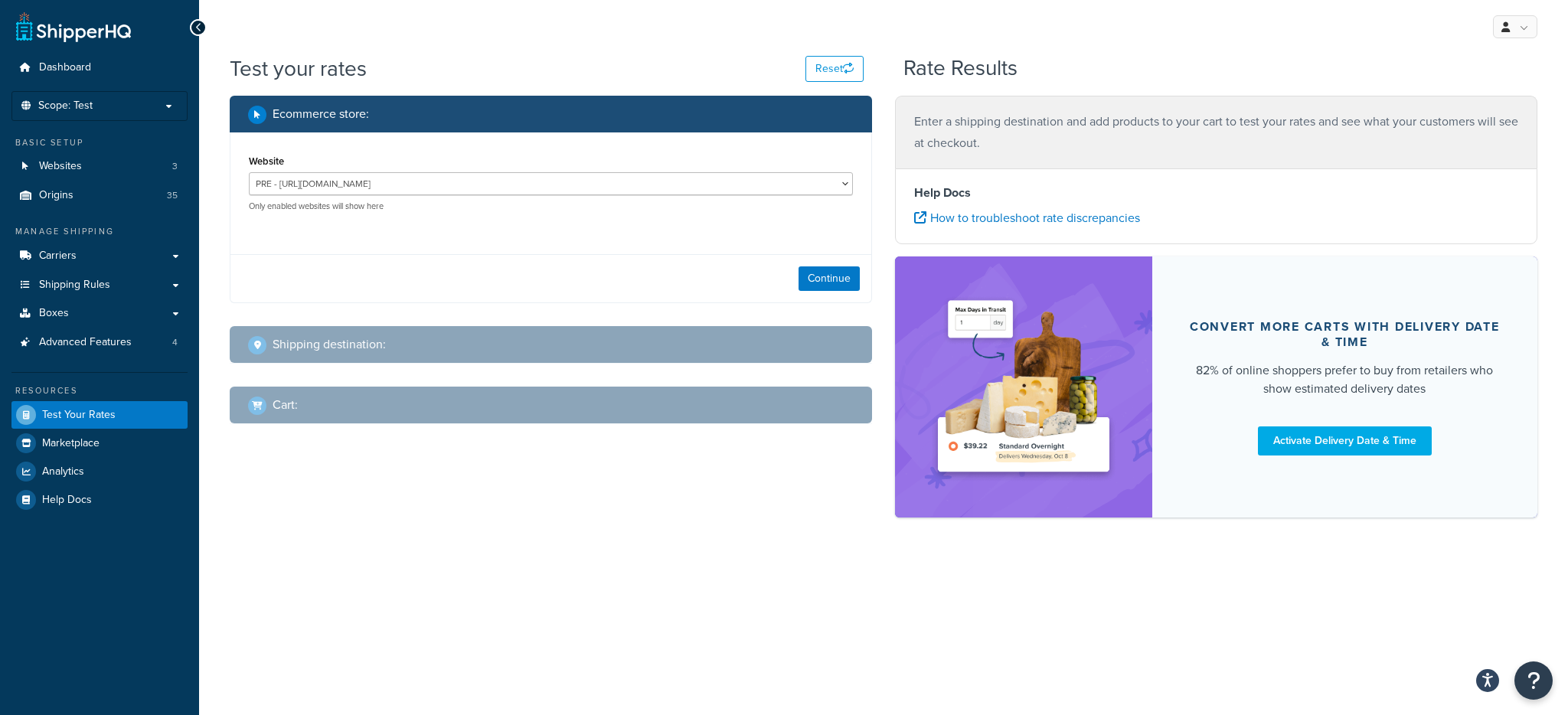
click at [796, 275] on div "Continue" at bounding box center [551, 277] width 641 height 48
click at [808, 278] on button "Continue" at bounding box center [830, 278] width 62 height 25
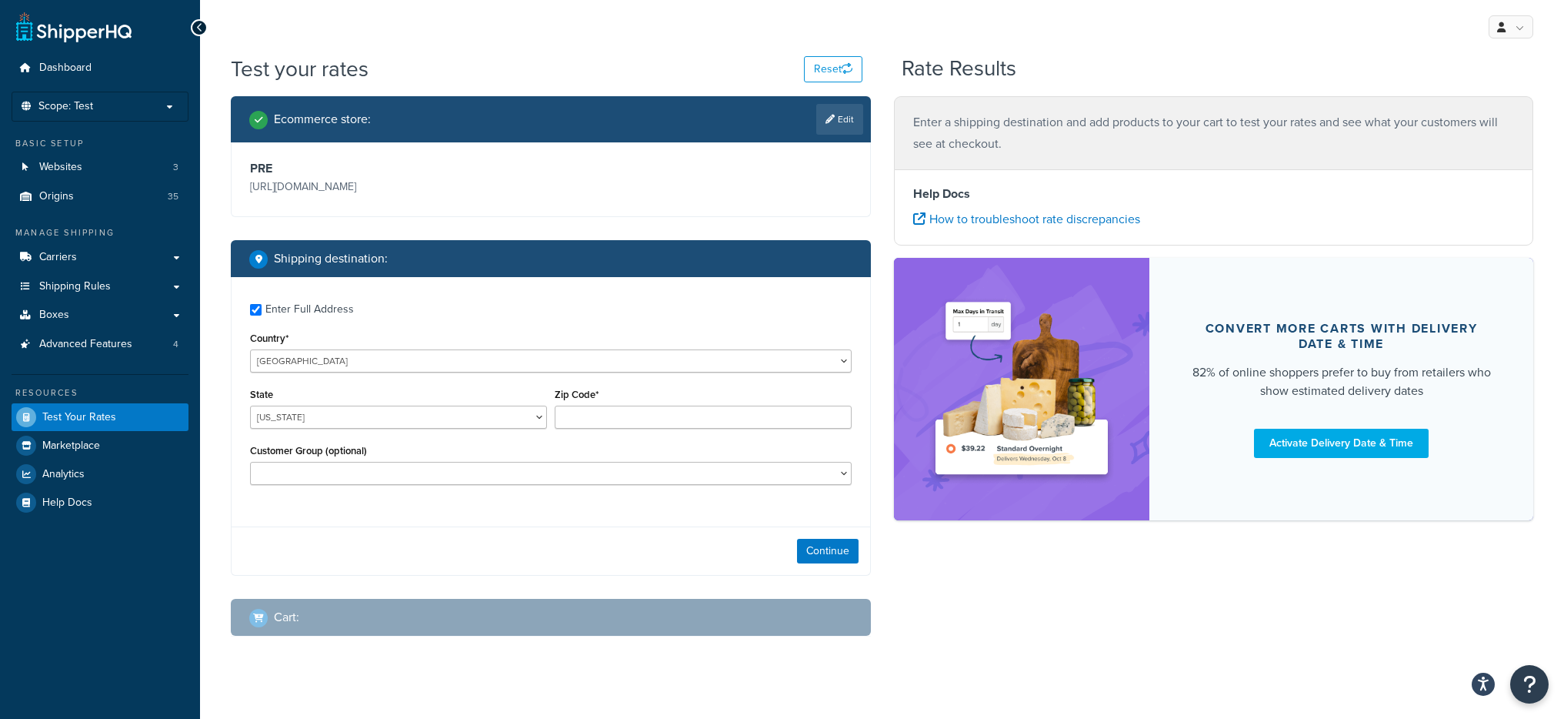
checkbox input "true"
type input "23059"
select select "VA"
select select
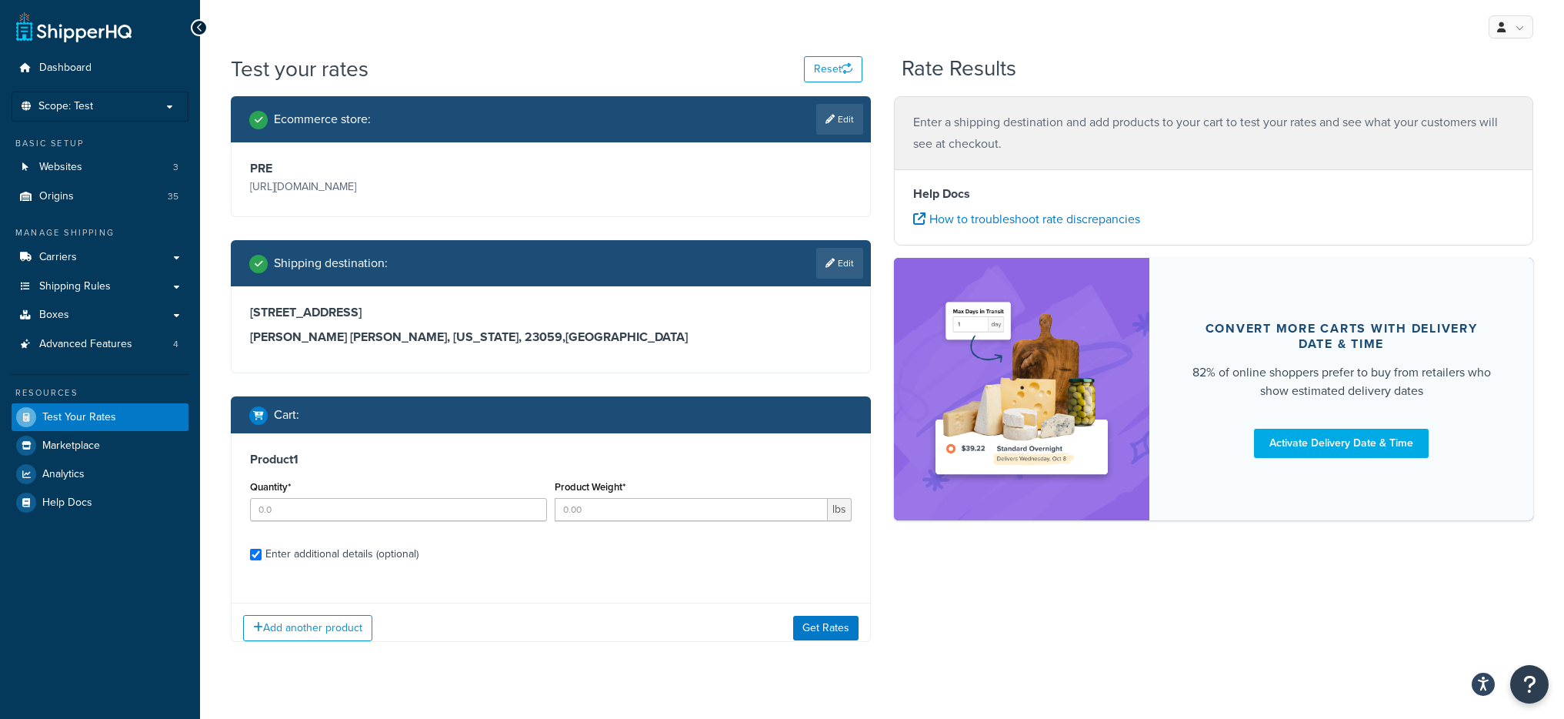
checkbox input "true"
type input "1"
type input "23"
type input "364.99"
type input "5.000000"
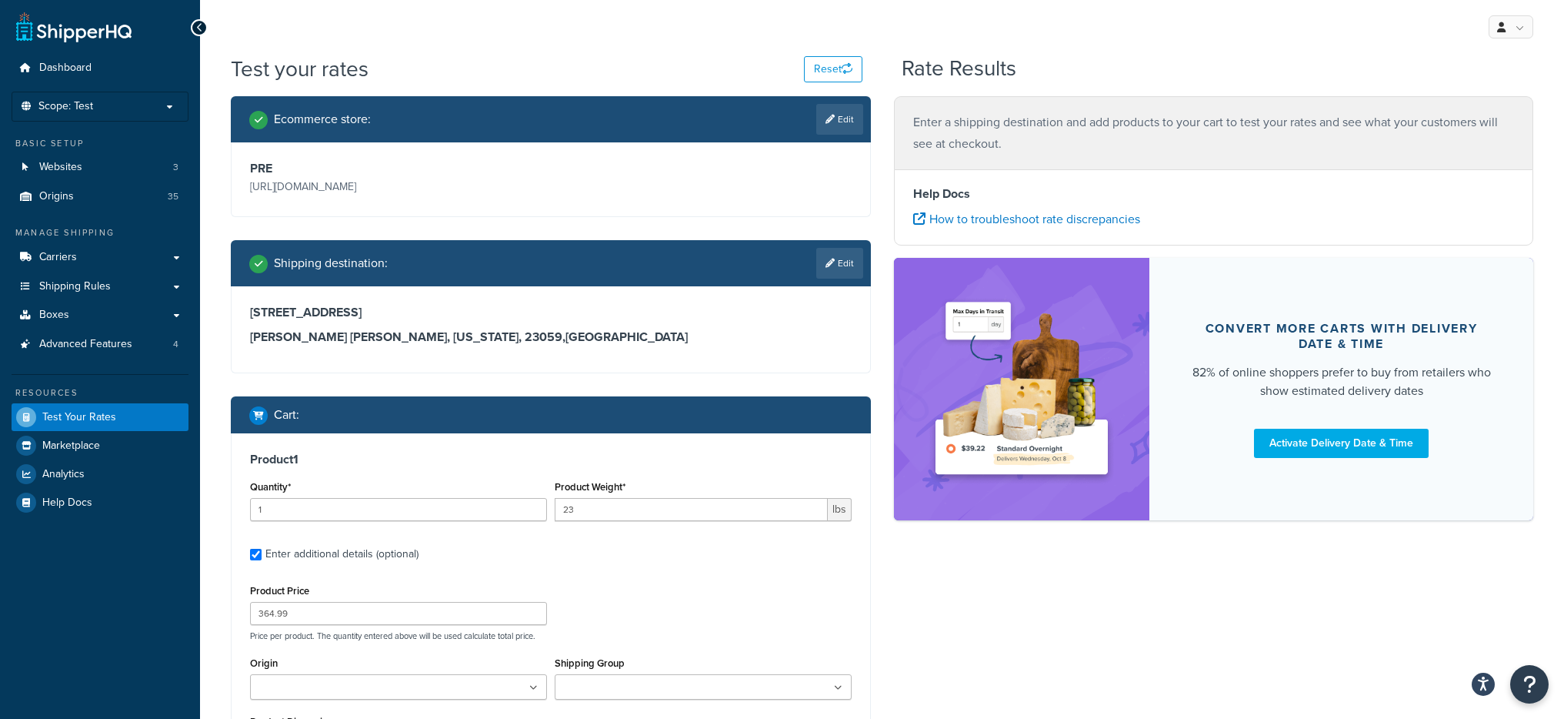
type input "5.000000"
type input "1.000000"
select select "175"
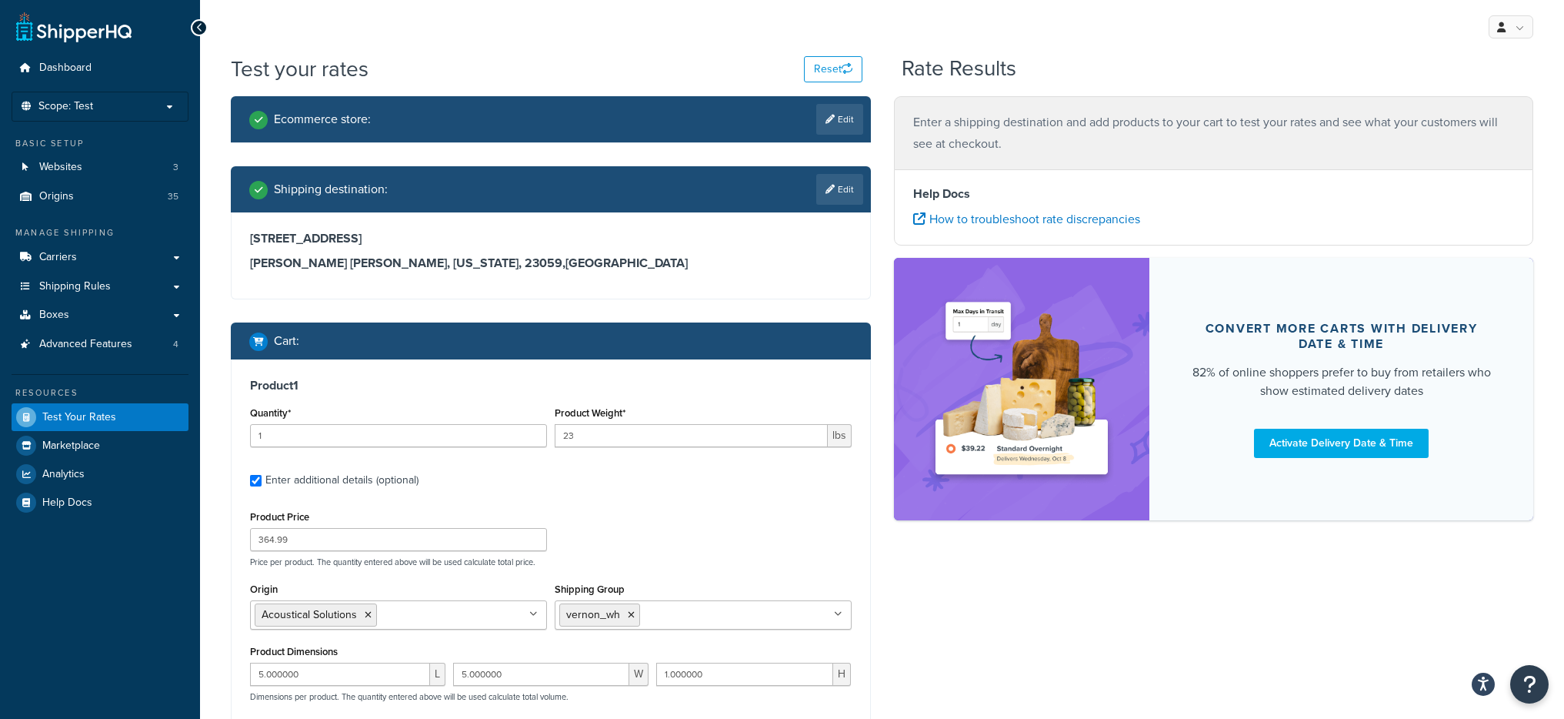
scroll to position [101, 0]
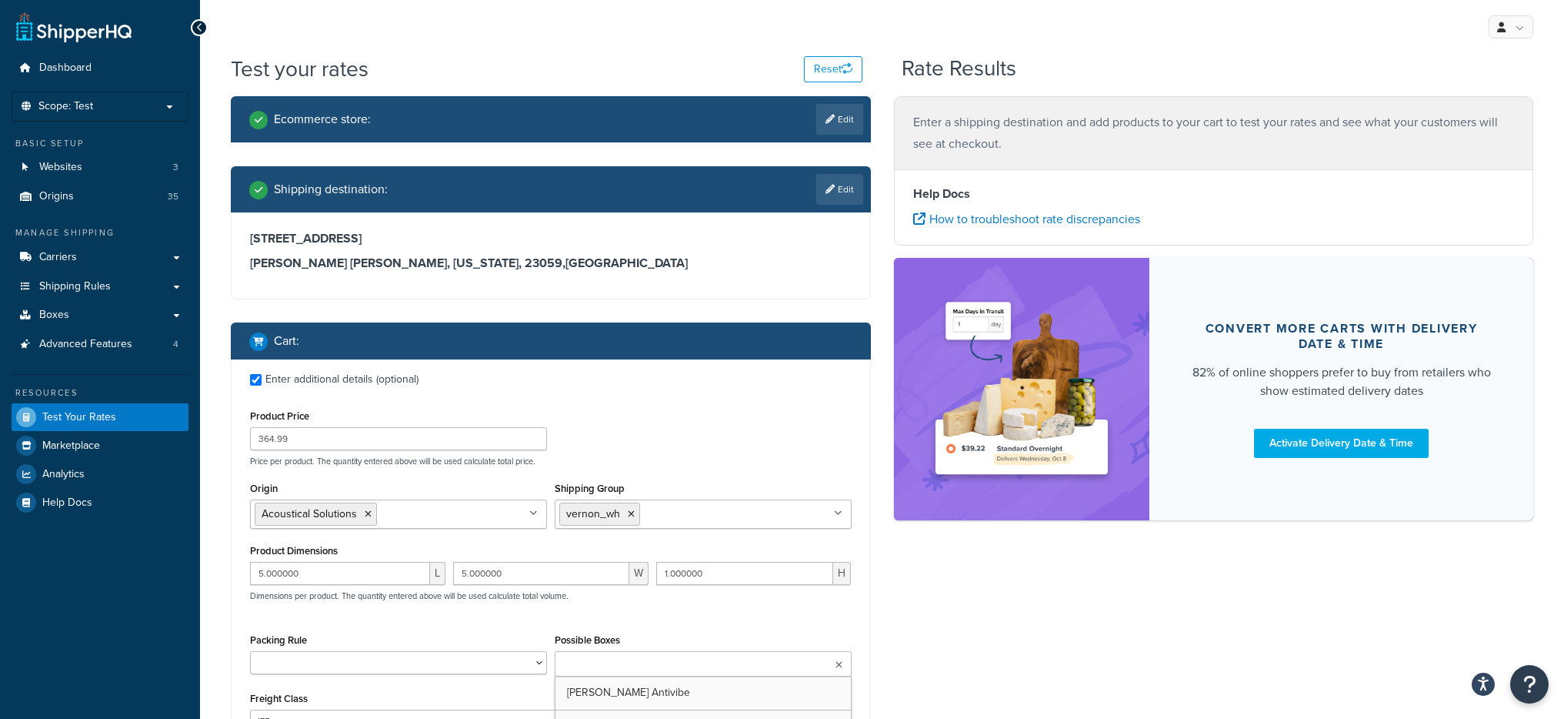
type input "1"
type input "55"
type input "199.99"
type input "12.000000"
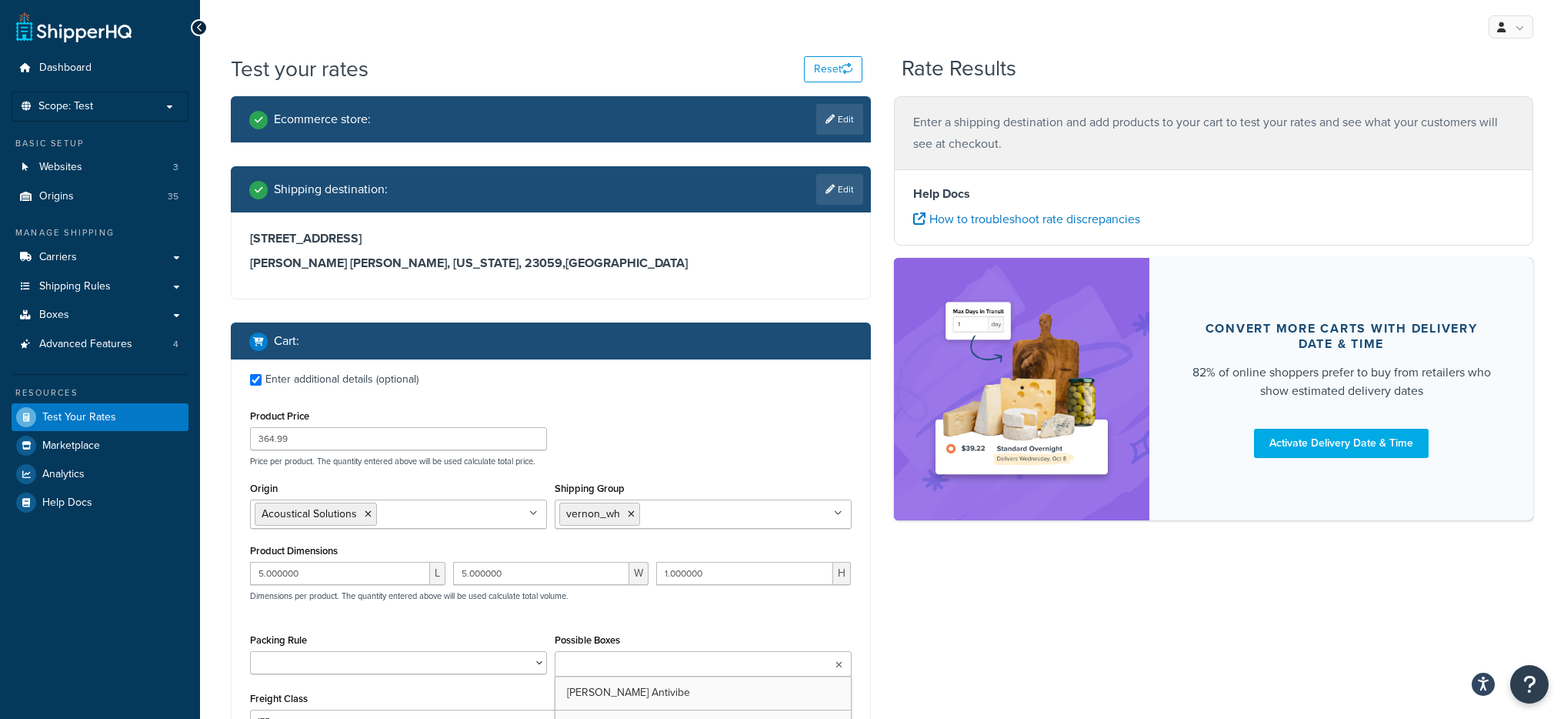
type input "15.000000"
select select "55"
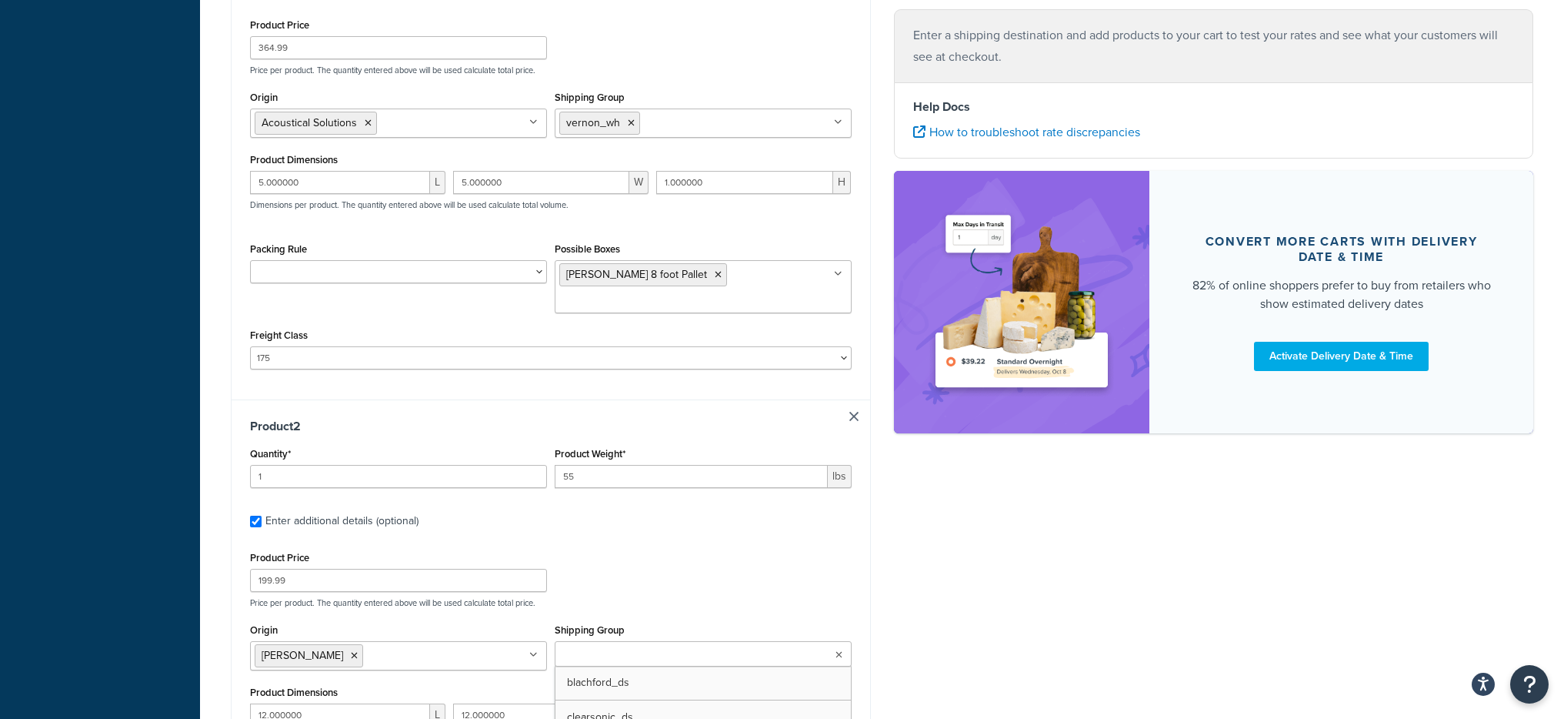
scroll to position [0, 0]
type input "1"
type input "100"
type input "159.99"
type input "48.000000"
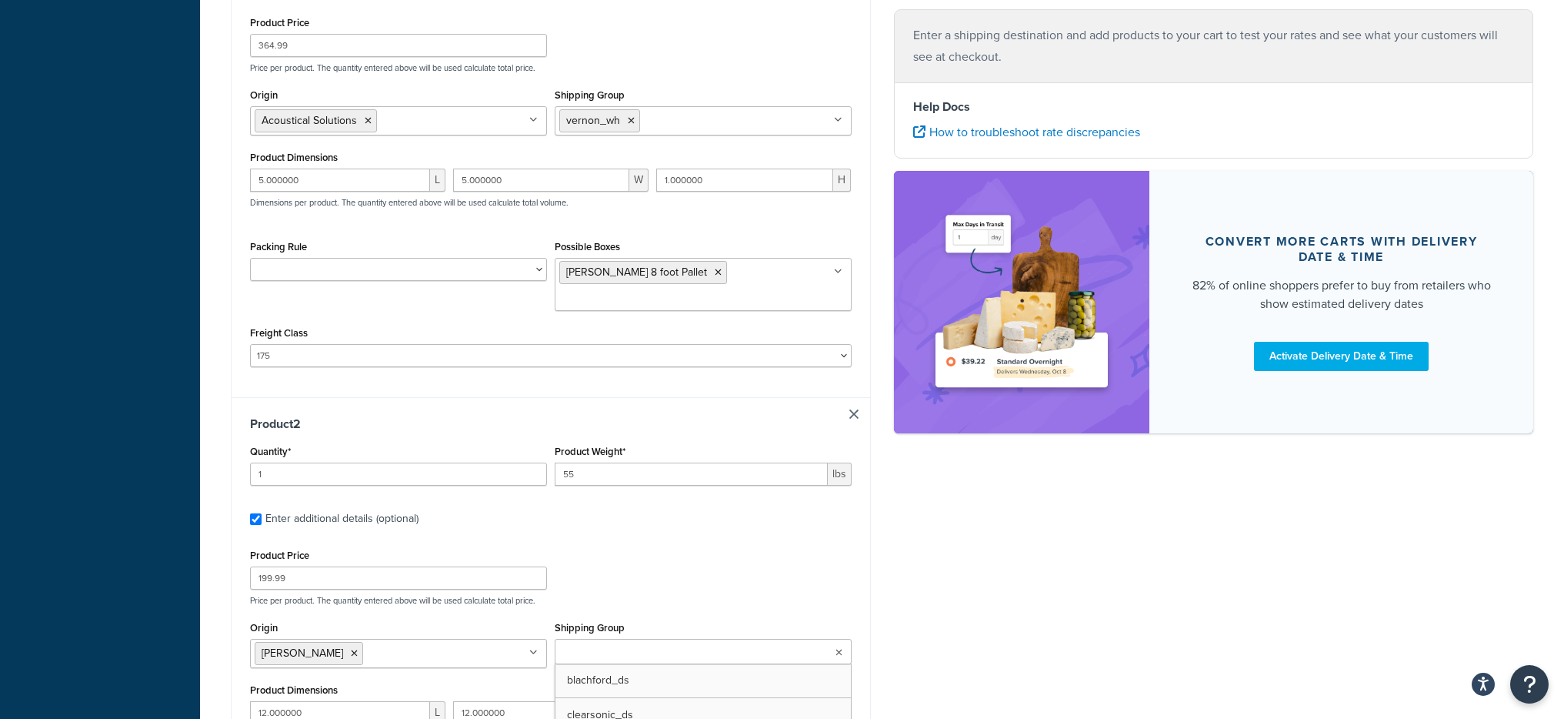
type input "8.000000"
select select "60"
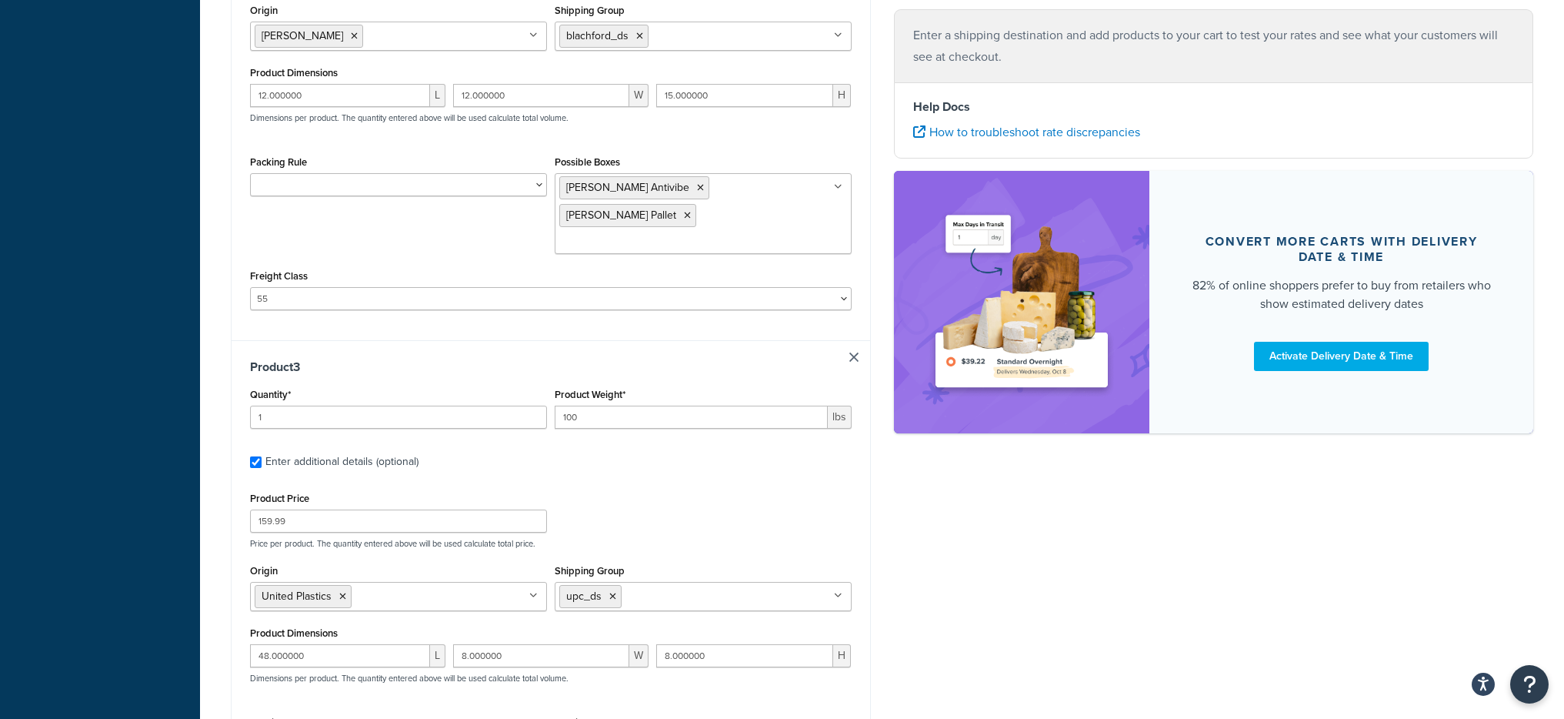
type input "1"
type input "10"
type input "55"
type input "5.000000"
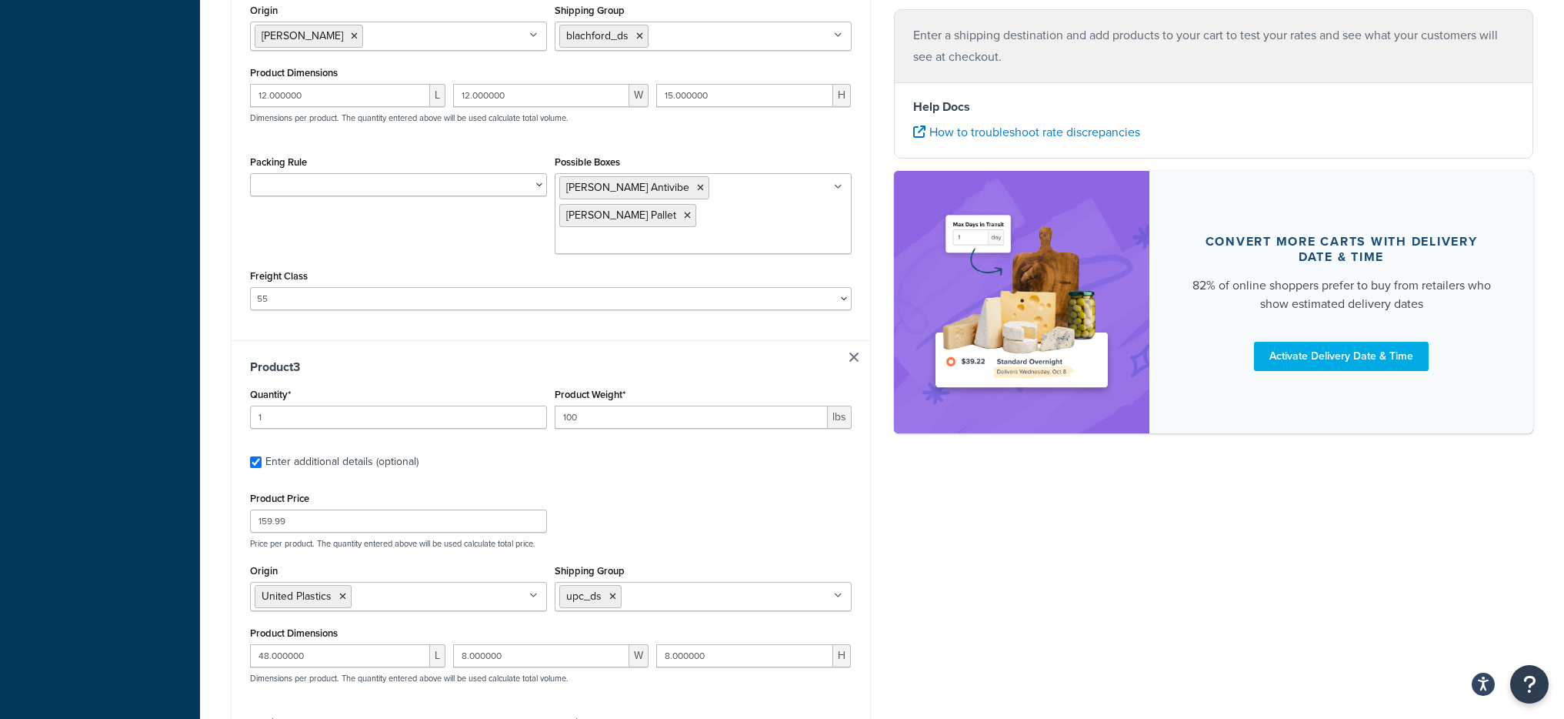
type input "5.000000"
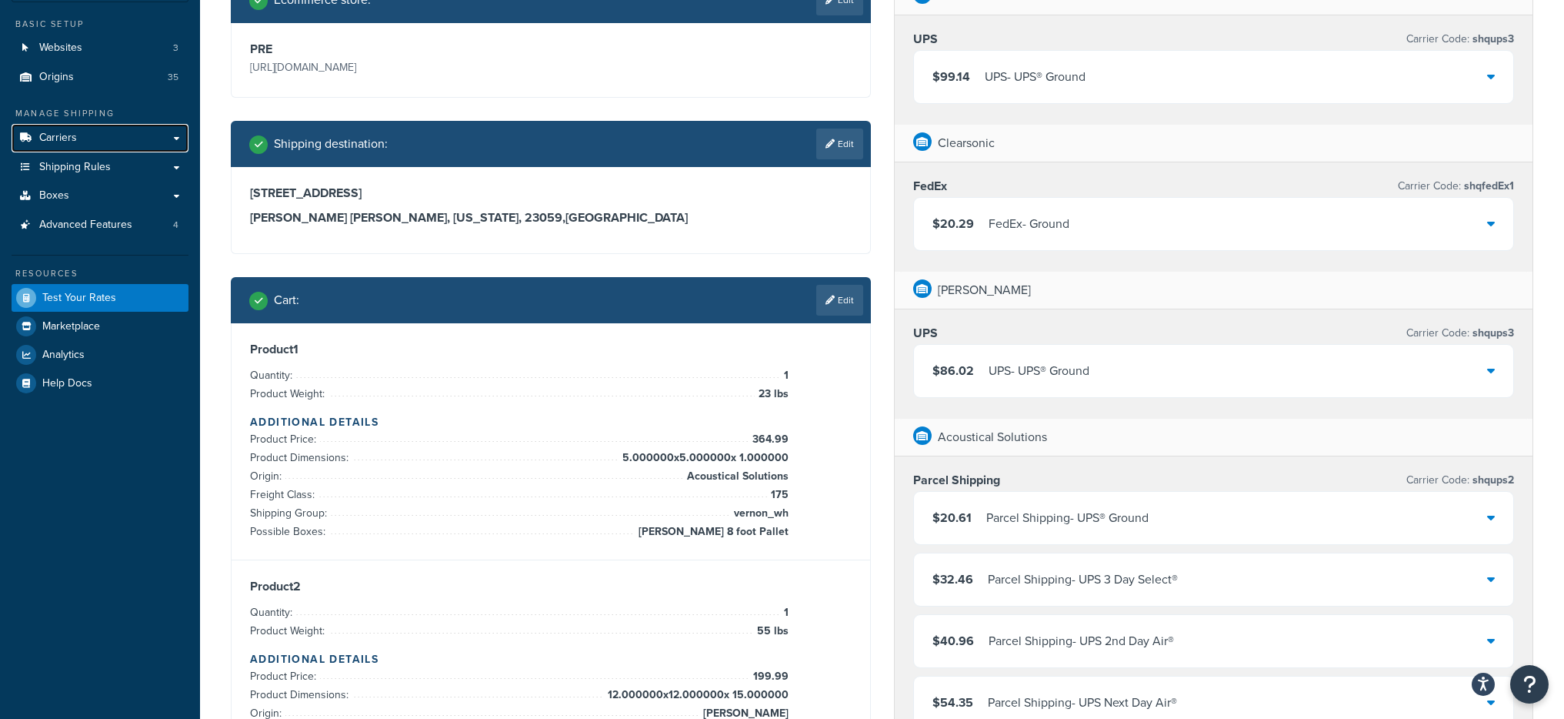
scroll to position [91, 0]
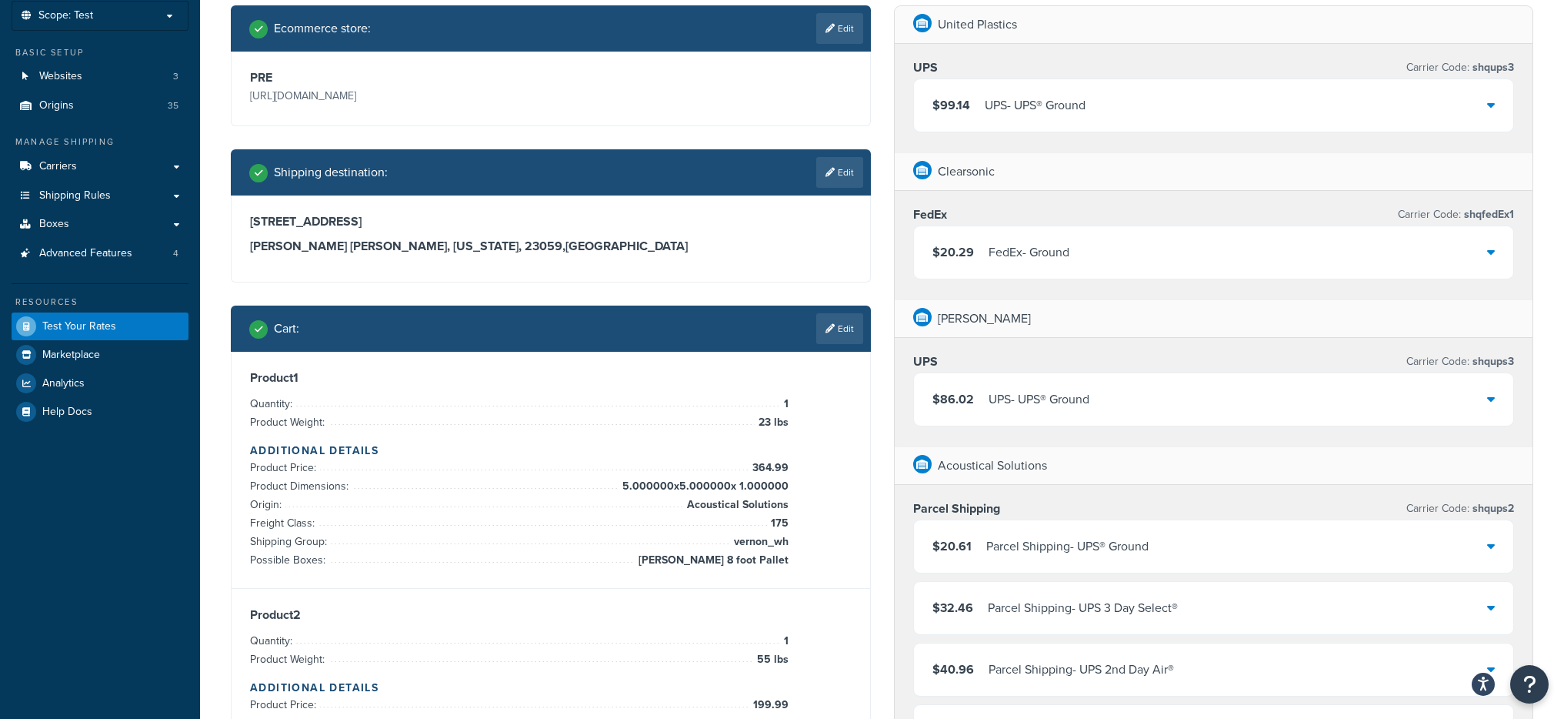
click at [1122, 58] on div "UPS Carrier Code: shqups3" at bounding box center [1214, 68] width 602 height 22
click at [1119, 82] on div "$99.14 UPS - UPS® Ground" at bounding box center [1214, 105] width 600 height 52
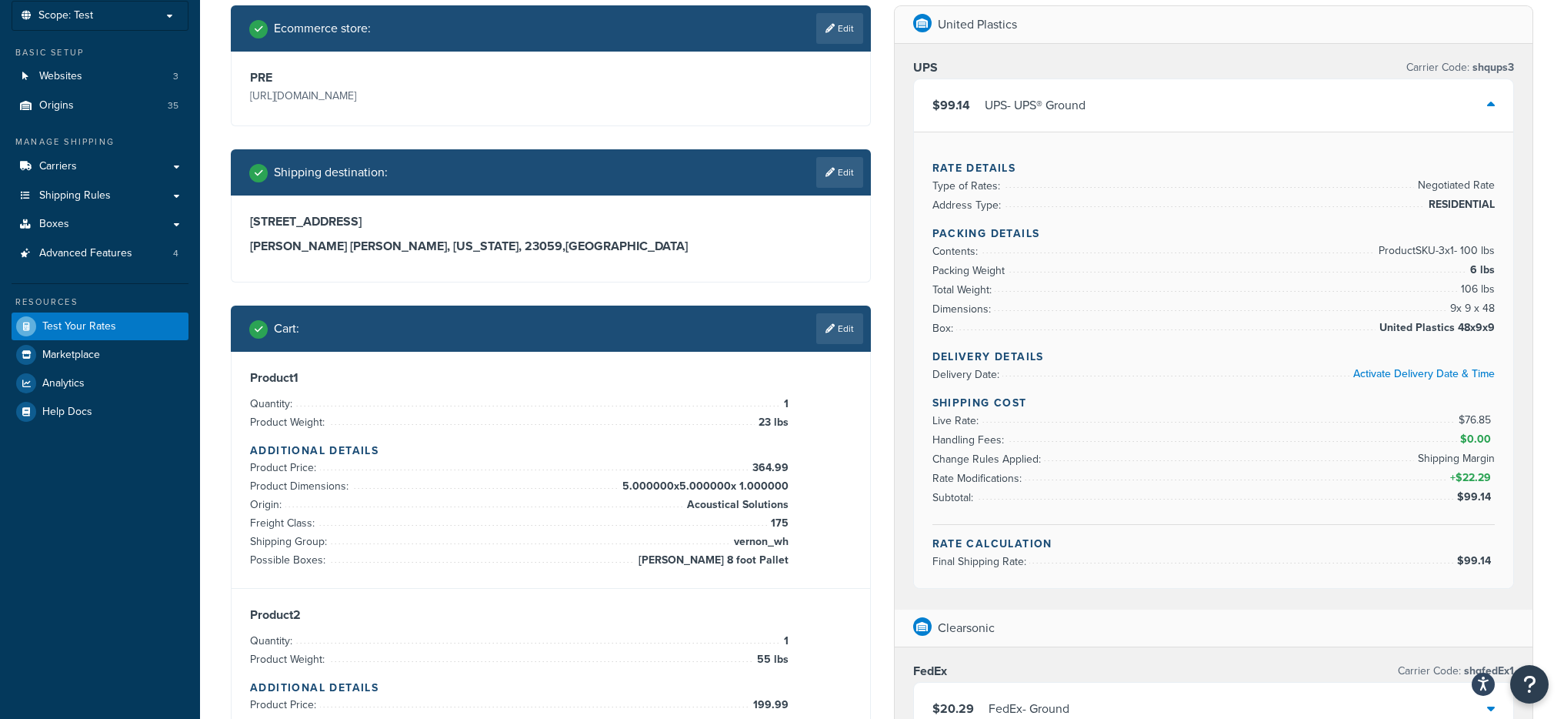
click at [1213, 103] on div "$99.14 UPS - UPS® Ground" at bounding box center [1214, 105] width 600 height 52
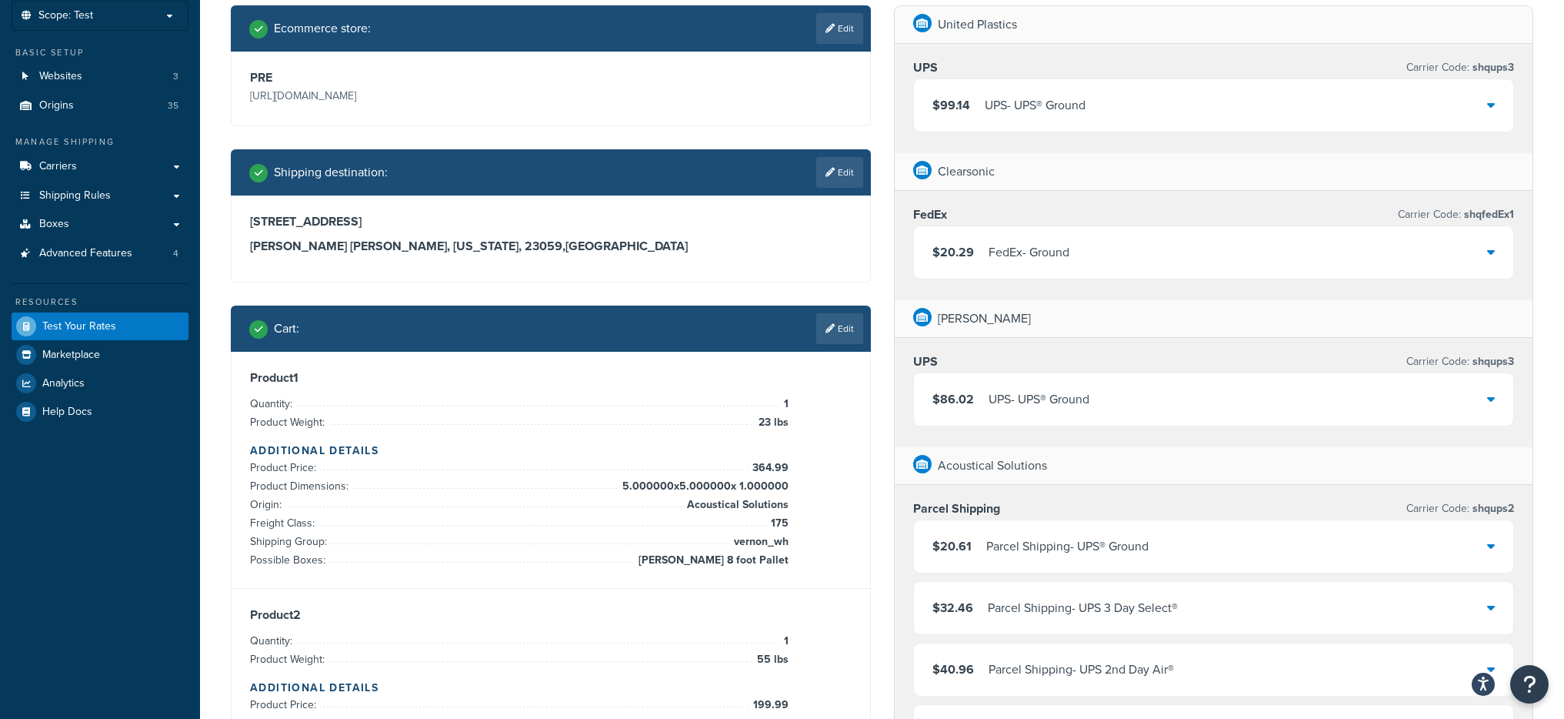
click at [1102, 259] on div "$20.29 FedEx - Ground" at bounding box center [1214, 252] width 600 height 52
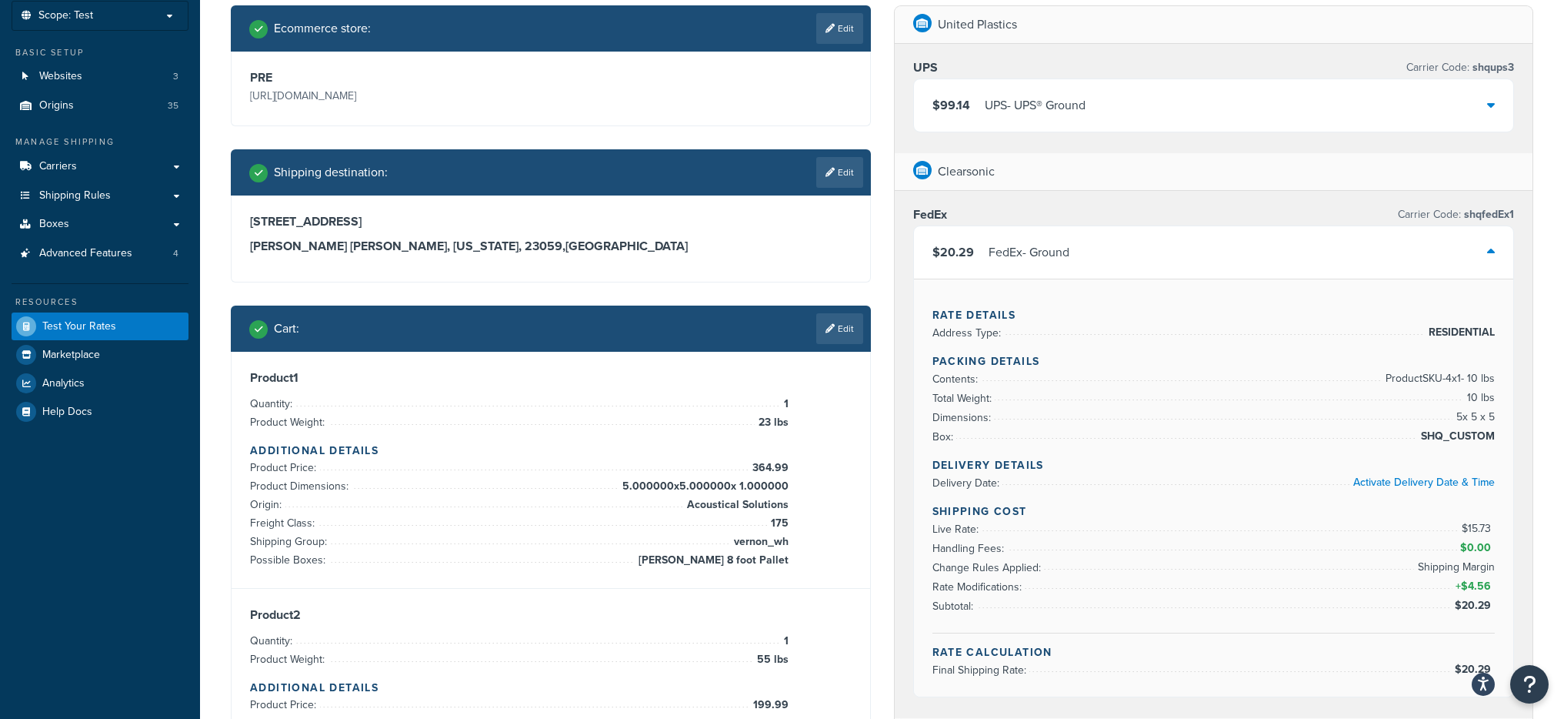
click at [1111, 246] on div "$20.29 FedEx - Ground" at bounding box center [1214, 252] width 600 height 52
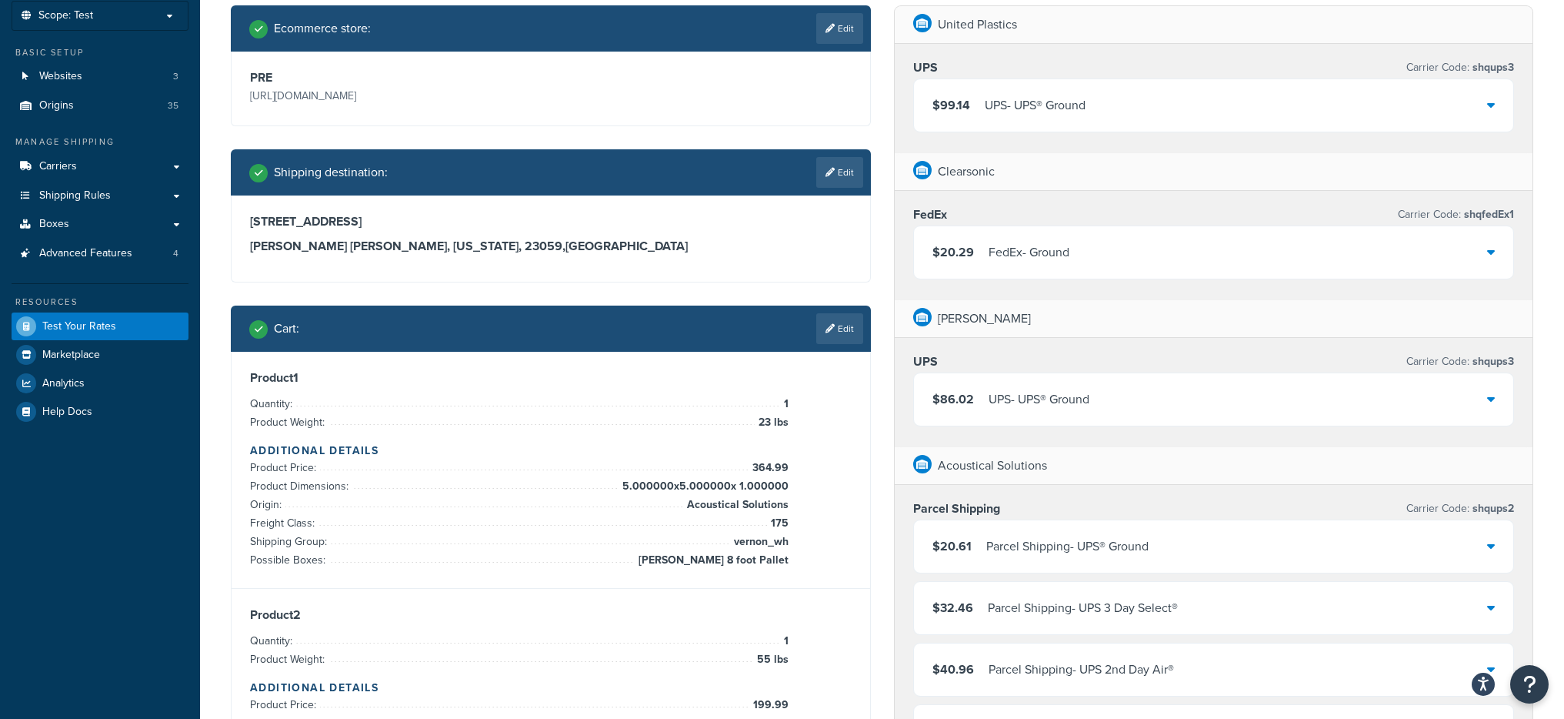
click at [1142, 405] on div "$86.02 UPS - UPS® Ground" at bounding box center [1214, 399] width 600 height 52
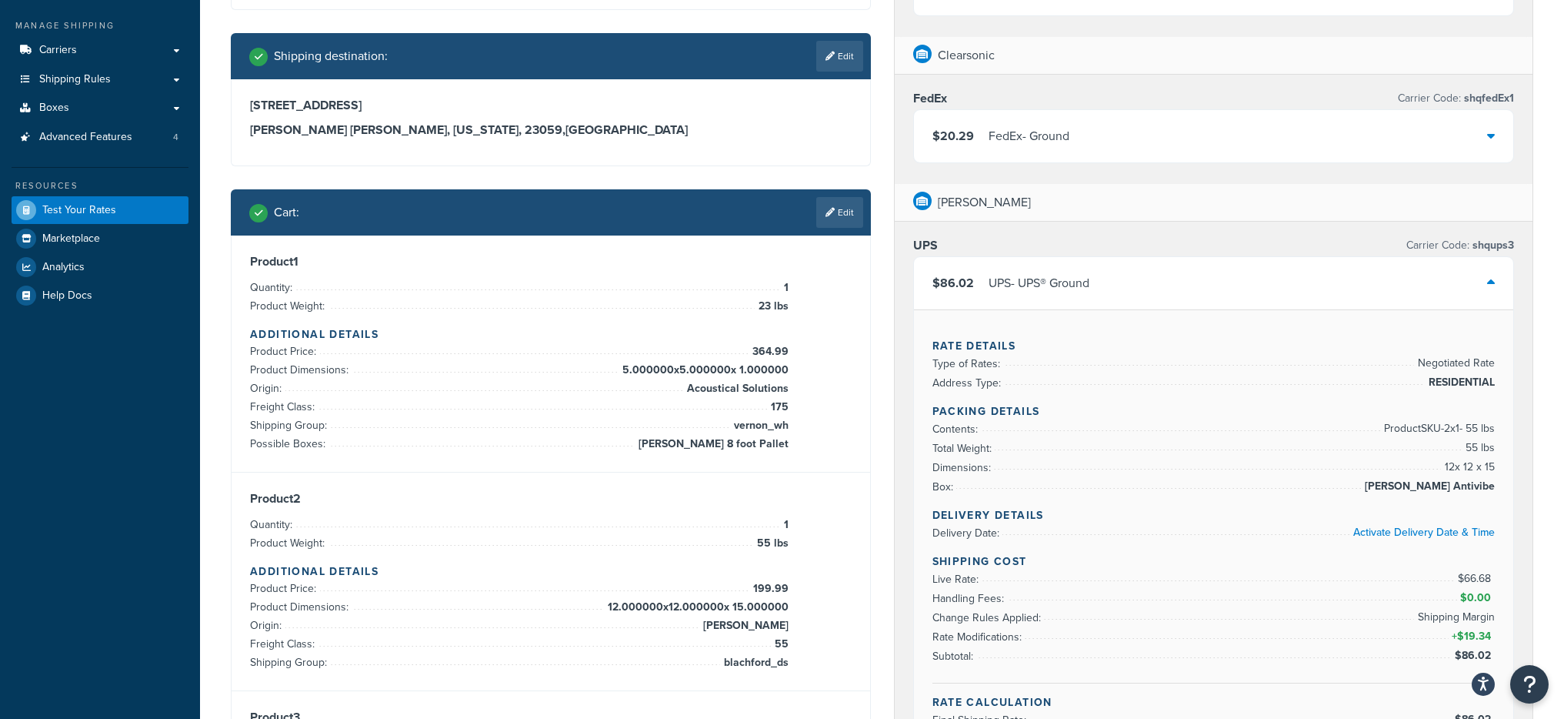
scroll to position [226, 0]
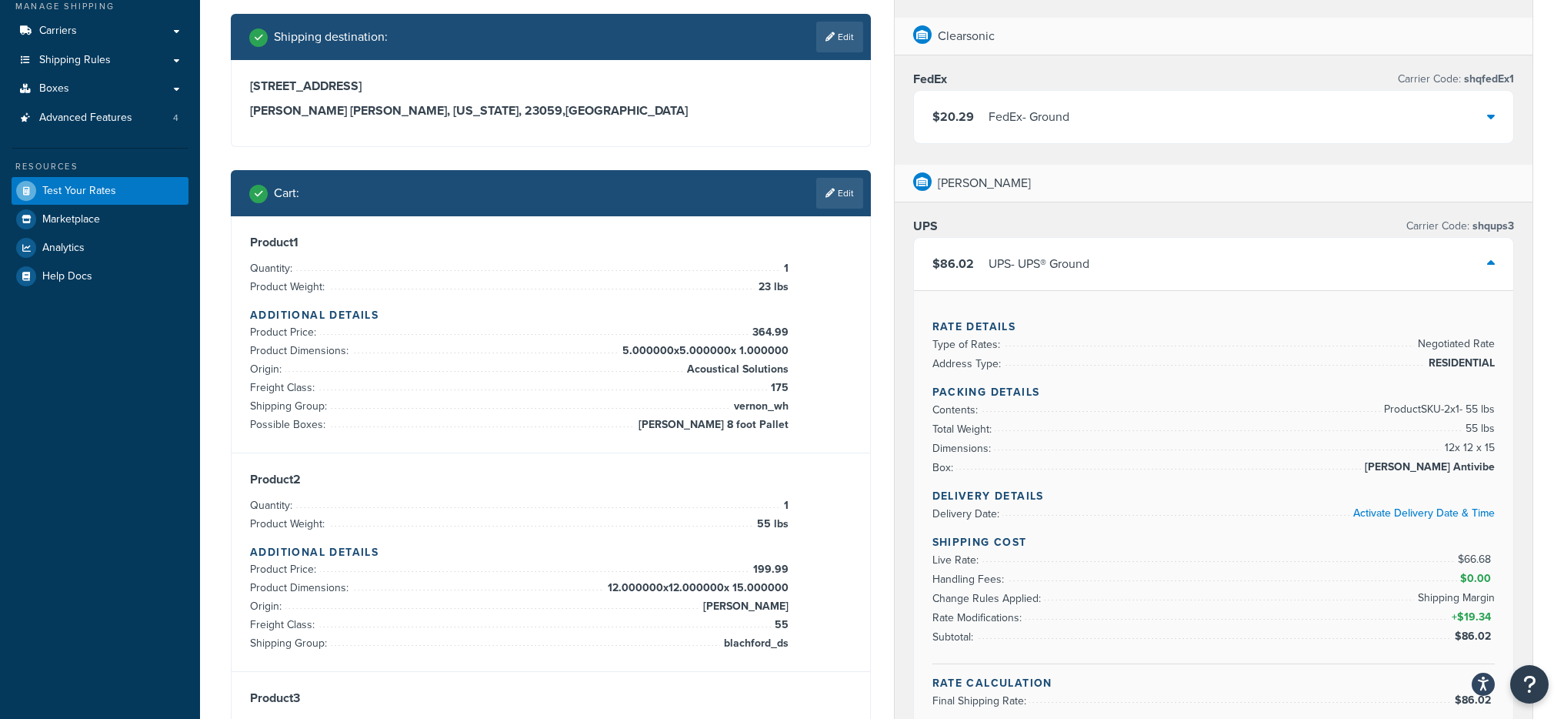
click at [1165, 265] on div "$86.02 UPS - UPS® Ground" at bounding box center [1214, 264] width 600 height 52
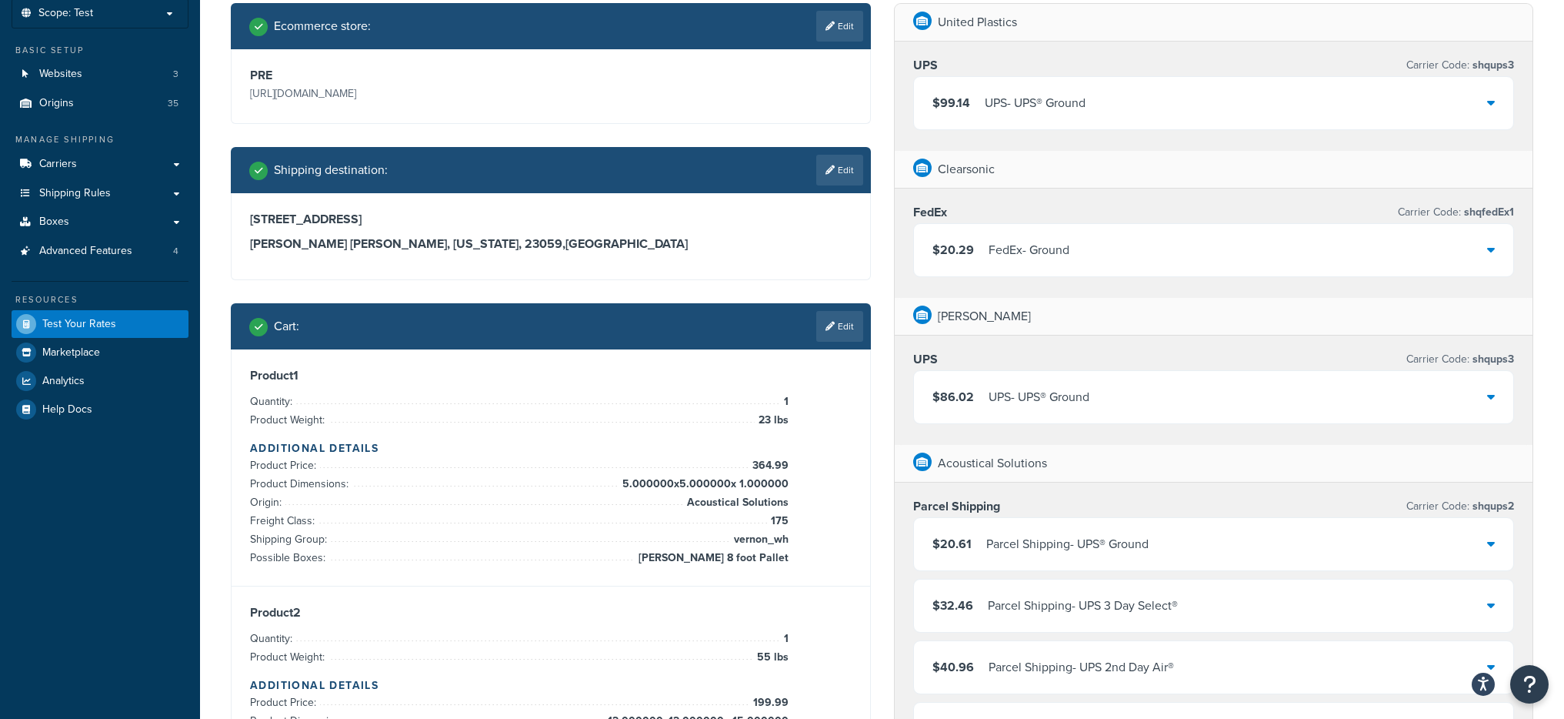
scroll to position [0, 0]
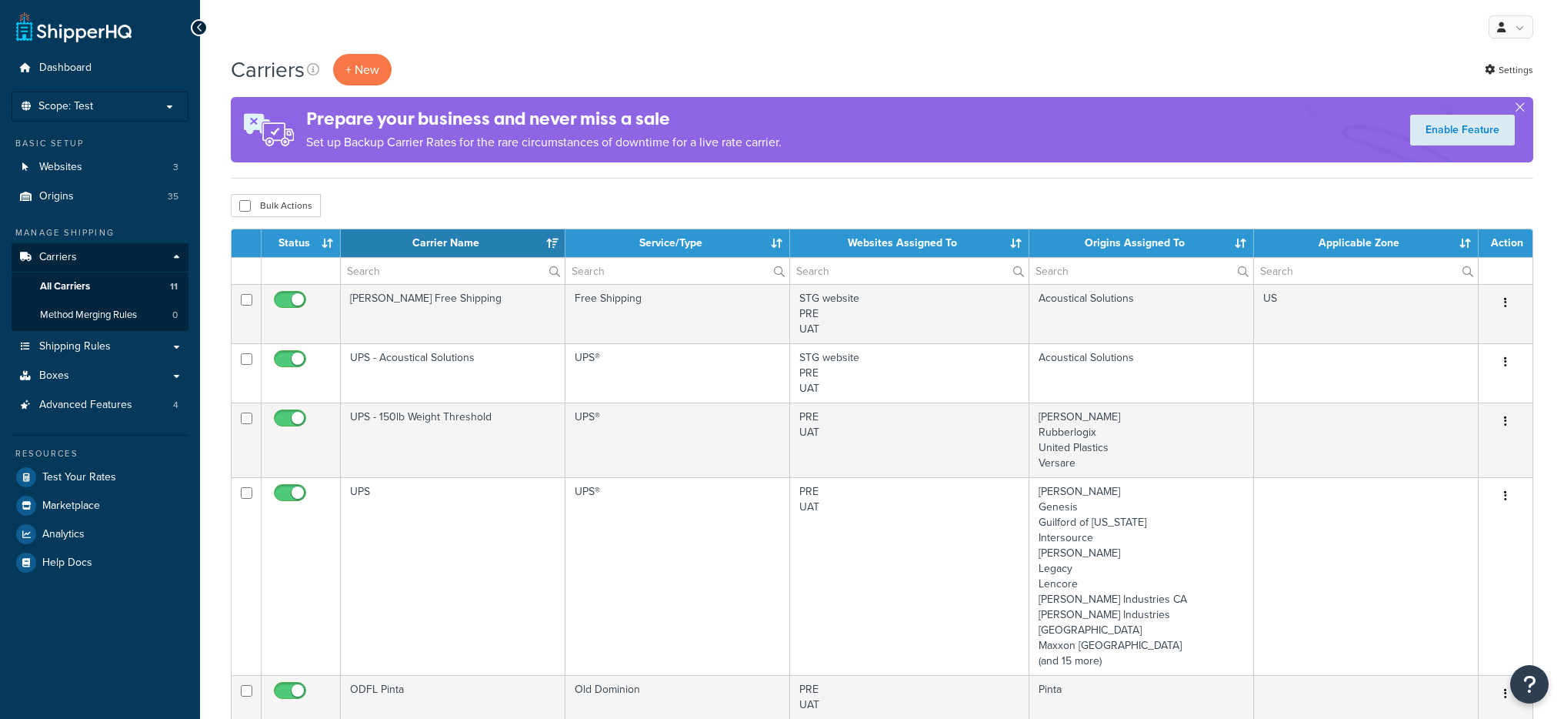
select select "15"
click at [103, 315] on span "Method Merging Rules" at bounding box center [88, 315] width 97 height 13
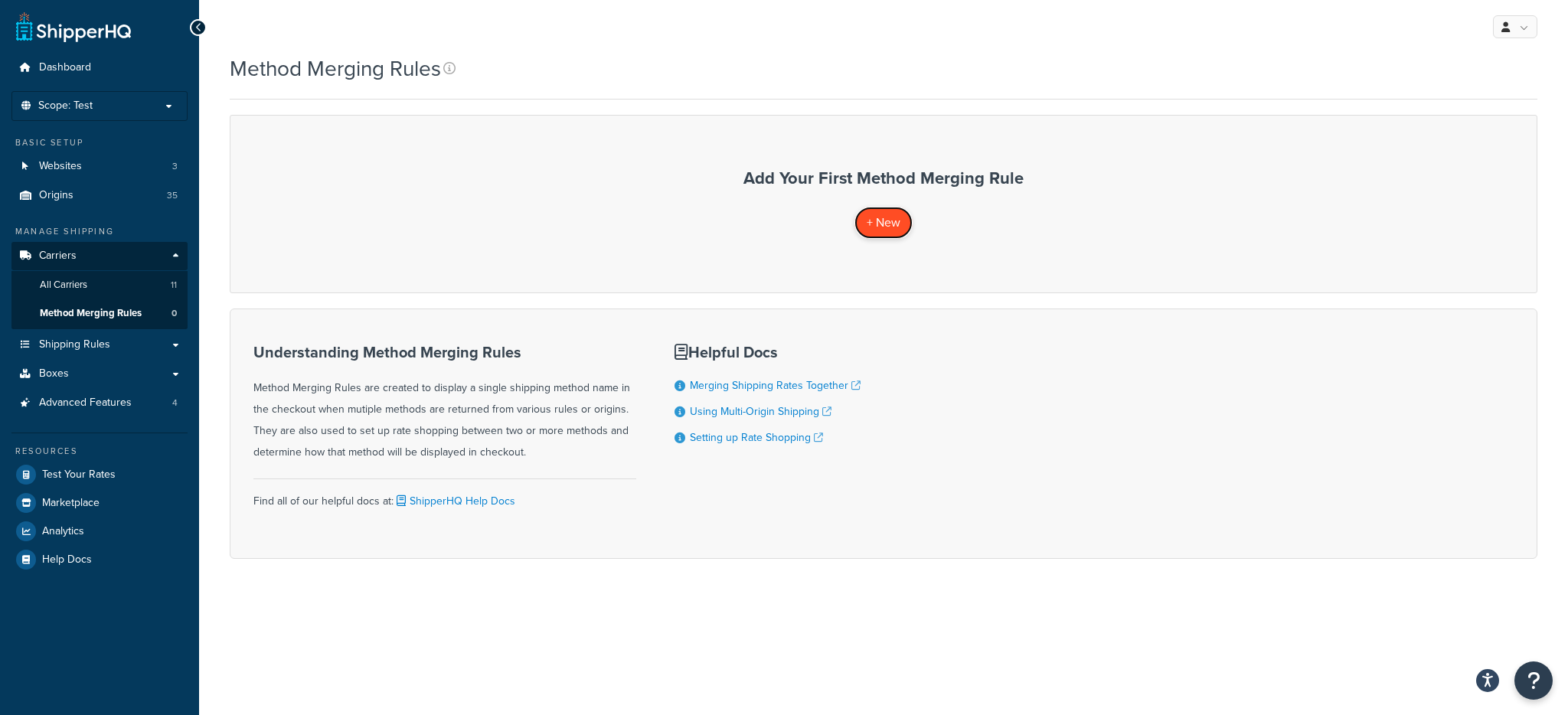
click at [875, 219] on span "+ New" at bounding box center [883, 223] width 34 height 18
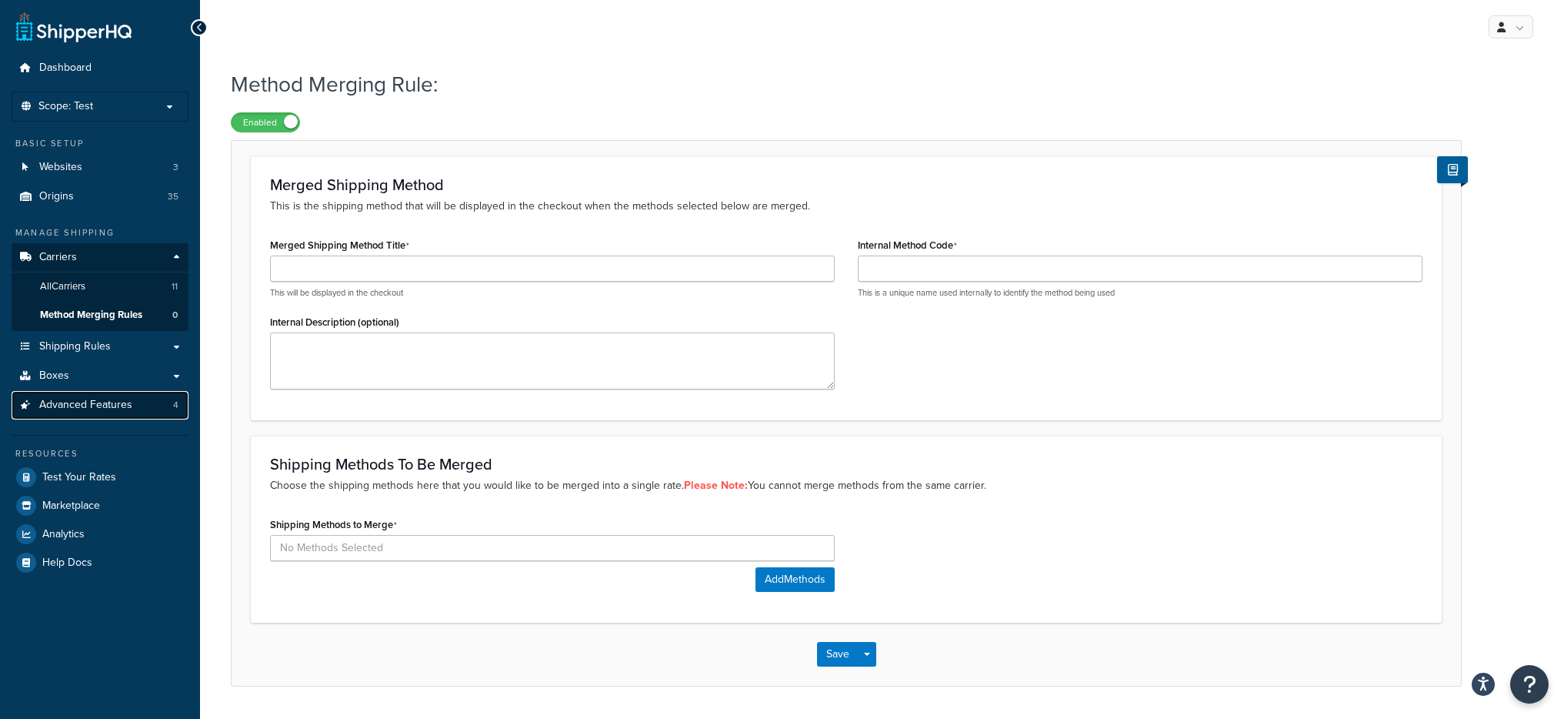
click at [112, 406] on span "Advanced Features" at bounding box center [85, 405] width 93 height 13
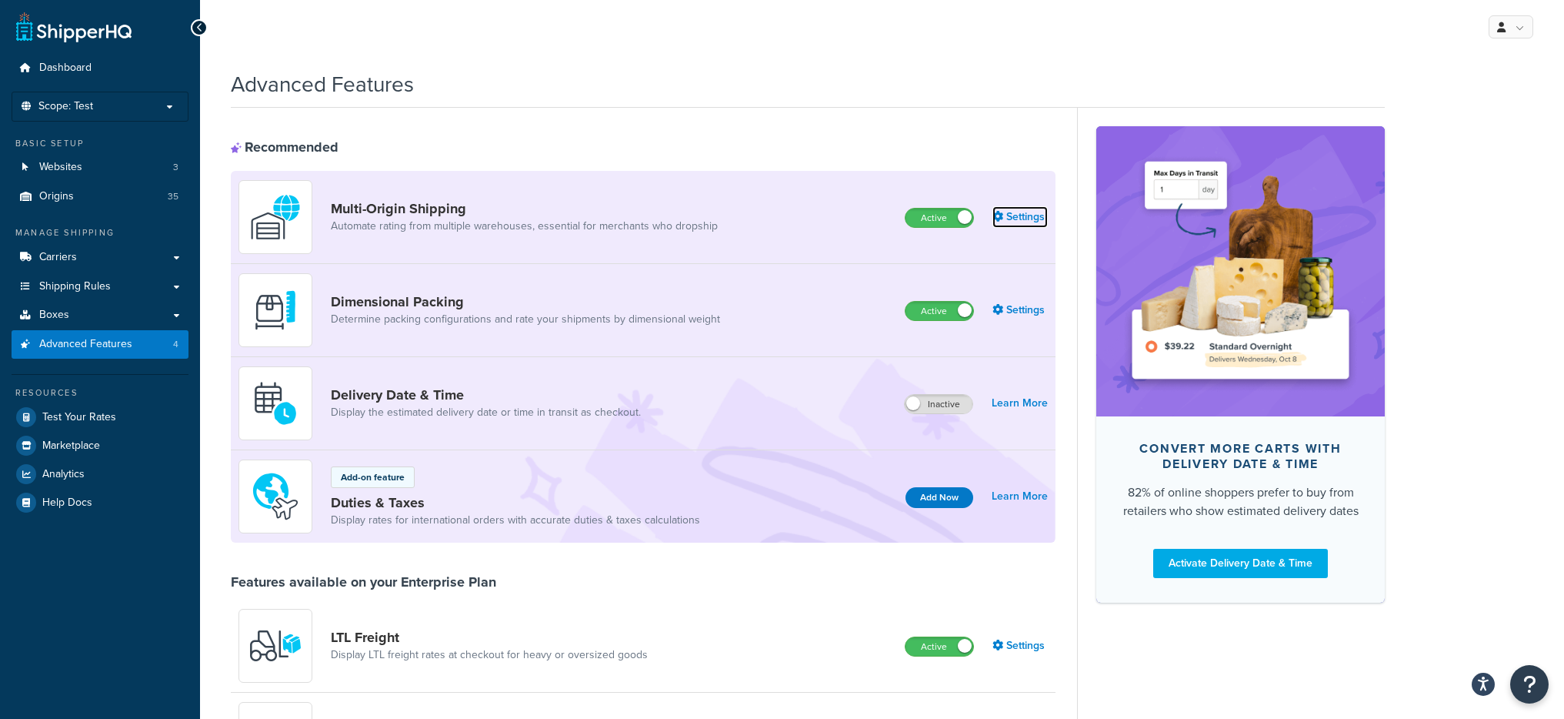
click at [1013, 212] on link "Settings" at bounding box center [1020, 217] width 55 height 22
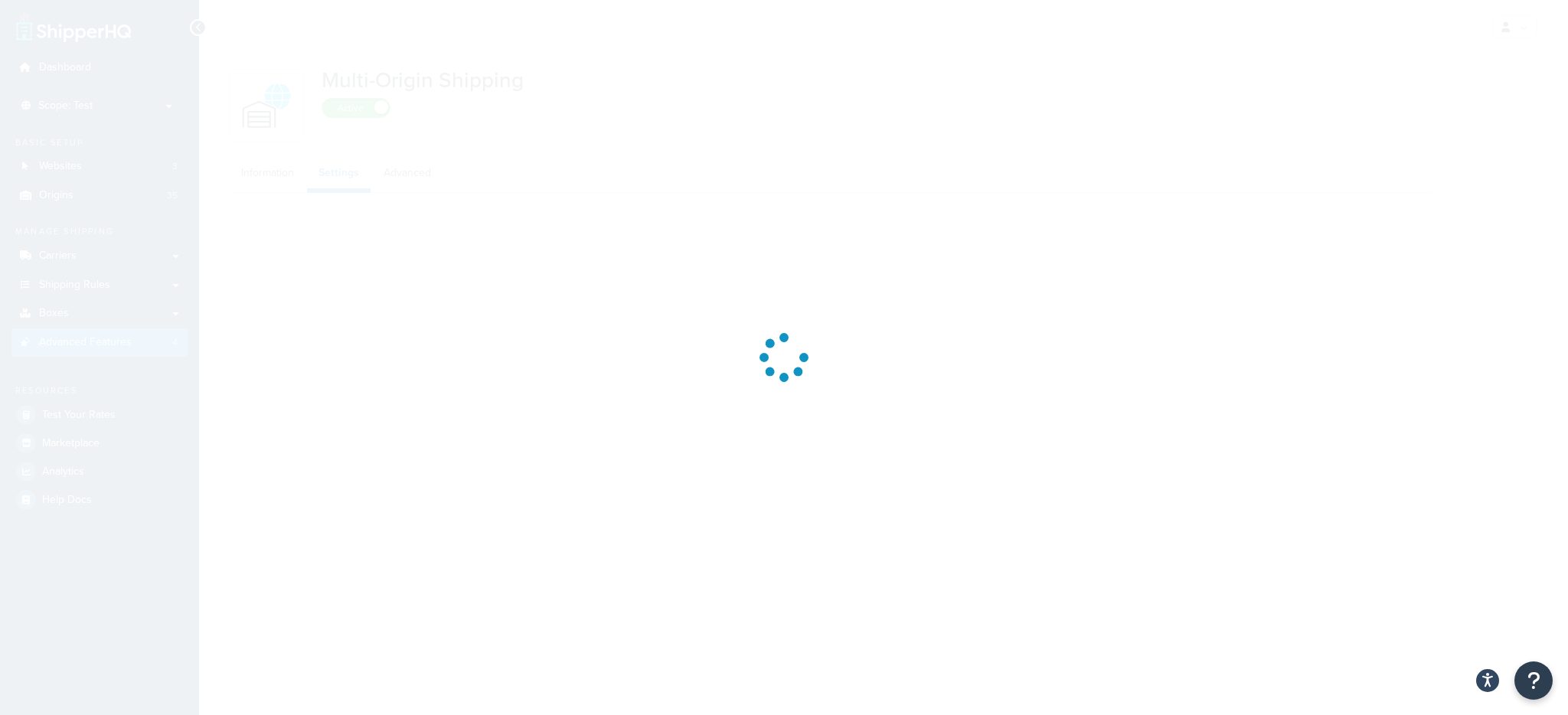
select select "false"
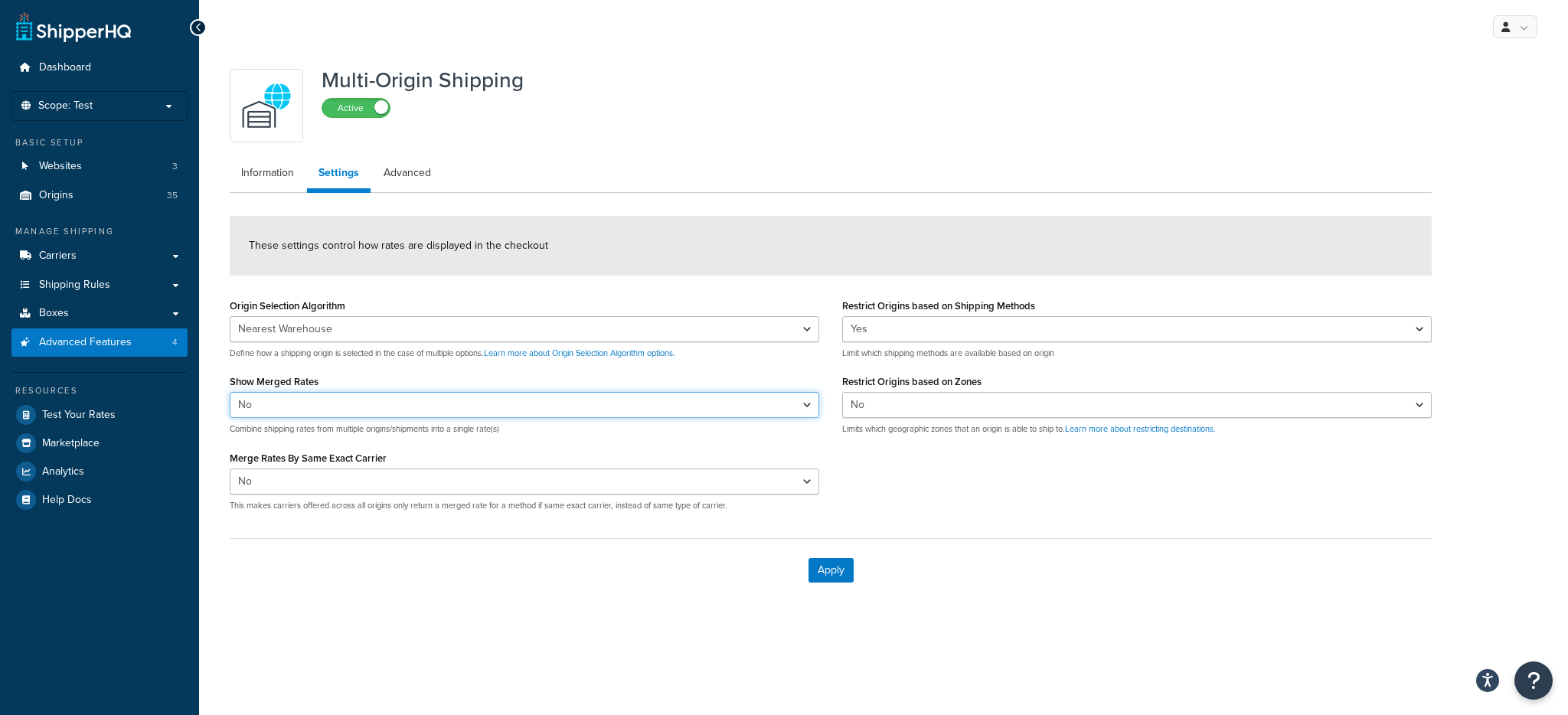
click at [367, 406] on select "Yes No" at bounding box center [524, 405] width 590 height 26
click at [403, 394] on select "Yes No" at bounding box center [524, 405] width 590 height 26
select select "true"
click at [230, 392] on select "Yes No" at bounding box center [524, 405] width 590 height 26
click at [829, 570] on button "Apply" at bounding box center [831, 570] width 45 height 25
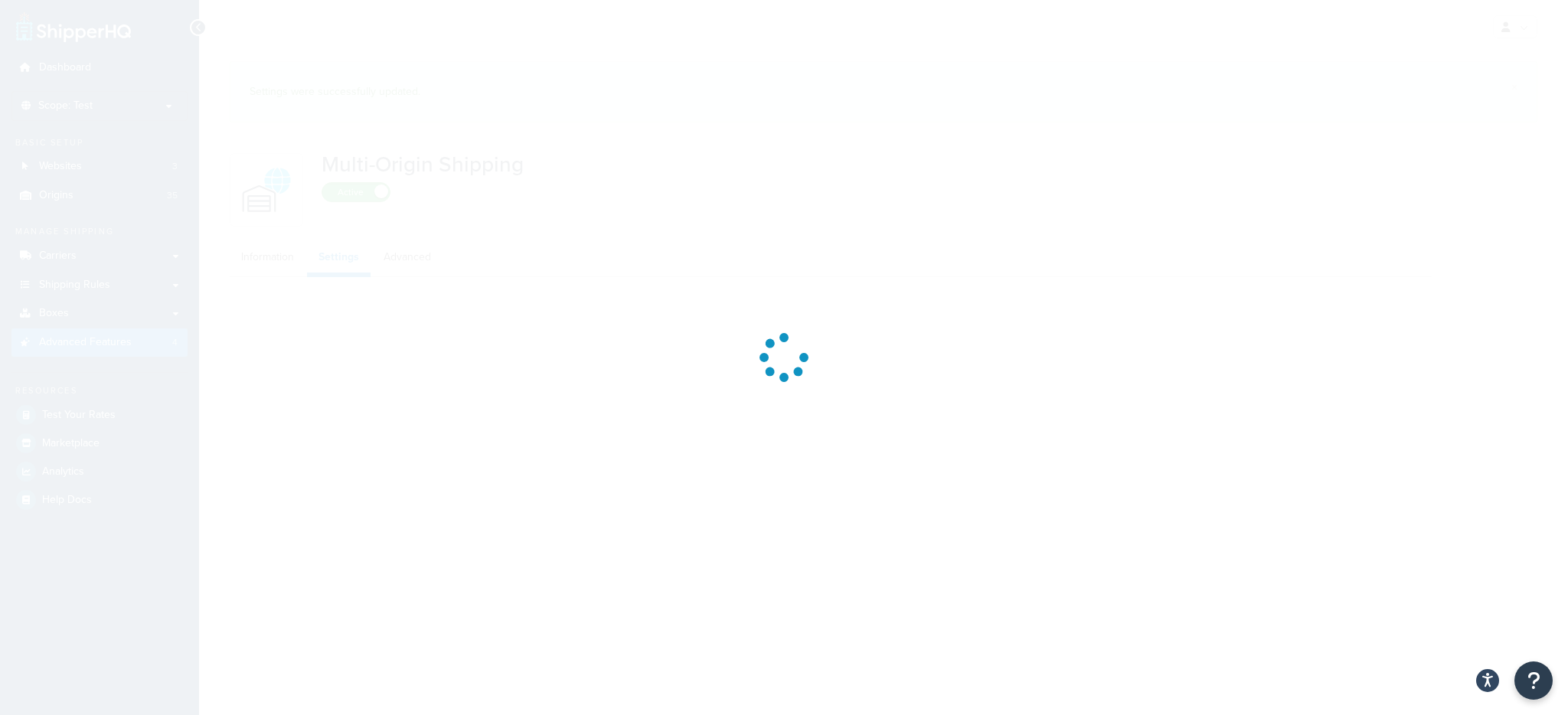
select select "false"
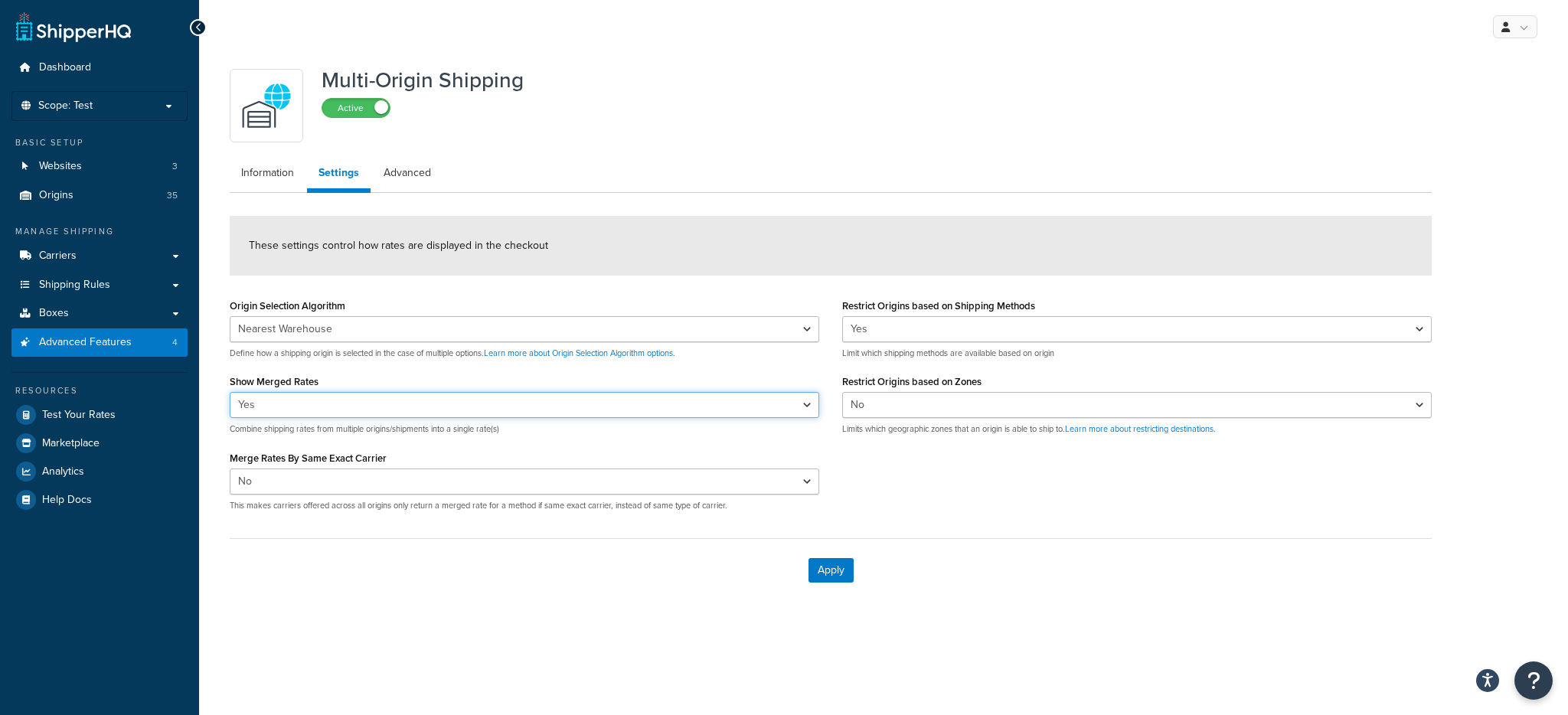
click at [359, 416] on select "Yes No" at bounding box center [524, 405] width 590 height 26
select select "false"
click at [230, 392] on select "Yes No" at bounding box center [524, 405] width 590 height 26
click at [839, 579] on button "Apply" at bounding box center [831, 570] width 45 height 25
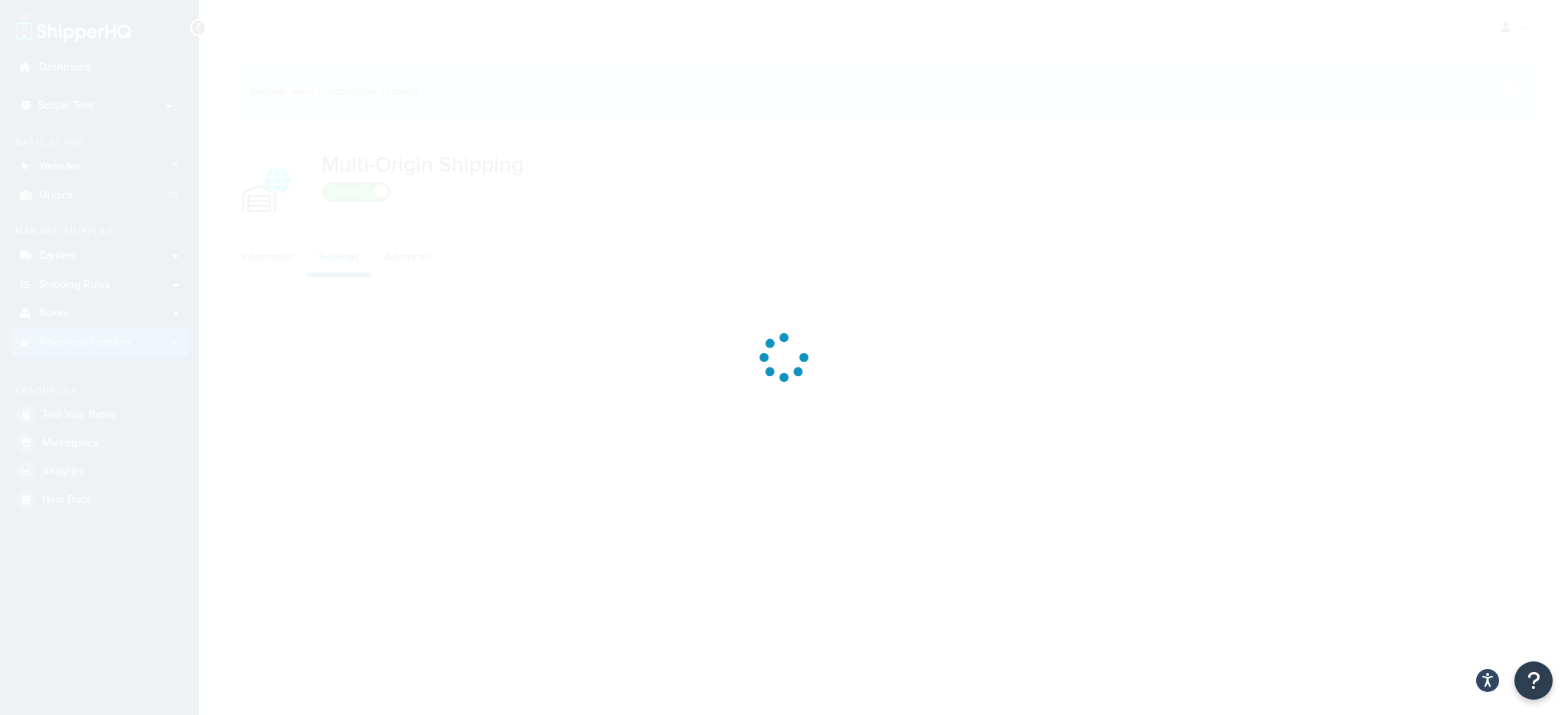
select select "false"
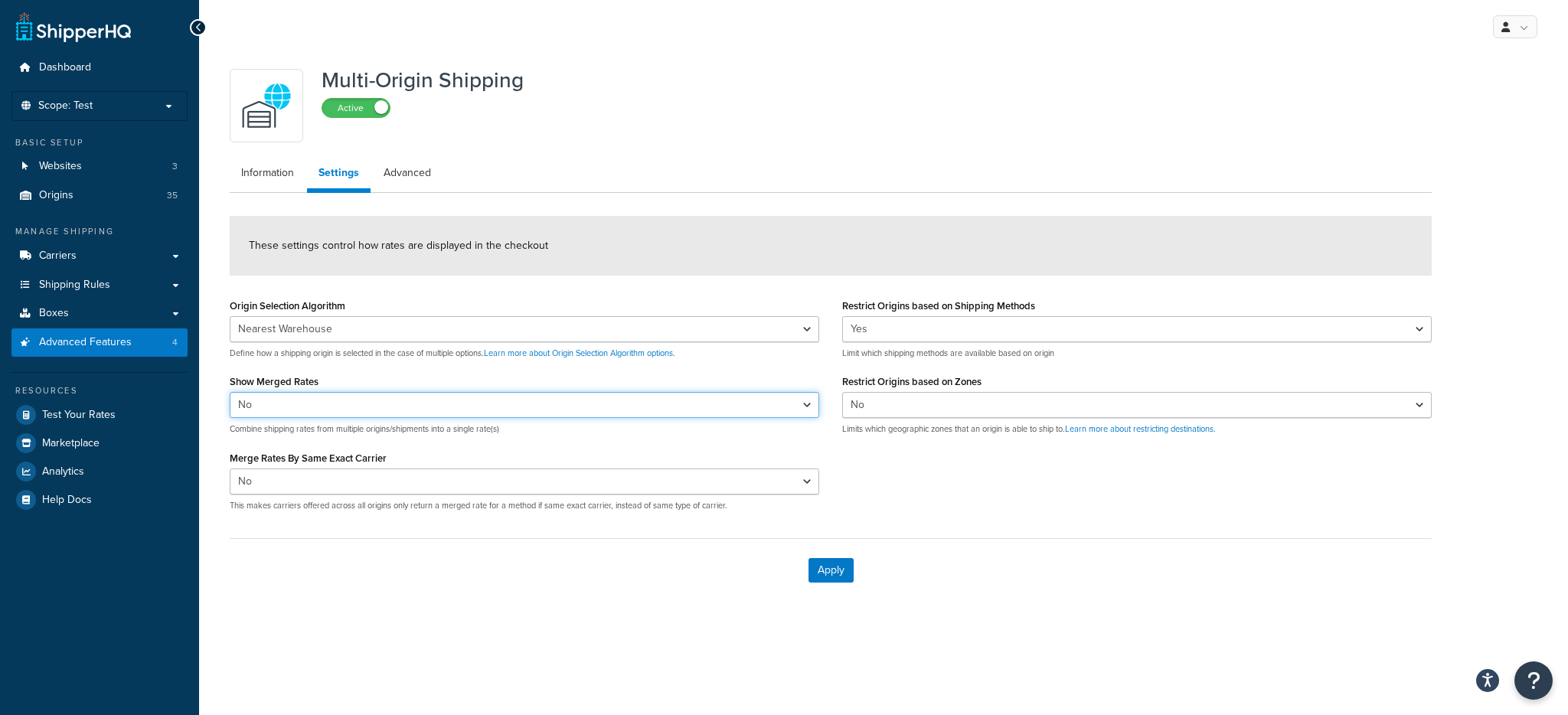
click at [400, 412] on select "Yes No" at bounding box center [524, 405] width 590 height 26
select select "true"
click at [230, 392] on select "Yes No" at bounding box center [524, 405] width 590 height 26
click at [838, 581] on button "Apply" at bounding box center [831, 570] width 45 height 25
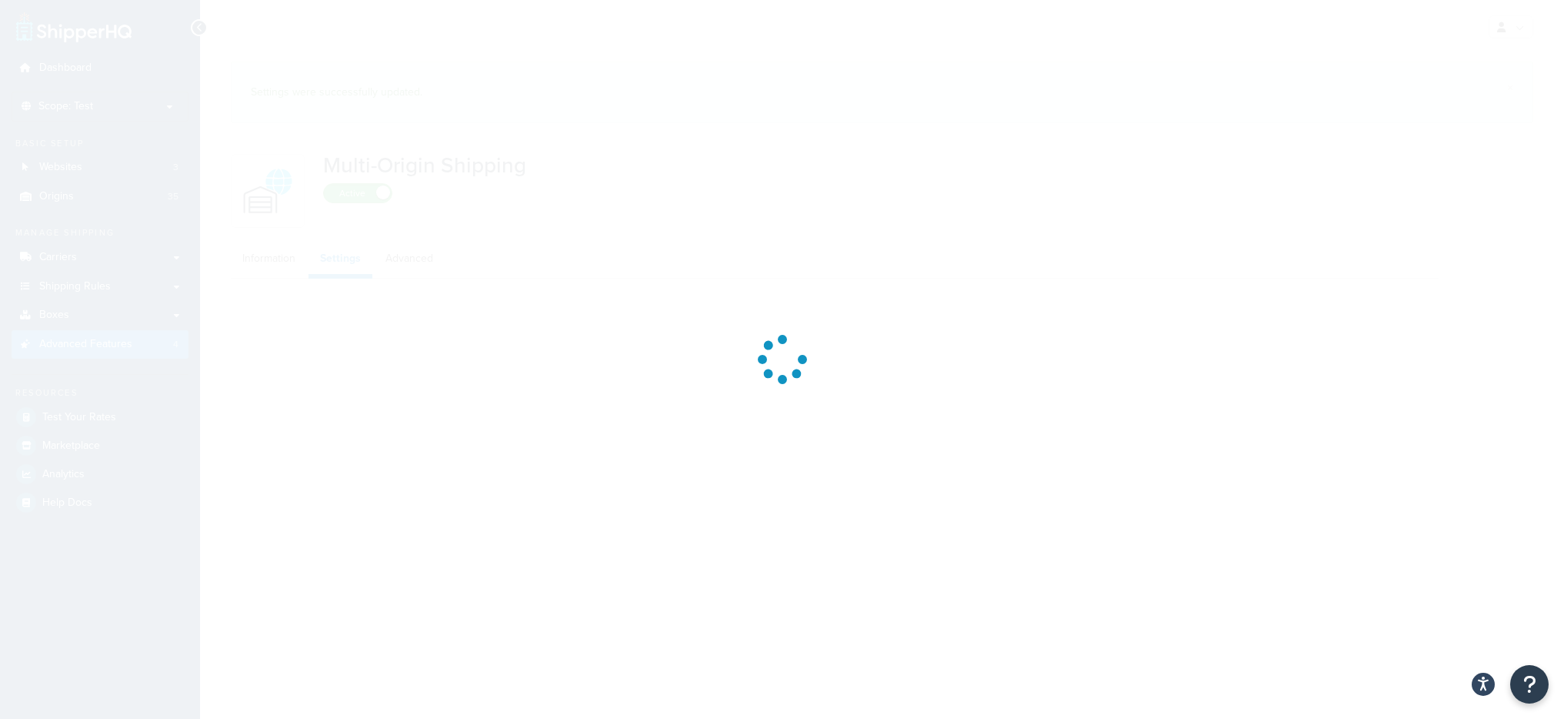
select select "false"
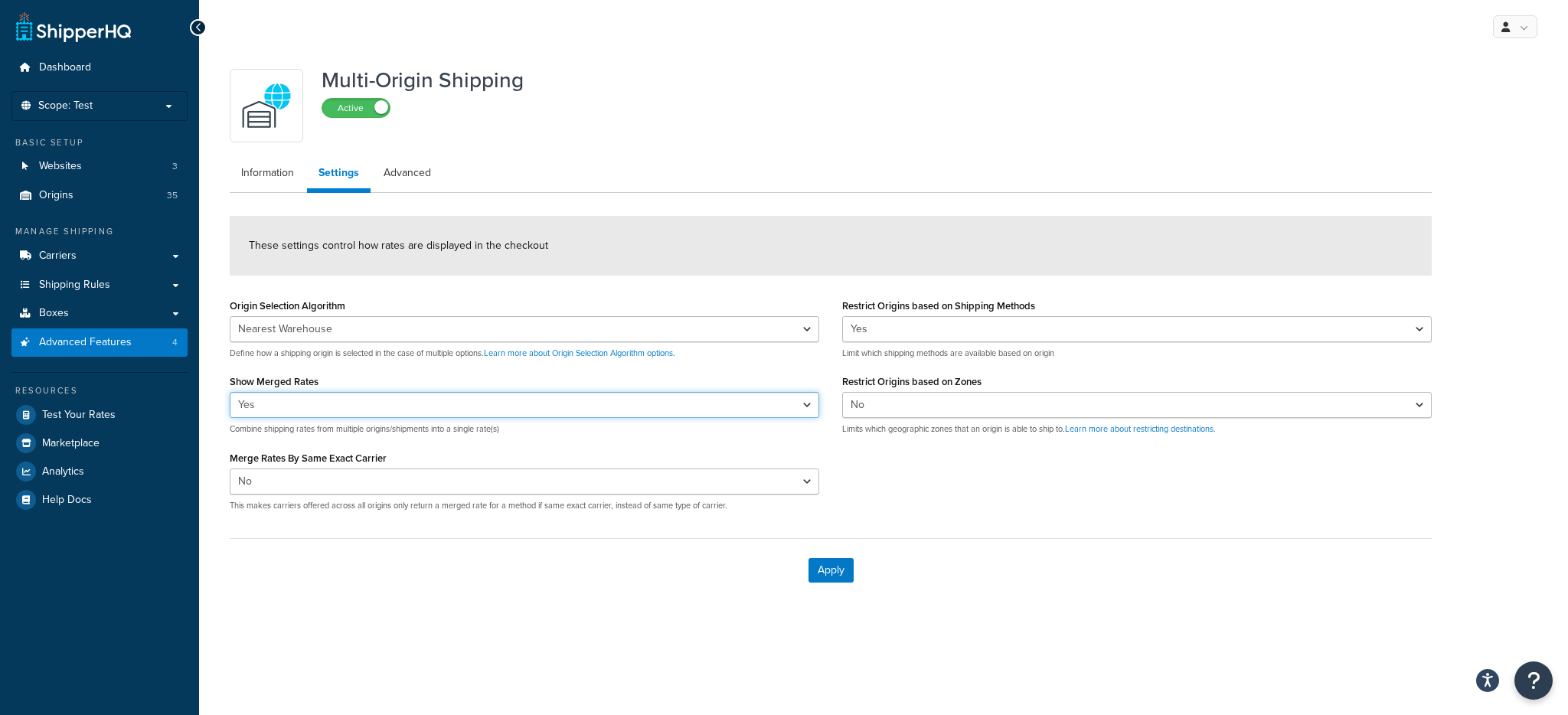
click at [333, 402] on select "Yes No" at bounding box center [524, 405] width 590 height 26
select select "false"
click at [230, 392] on select "Yes No" at bounding box center [524, 405] width 590 height 26
click at [818, 570] on button "Apply" at bounding box center [831, 570] width 45 height 25
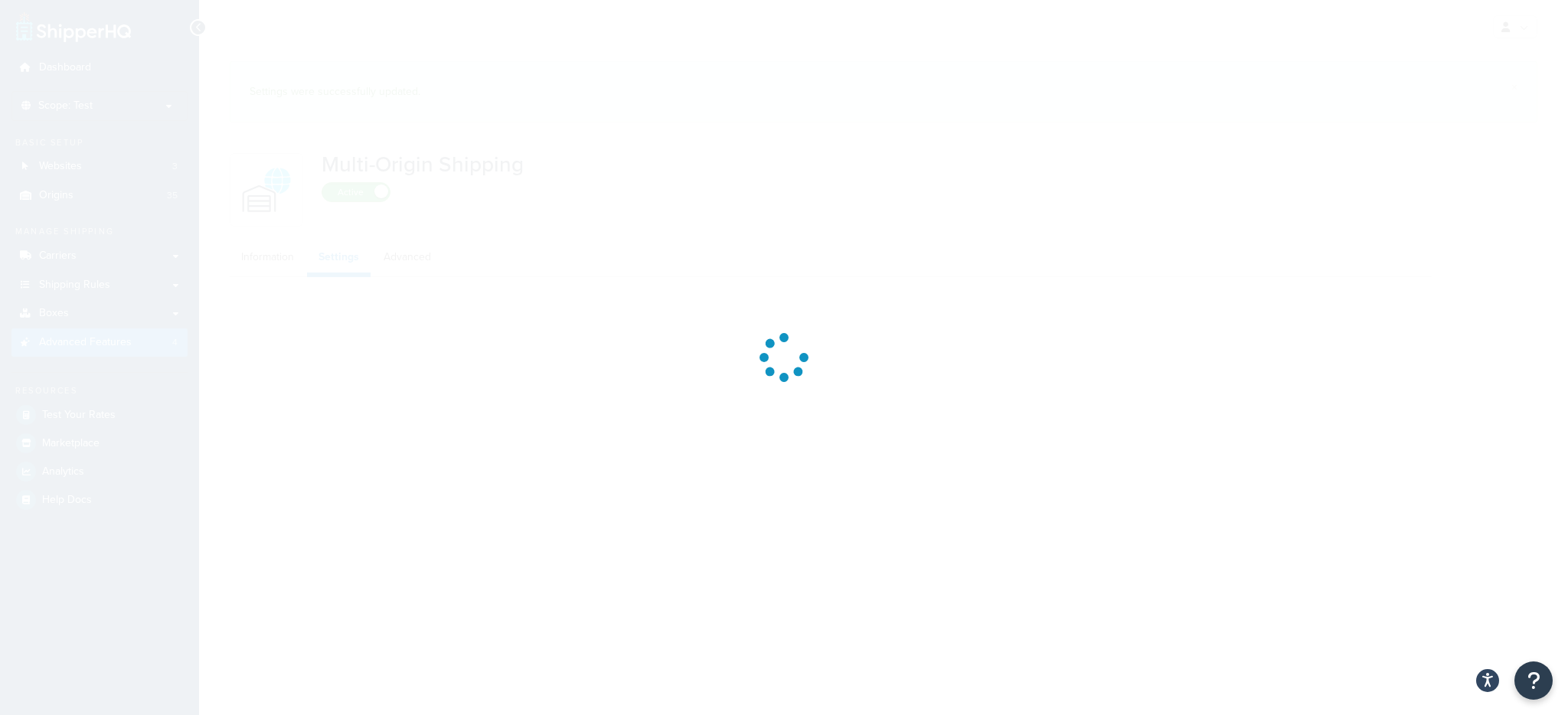
select select "false"
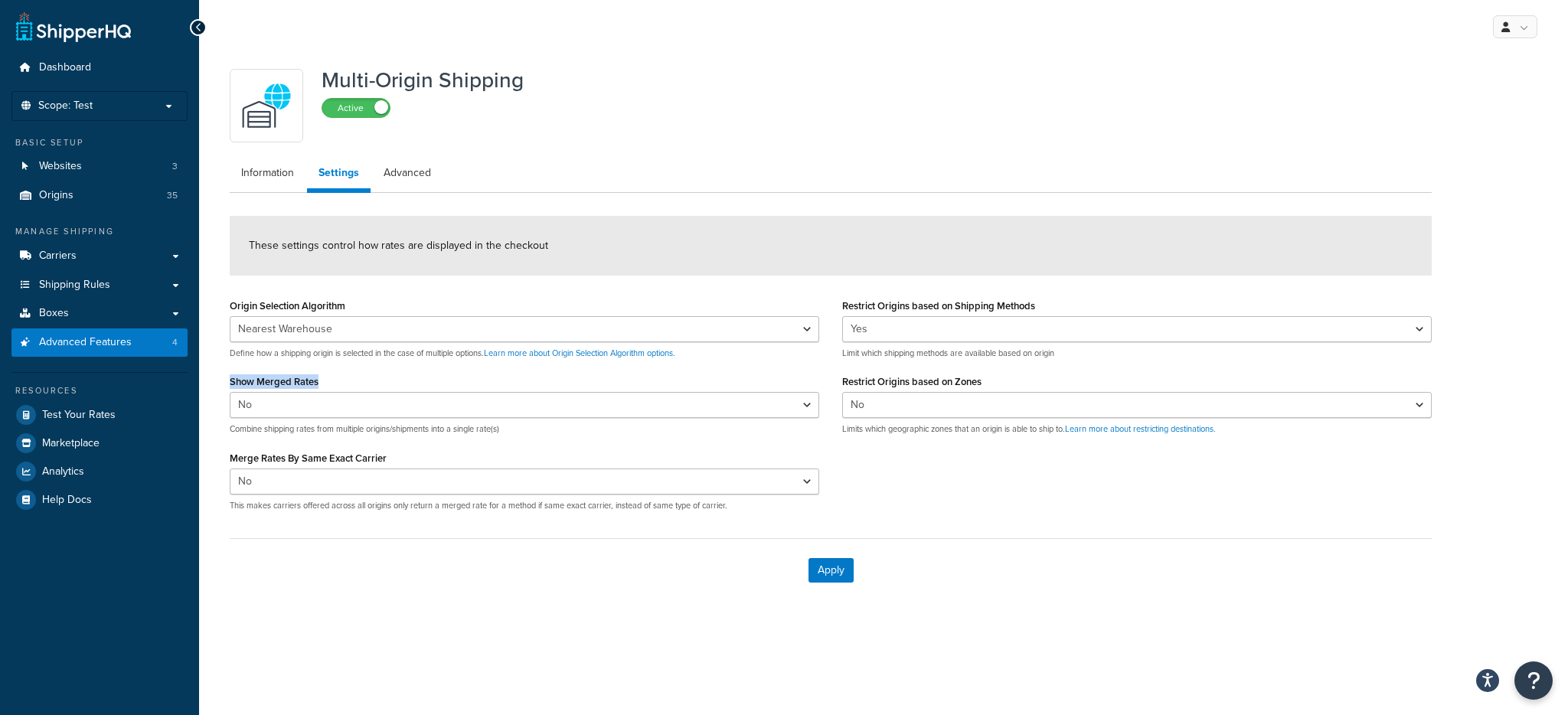
drag, startPoint x: 334, startPoint y: 379, endPoint x: 217, endPoint y: 377, distance: 117.0
click at [217, 377] on div "Multi-Origin Shipping Active Information Settings Advanced These settings contr…" at bounding box center [883, 346] width 1369 height 586
click at [754, 154] on div "Multi-Origin Shipping Active Information Settings Advanced These settings contr…" at bounding box center [830, 331] width 1225 height 540
click at [98, 284] on span "Shipping Rules" at bounding box center [75, 284] width 72 height 13
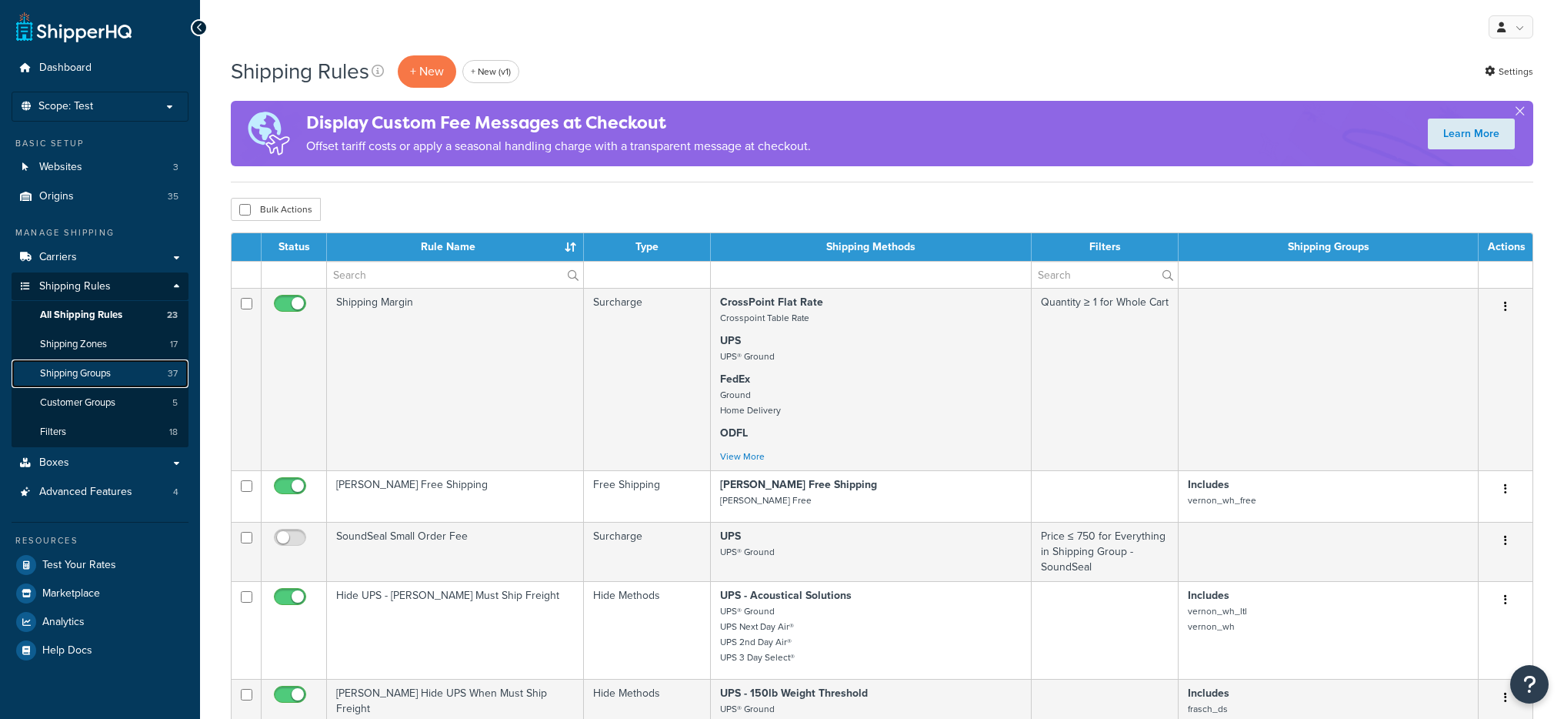
click at [103, 371] on span "Shipping Groups" at bounding box center [75, 373] width 71 height 13
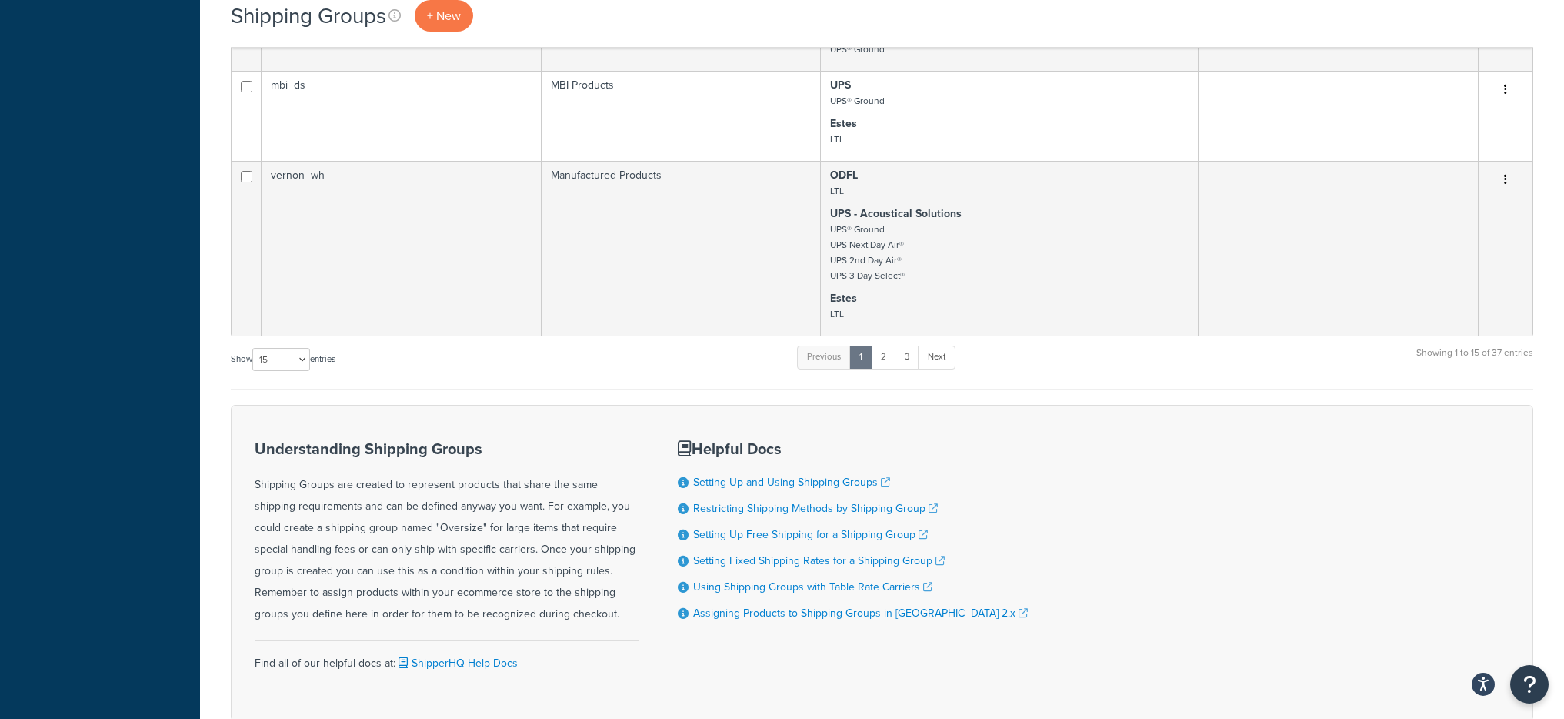
scroll to position [1494, 0]
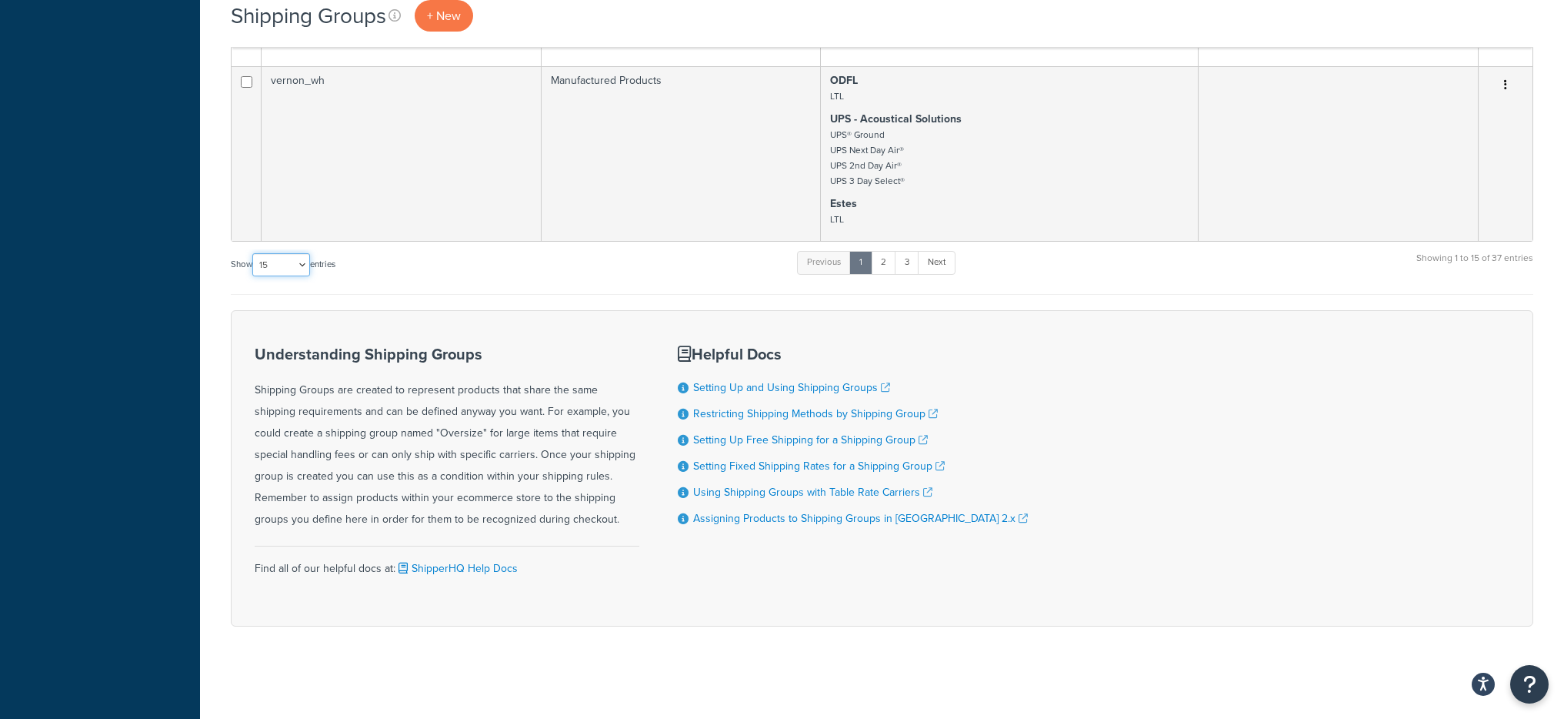
click at [285, 259] on select "10 15 25 50 100" at bounding box center [281, 264] width 58 height 23
select select "100"
click at [254, 276] on select "10 15 25 50 100" at bounding box center [281, 264] width 58 height 23
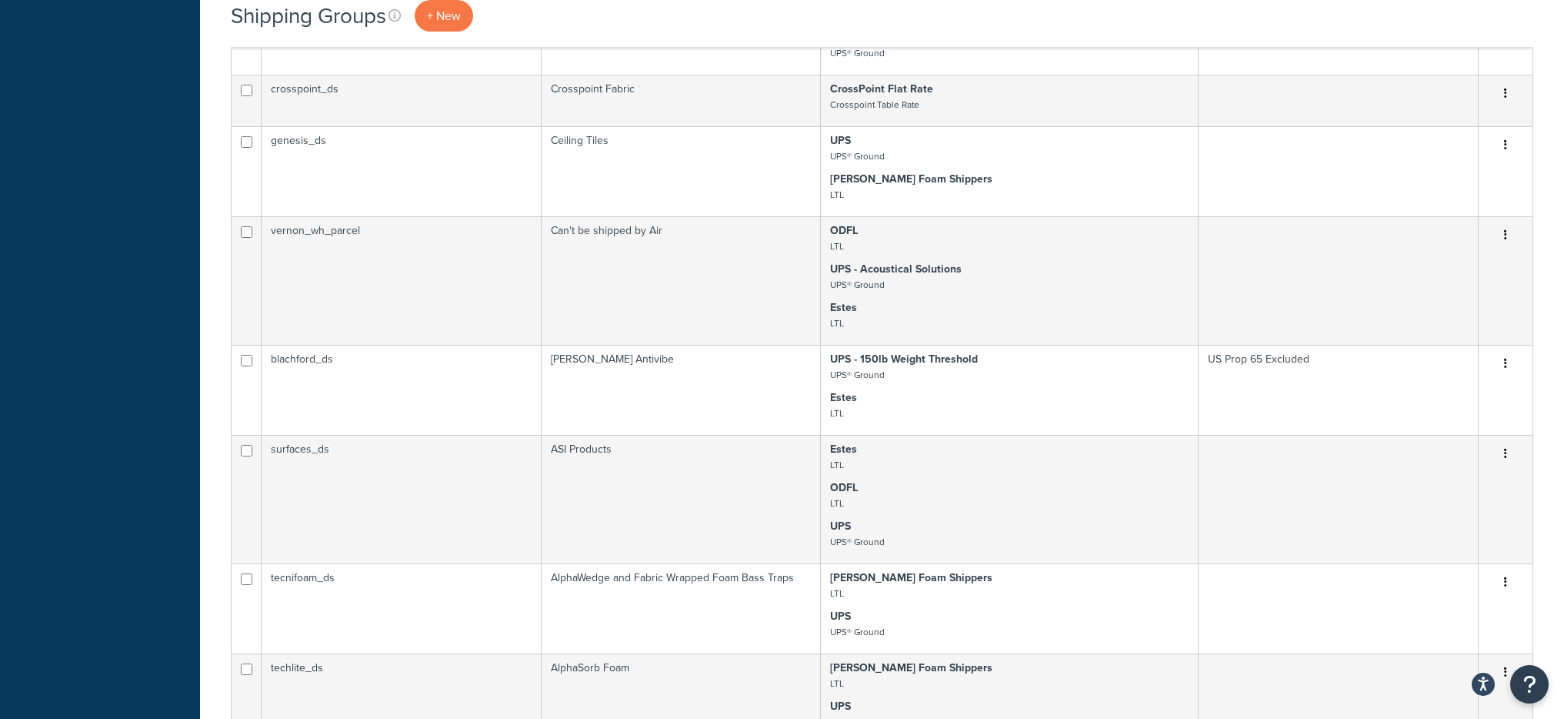
scroll to position [1215, 0]
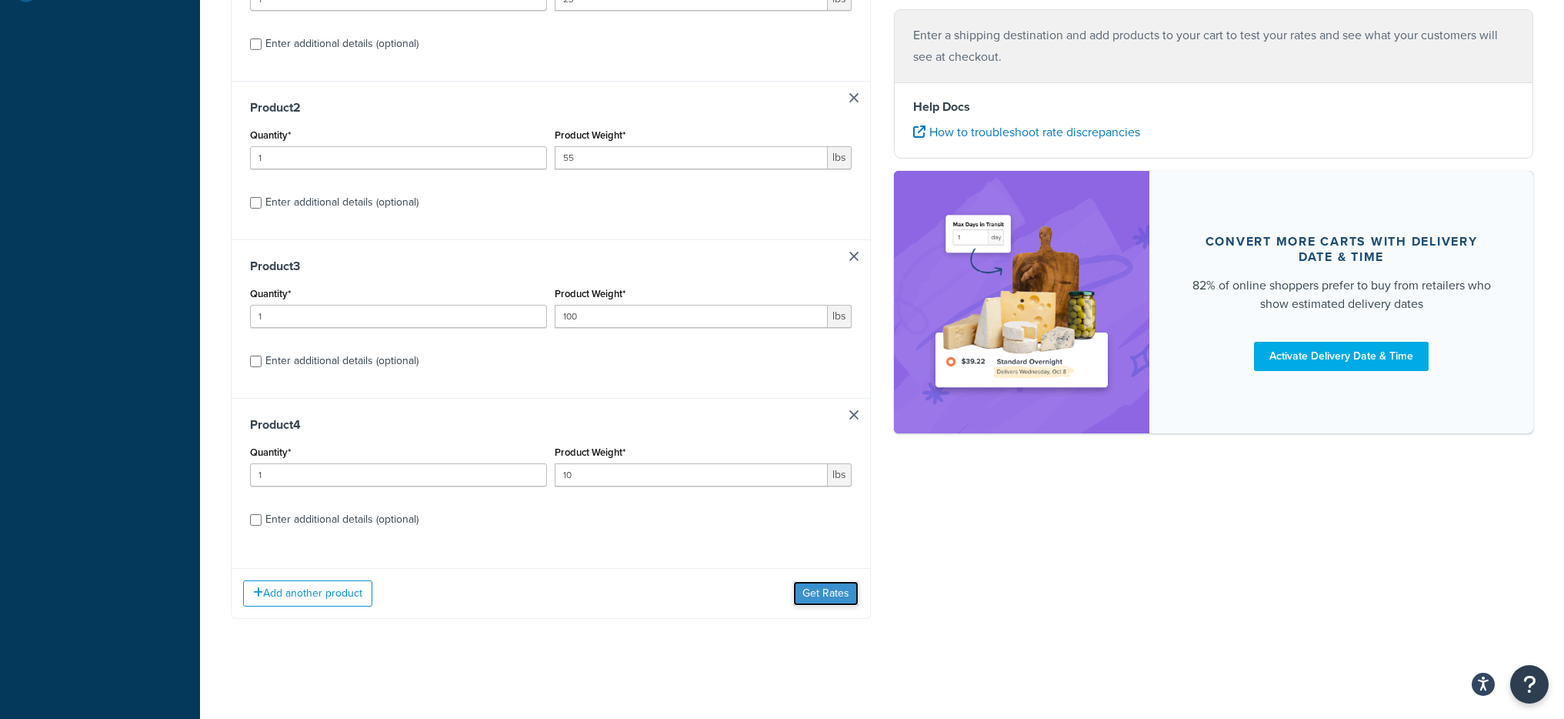
click at [840, 591] on button "Get Rates" at bounding box center [825, 593] width 65 height 25
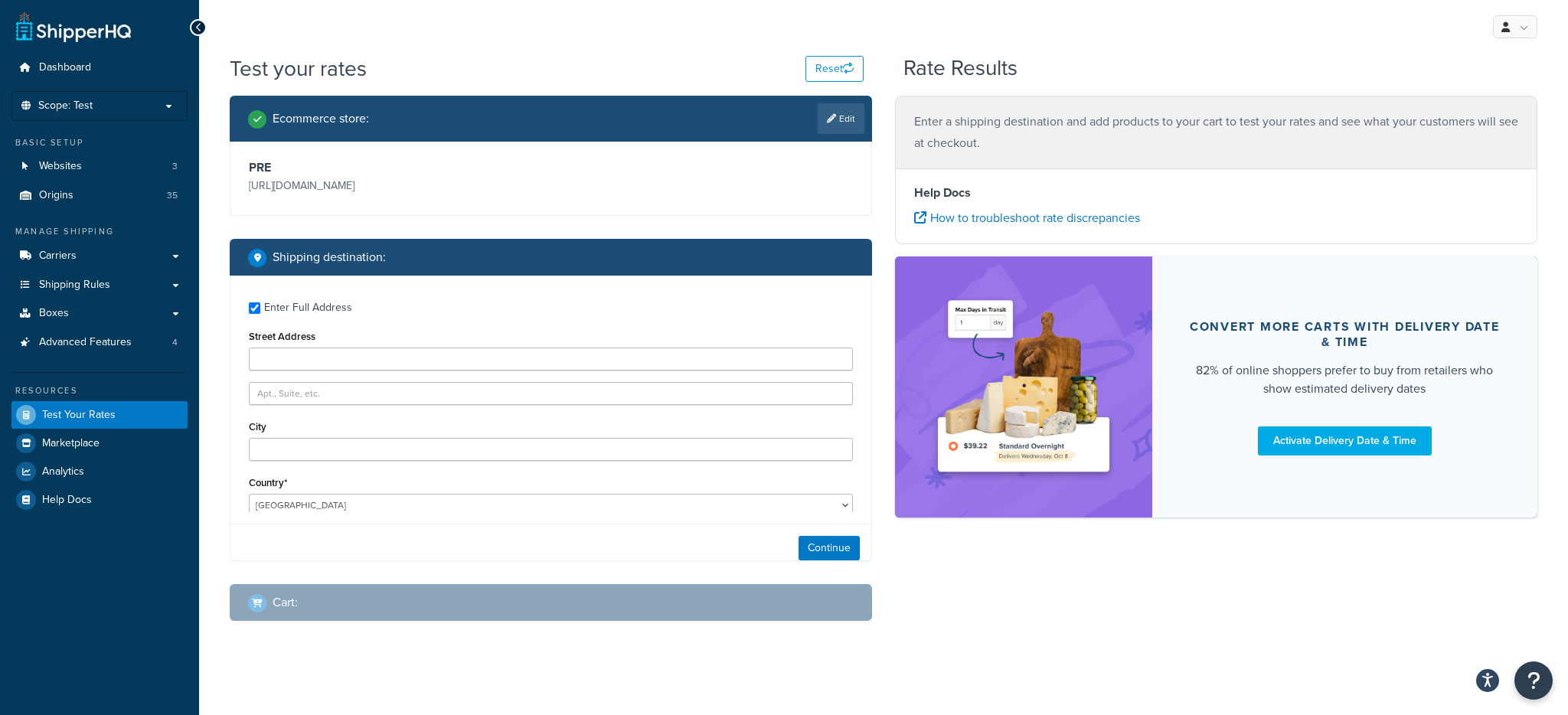
type input "11492 abbots cross lane"
type input "green123"
type input "Glen Allen"
type input "23059"
select select "VA"
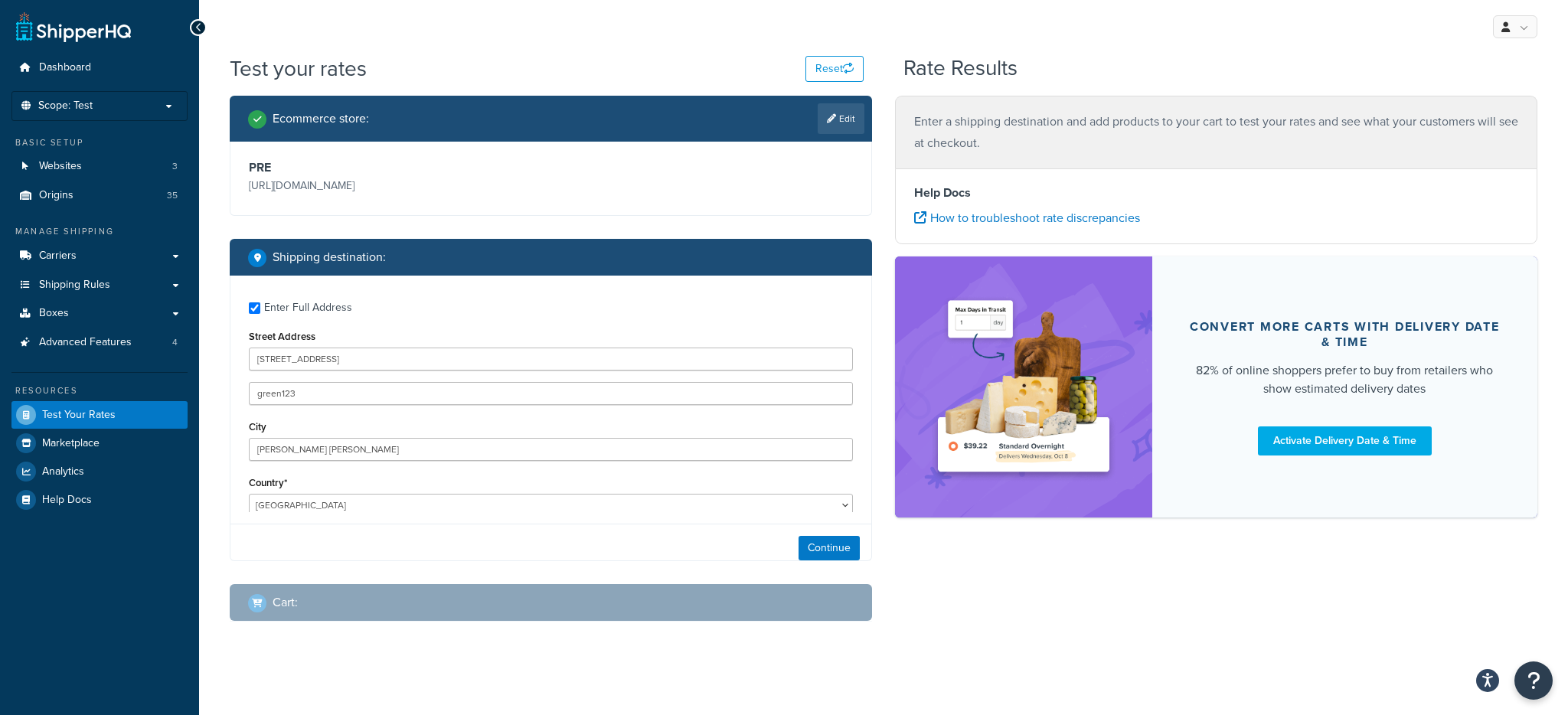
select select
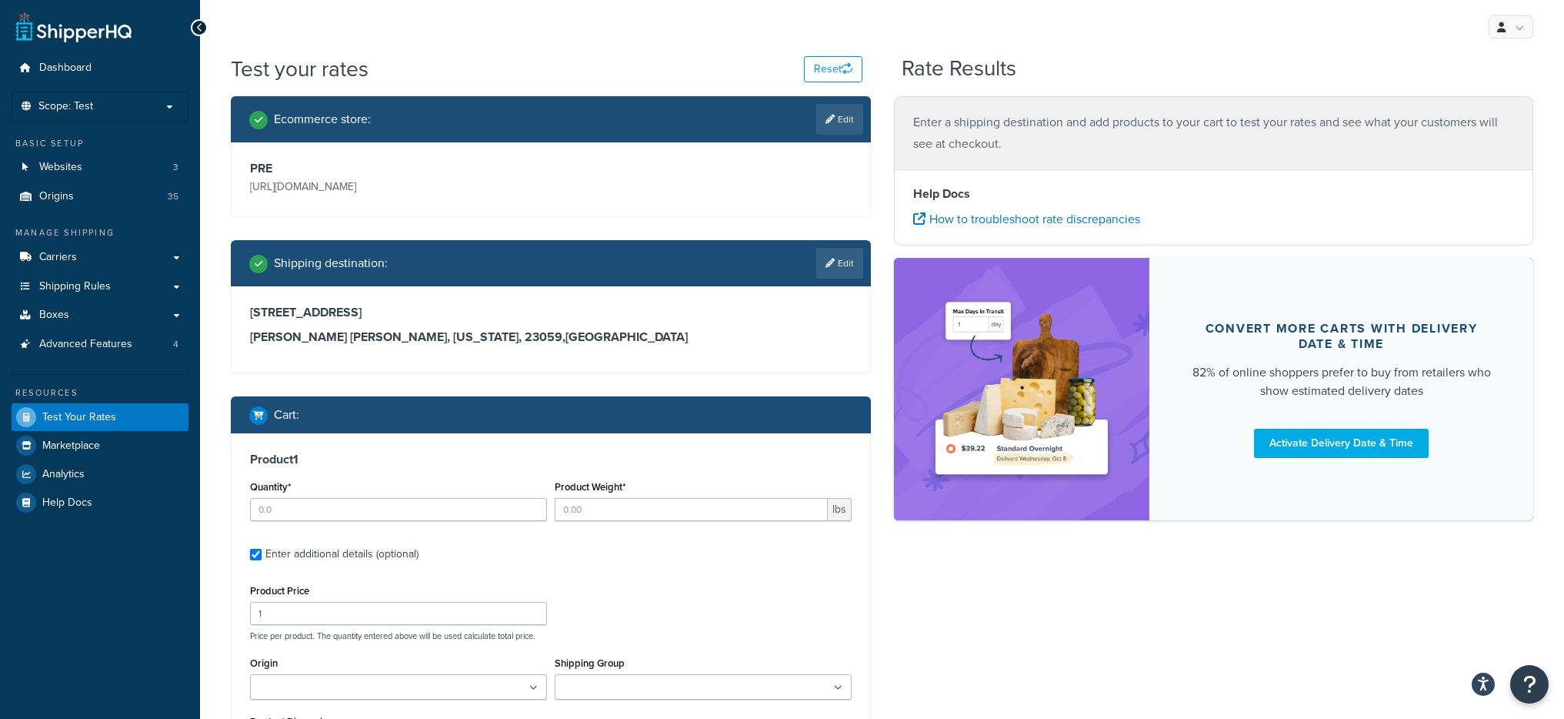
type input "1"
type input "23"
type input "364.99"
type input "5.000000"
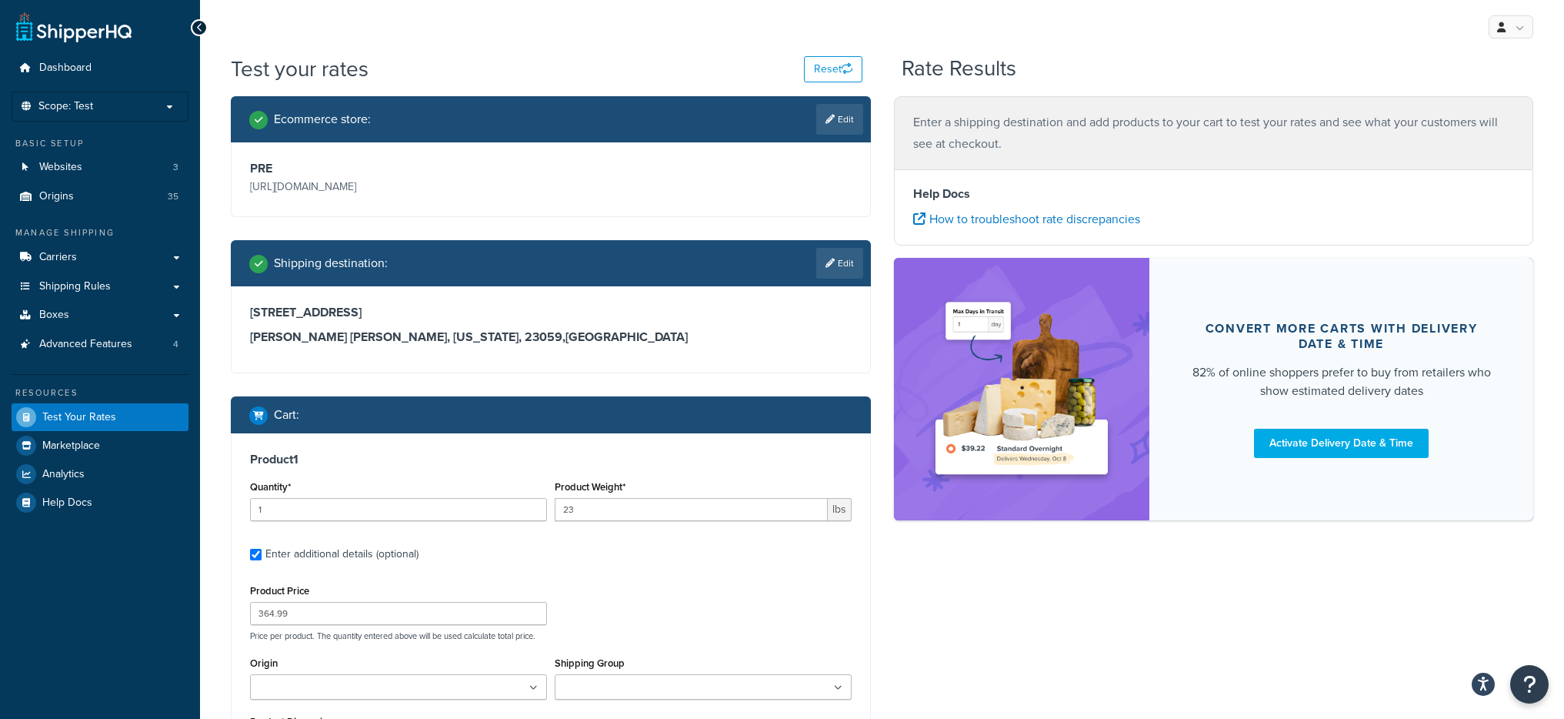
type input "1.000000"
select select "175"
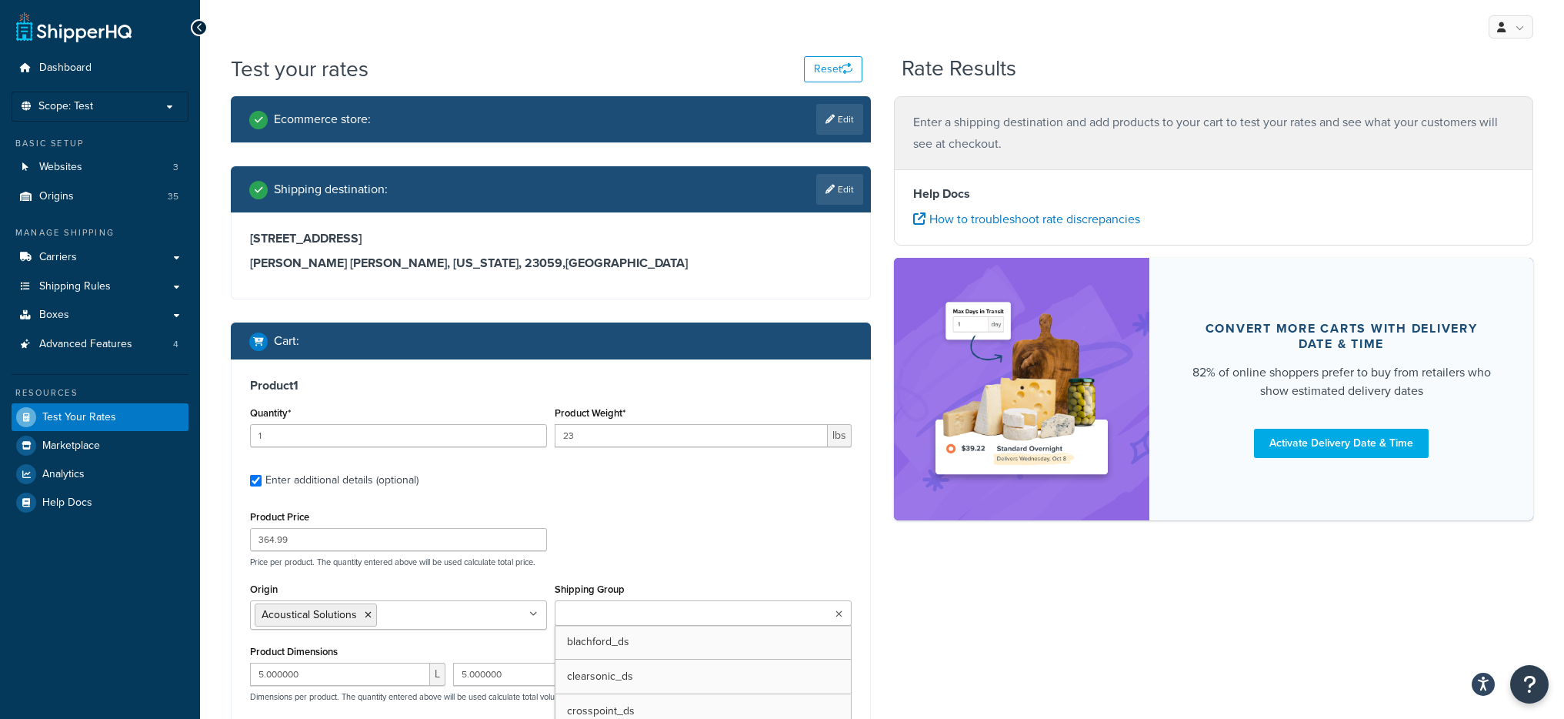
type input "1"
type input "55"
type input "199.99"
type input "12.000000"
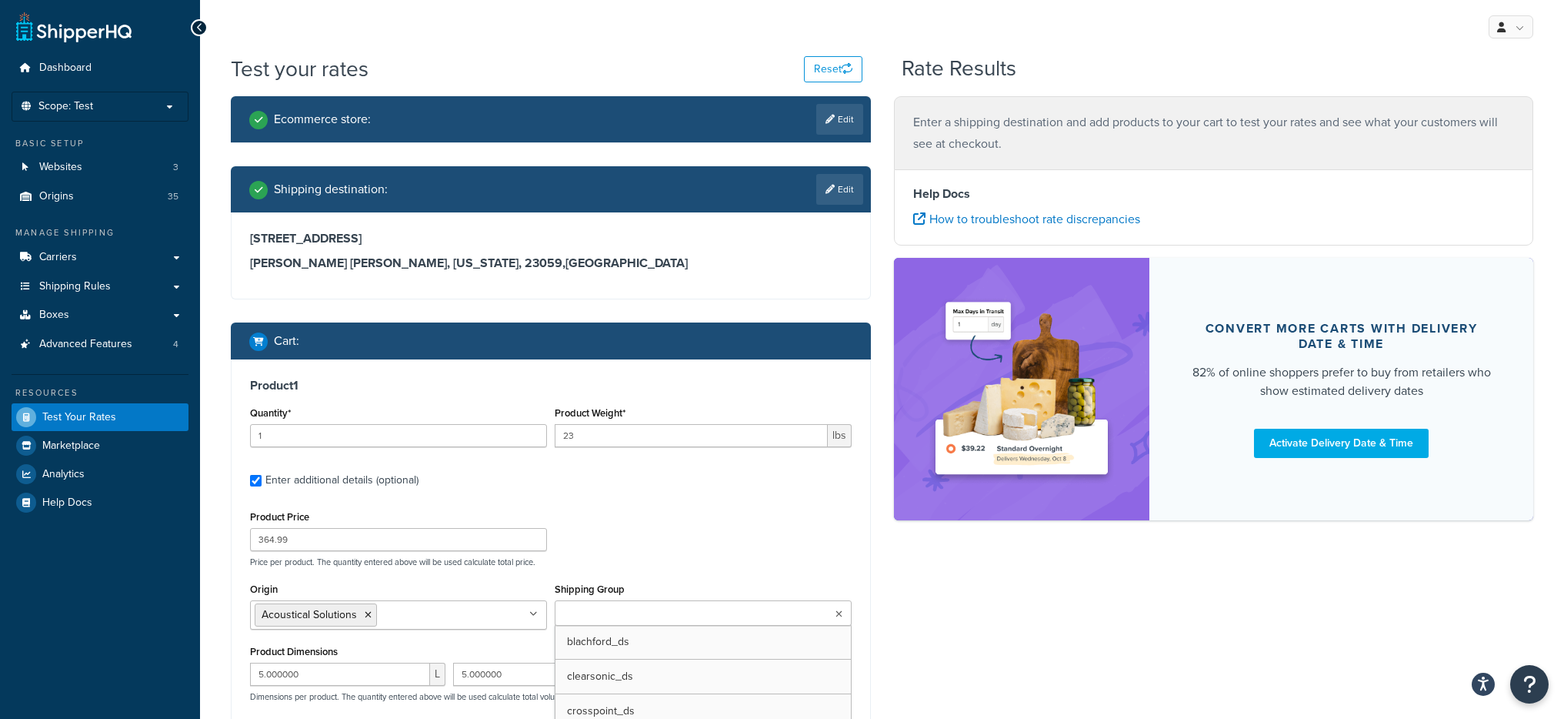
type input "15.000000"
select select "55"
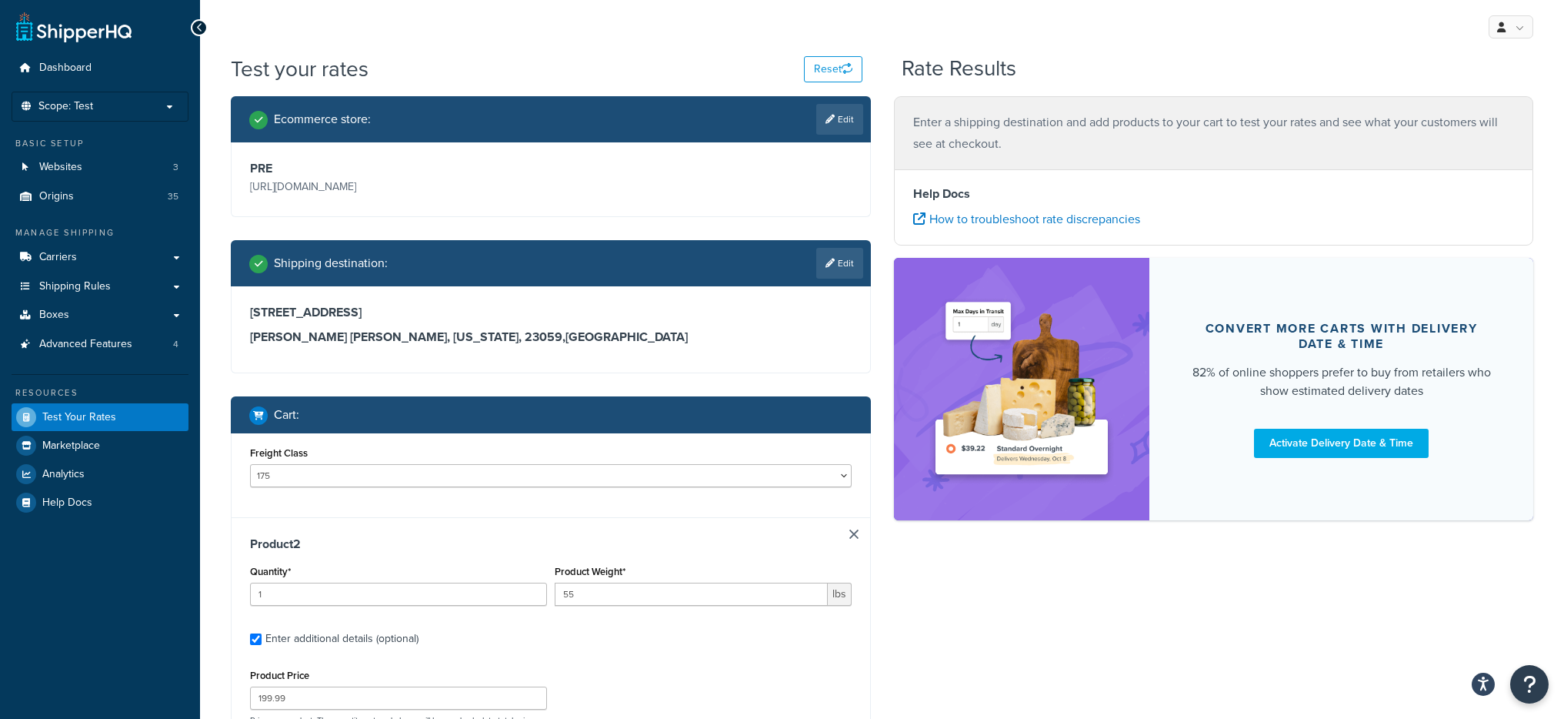
type input "1"
type input "100"
type input "159.99"
type input "48.000000"
type input "8.000000"
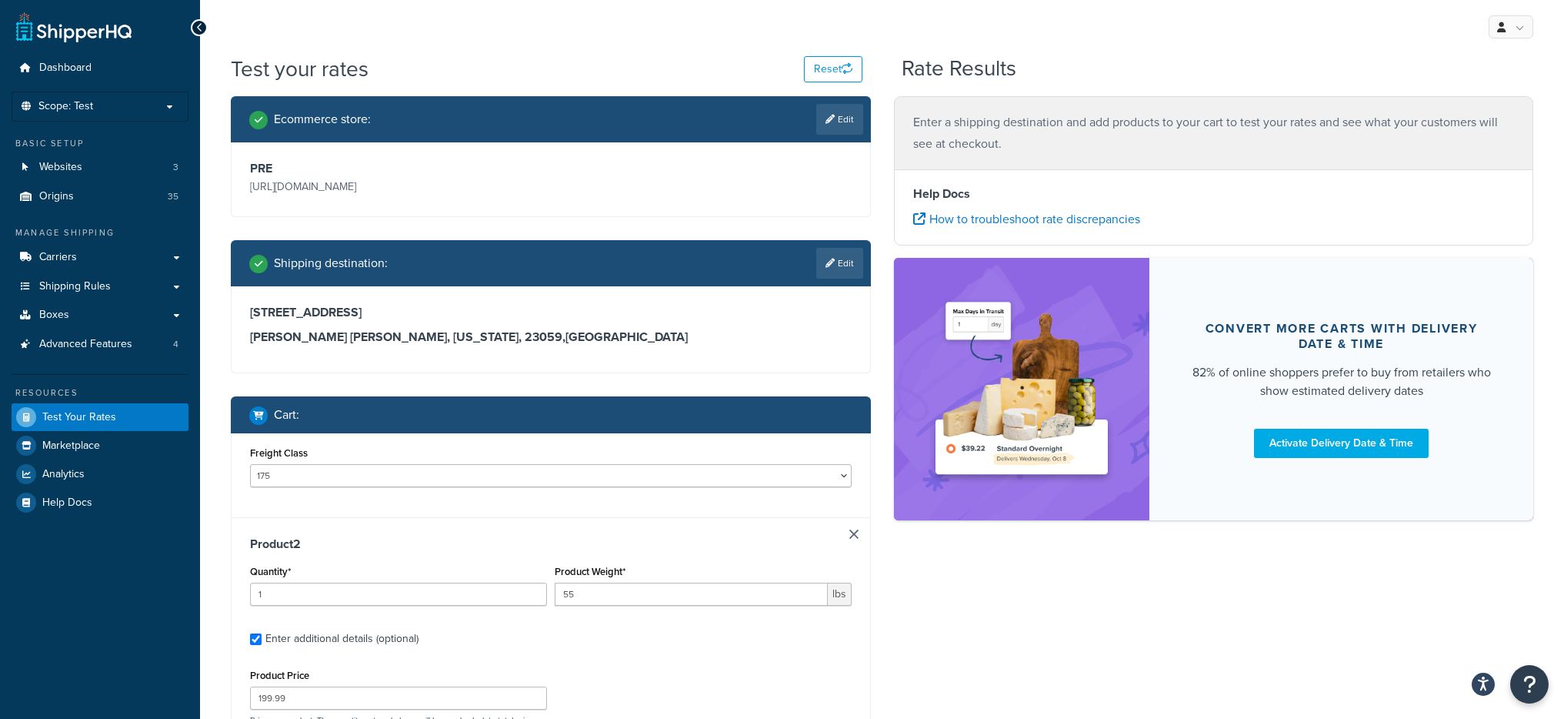
type input "8.000000"
select select "60"
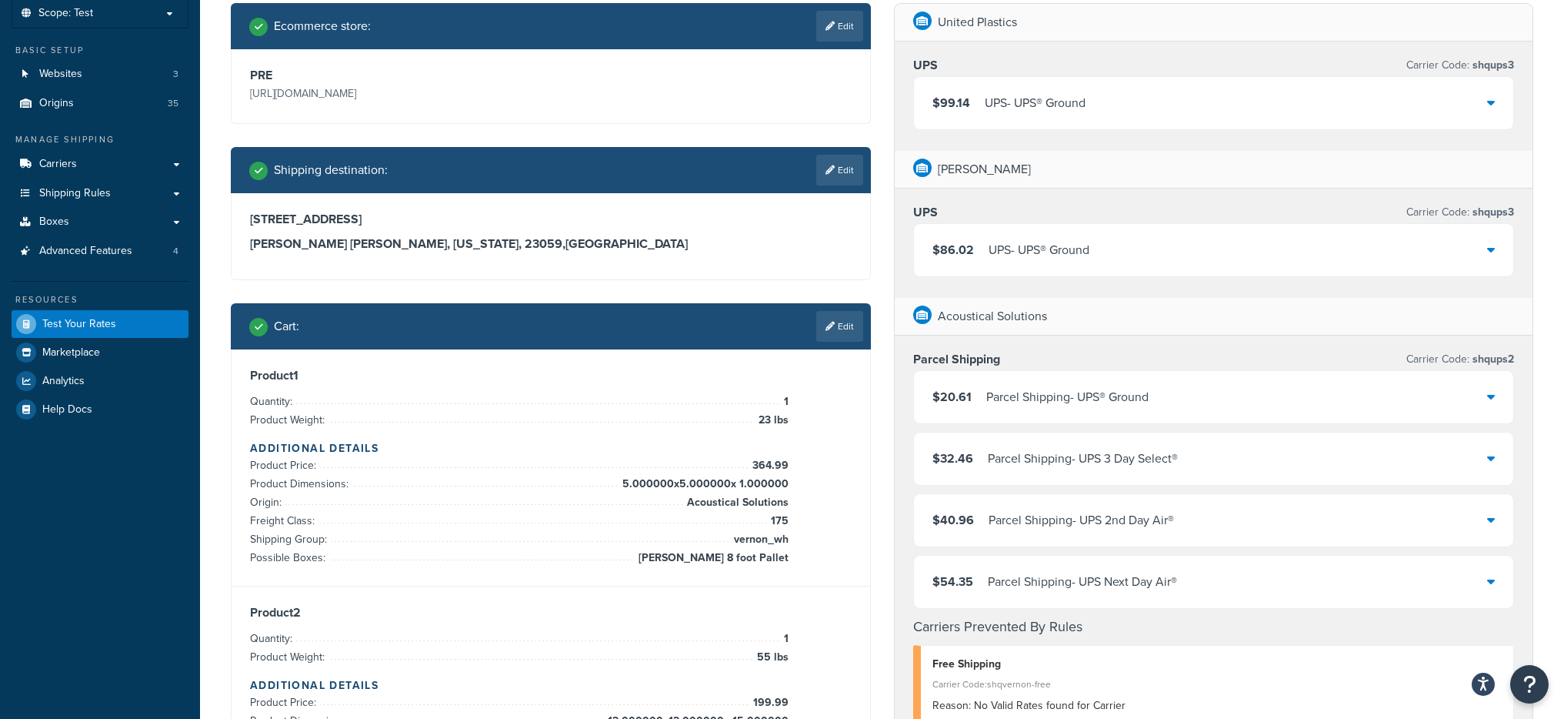
scroll to position [20, 0]
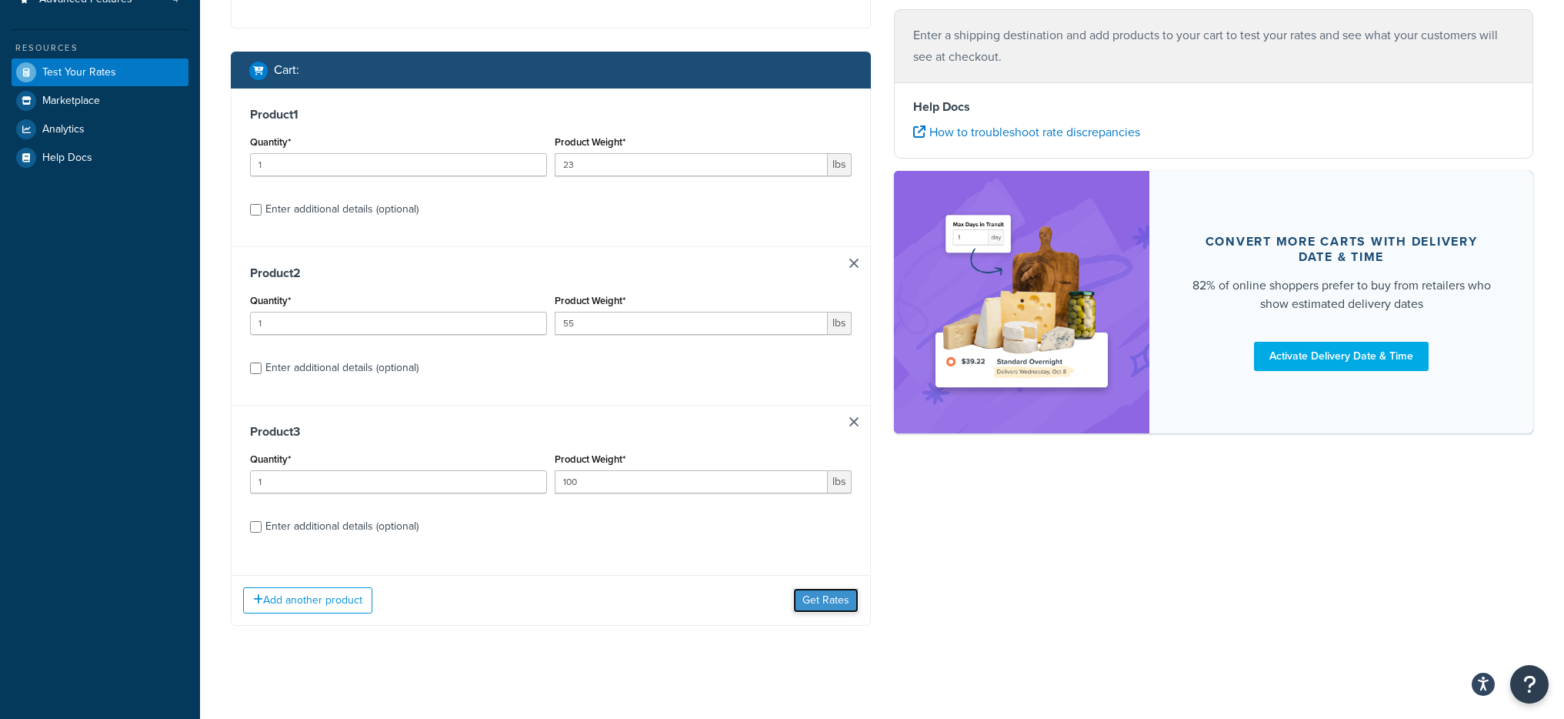
click at [836, 593] on button "Get Rates" at bounding box center [825, 600] width 65 height 25
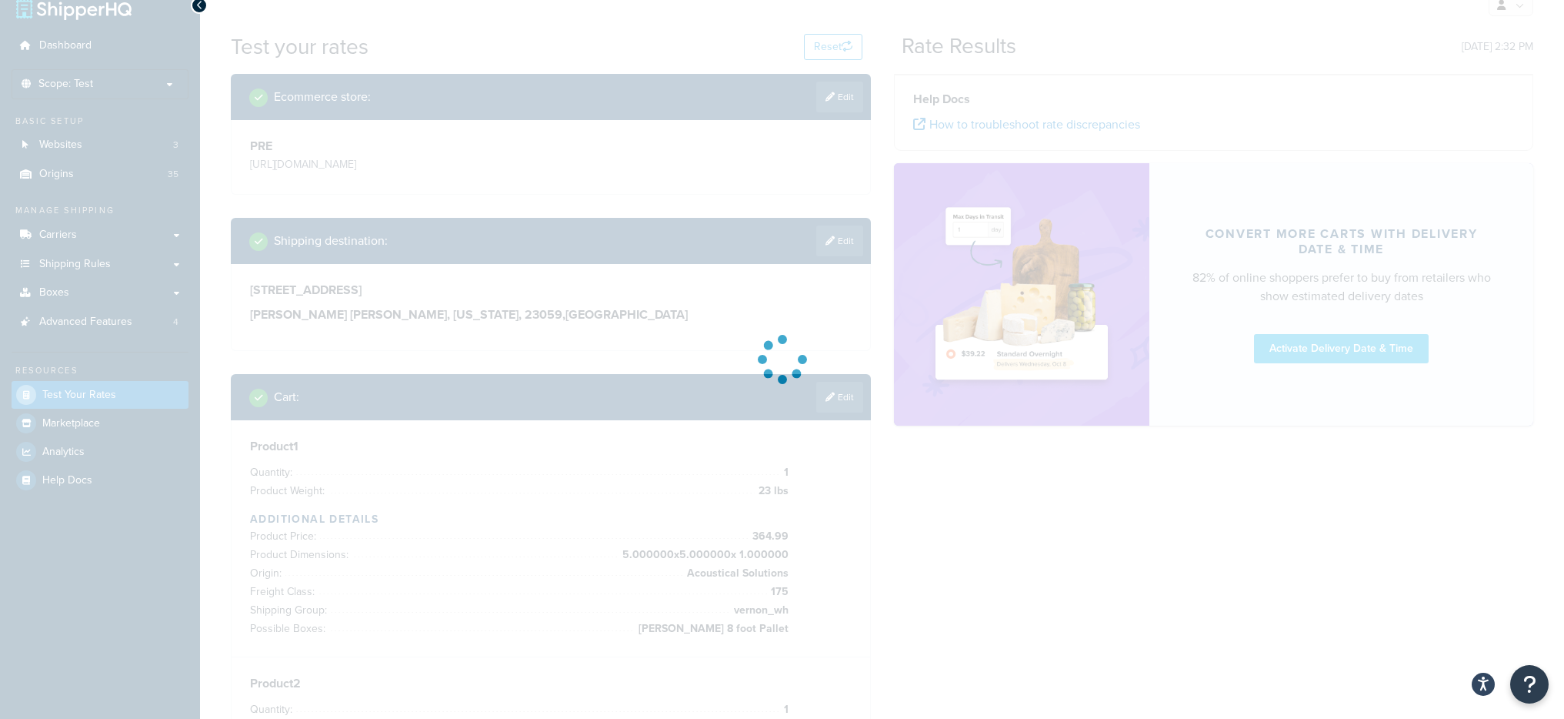
scroll to position [49, 0]
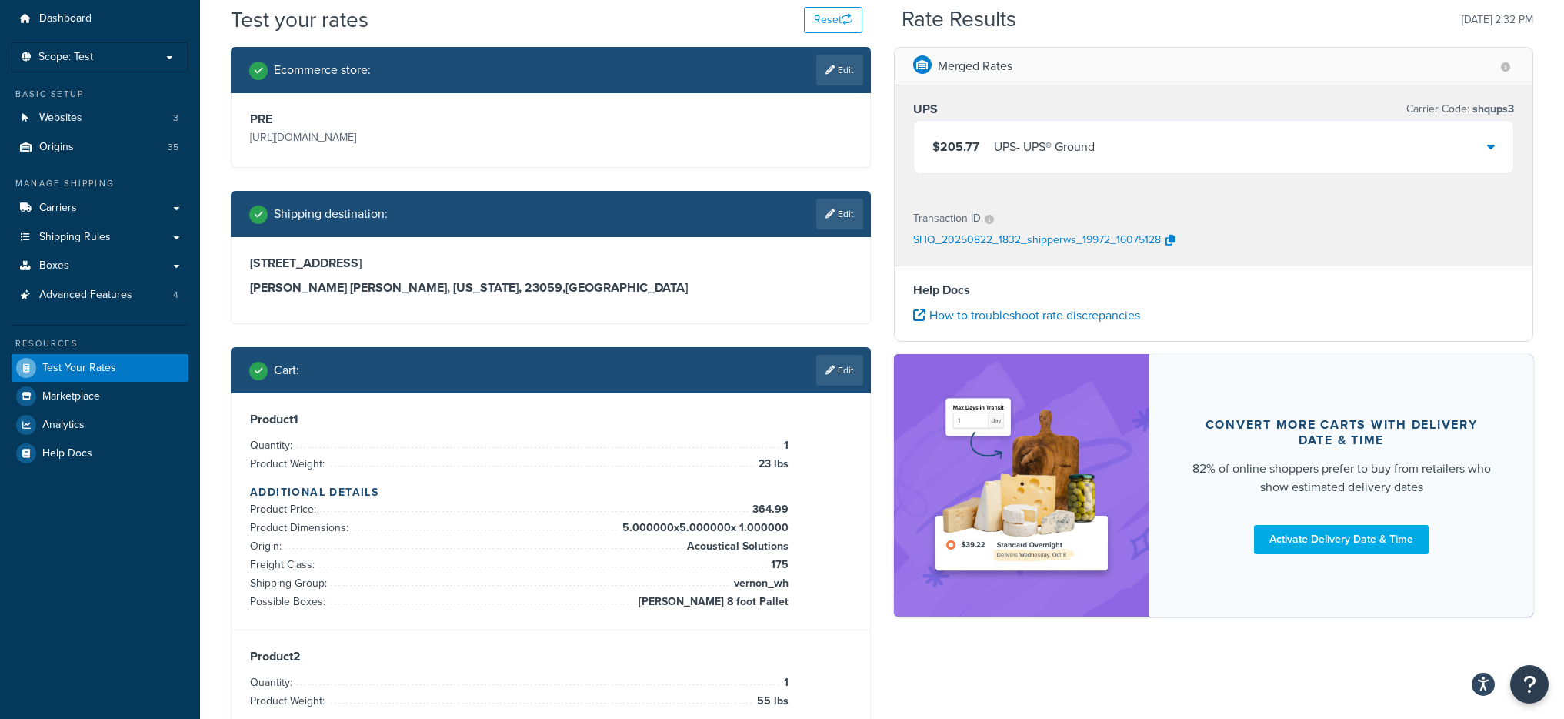
click at [1057, 124] on div "$205.77 UPS - UPS® Ground" at bounding box center [1214, 147] width 600 height 52
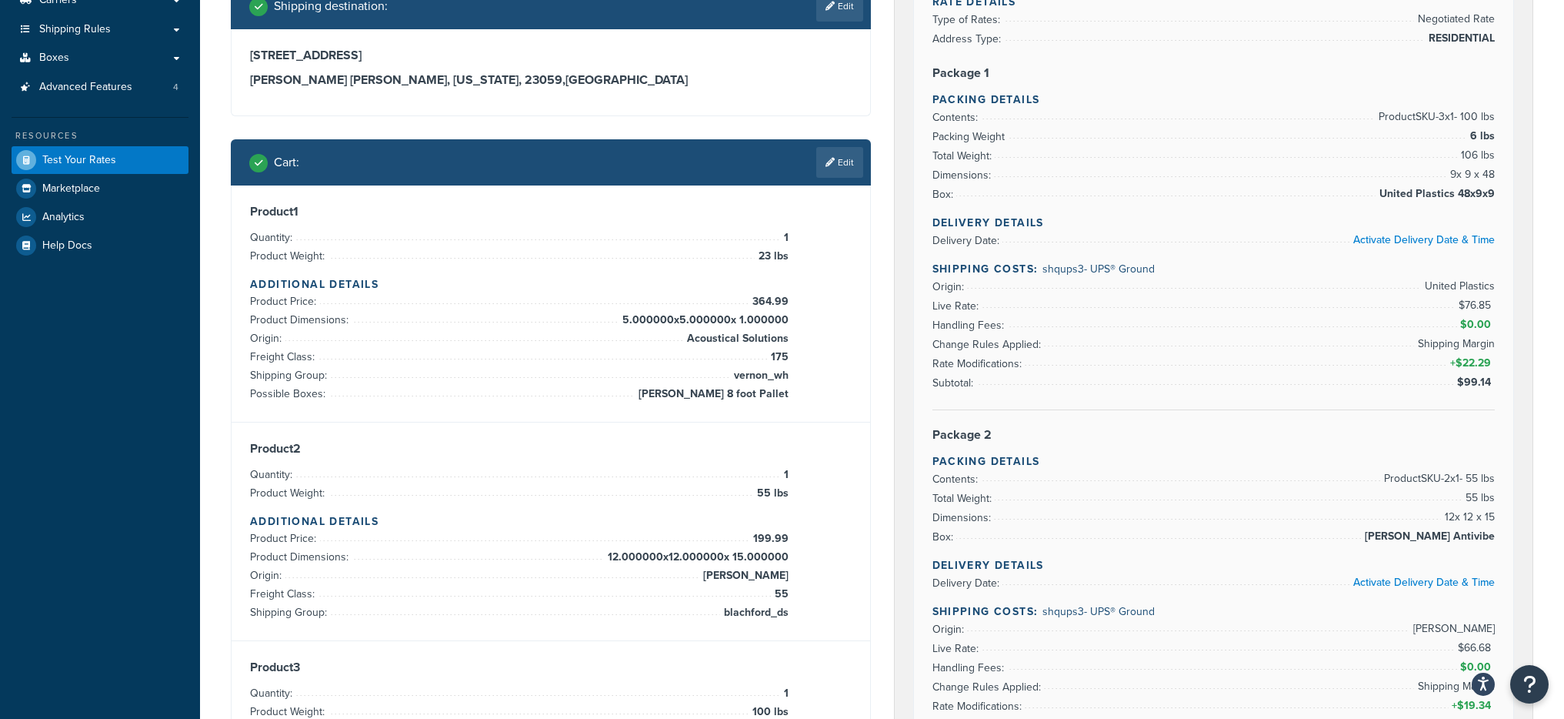
scroll to position [109, 0]
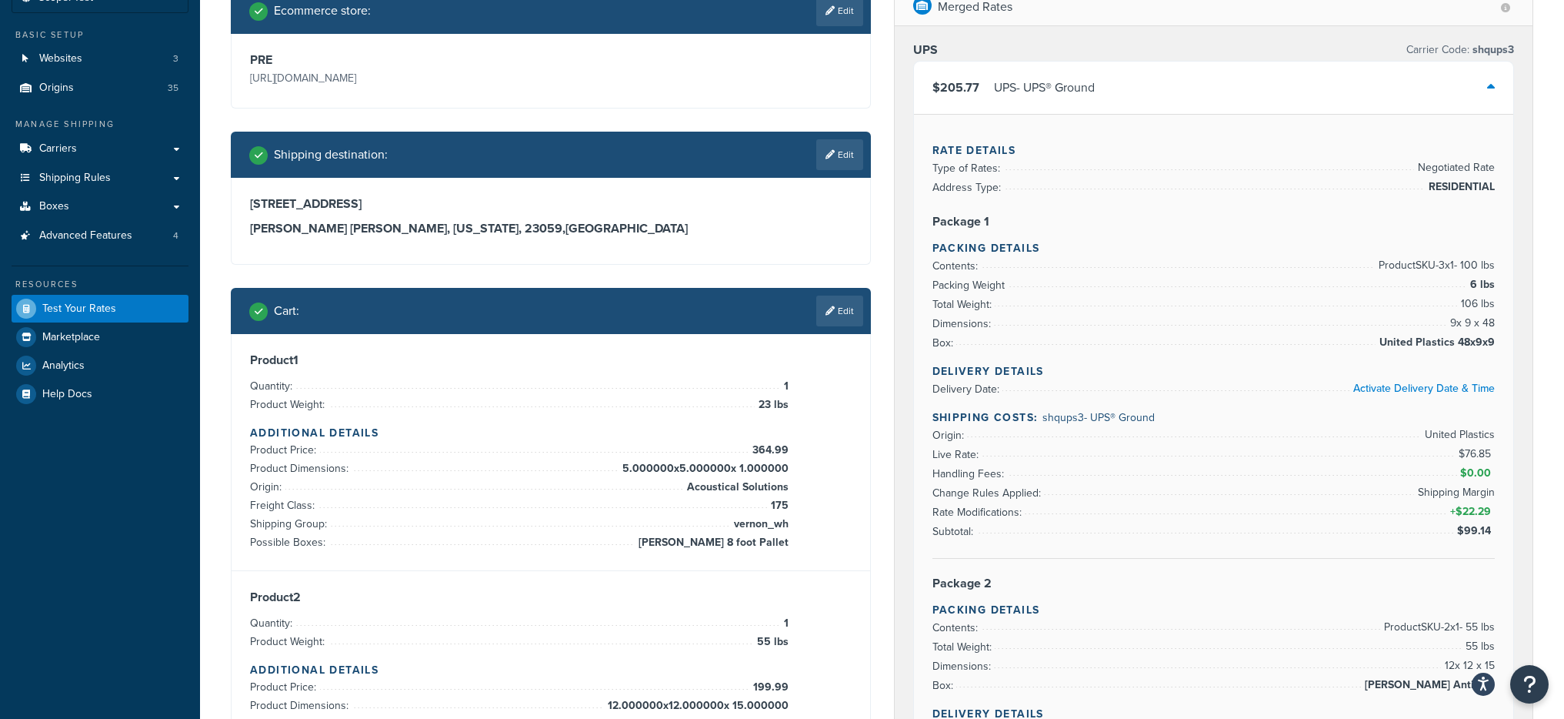
click at [1122, 109] on div "$205.77 UPS - UPS® Ground" at bounding box center [1214, 88] width 600 height 52
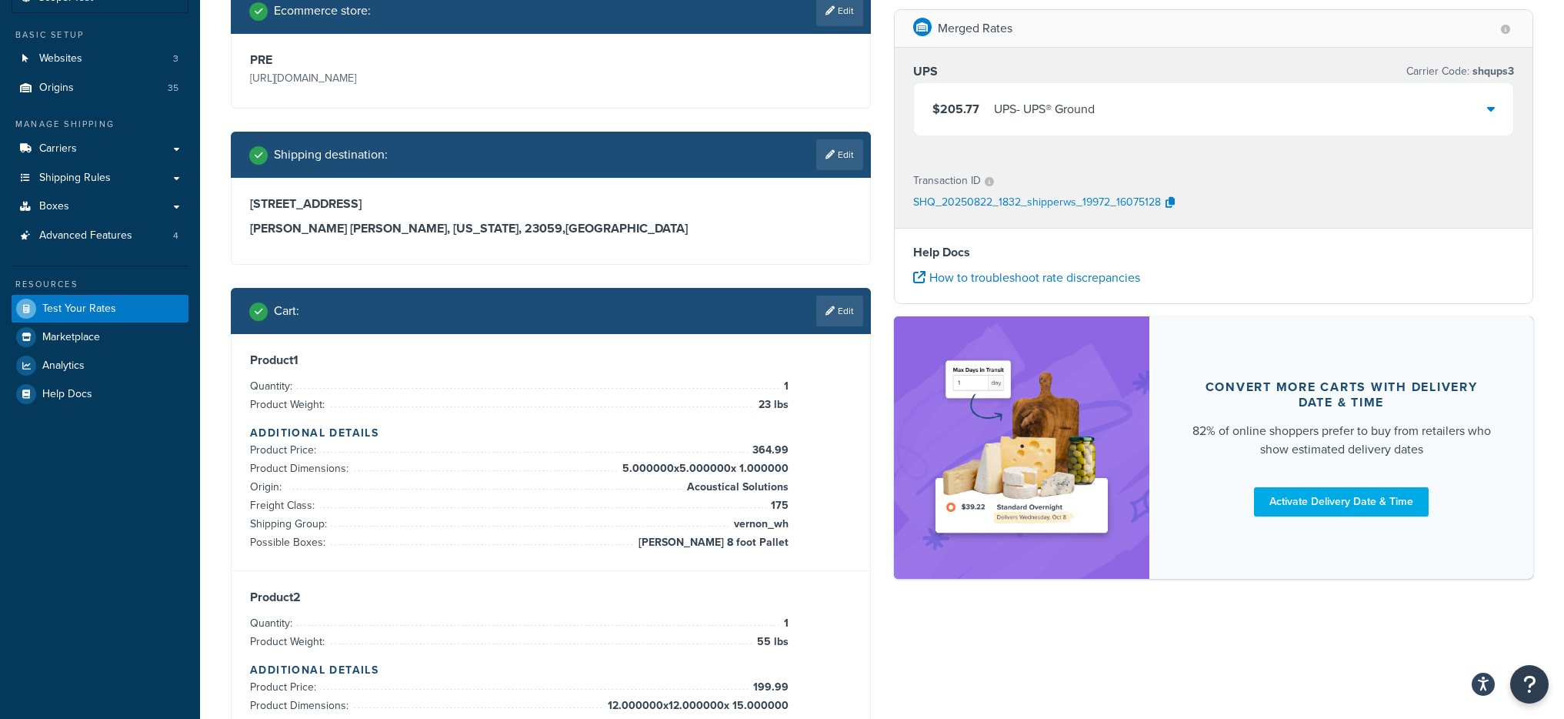
click at [1109, 108] on div "$205.77 UPS - UPS® Ground" at bounding box center [1214, 109] width 600 height 52
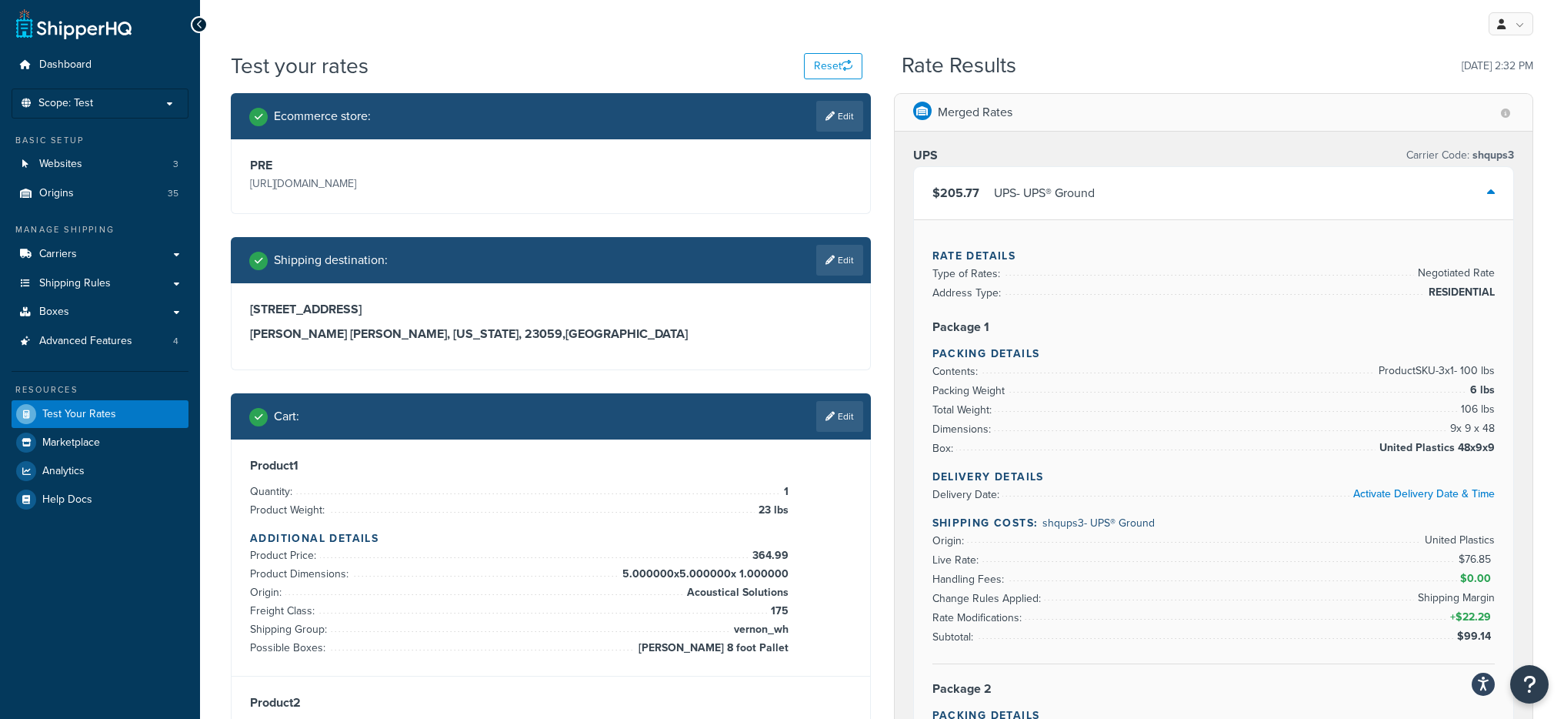
scroll to position [0, 0]
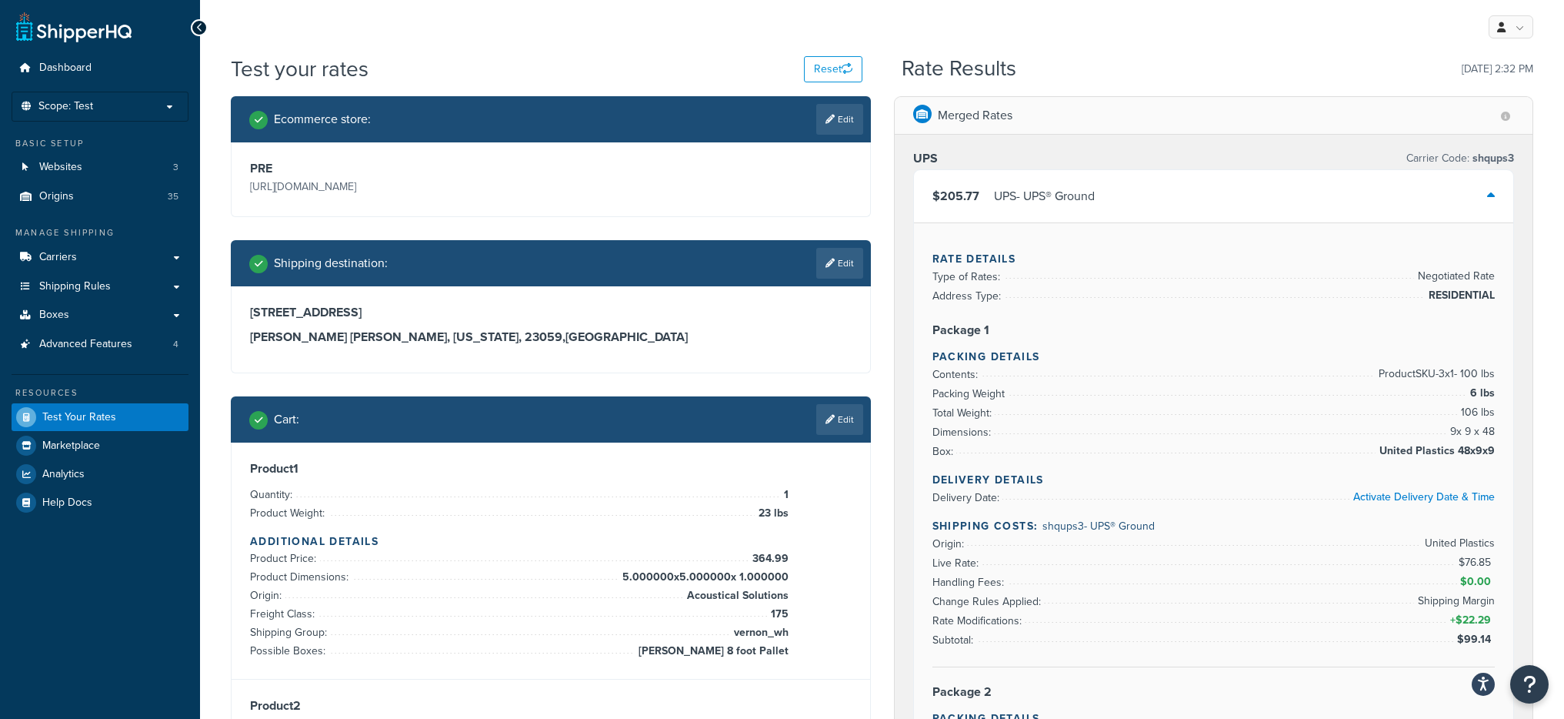
click at [1152, 208] on div "$205.77 UPS - UPS® Ground" at bounding box center [1214, 196] width 600 height 52
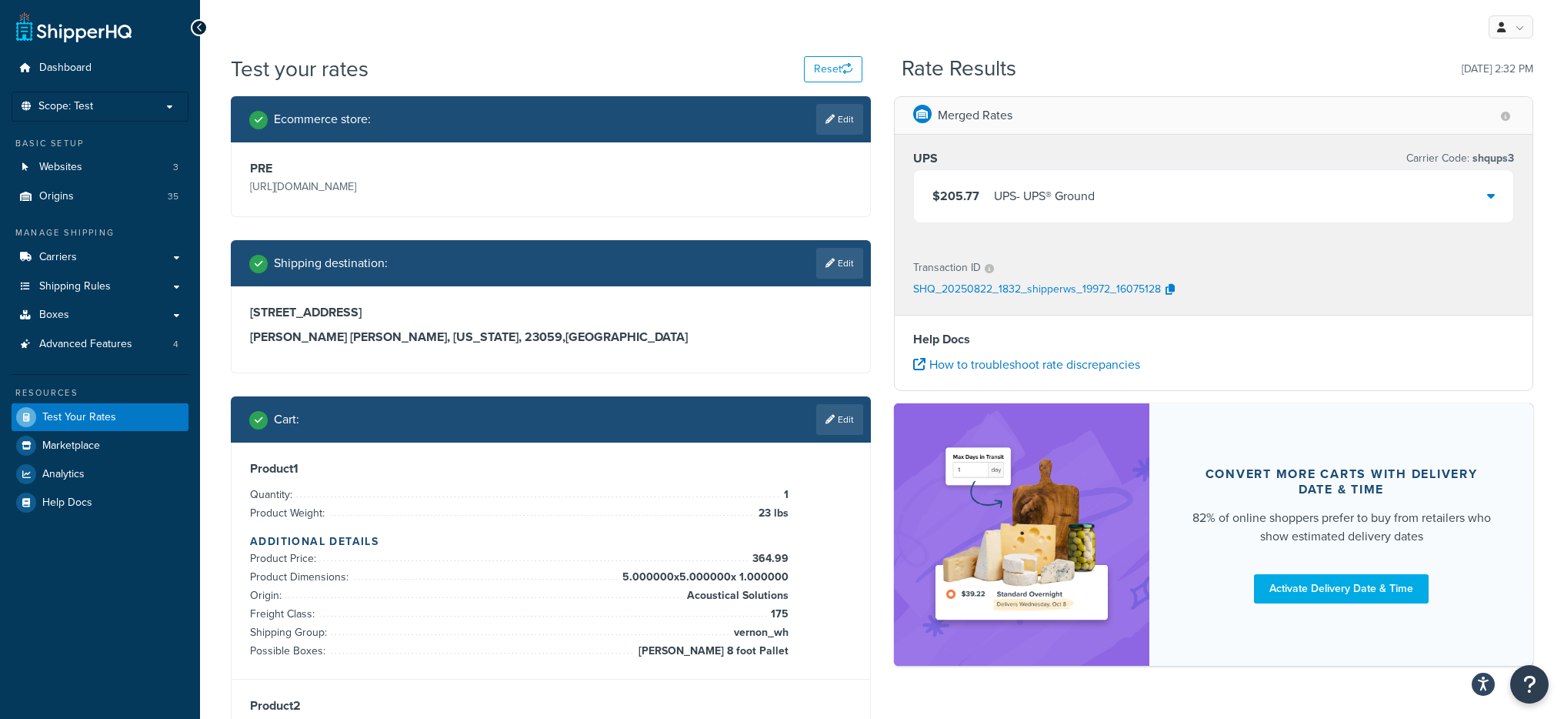
click at [1040, 167] on div "UPS Carrier Code: shqups3" at bounding box center [1214, 159] width 602 height 22
click at [1058, 205] on div "UPS - UPS® Ground" at bounding box center [1044, 196] width 101 height 22
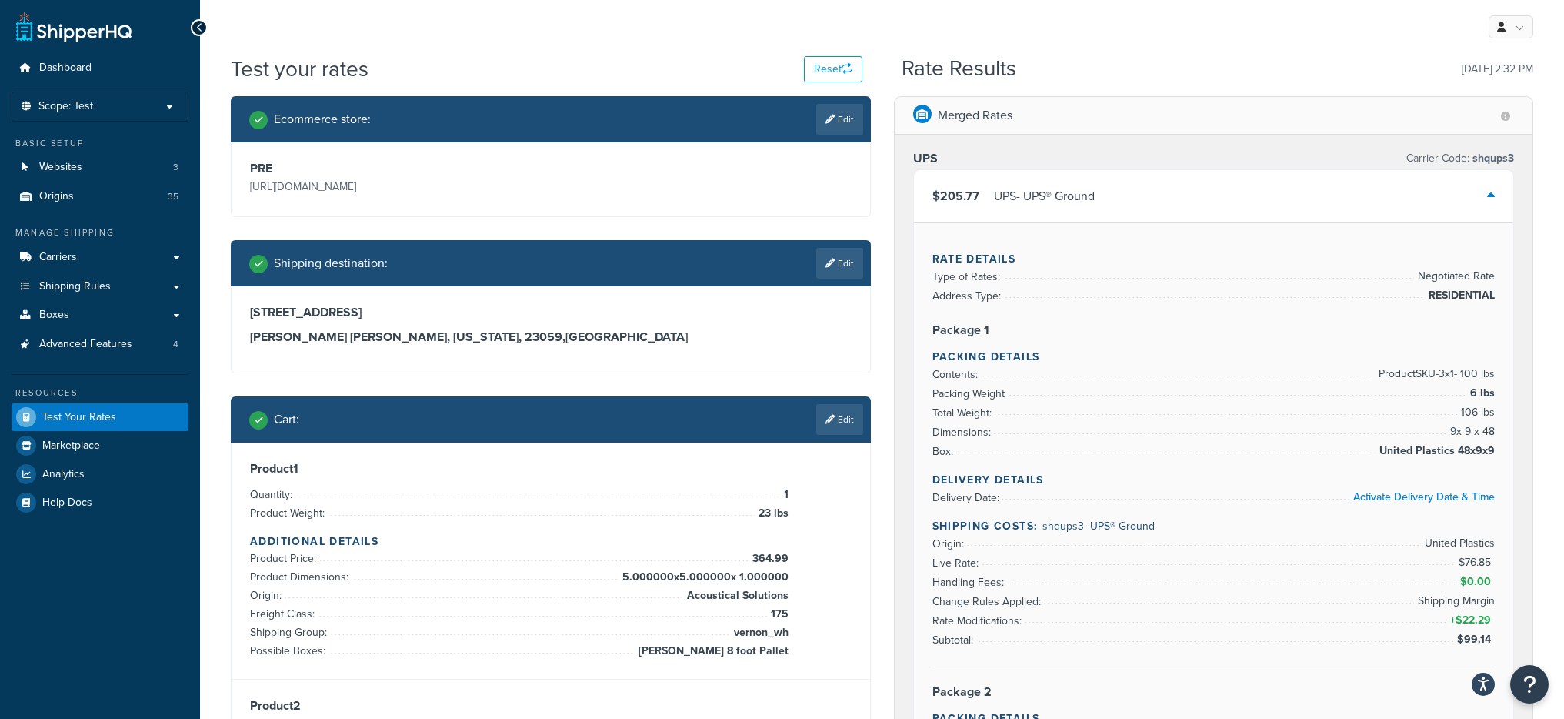
click at [1135, 209] on div "$205.77 UPS - UPS® Ground" at bounding box center [1214, 196] width 600 height 52
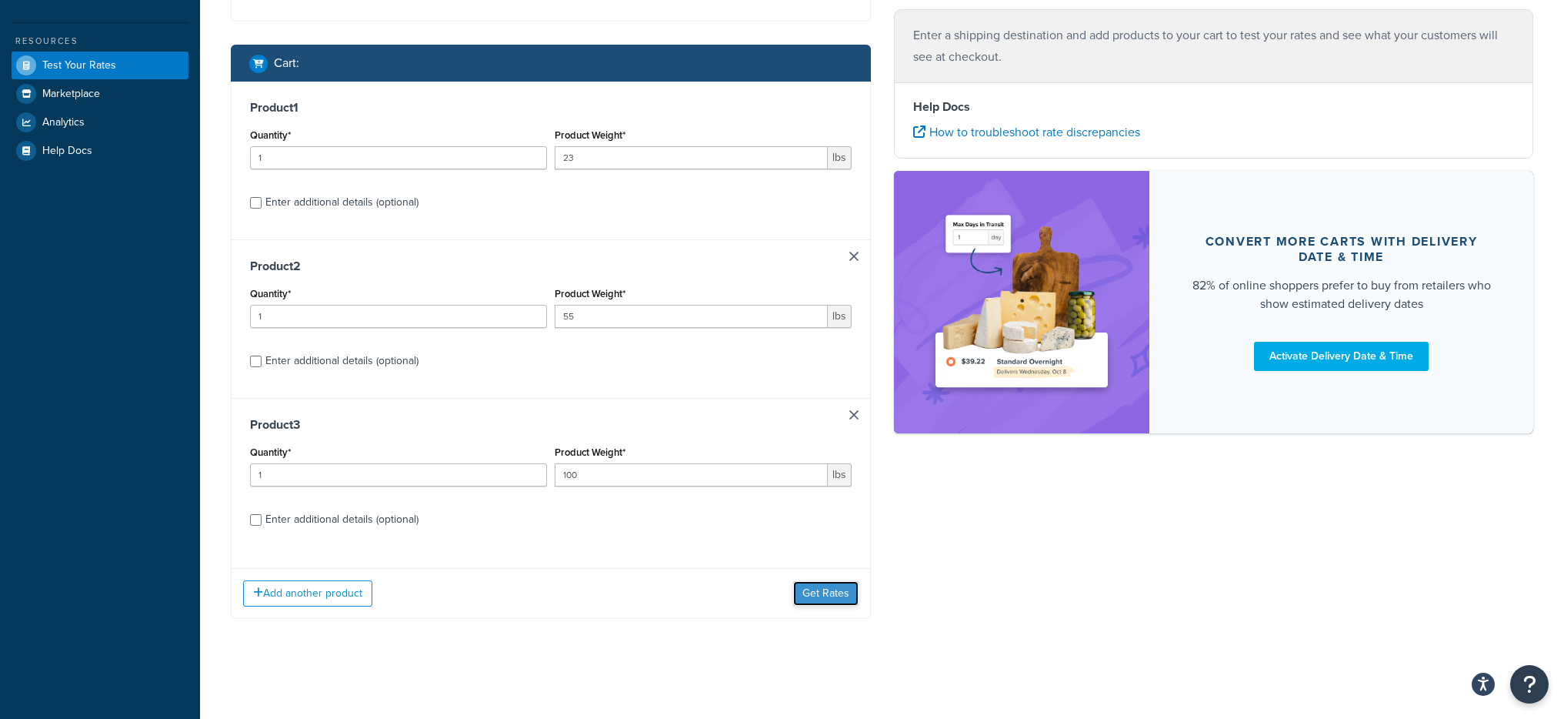
click at [820, 591] on button "Get Rates" at bounding box center [825, 593] width 65 height 25
click at [844, 601] on button "Get Rates" at bounding box center [825, 593] width 65 height 25
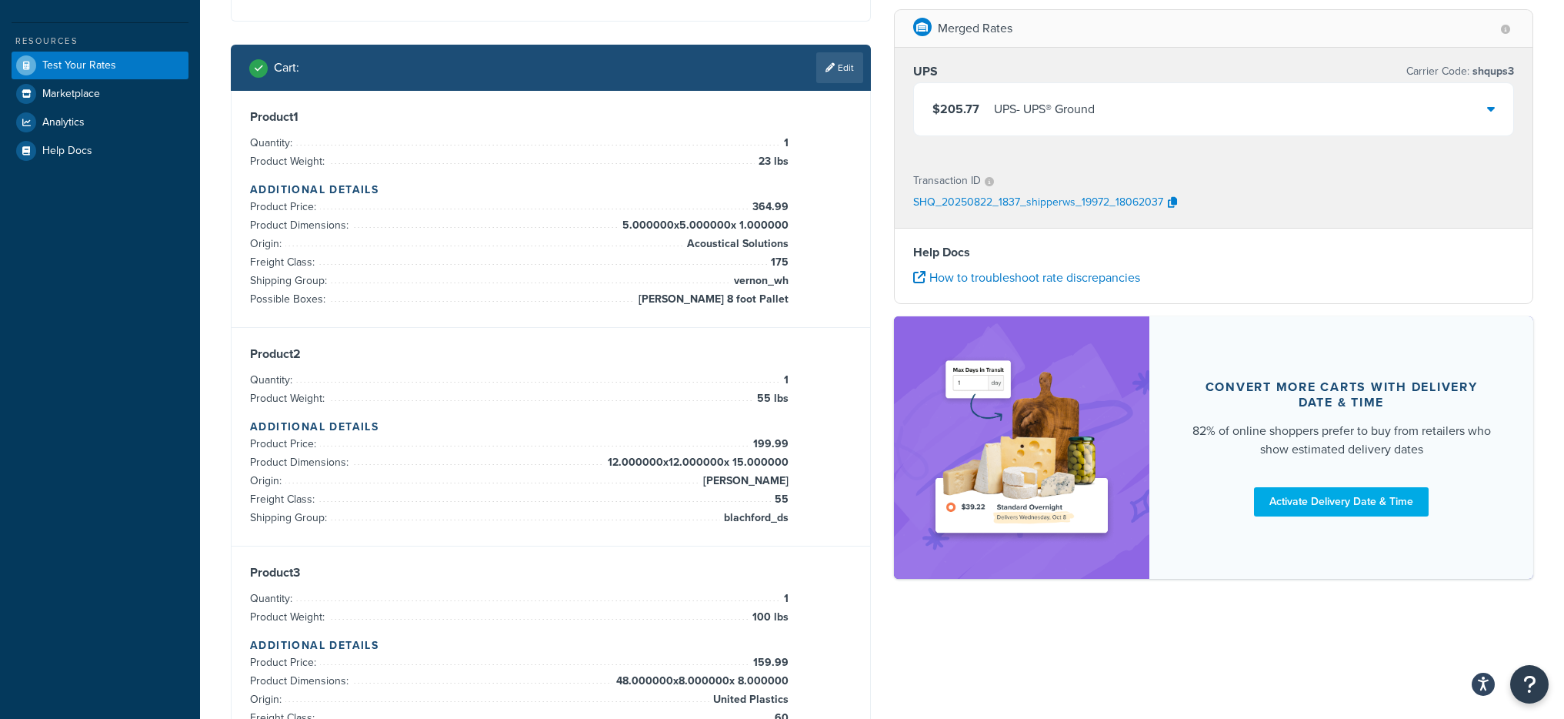
click at [1090, 201] on p "SHQ_20250822_1837_shipperws_19972_18062037" at bounding box center [1038, 203] width 250 height 23
click icon "button"
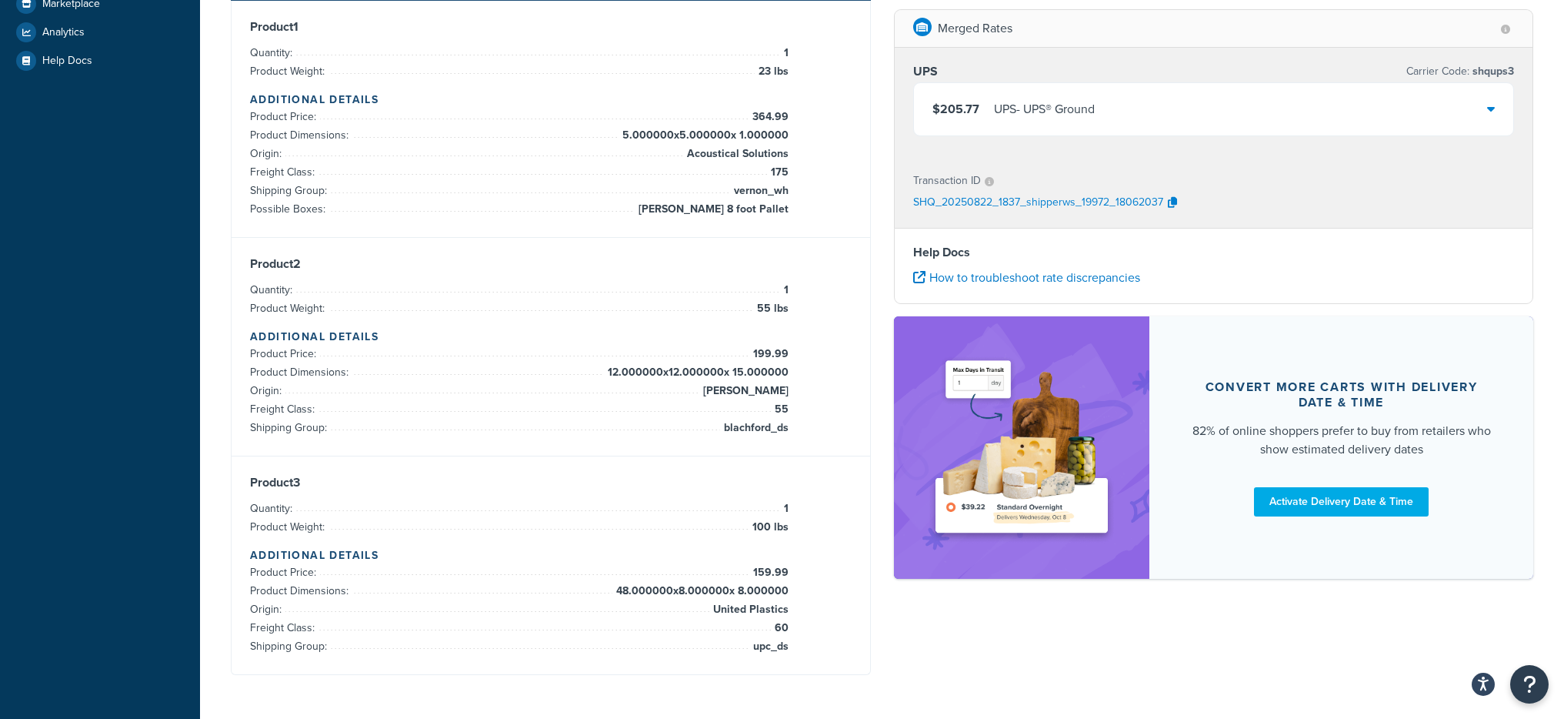
scroll to position [422, 0]
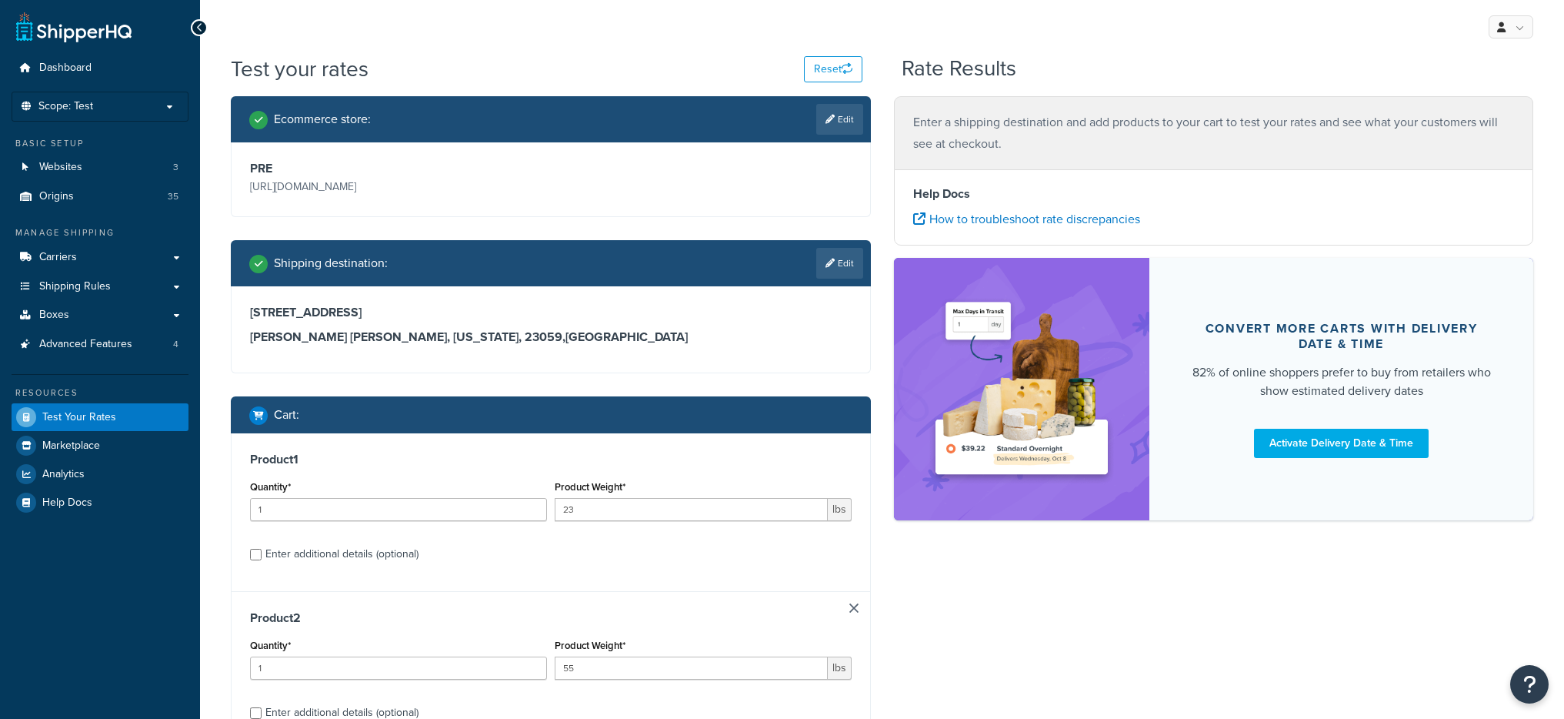
scroll to position [352, 0]
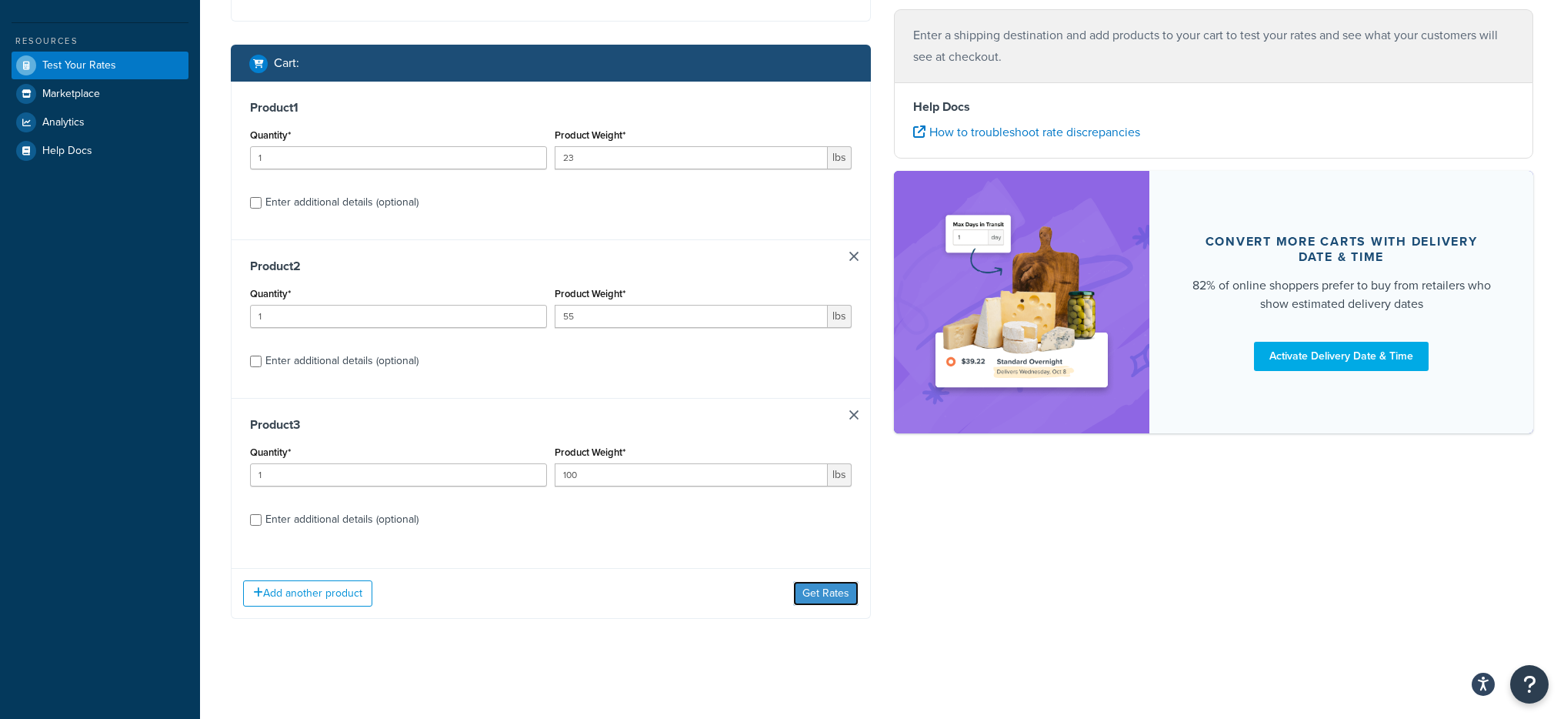
click at [835, 591] on button "Get Rates" at bounding box center [825, 593] width 65 height 25
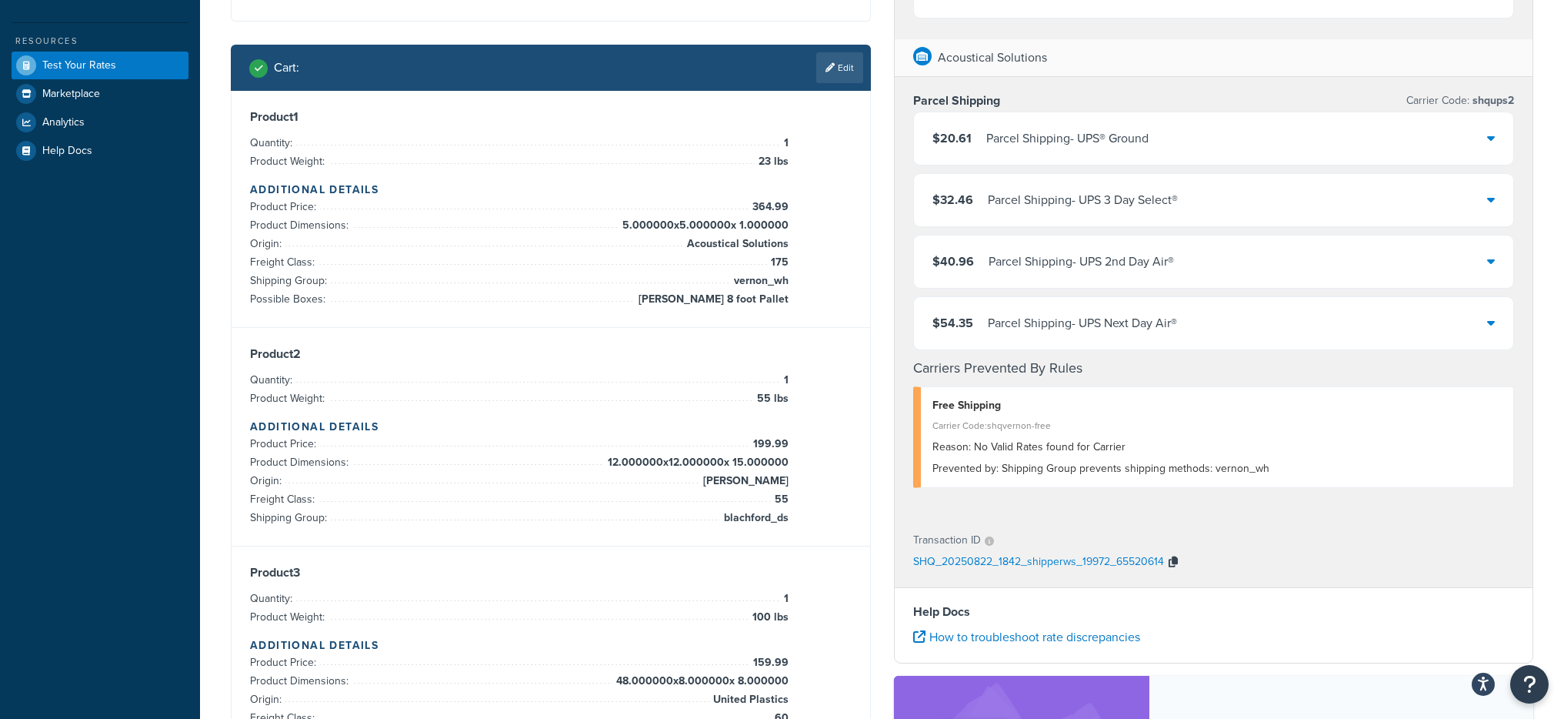
click at [1176, 561] on icon "button" at bounding box center [1173, 561] width 9 height 11
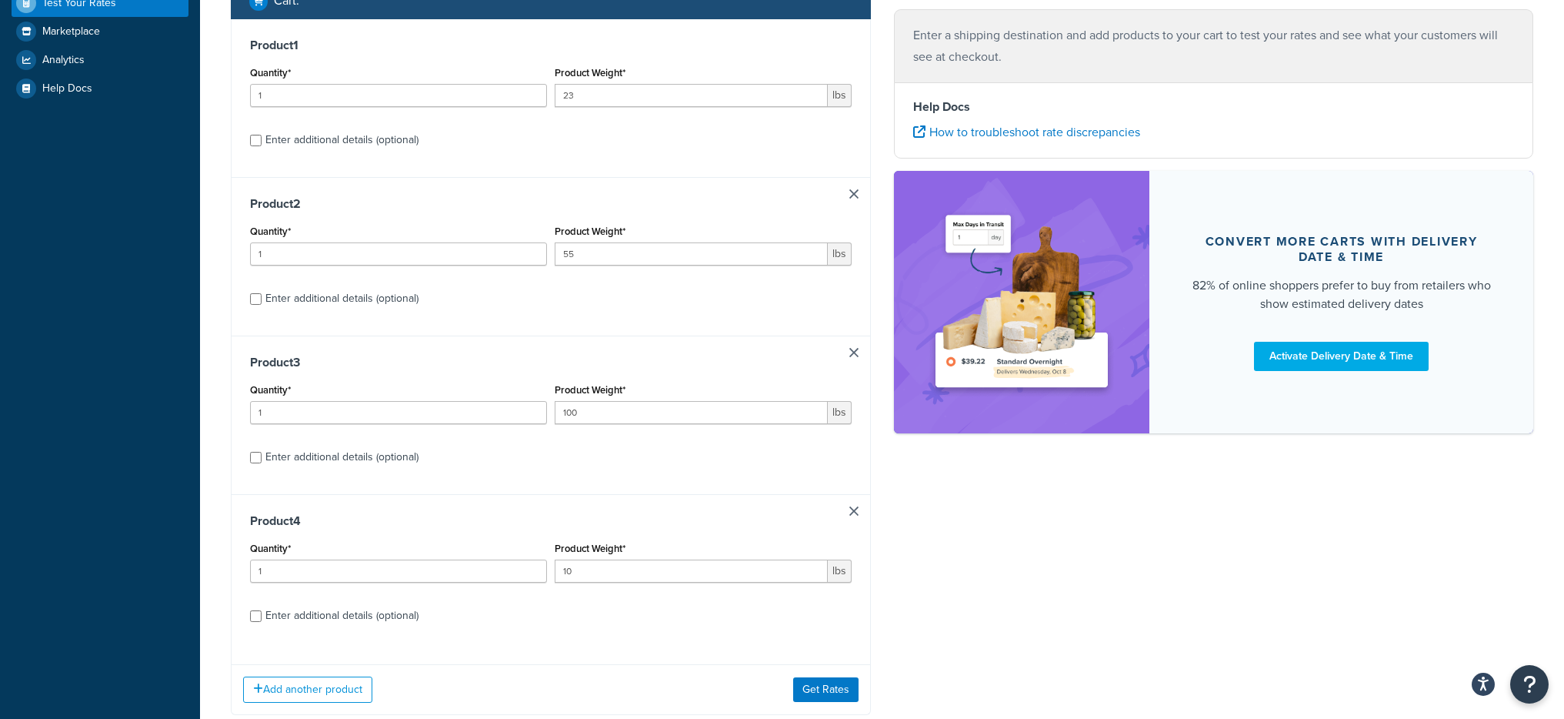
scroll to position [510, 0]
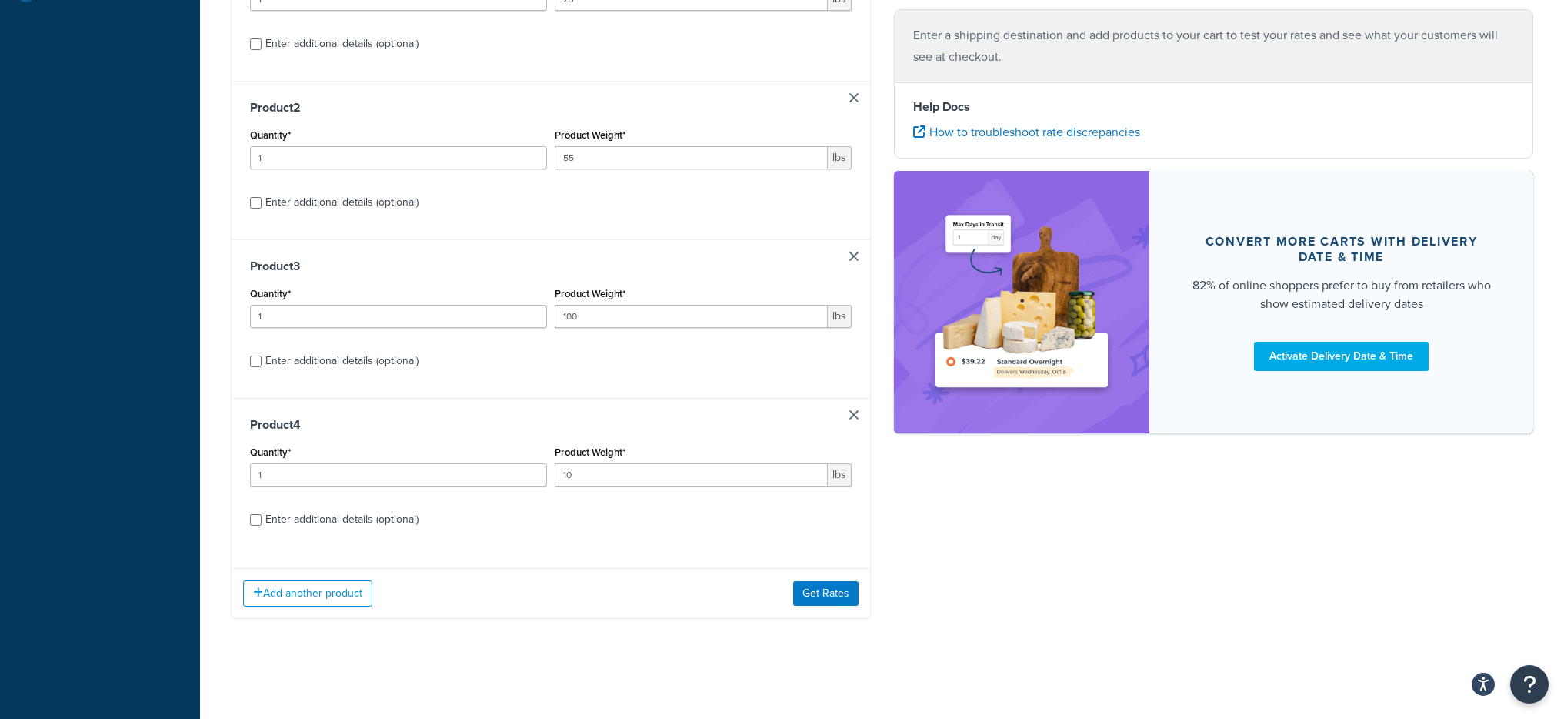
click at [273, 515] on div "Enter additional details (optional)" at bounding box center [341, 520] width 153 height 22
click at [262, 515] on input "Enter additional details (optional)" at bounding box center [256, 520] width 12 height 12
checkbox input "true"
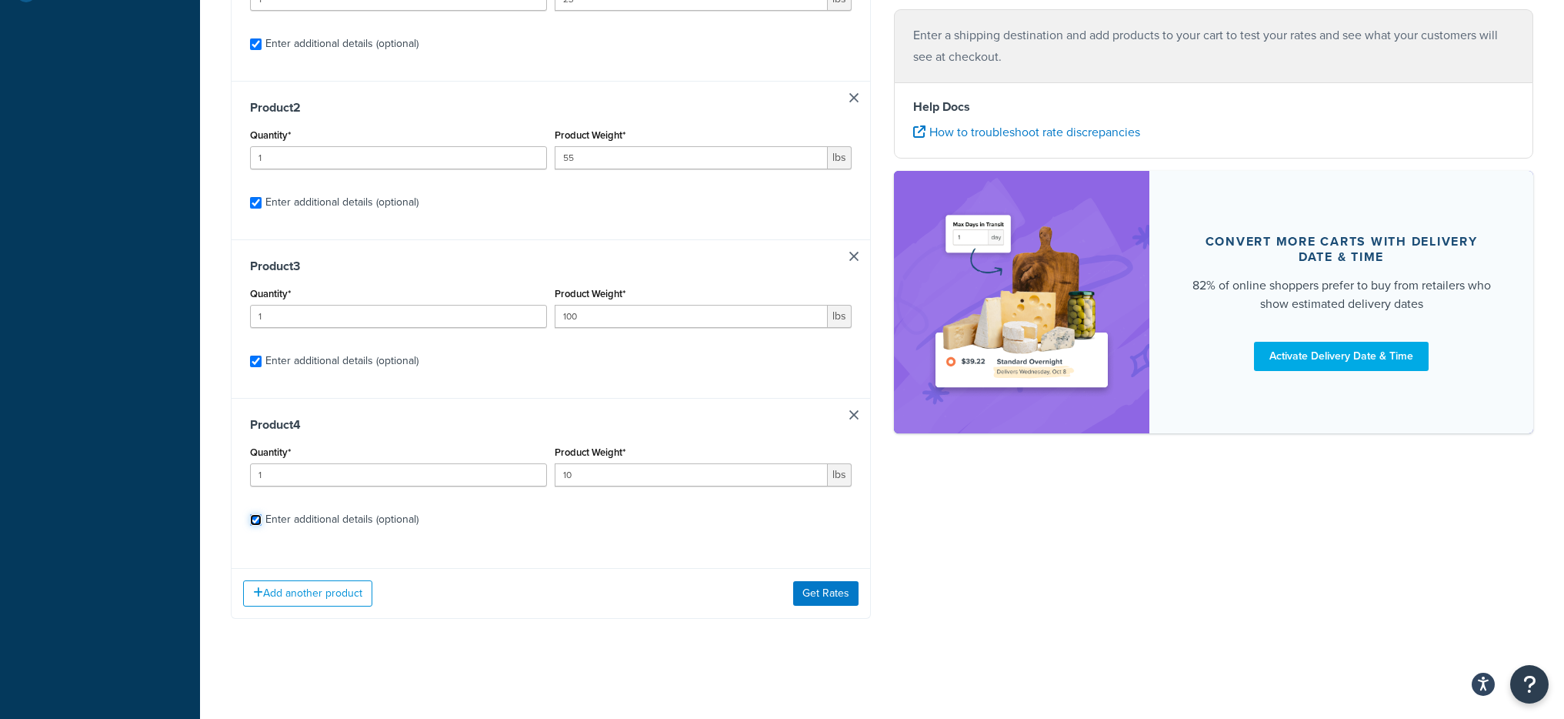
checkbox input "true"
select select "175"
select select "55"
select select "60"
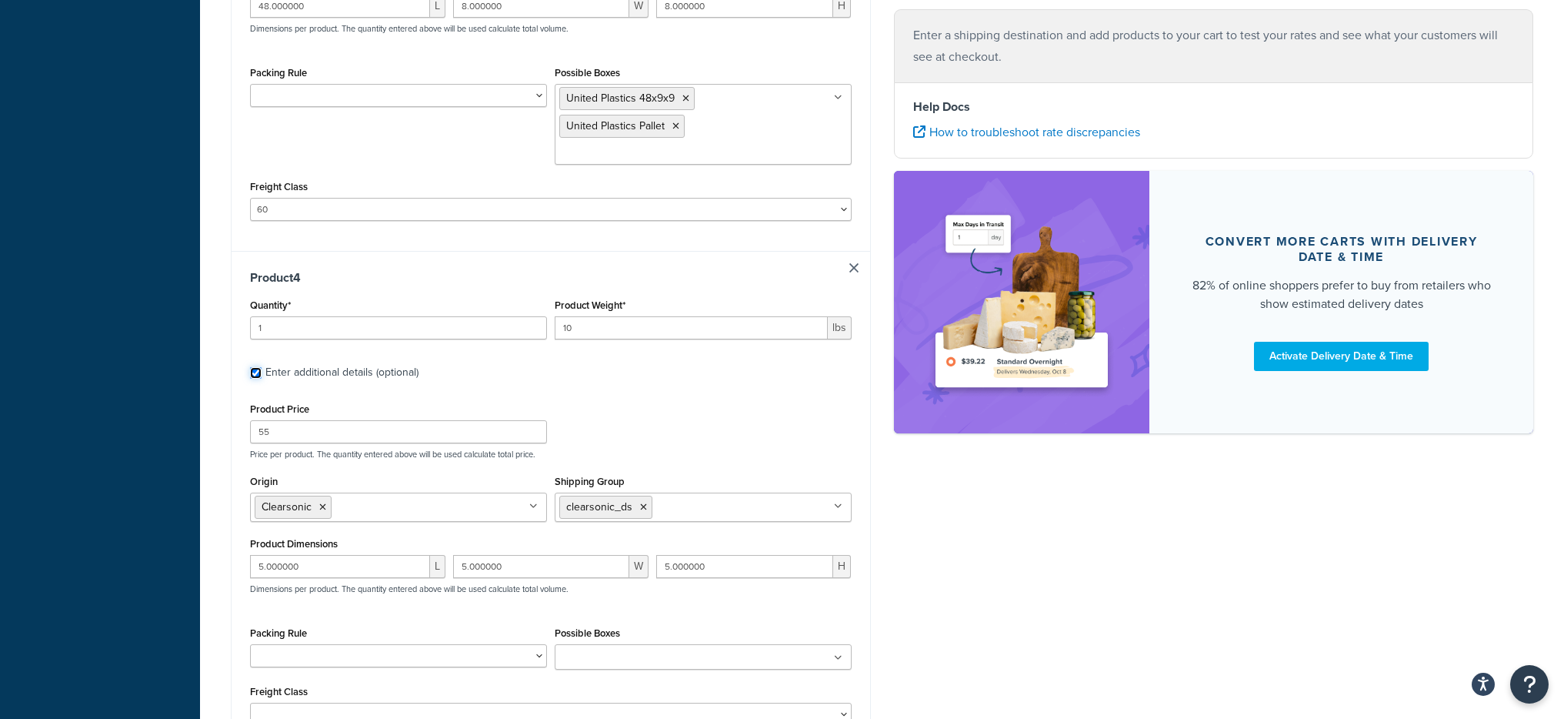
scroll to position [1834, 0]
click at [851, 264] on link at bounding box center [854, 268] width 9 height 9
checkbox input "false"
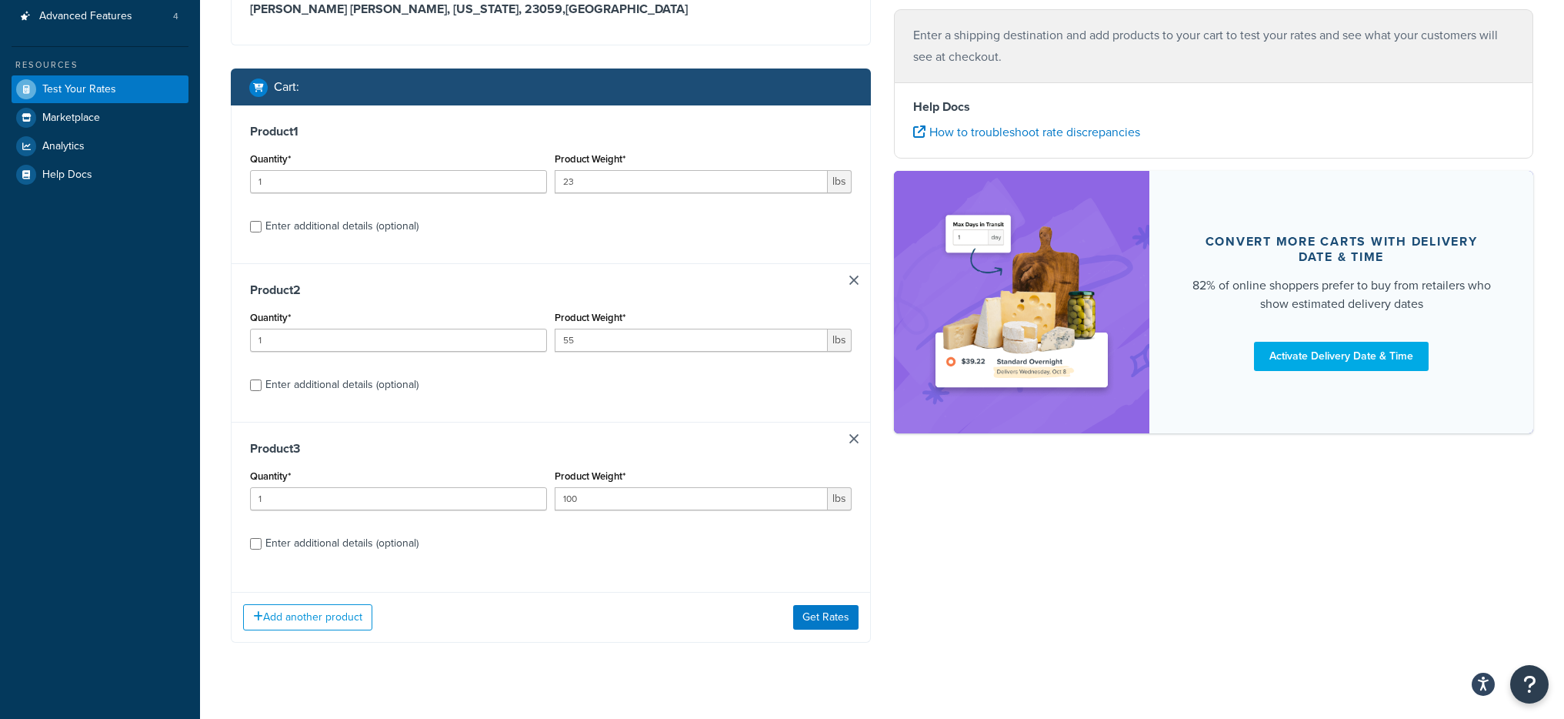
scroll to position [192, 0]
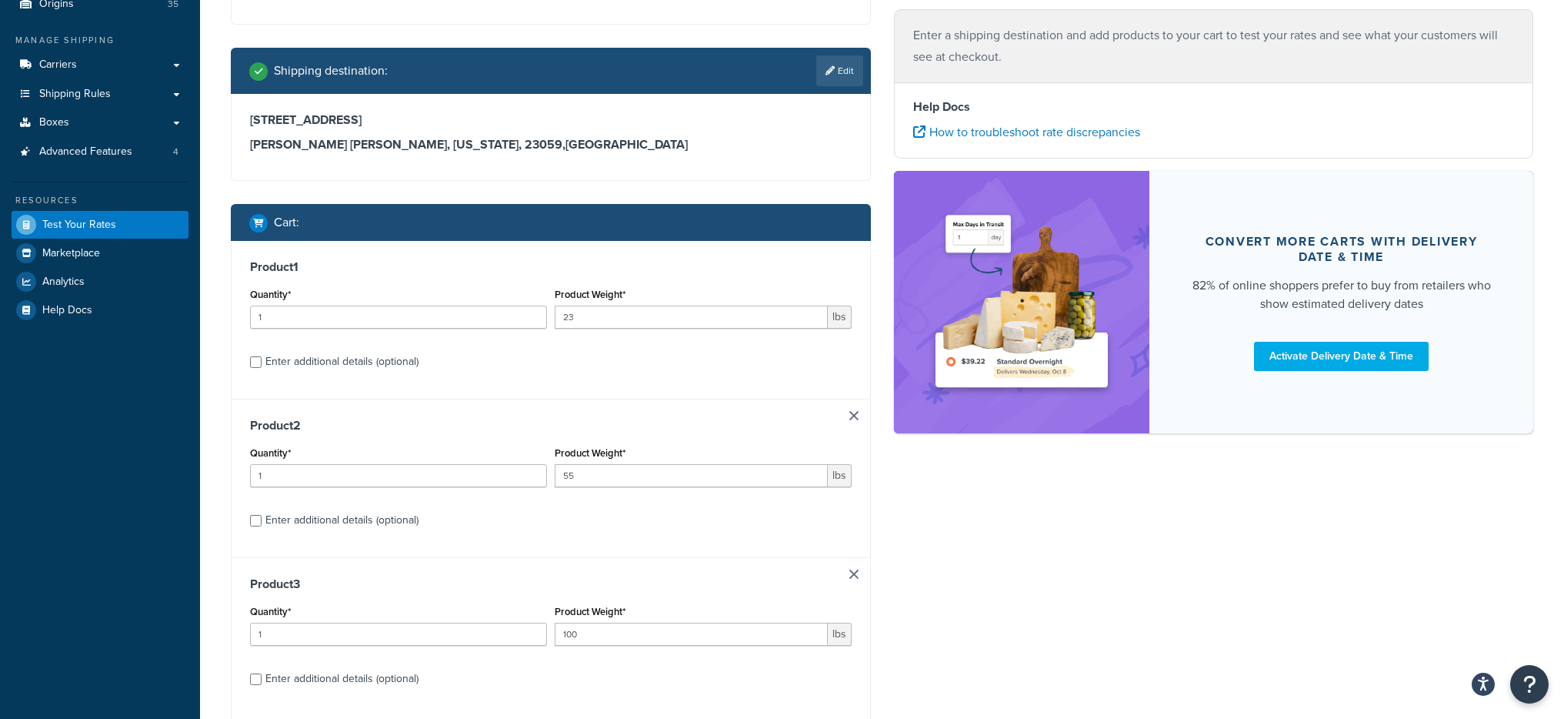
click at [853, 576] on link at bounding box center [854, 573] width 9 height 9
click at [313, 512] on div "Enter additional details (optional)" at bounding box center [341, 520] width 153 height 22
click at [262, 515] on input "Enter additional details (optional)" at bounding box center [256, 521] width 12 height 12
checkbox input "true"
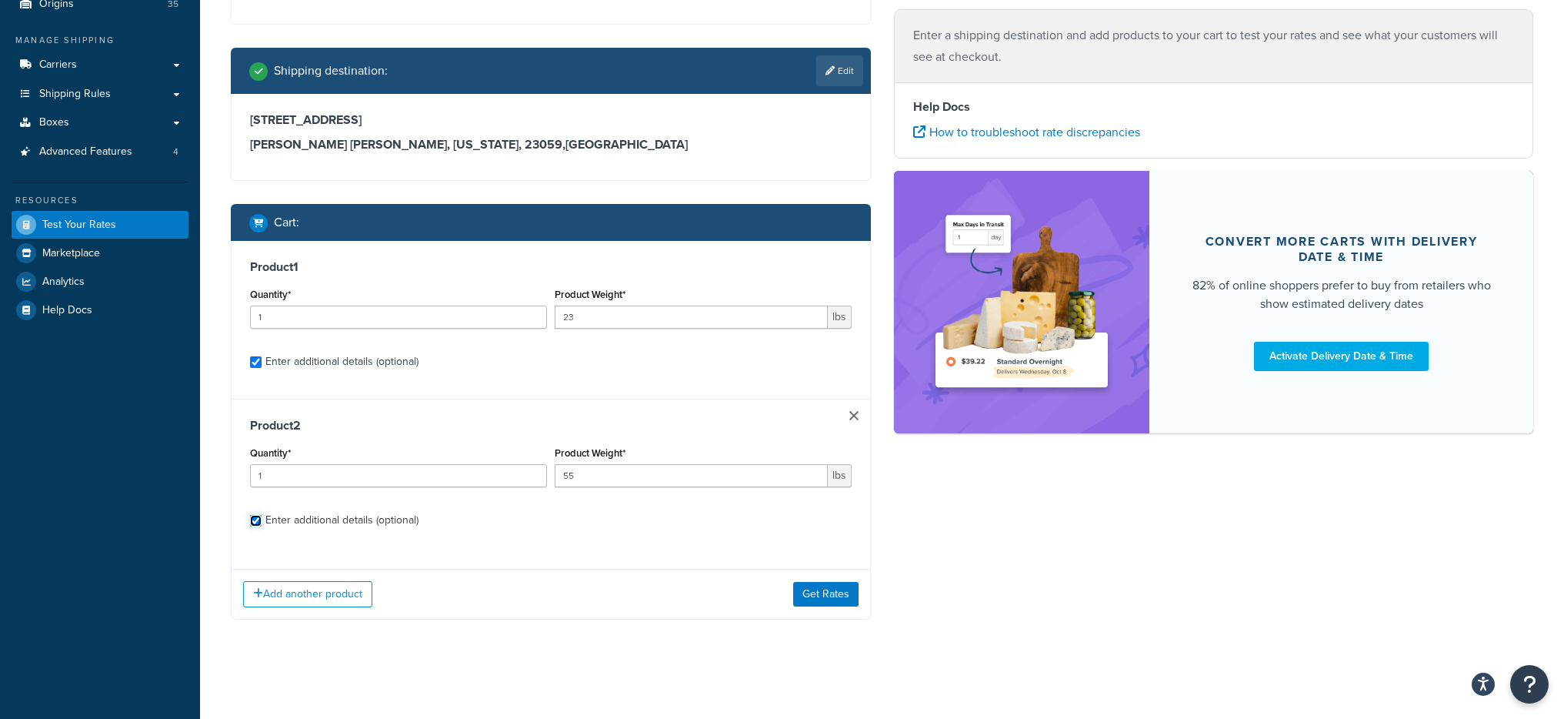
select select "175"
select select "55"
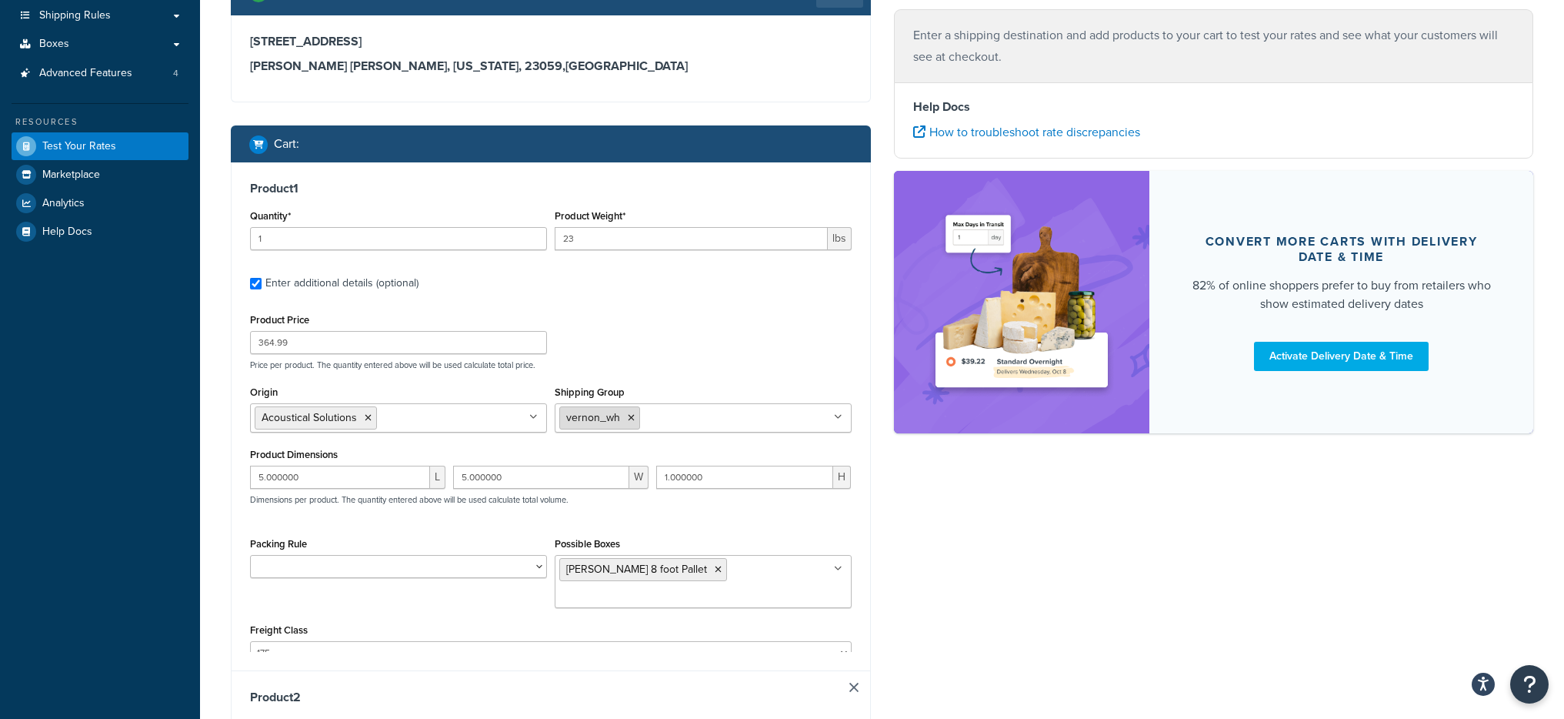
scroll to position [290, 0]
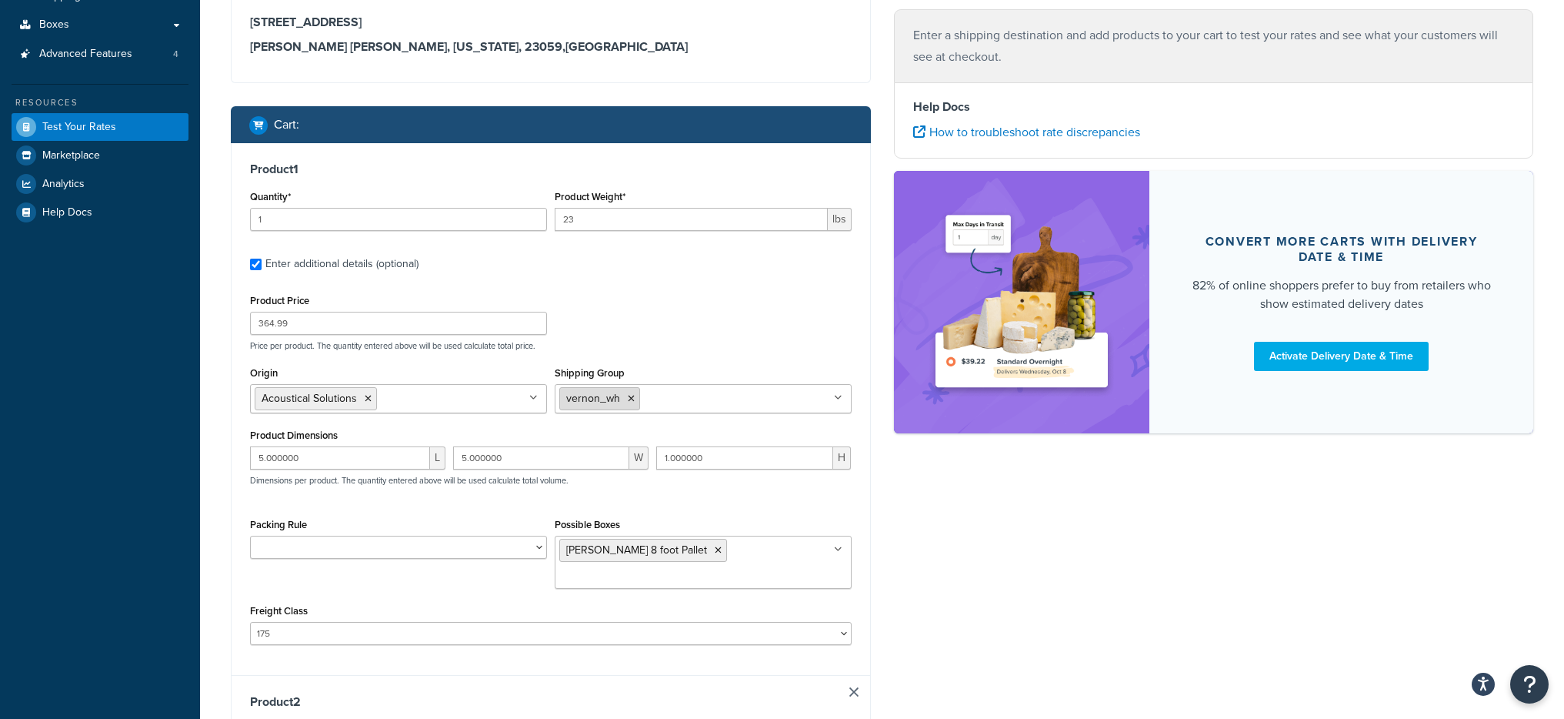
click at [633, 396] on icon at bounding box center [631, 398] width 7 height 9
click at [368, 395] on icon at bounding box center [368, 398] width 7 height 9
click at [205, 449] on div "Test your rates Reset Rate Results Ecommerce store : Edit PRE [URL][DOMAIN_NAME…" at bounding box center [882, 561] width 1364 height 1595
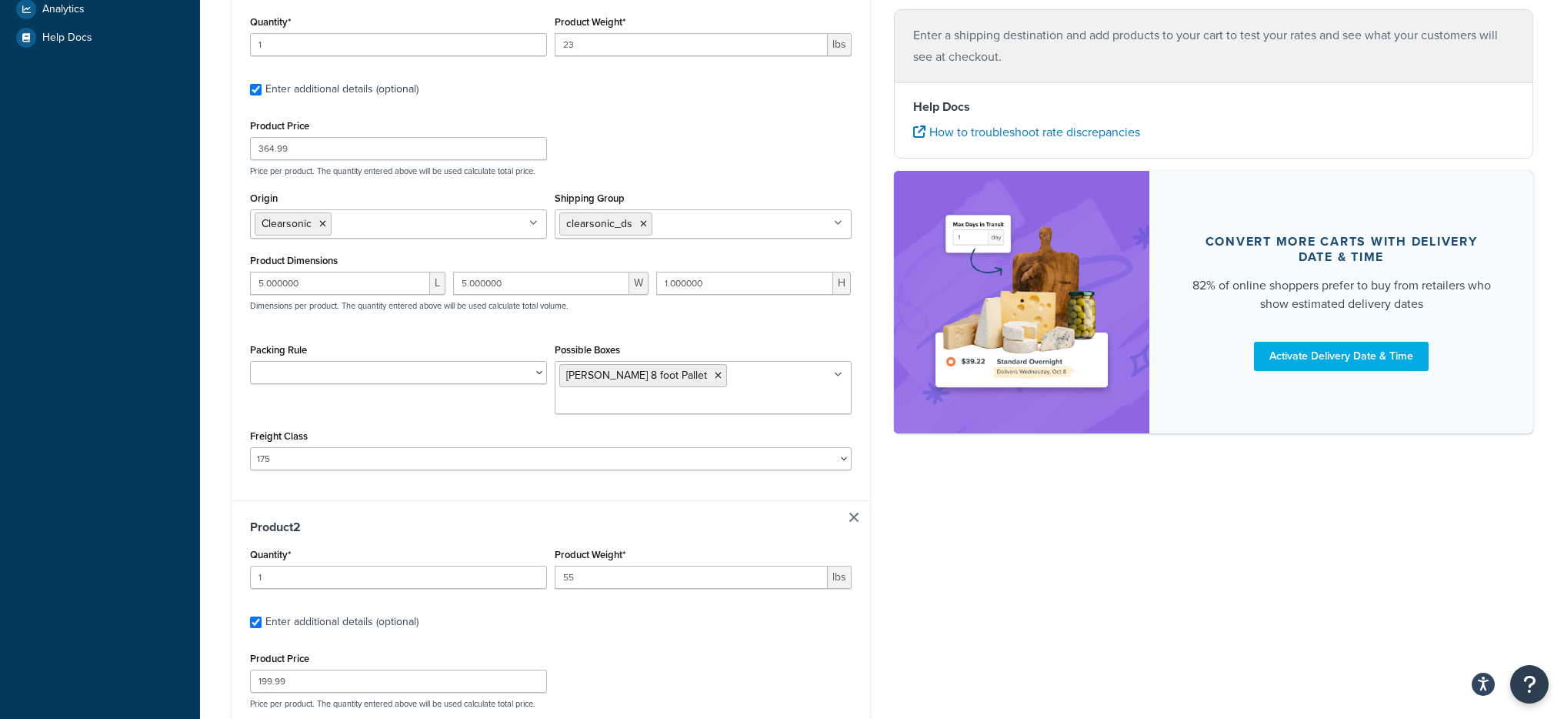
scroll to position [480, 0]
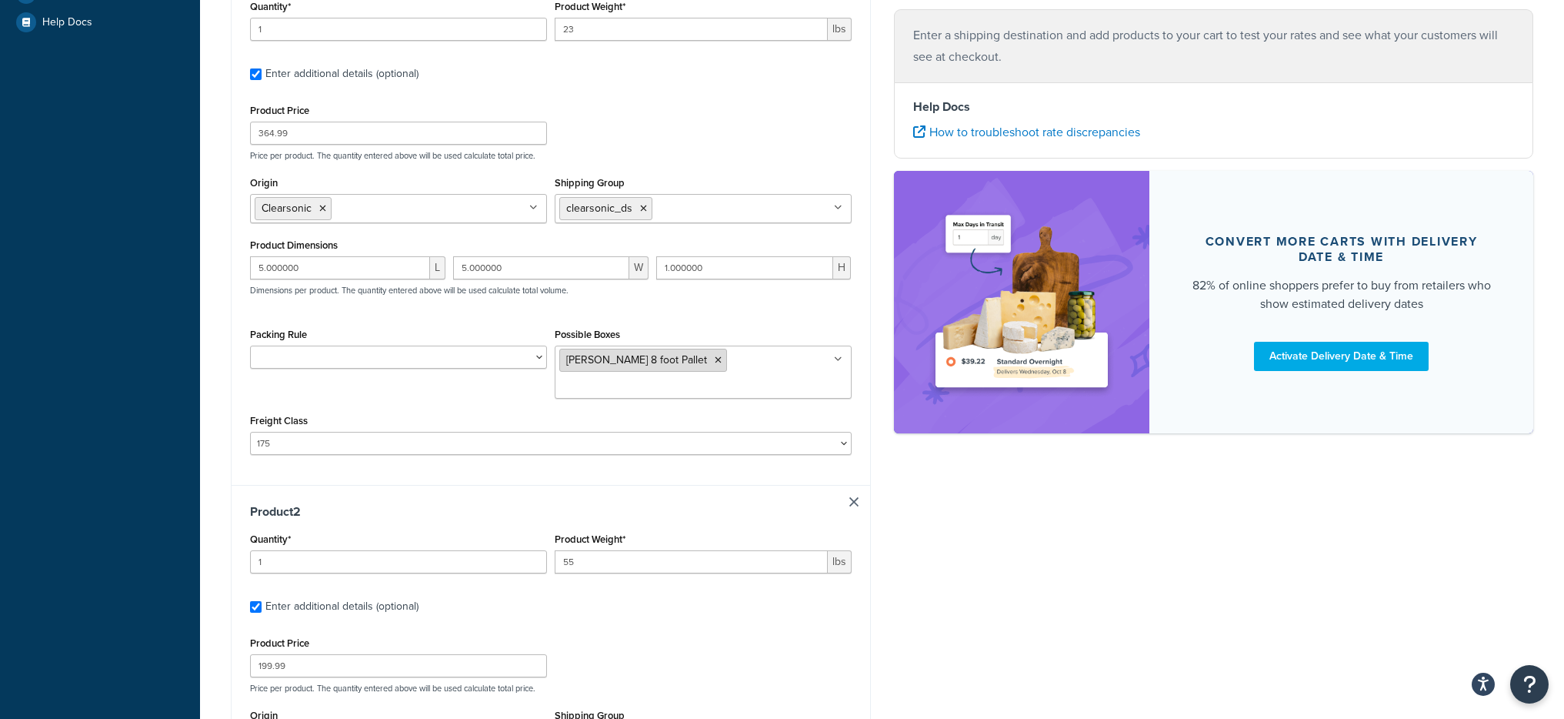
click at [715, 356] on icon at bounding box center [718, 360] width 7 height 9
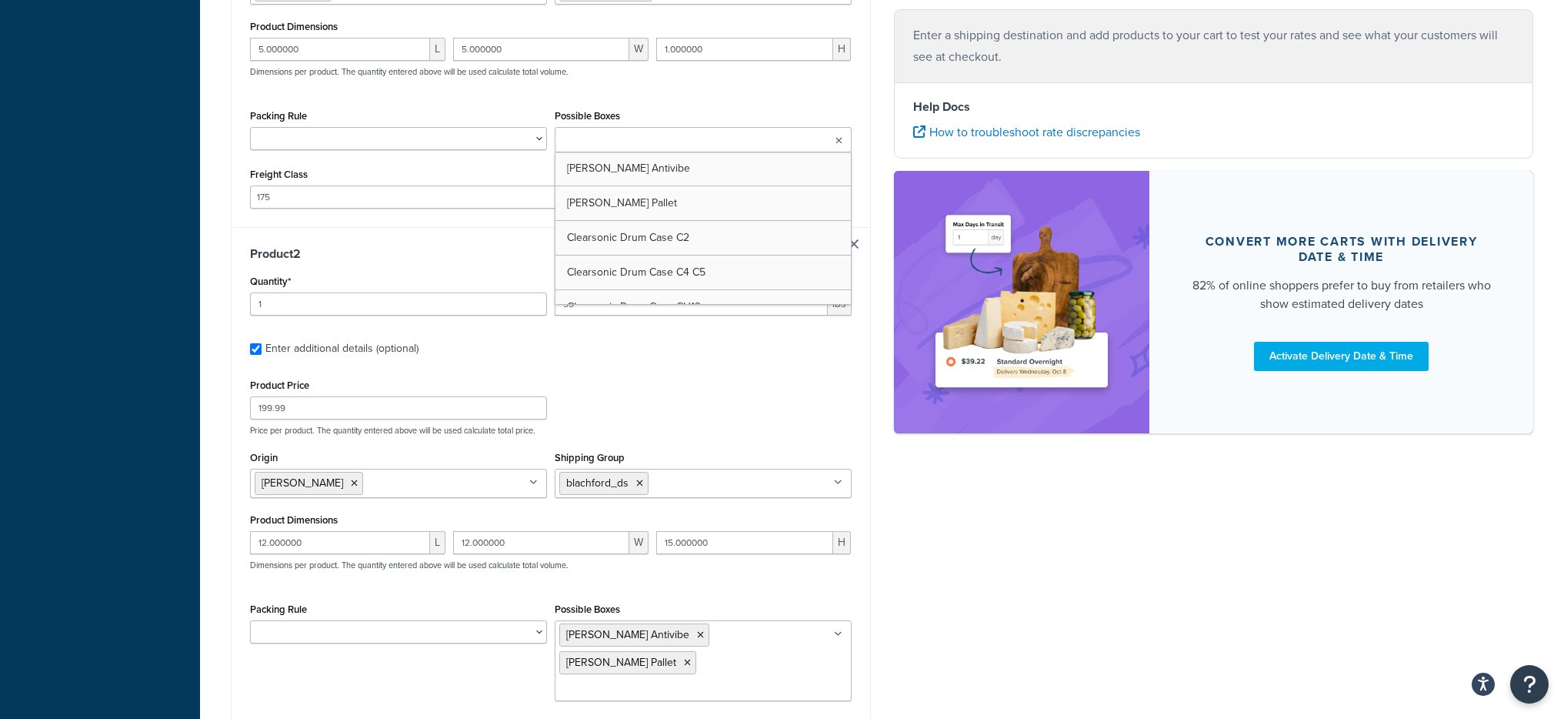
click at [194, 343] on div "Dashboard Scope: Test Basic Setup Websites 3 Origins 35 Manage Shipping Carrier…" at bounding box center [100, 125] width 200 height 1648
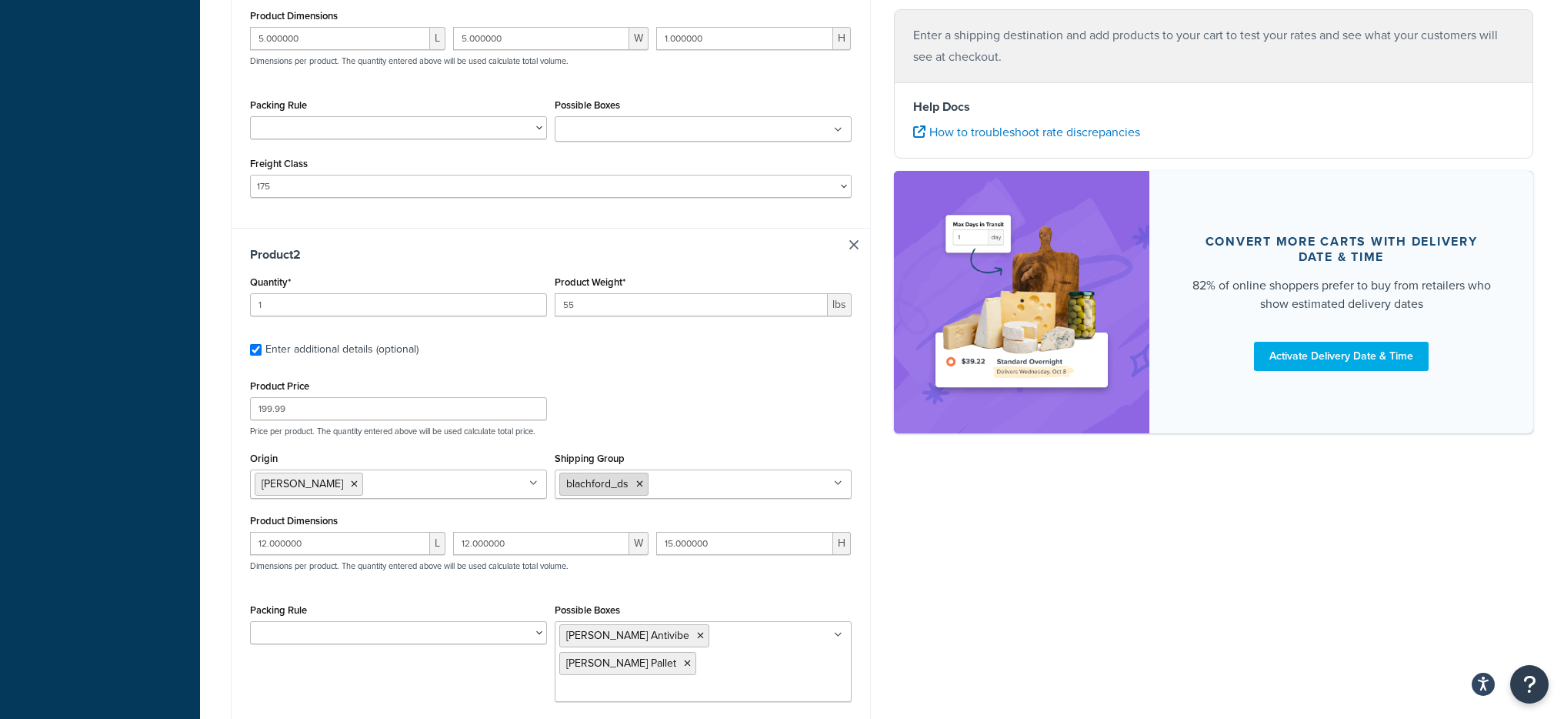
scroll to position [723, 0]
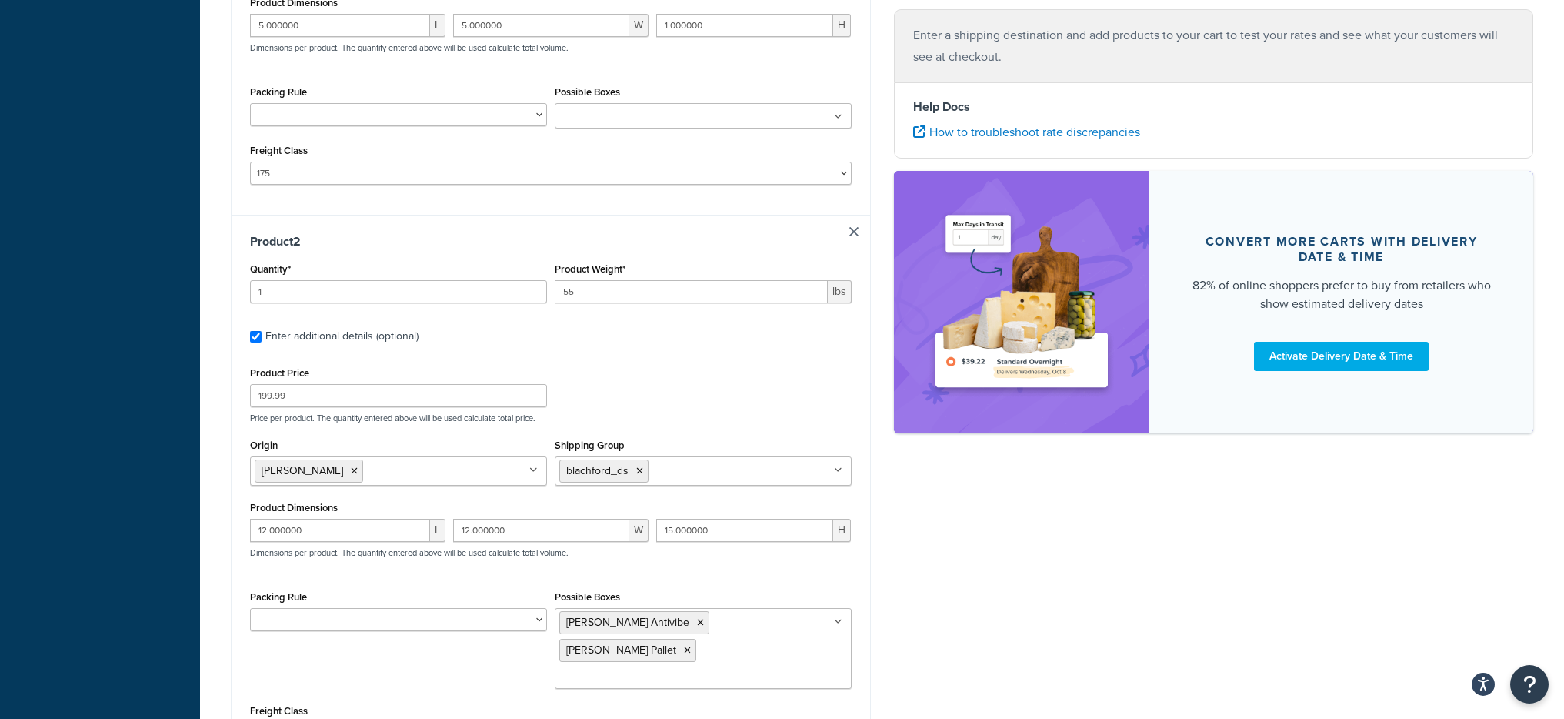
click at [207, 382] on div "Test your rates Reset Rate Results Ecommerce store : Edit PRE [URL][DOMAIN_NAME…" at bounding box center [882, 115] width 1364 height 1568
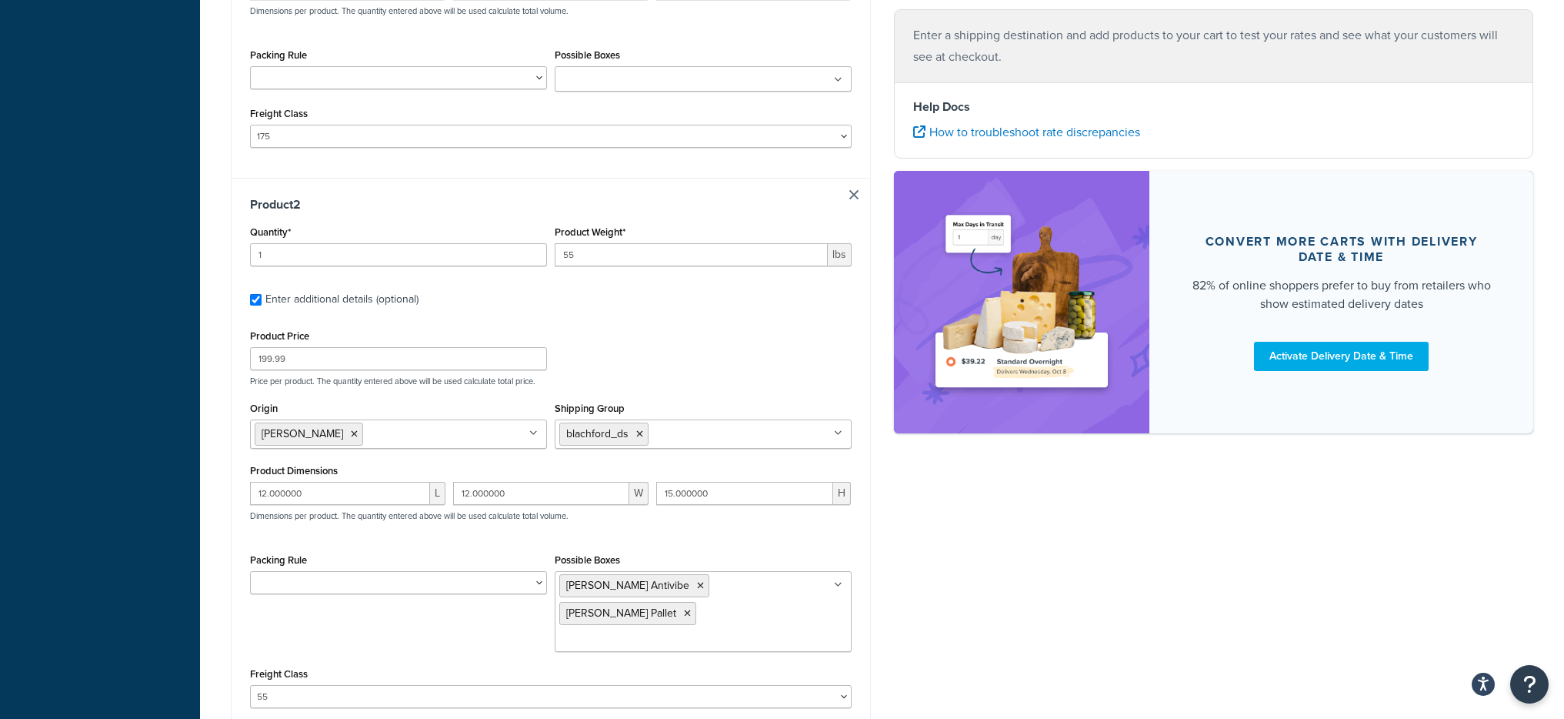
scroll to position [913, 0]
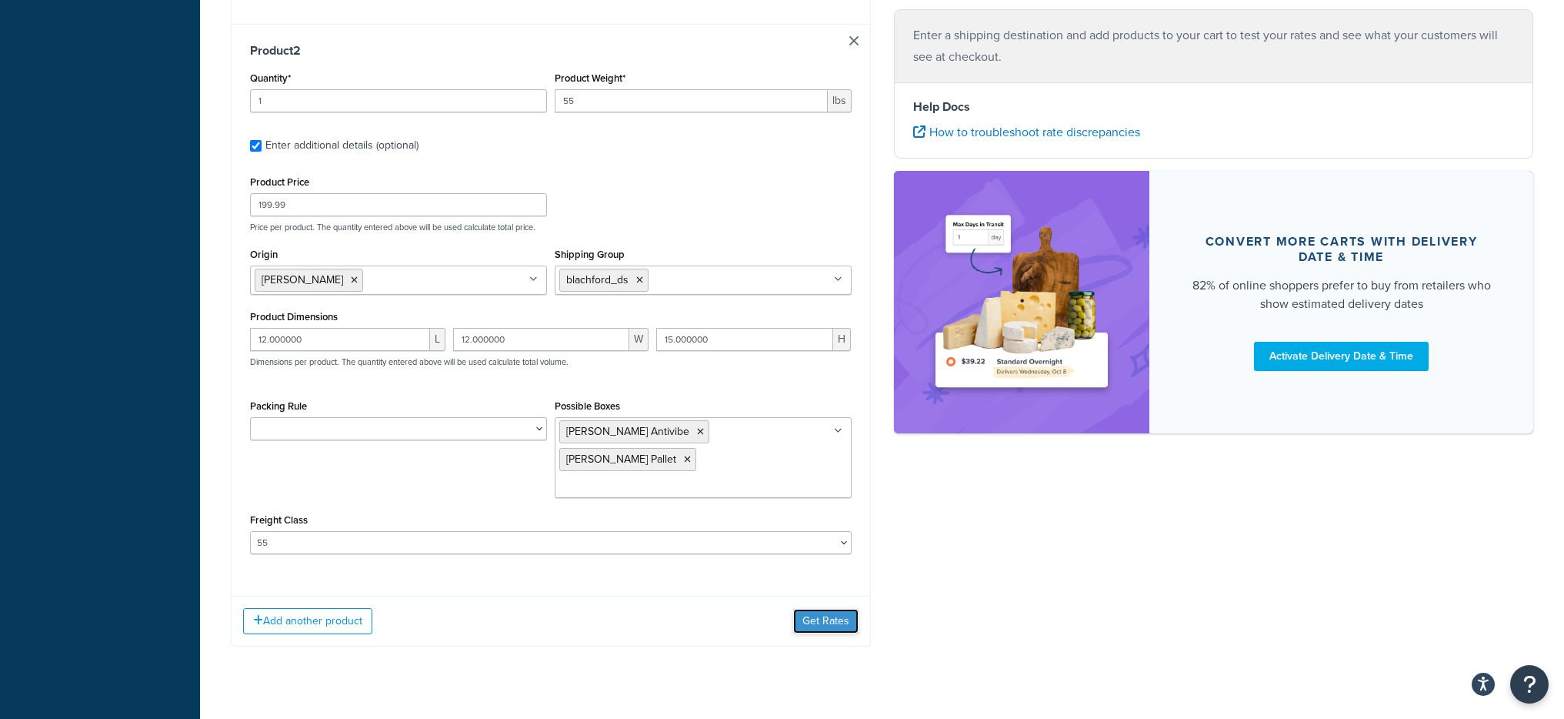
click at [816, 609] on button "Get Rates" at bounding box center [825, 621] width 65 height 25
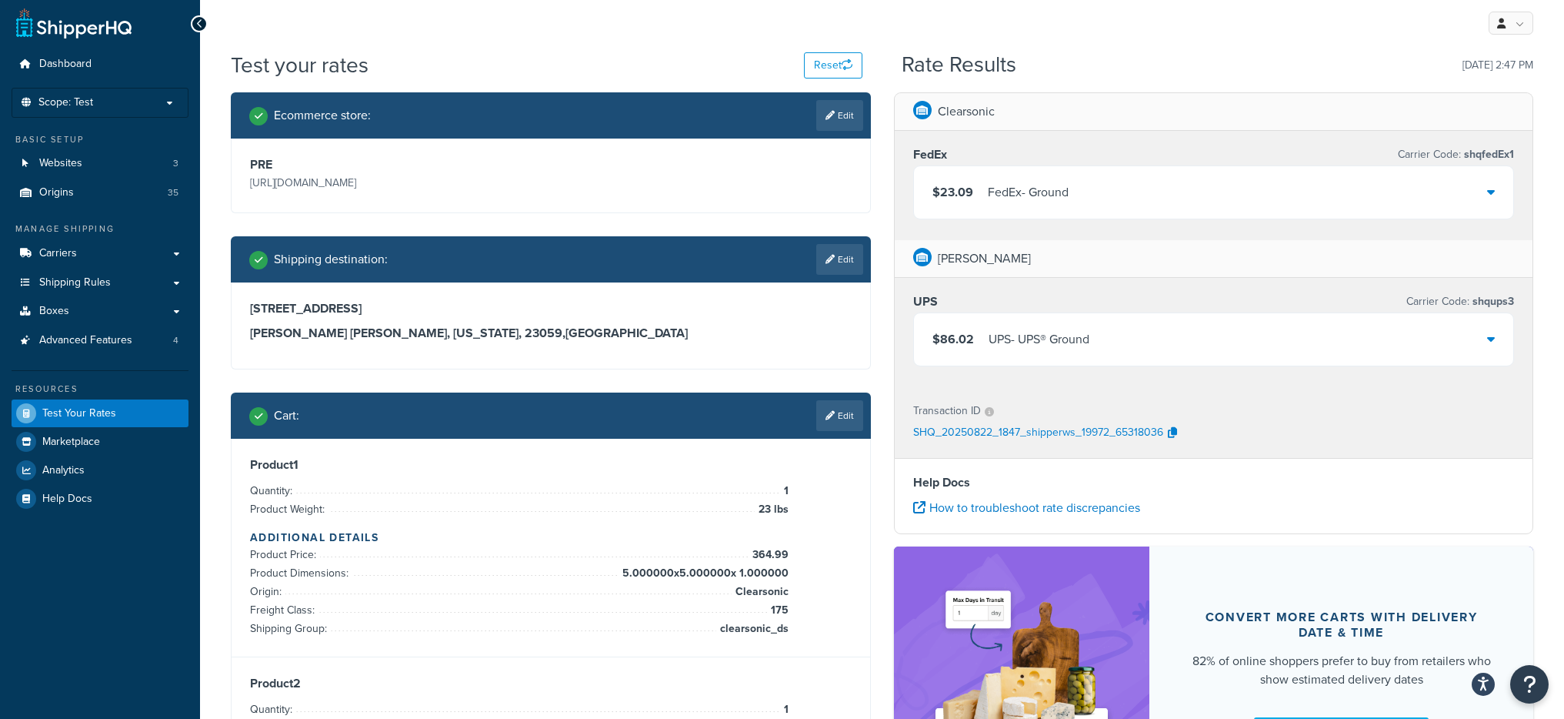
scroll to position [0, 0]
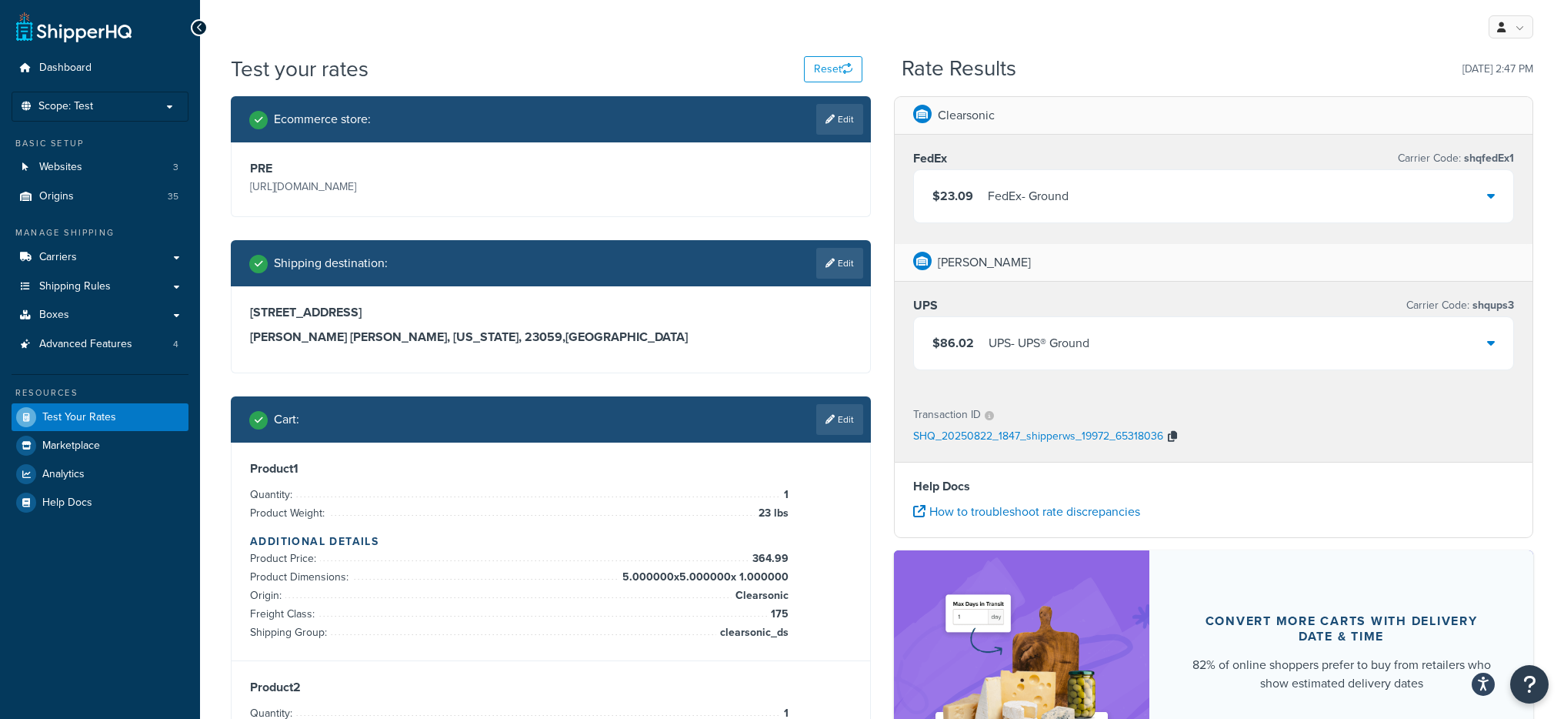
click at [1174, 436] on icon "button" at bounding box center [1172, 436] width 9 height 11
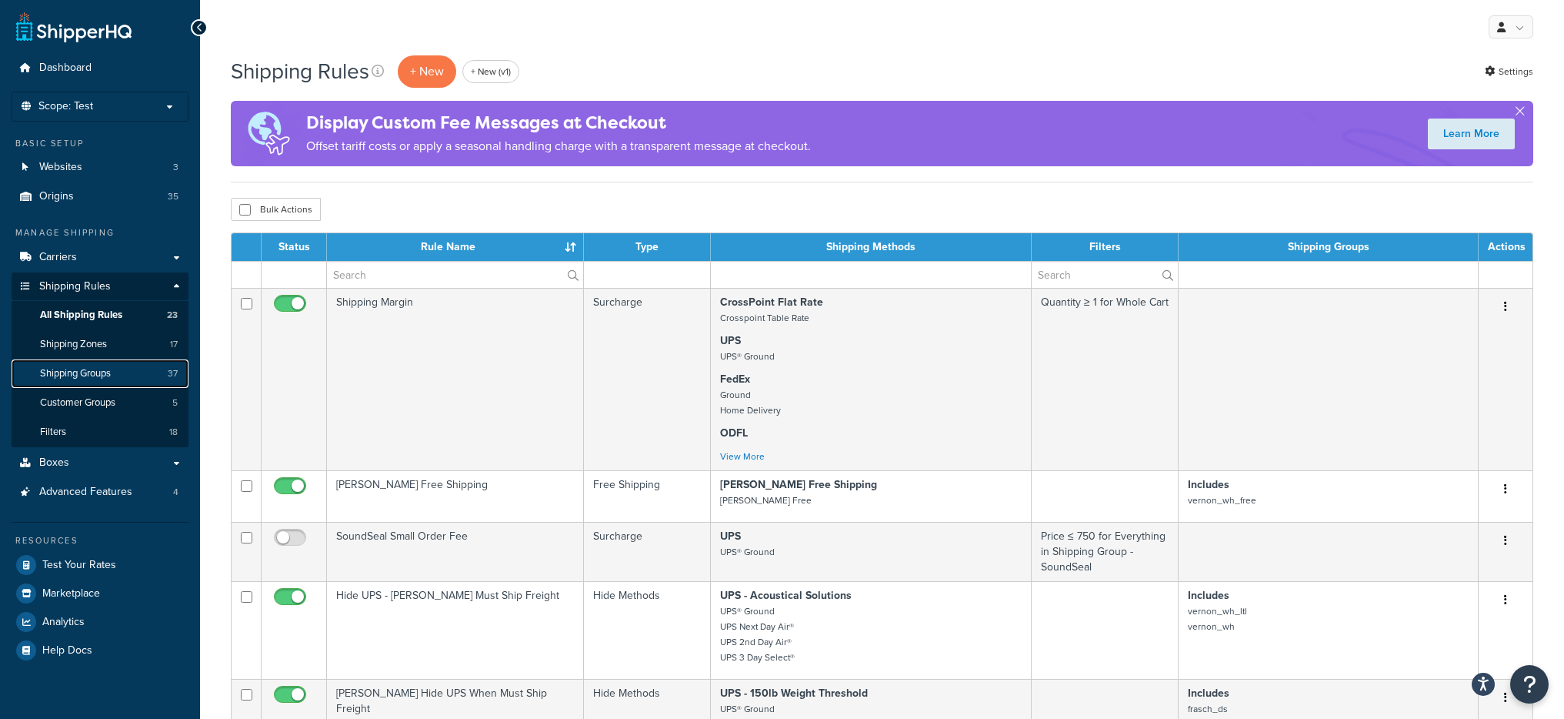
click at [131, 380] on link "Shipping Groups 37" at bounding box center [100, 373] width 177 height 28
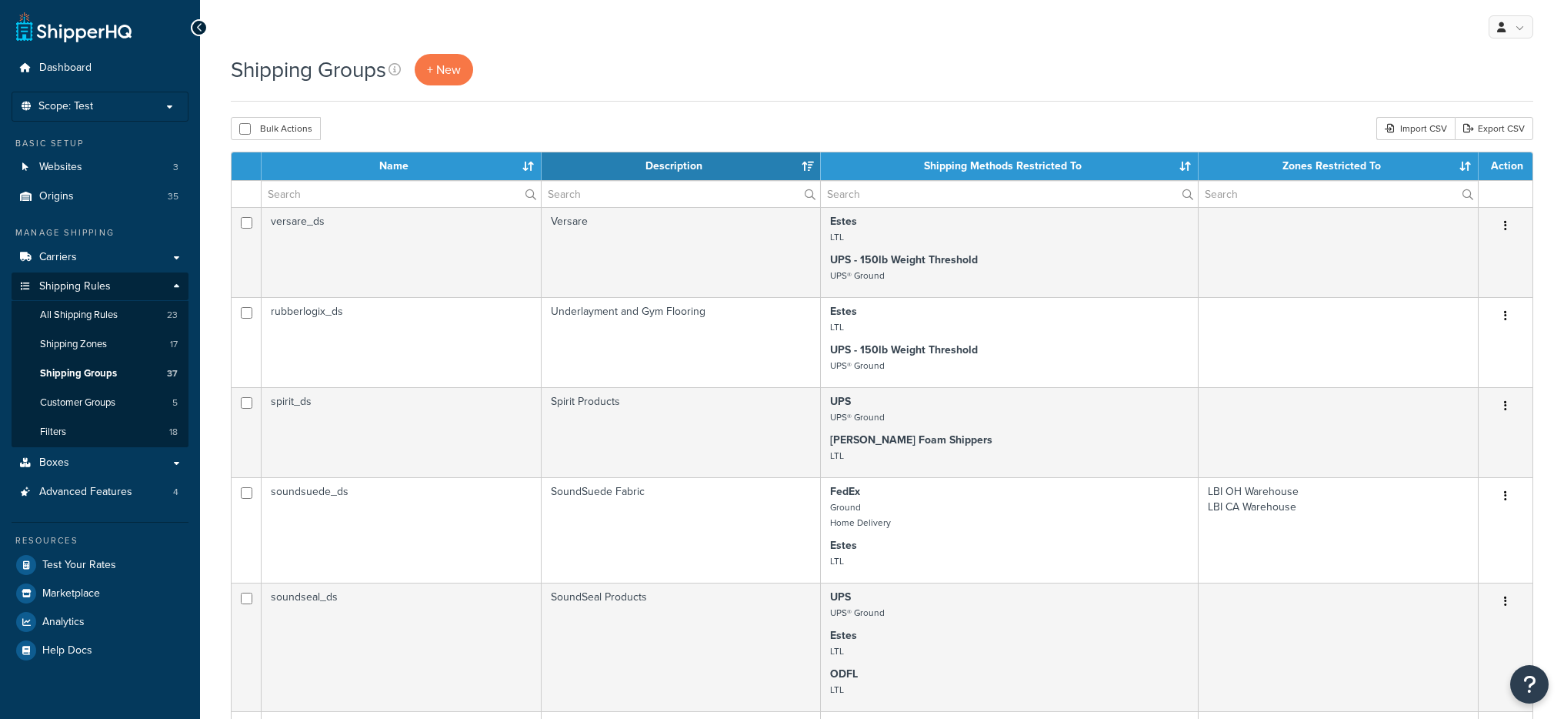
select select "15"
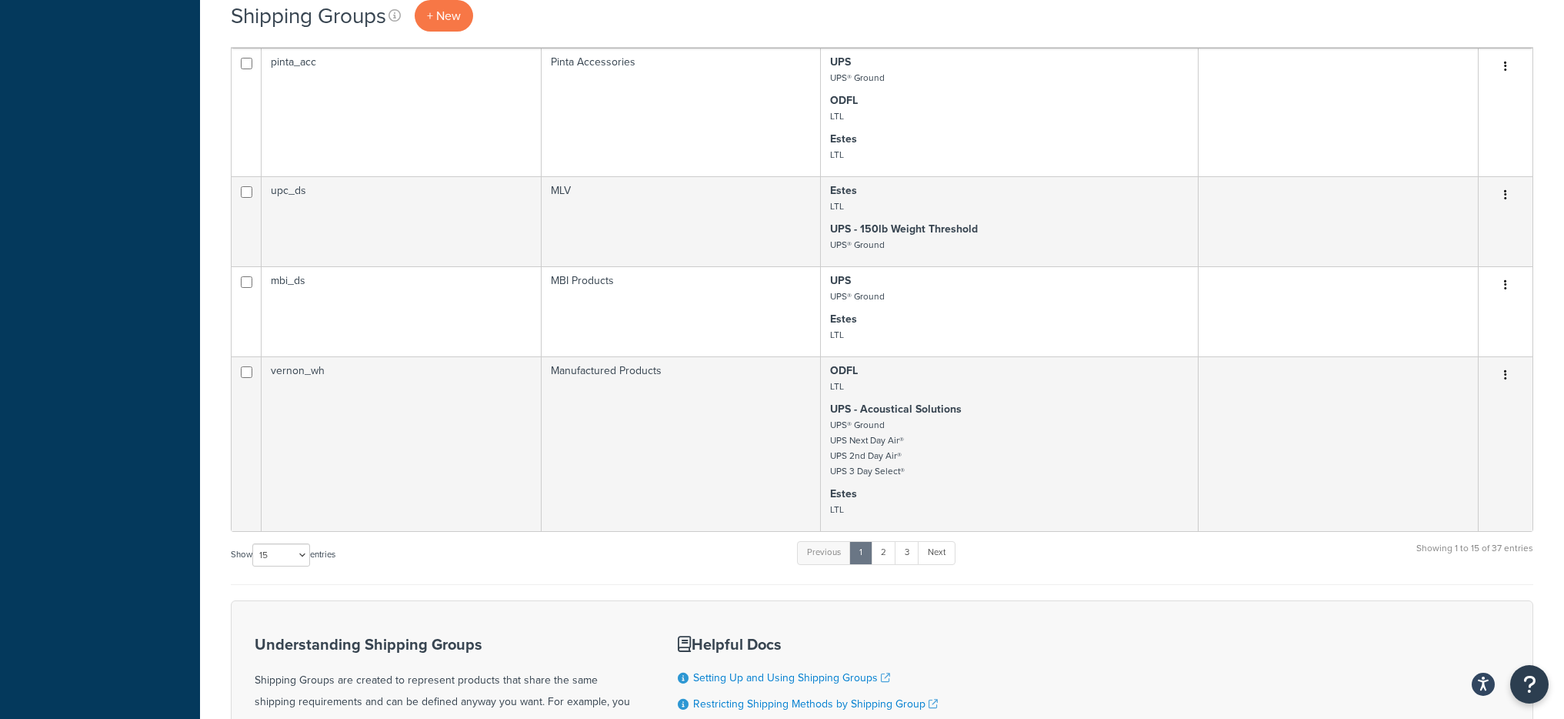
scroll to position [1220, 0]
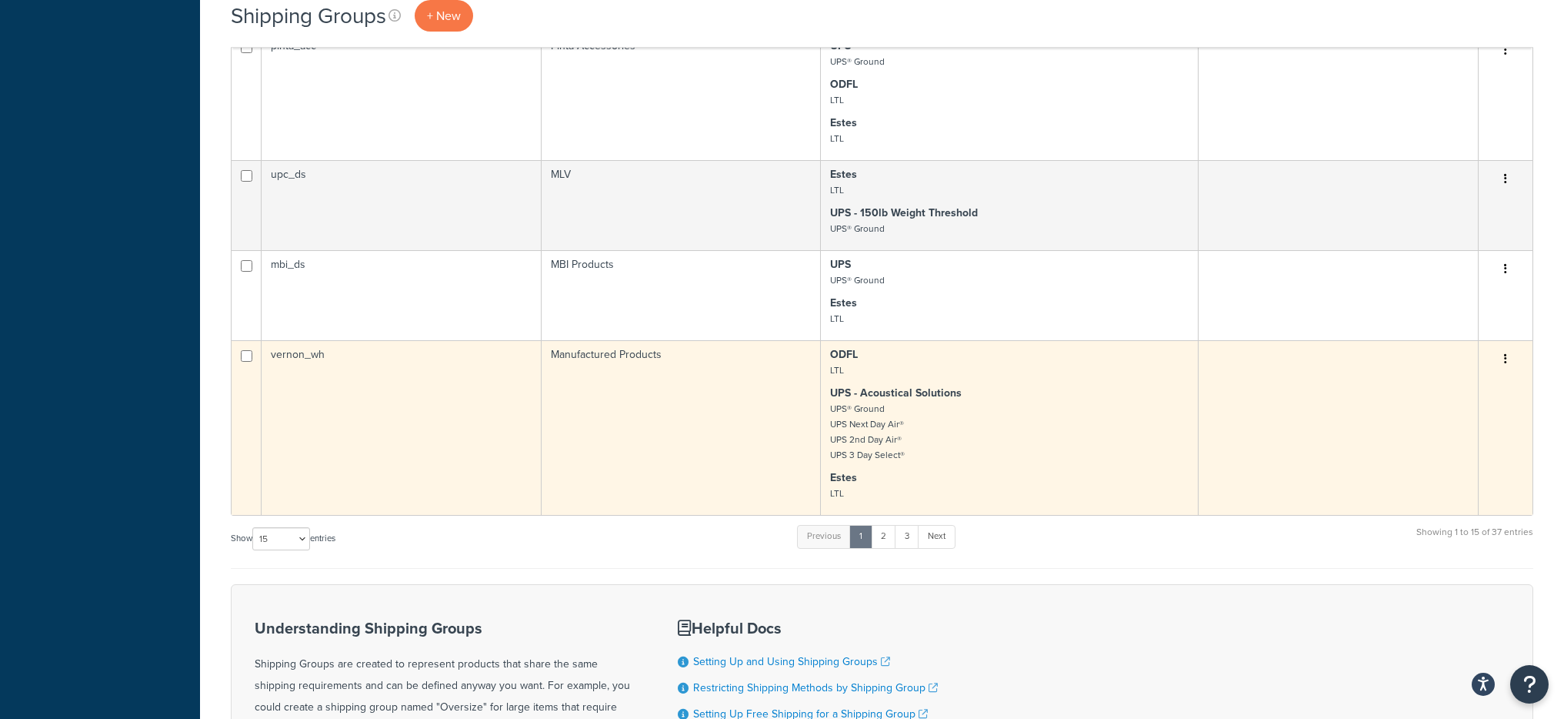
click at [265, 511] on td "vernon_wh" at bounding box center [402, 427] width 280 height 175
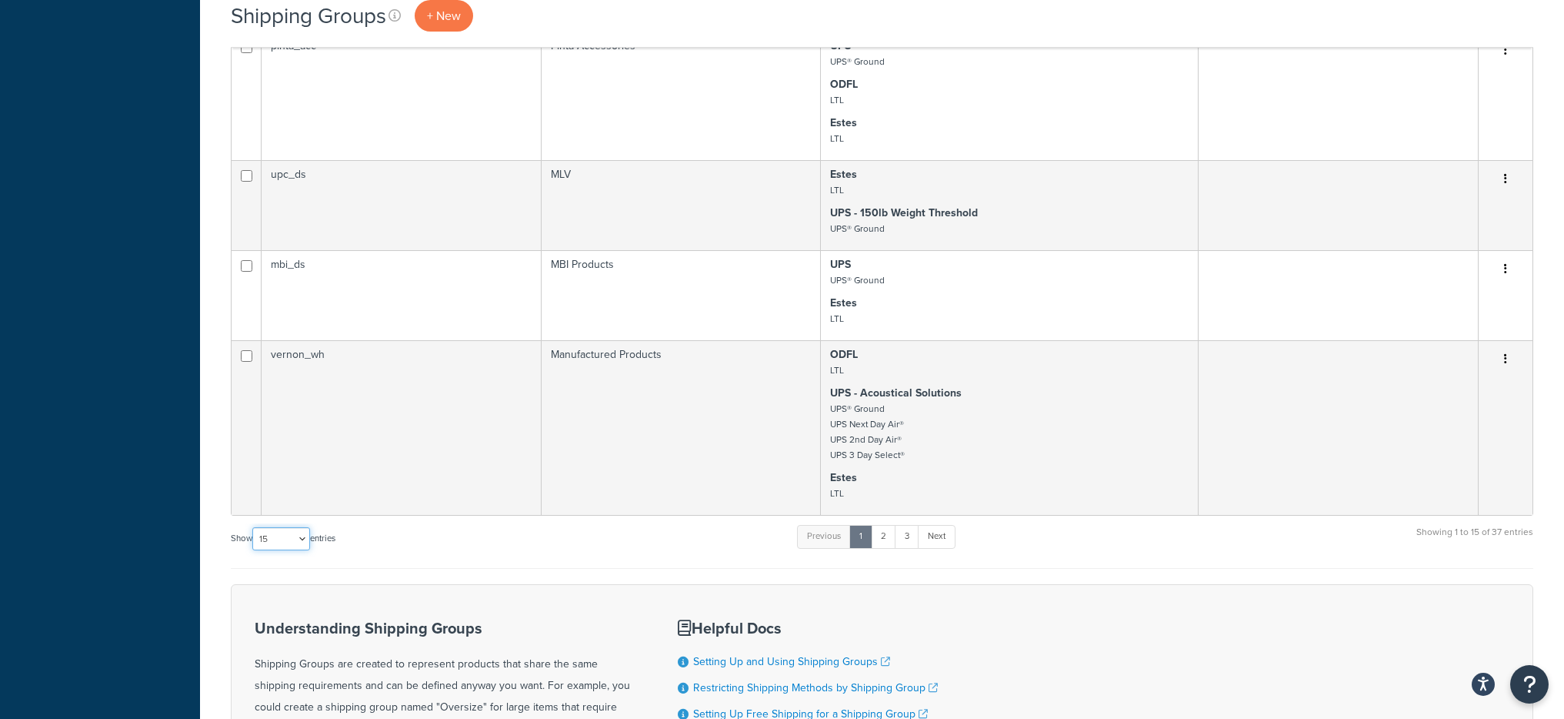
click at [285, 534] on select "10 15 25 50 100" at bounding box center [281, 538] width 58 height 23
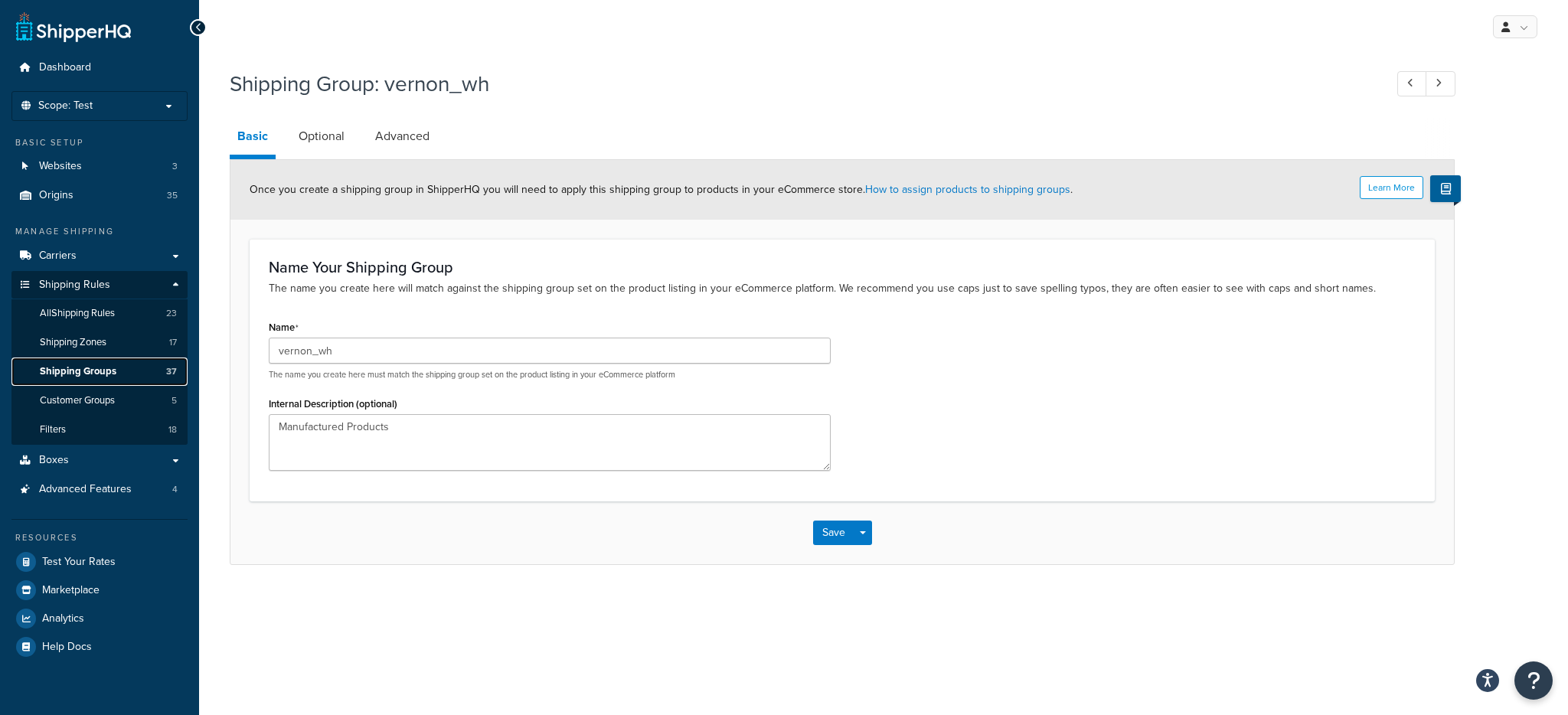
click at [93, 372] on span "Shipping Groups" at bounding box center [78, 371] width 77 height 13
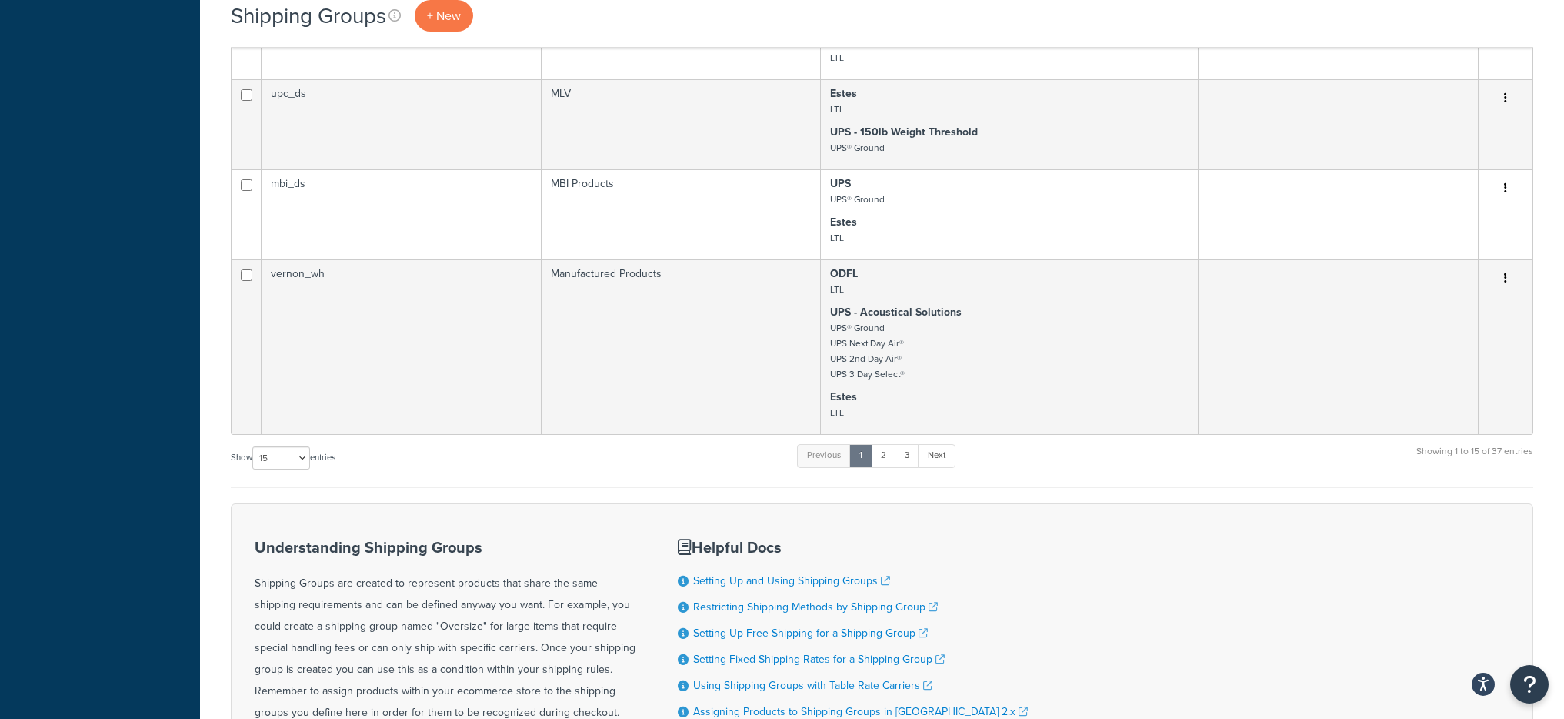
scroll to position [1494, 0]
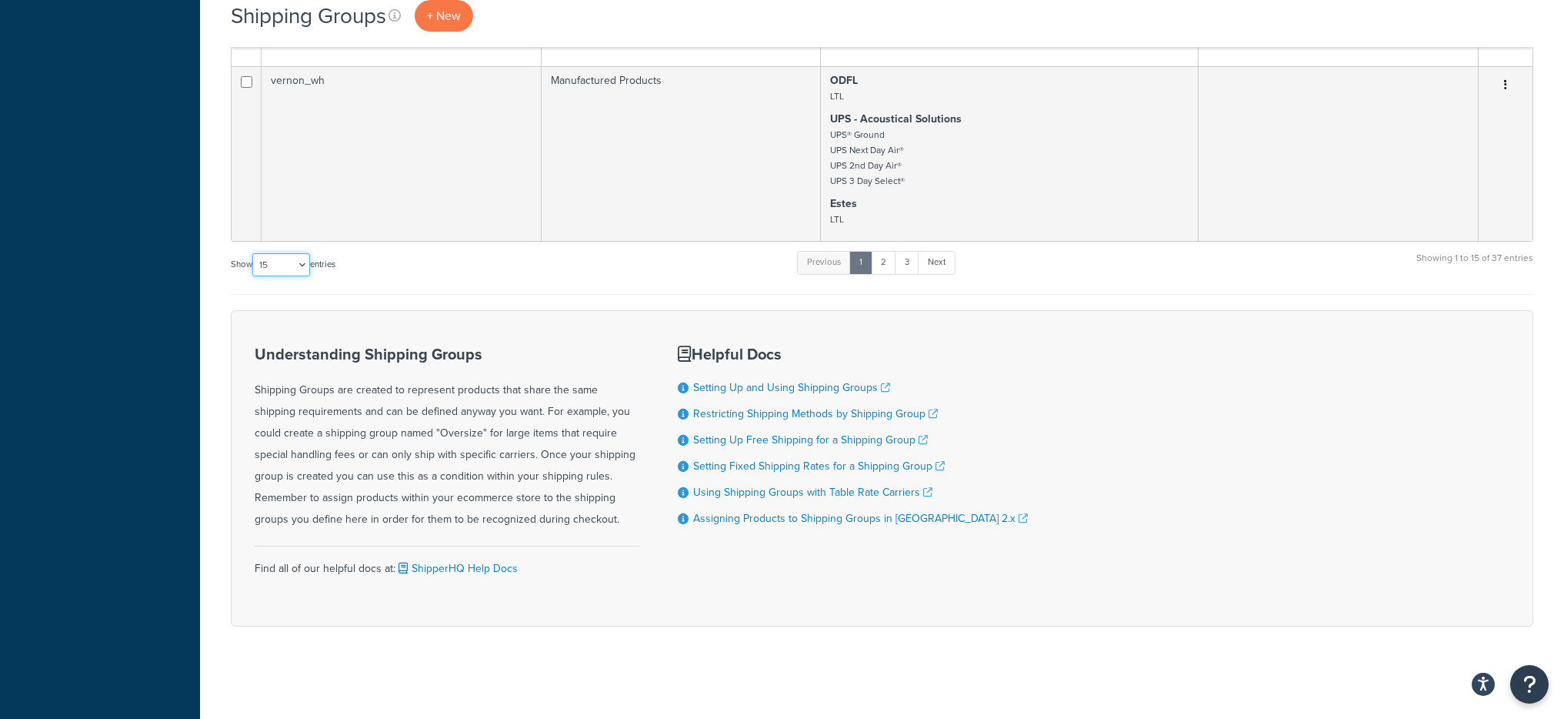
click at [281, 269] on select "10 15 25 50 100" at bounding box center [281, 264] width 58 height 23
select select "100"
click at [254, 276] on select "10 15 25 50 100" at bounding box center [281, 264] width 58 height 23
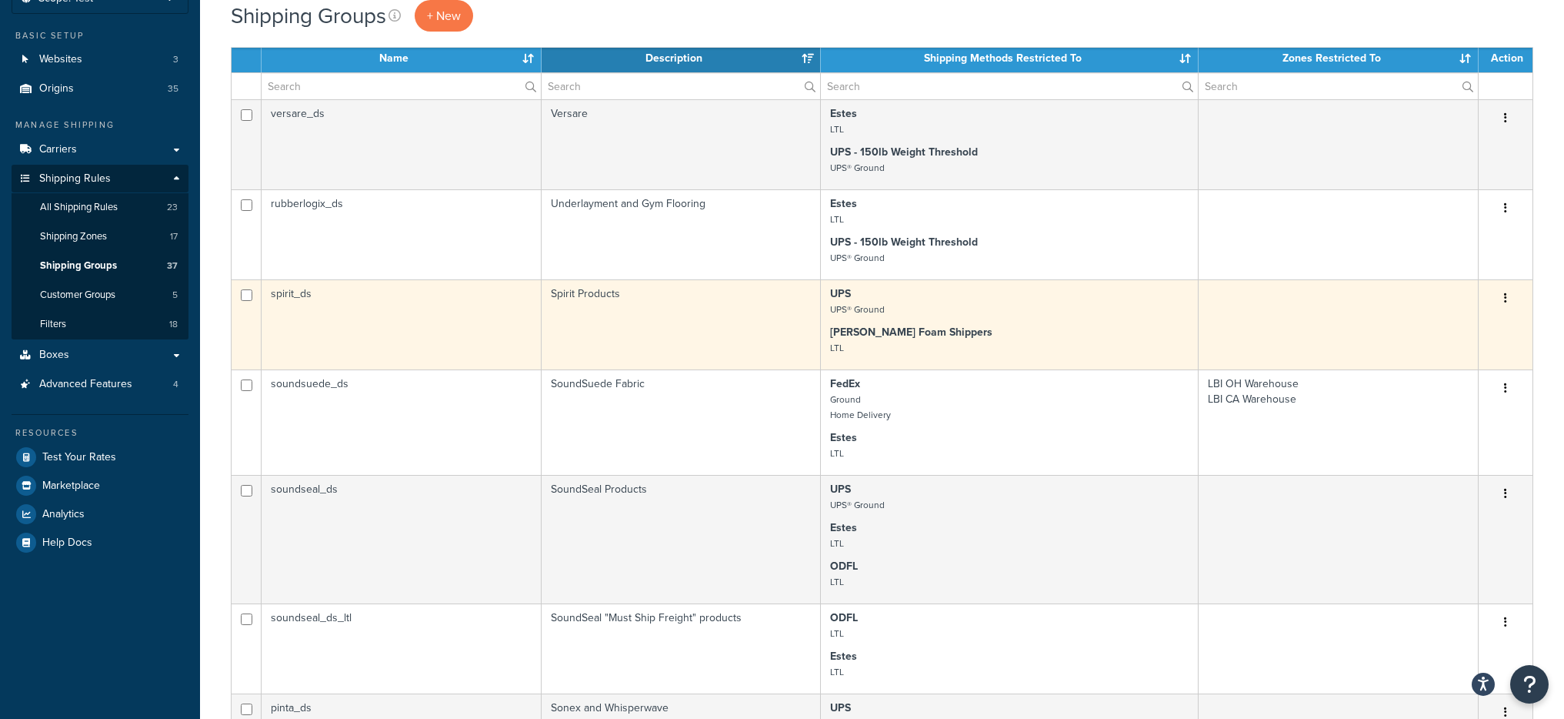
scroll to position [47, 0]
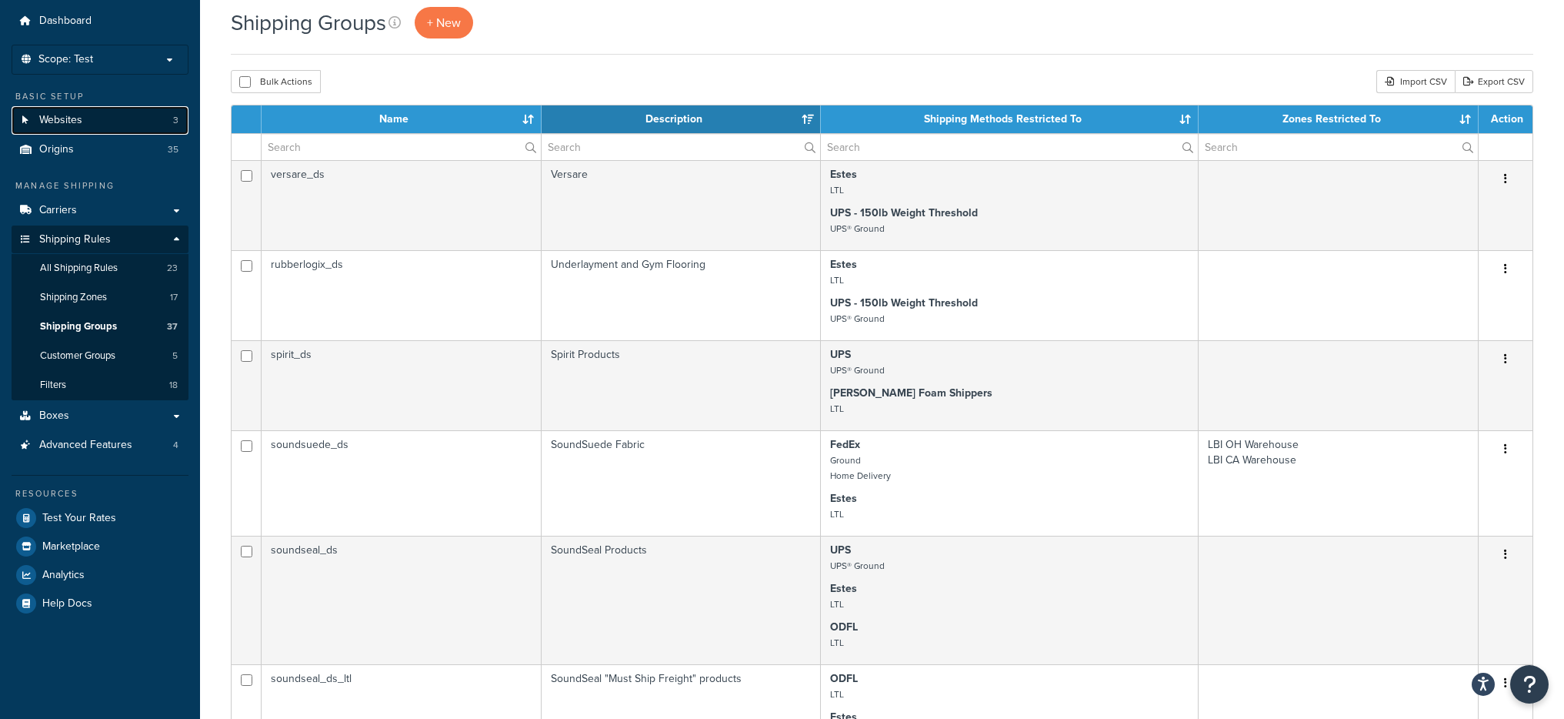
click at [152, 120] on link "Websites 3" at bounding box center [100, 120] width 177 height 28
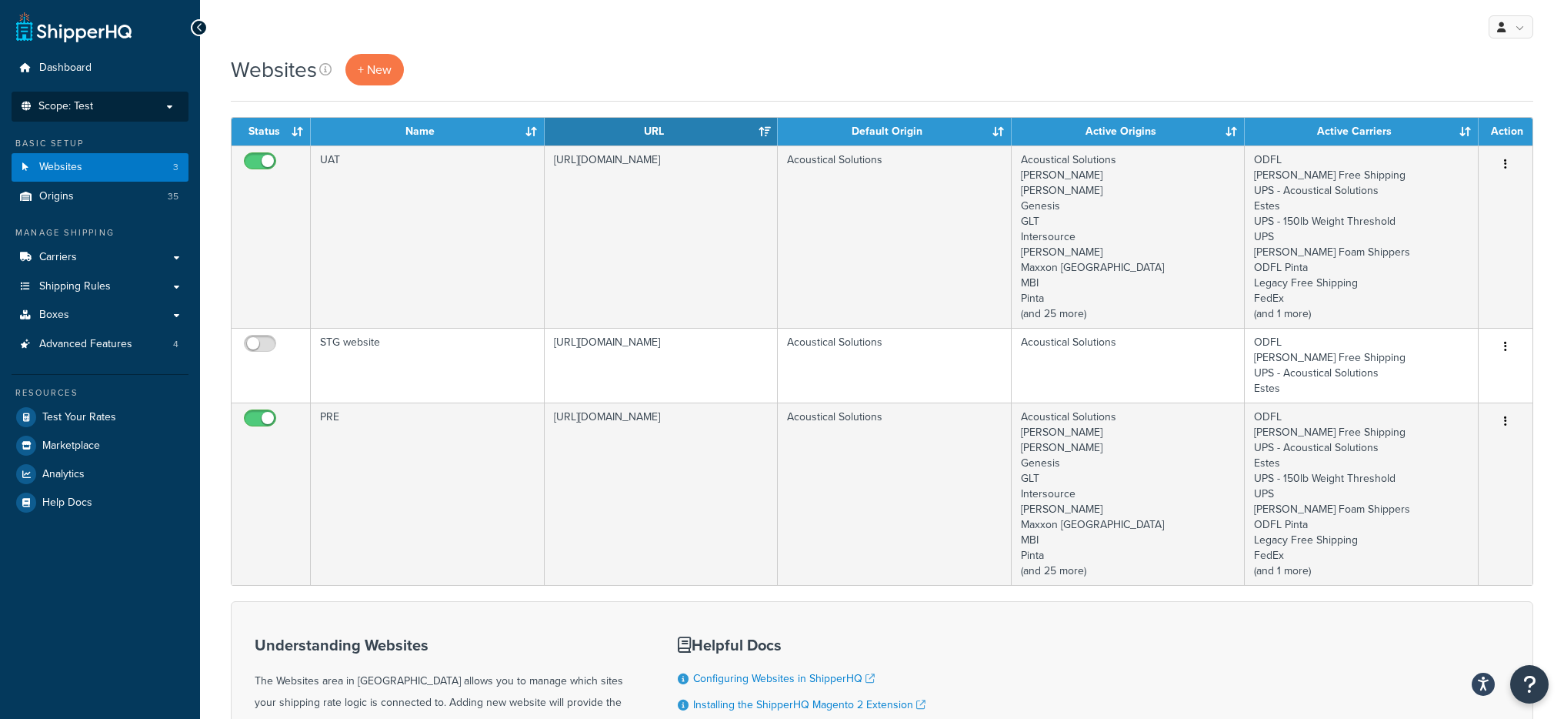
click at [152, 112] on li "Scope: Test Live Development Integration" at bounding box center [100, 107] width 177 height 30
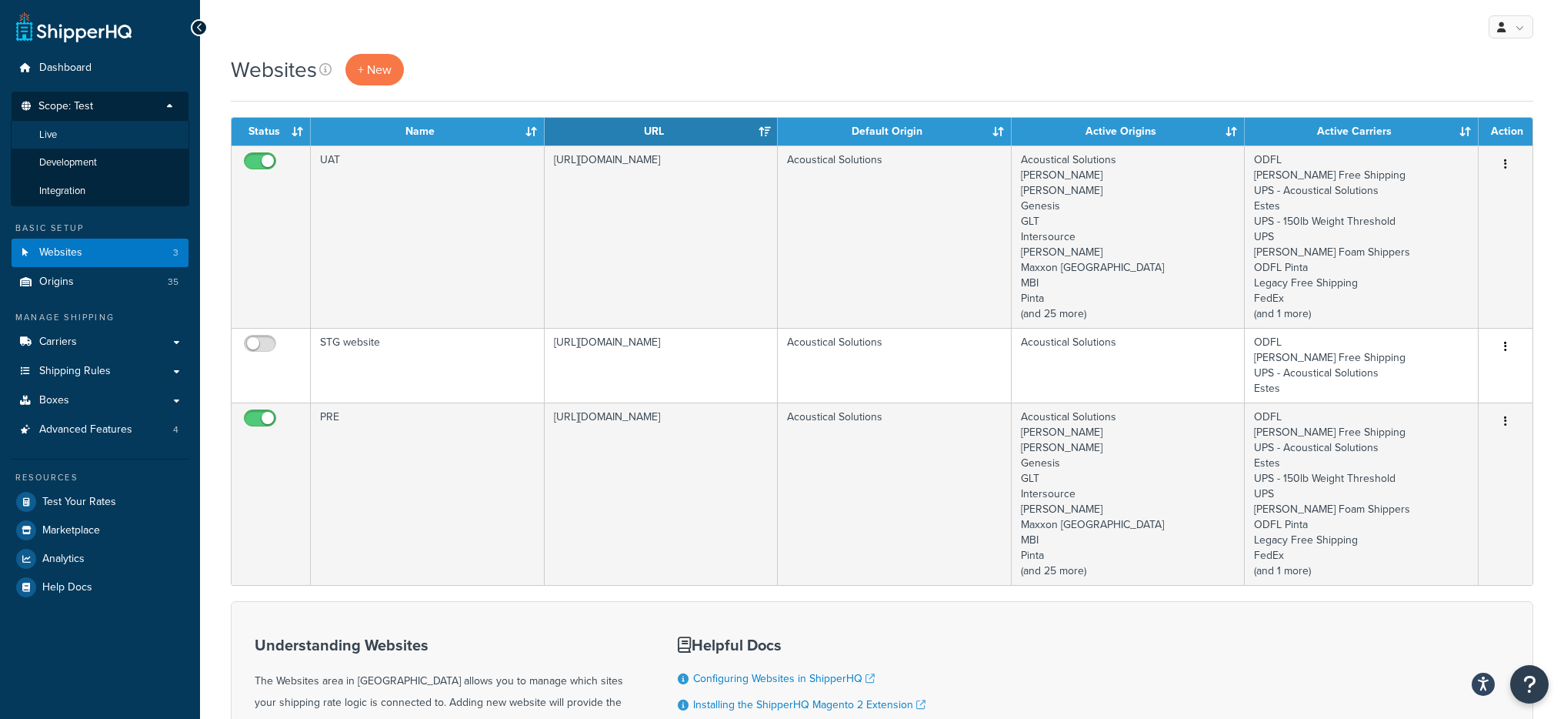
click at [111, 142] on li "Live" at bounding box center [100, 135] width 179 height 28
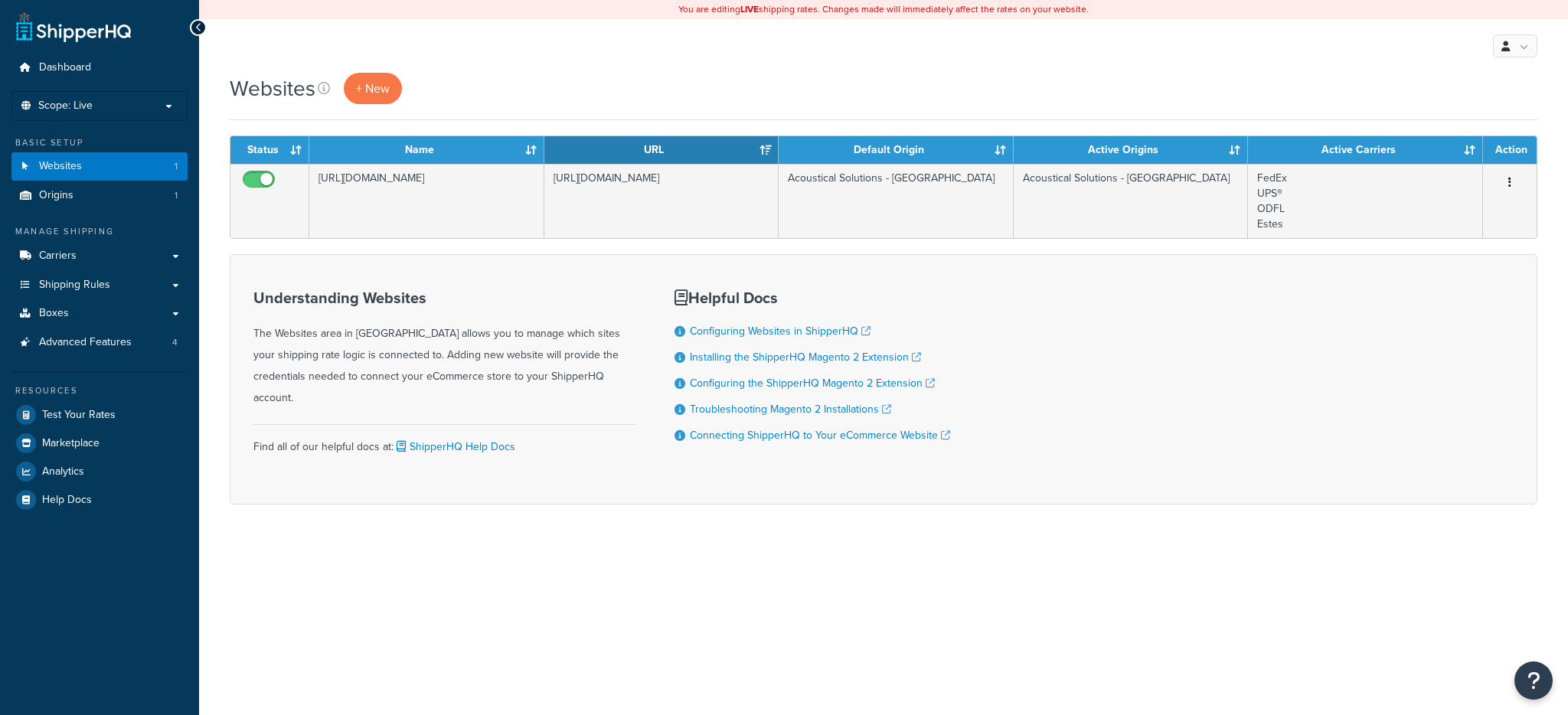
click at [130, 109] on p "Scope: Live" at bounding box center [98, 105] width 162 height 13
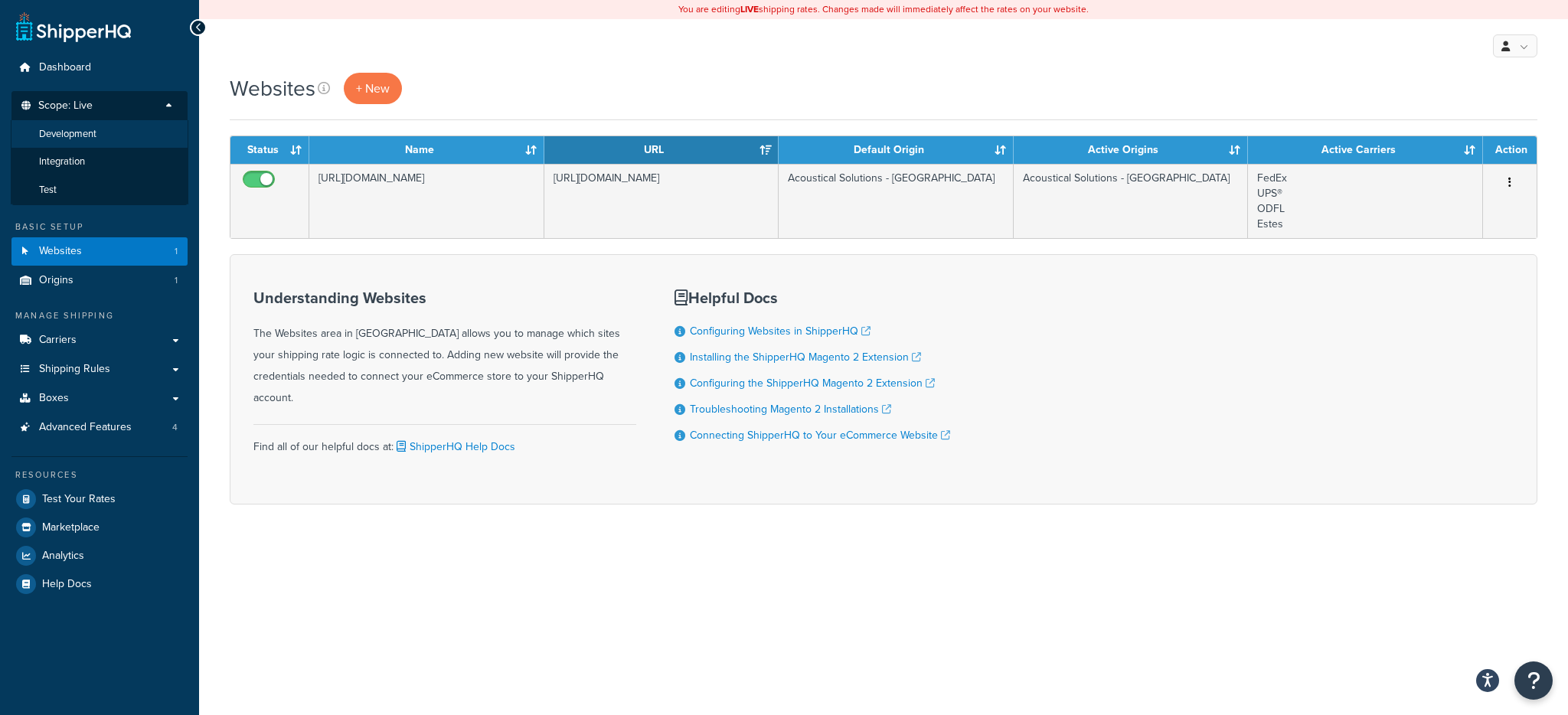
click at [102, 136] on li "Development" at bounding box center [99, 134] width 178 height 28
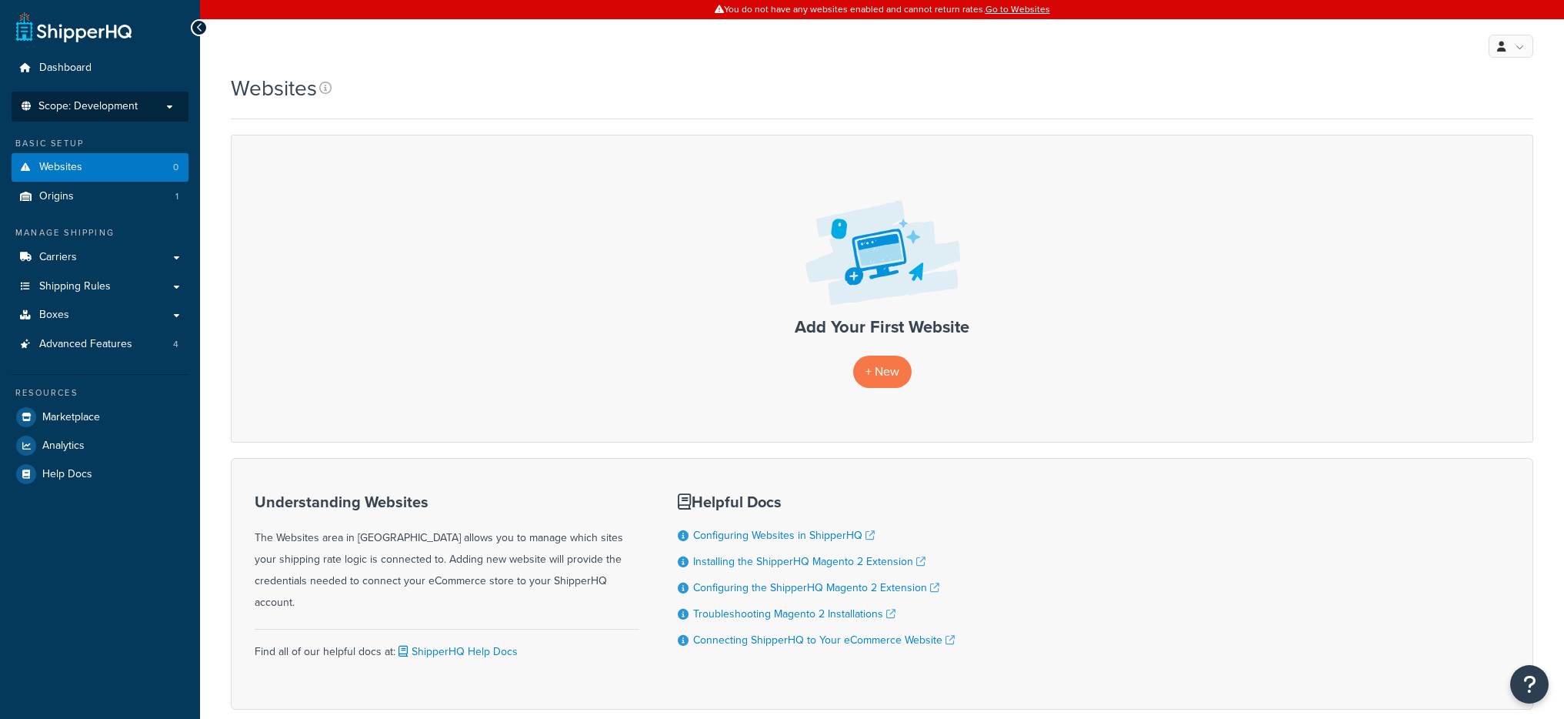
click at [125, 115] on li "Scope: Development Live Integration Test" at bounding box center [100, 107] width 177 height 30
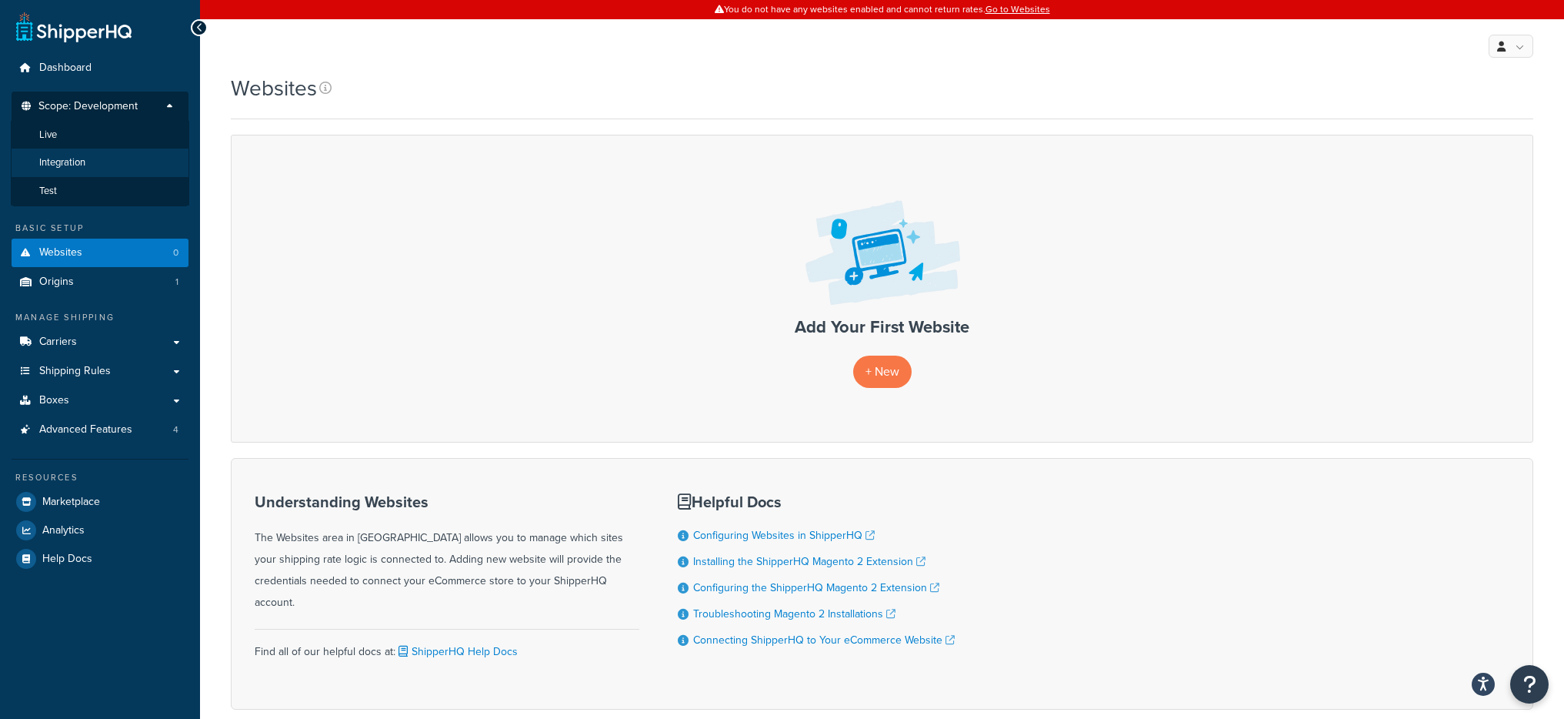
click at [101, 164] on li "Integration" at bounding box center [100, 163] width 179 height 28
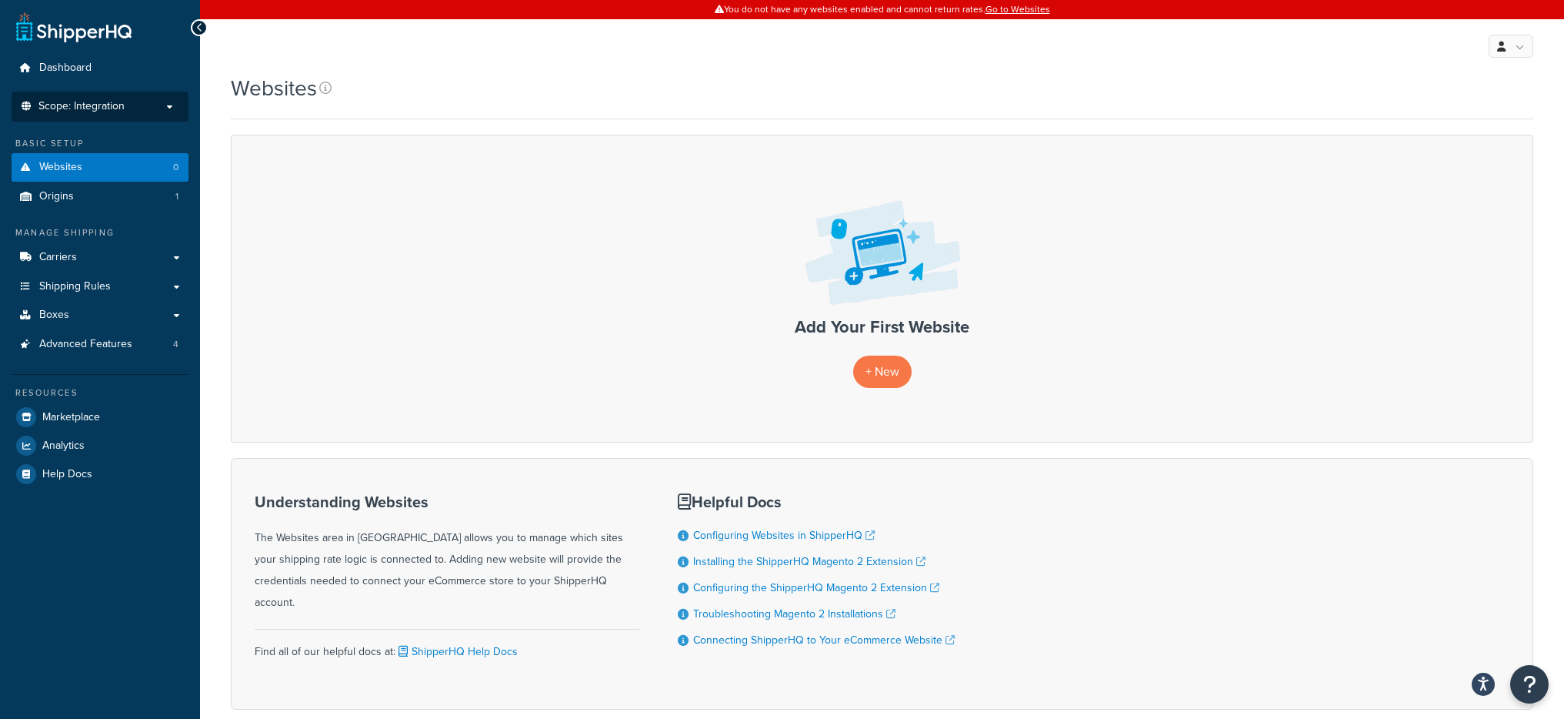
click at [123, 115] on li "Scope: Integration Live Development Test" at bounding box center [100, 107] width 177 height 30
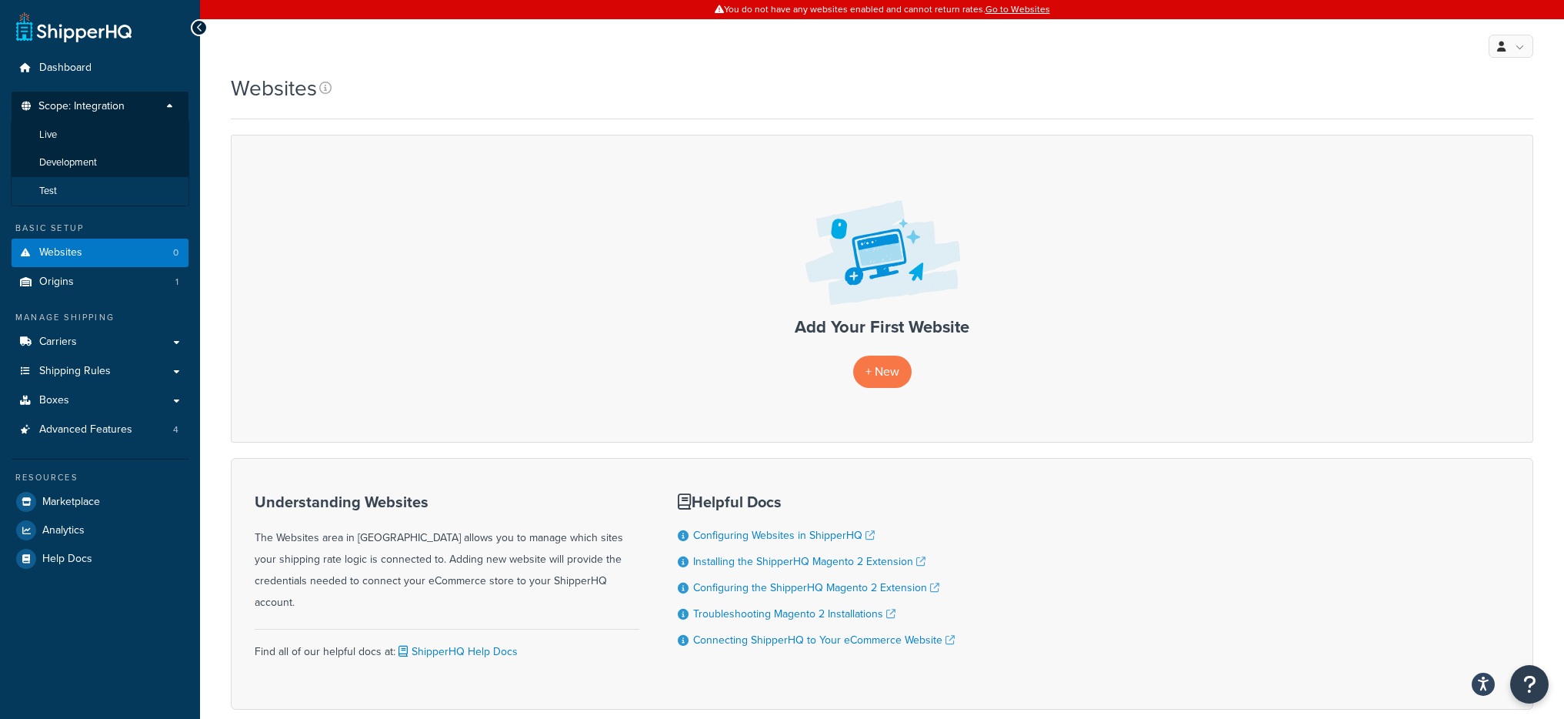
click at [100, 184] on li "Test" at bounding box center [100, 191] width 179 height 28
